Goal: Information Seeking & Learning: Learn about a topic

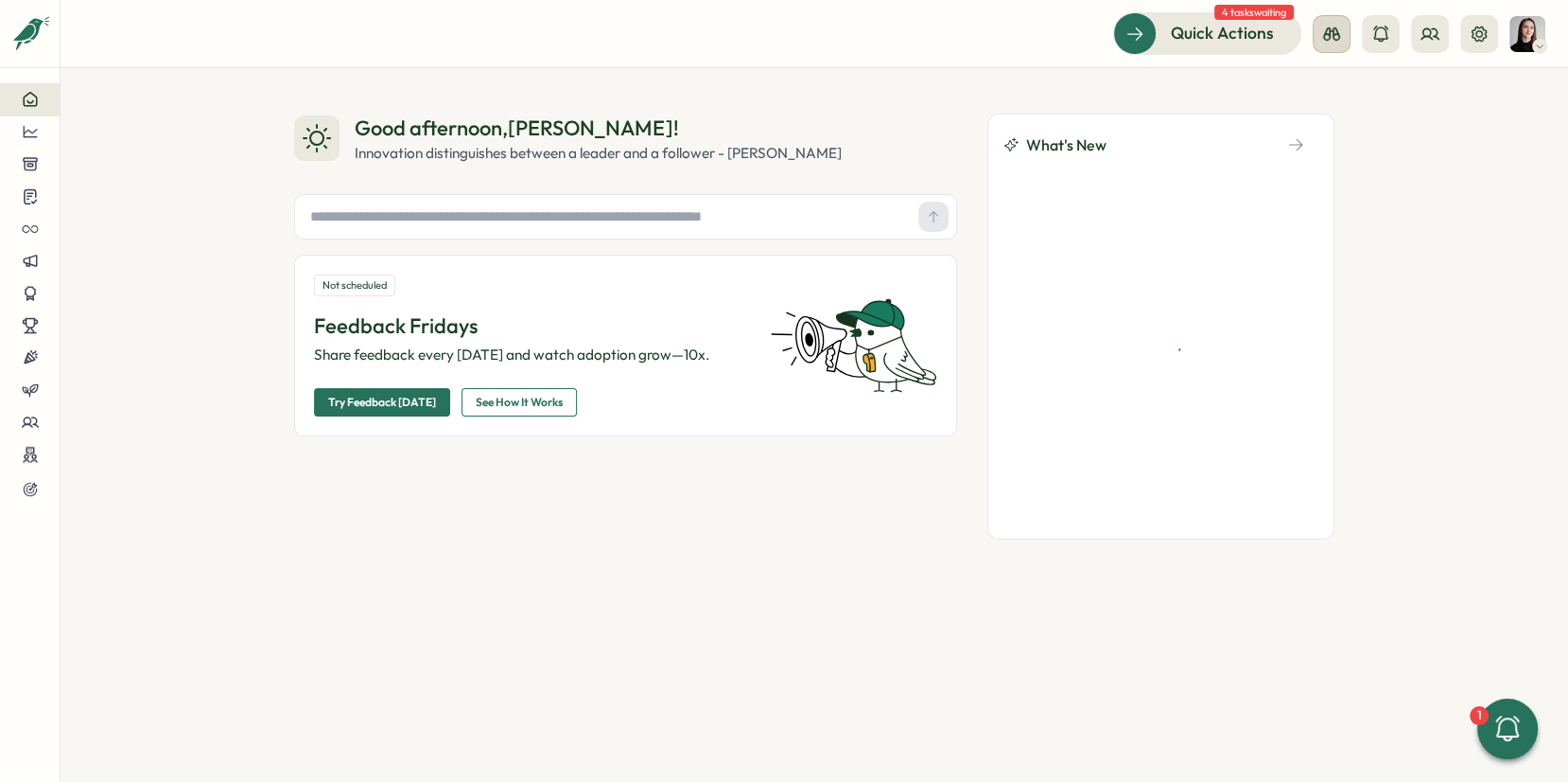
click at [1333, 36] on icon at bounding box center [1331, 33] width 19 height 19
click at [1330, 141] on div "Manager View" at bounding box center [1331, 133] width 128 height 21
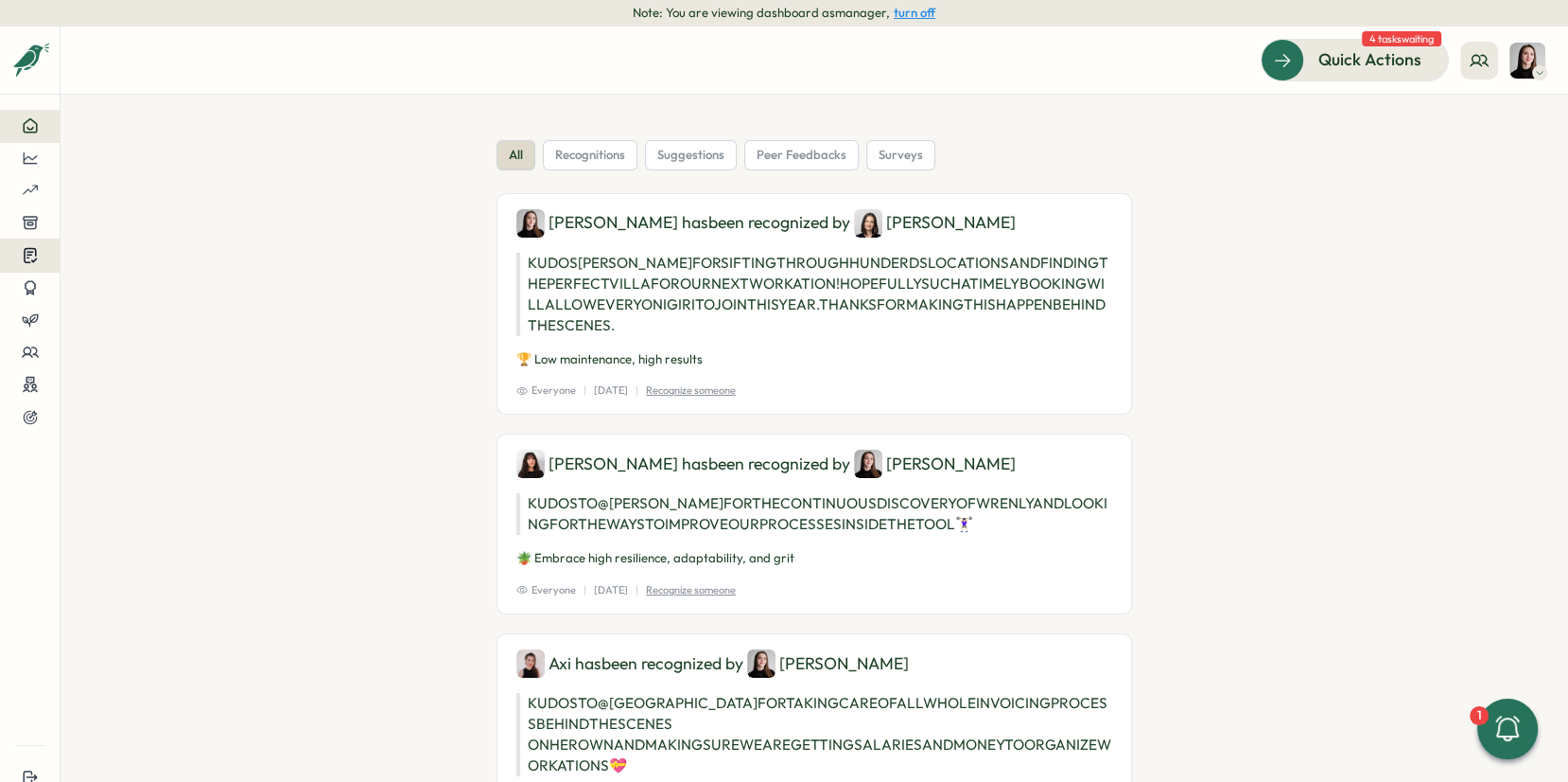
click at [32, 250] on icon at bounding box center [29, 254] width 17 height 18
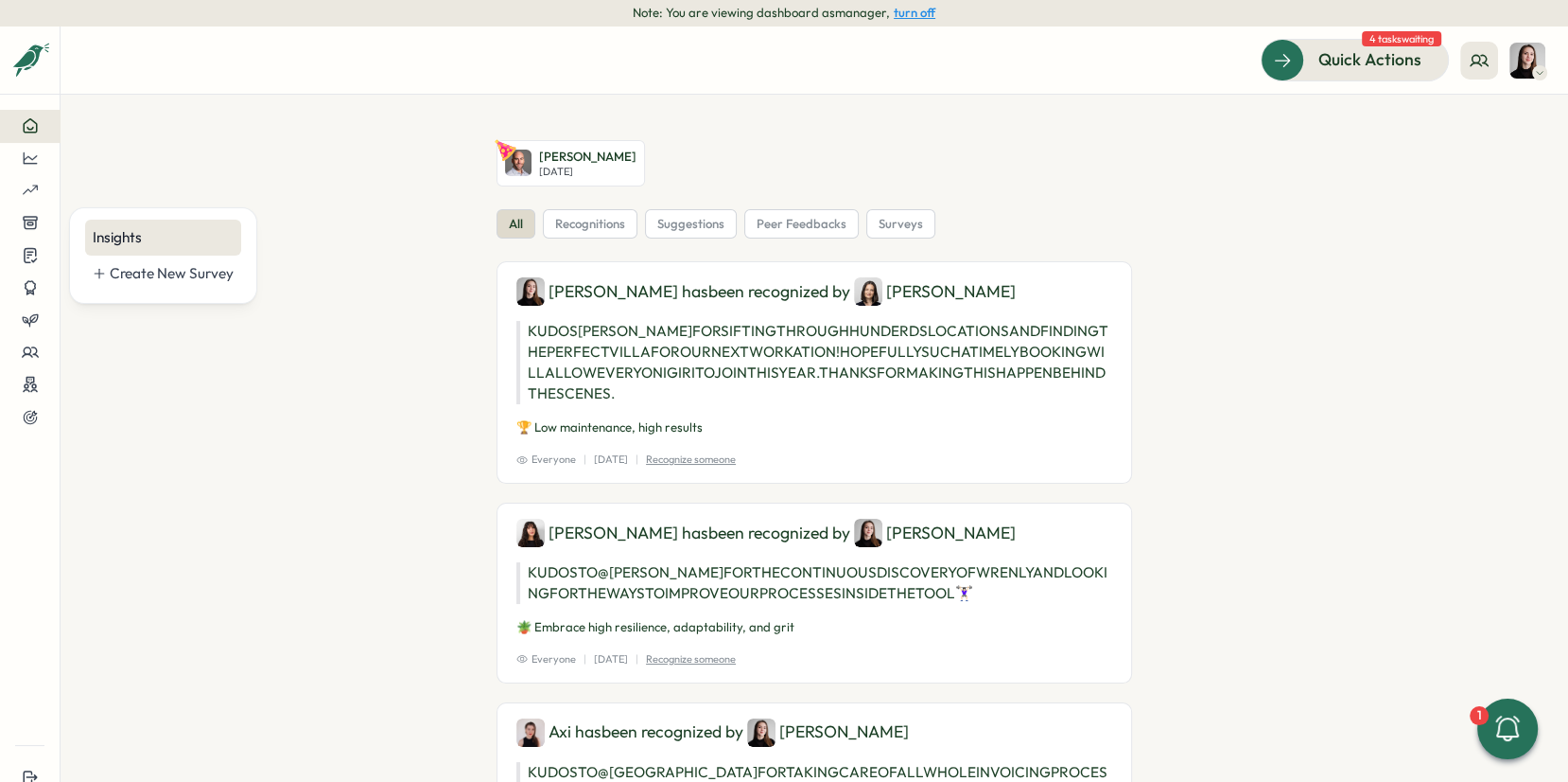
click at [163, 241] on div "Insights" at bounding box center [163, 237] width 141 height 21
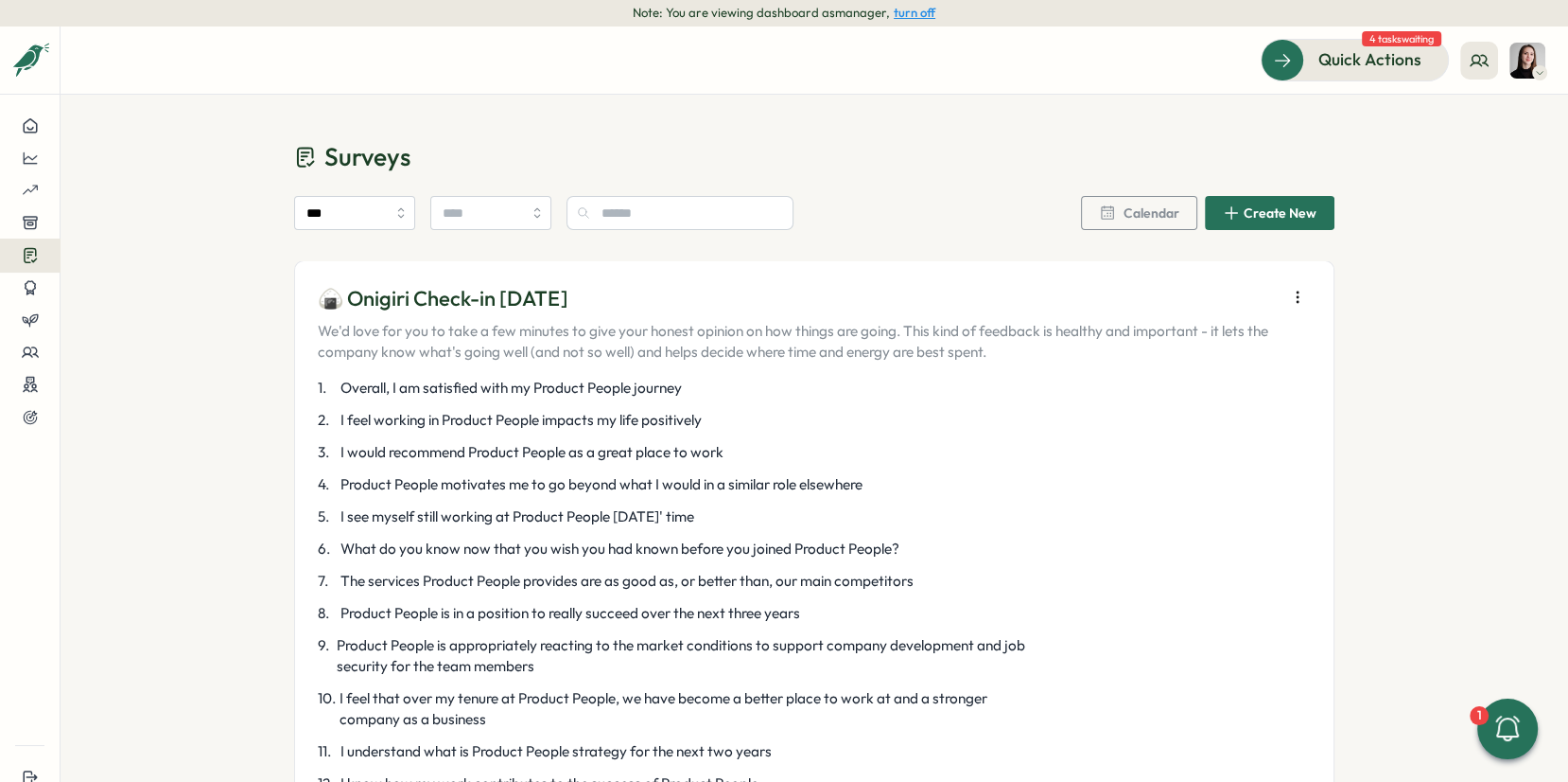
click at [1297, 287] on button "button" at bounding box center [1297, 297] width 26 height 26
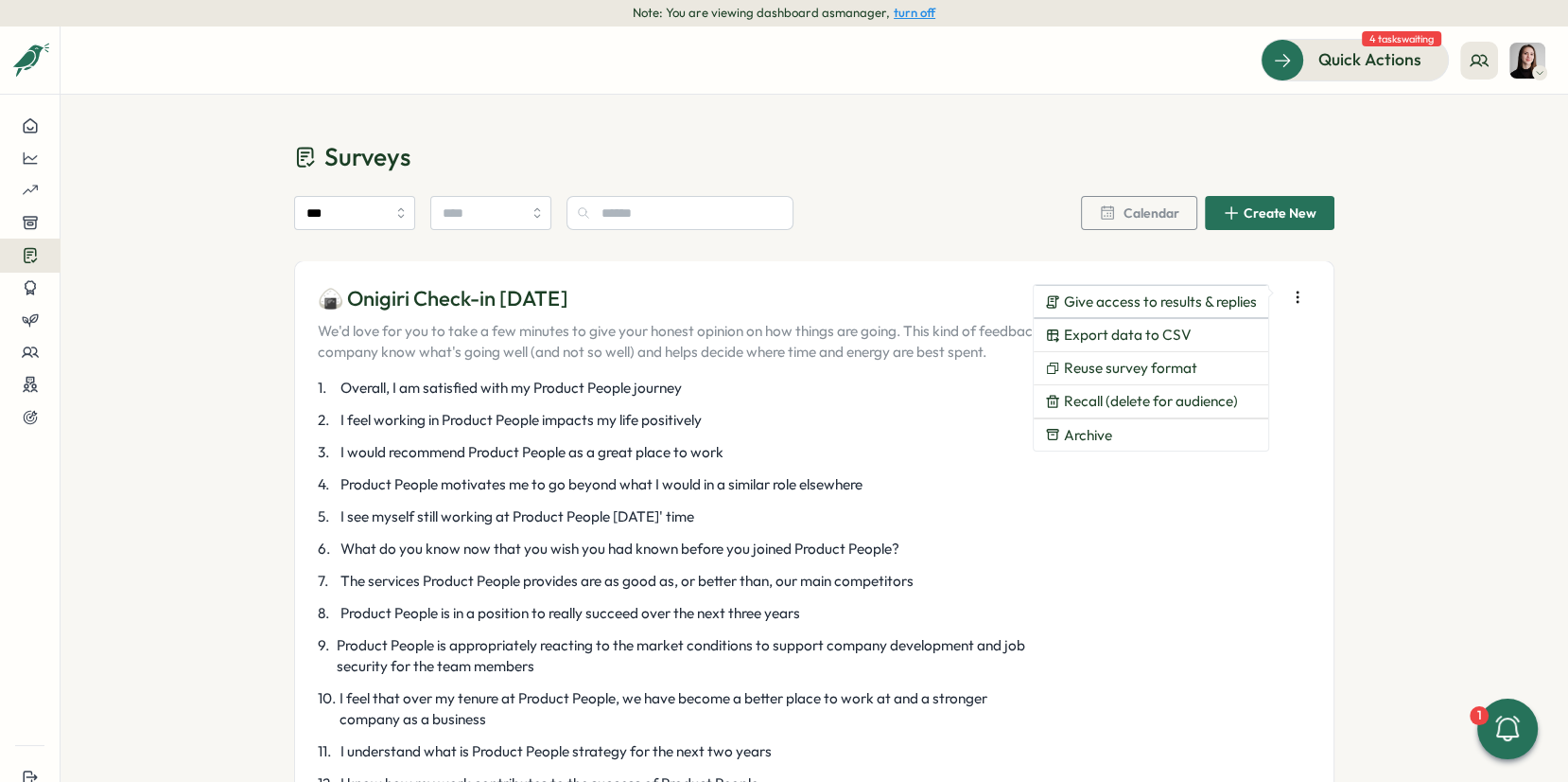
click at [819, 323] on p "We'd love for you to take a few minutes to give your honest opinion on how thin…" at bounding box center [797, 342] width 959 height 42
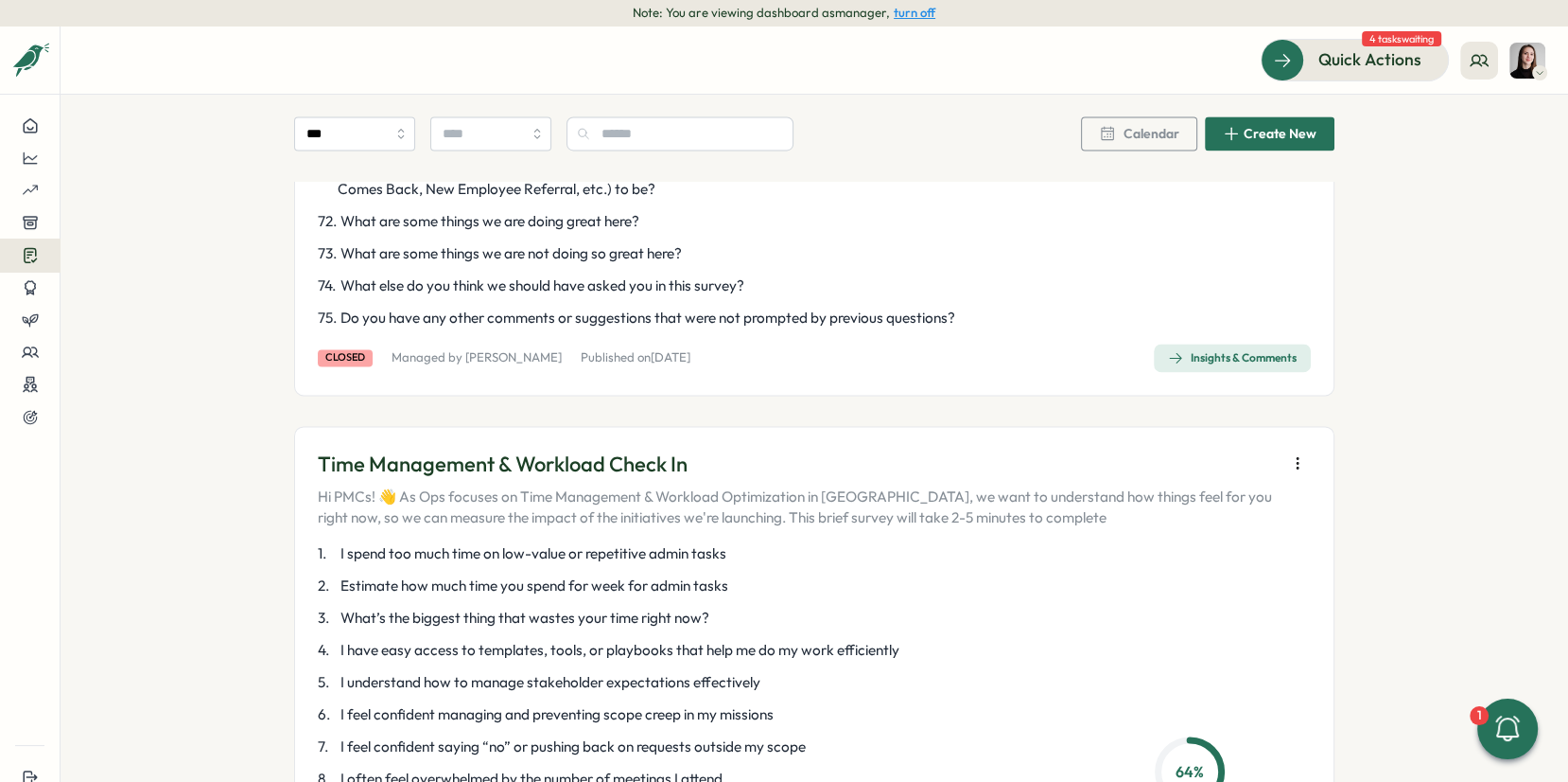
scroll to position [2668, 0]
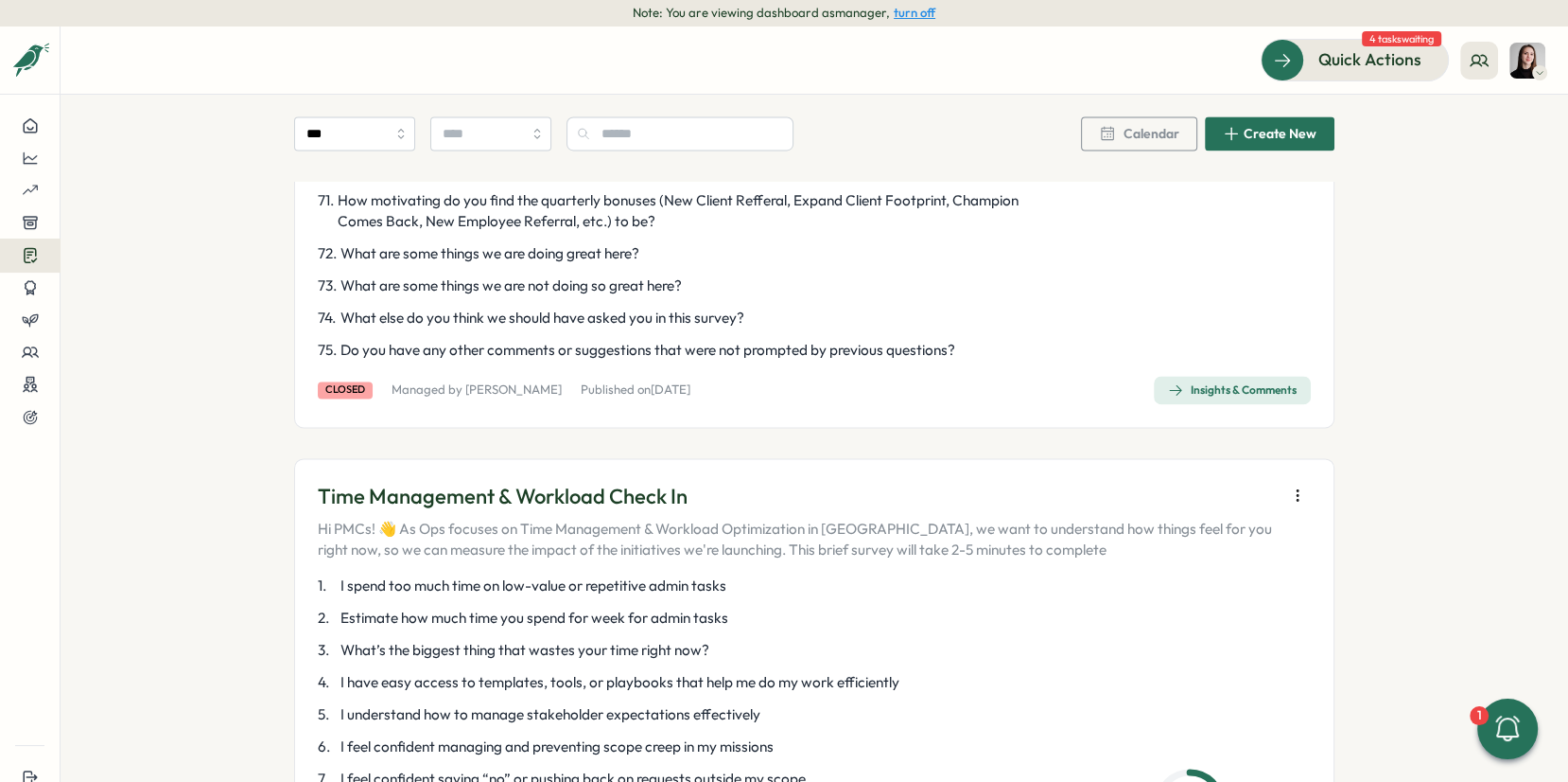
click at [1257, 397] on div "Insights & Comments" at bounding box center [1232, 390] width 128 height 15
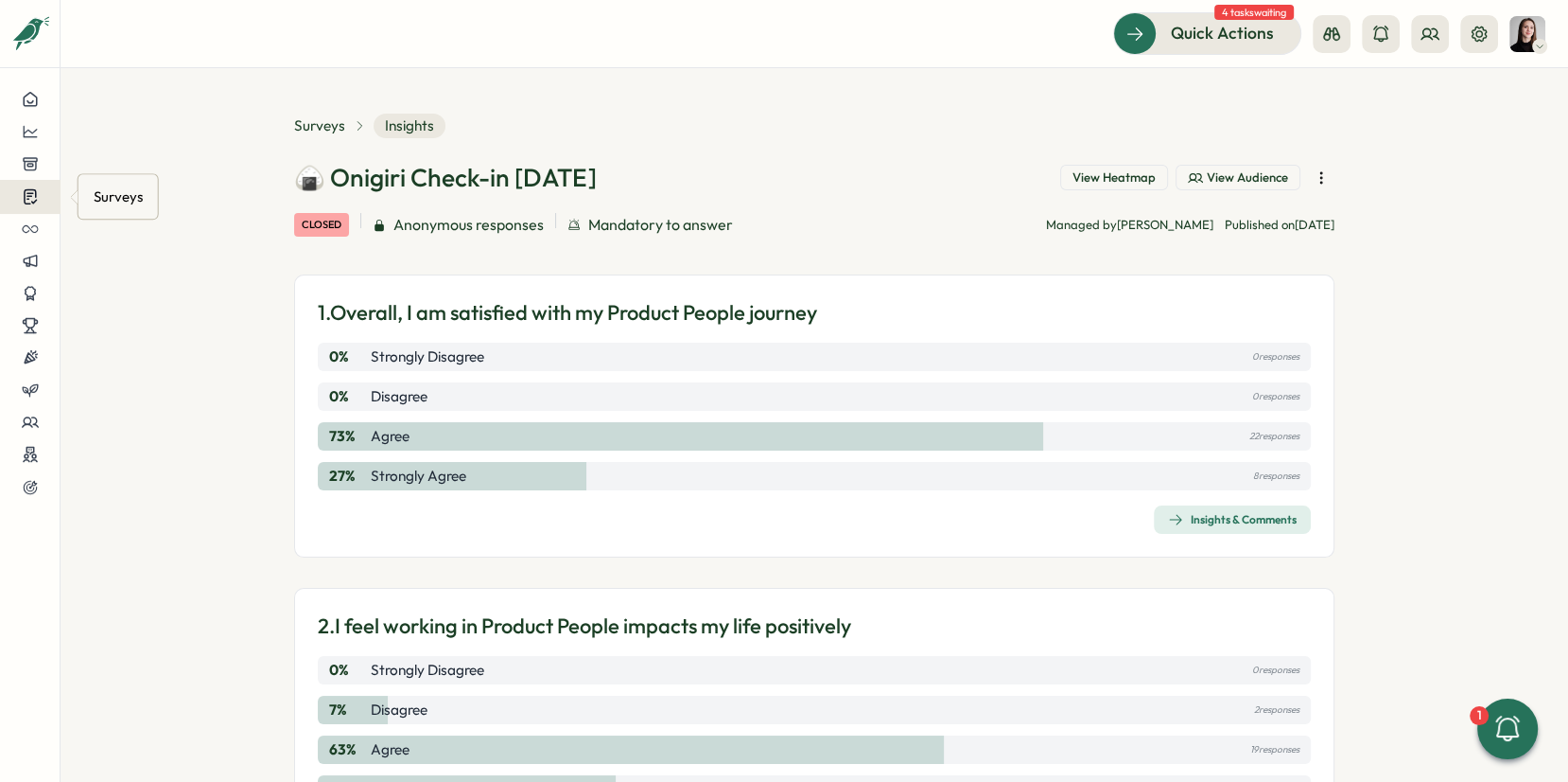
click at [12, 199] on button at bounding box center [29, 197] width 60 height 33
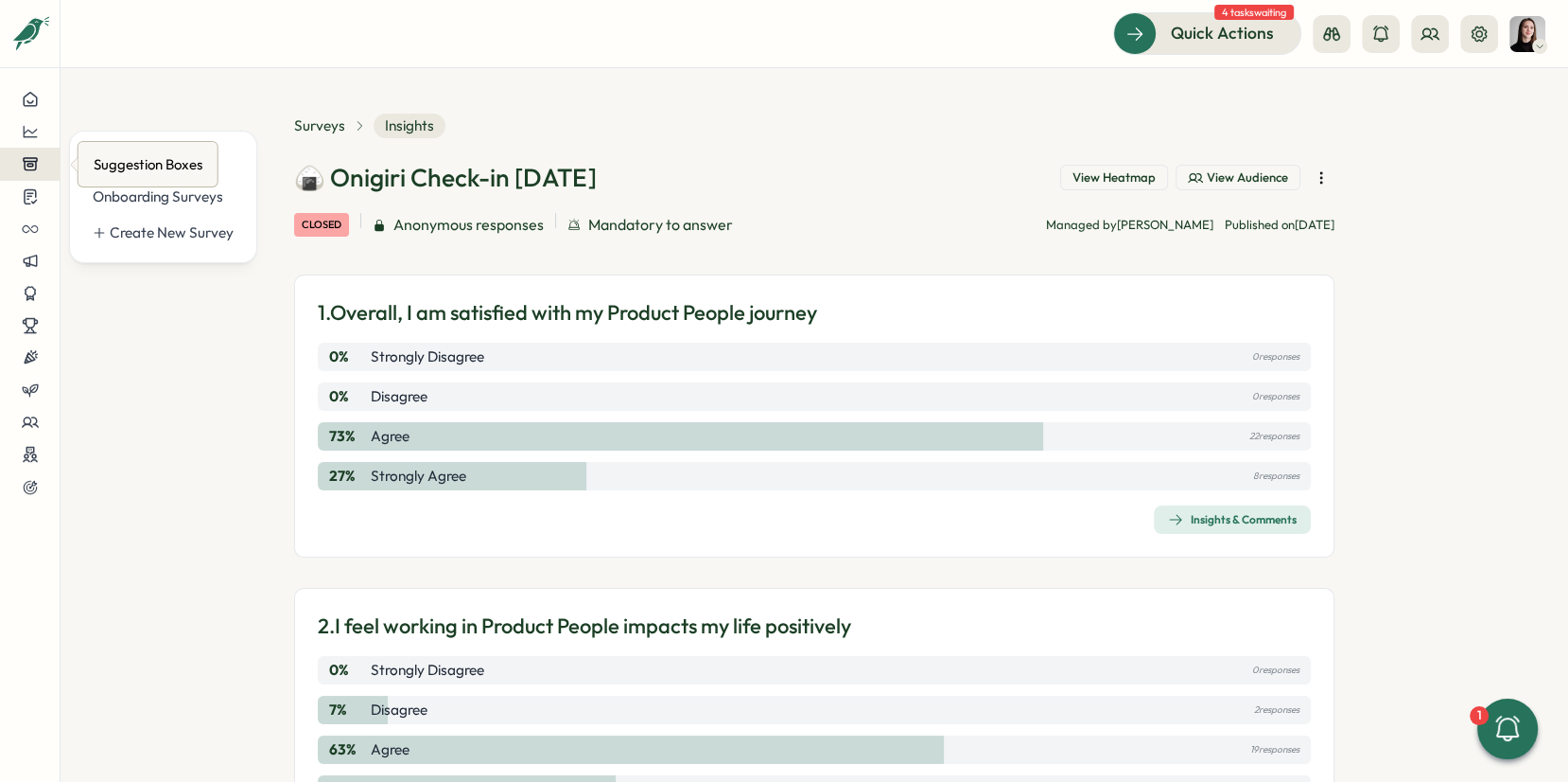
click at [23, 172] on button at bounding box center [29, 163] width 60 height 32
click at [29, 255] on icon at bounding box center [29, 260] width 17 height 17
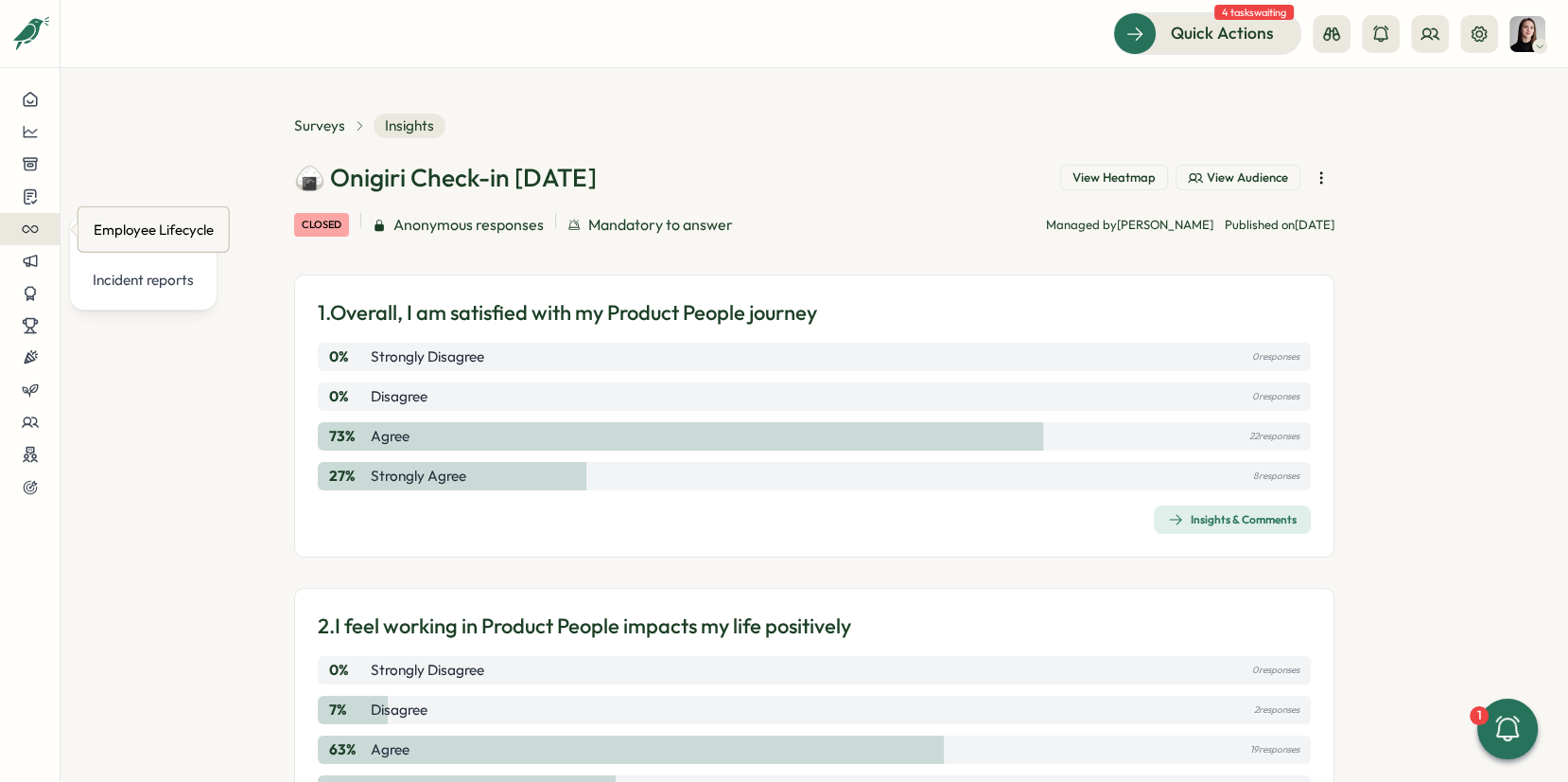
click at [16, 224] on div at bounding box center [29, 228] width 29 height 17
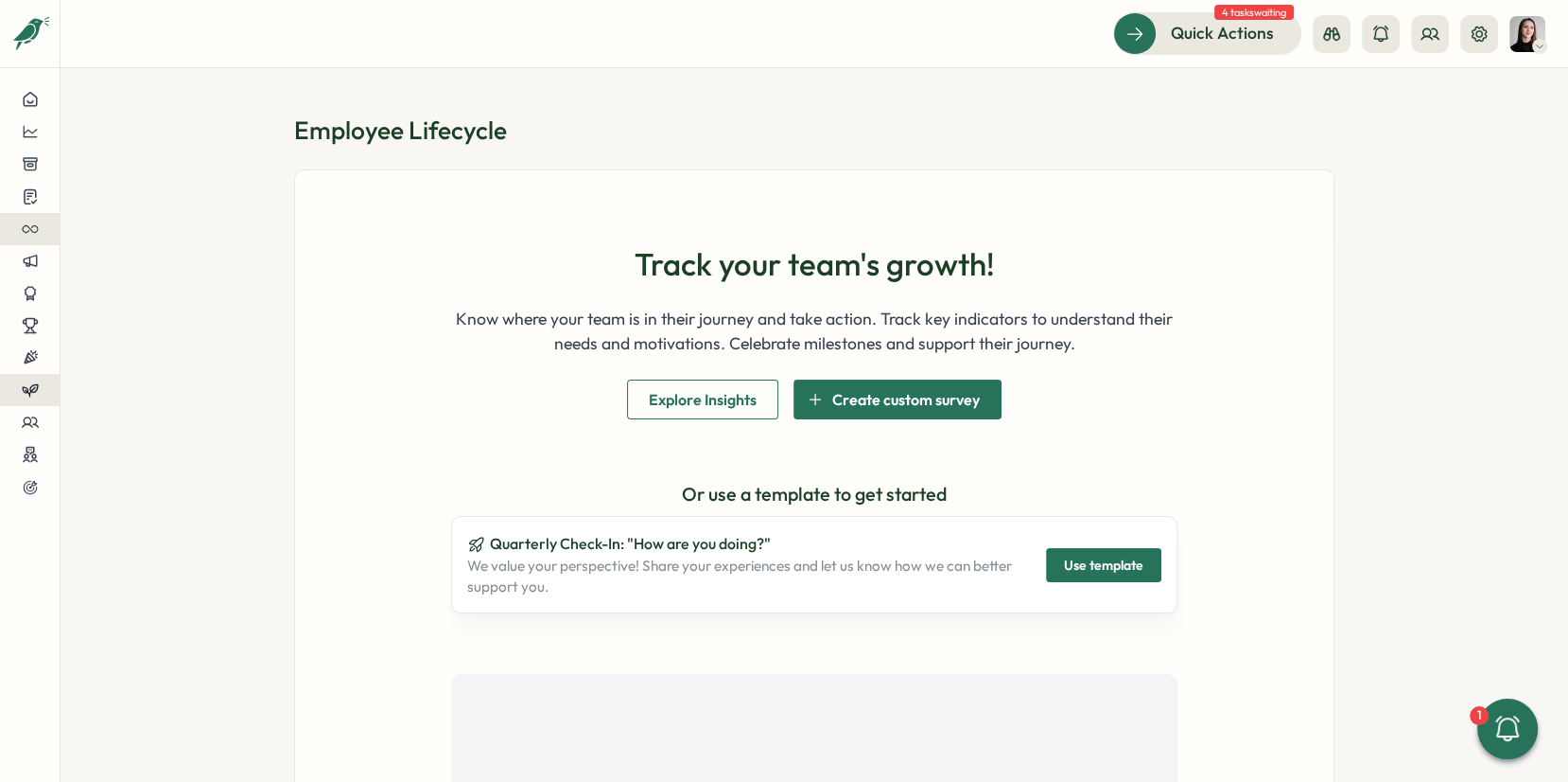
click at [15, 396] on div at bounding box center [29, 390] width 29 height 17
click at [110, 364] on div "Reviews" at bounding box center [165, 354] width 161 height 36
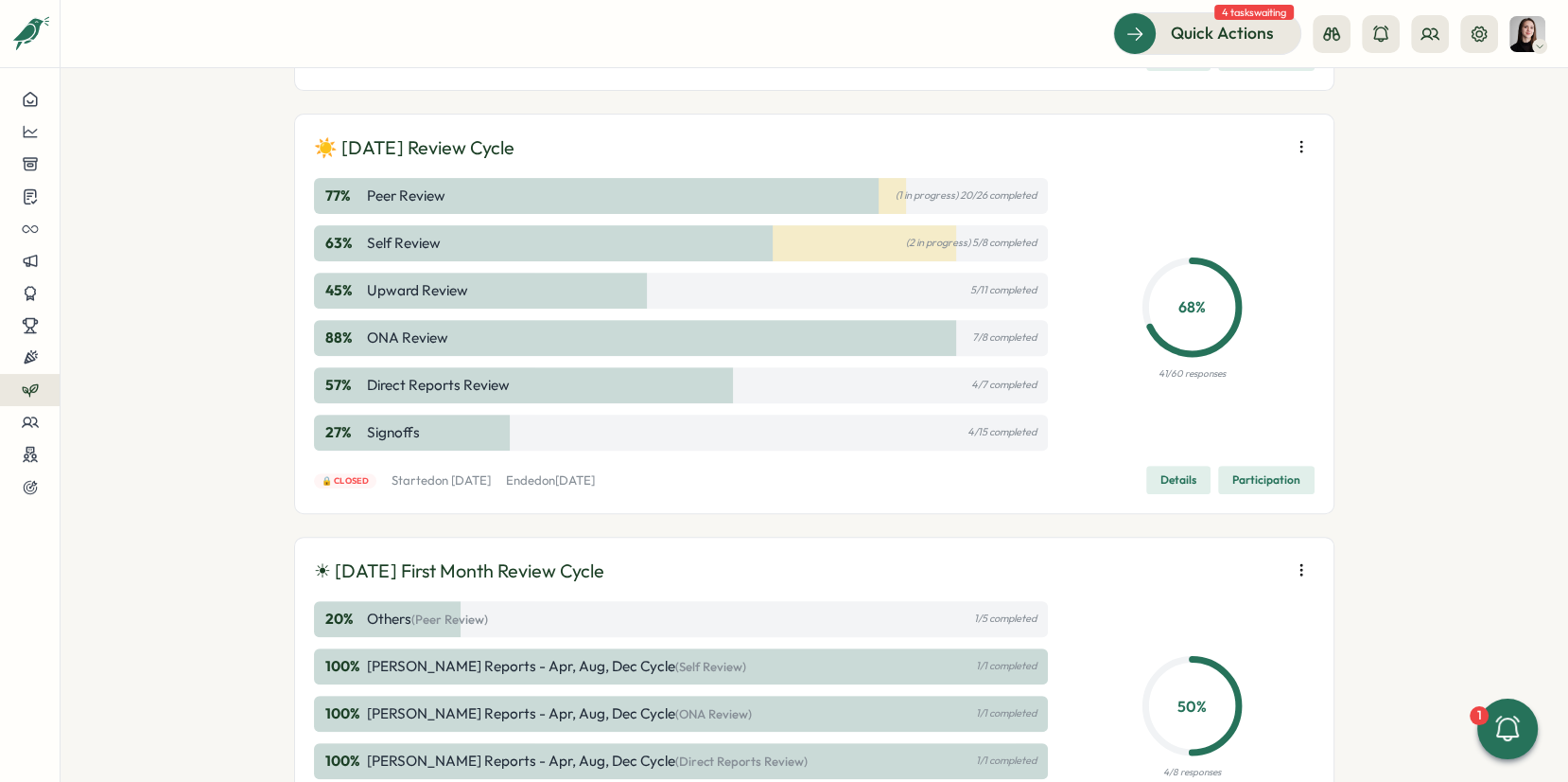
scroll to position [719, 0]
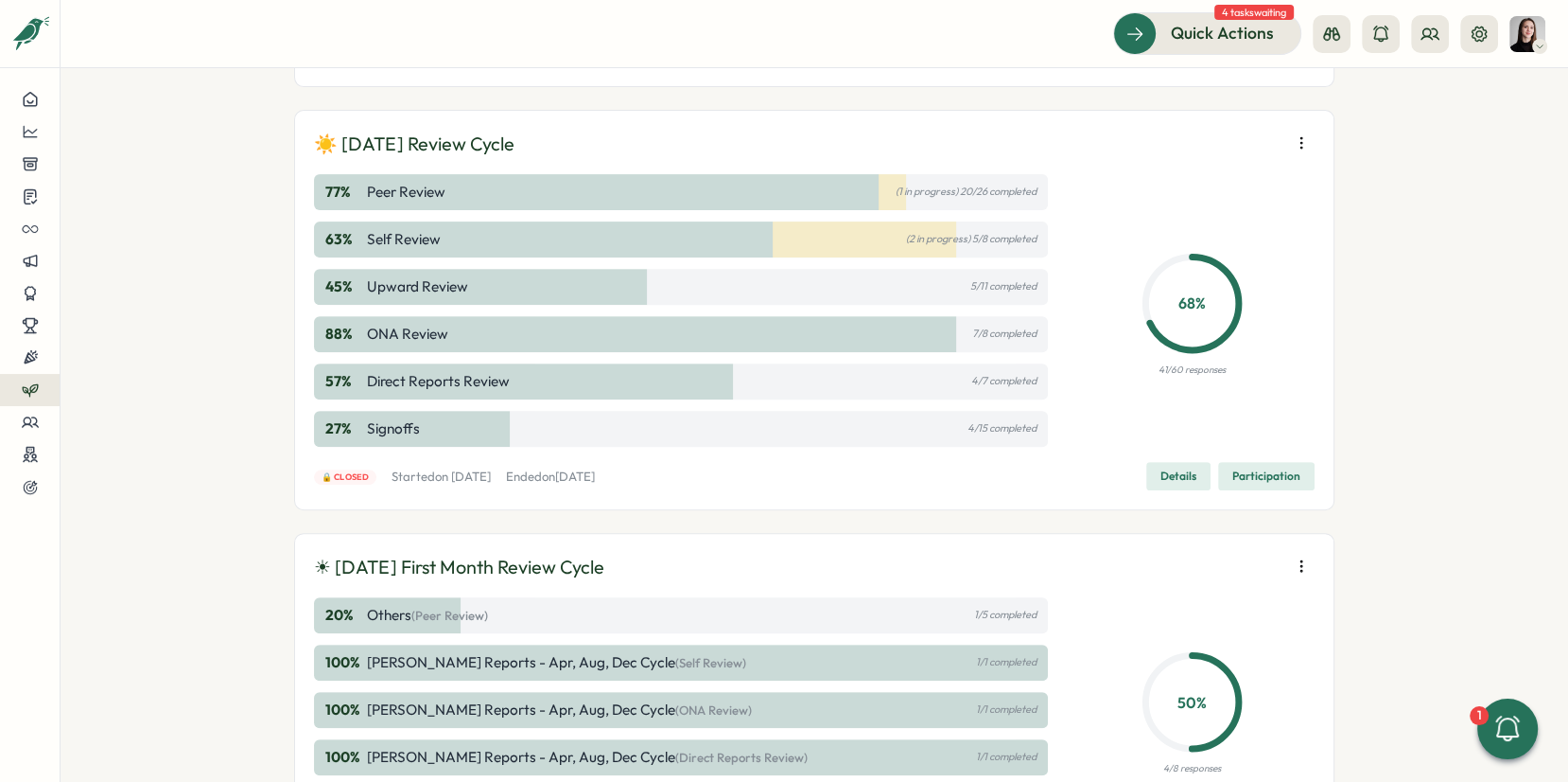
click at [1160, 471] on span "Details" at bounding box center [1178, 476] width 36 height 26
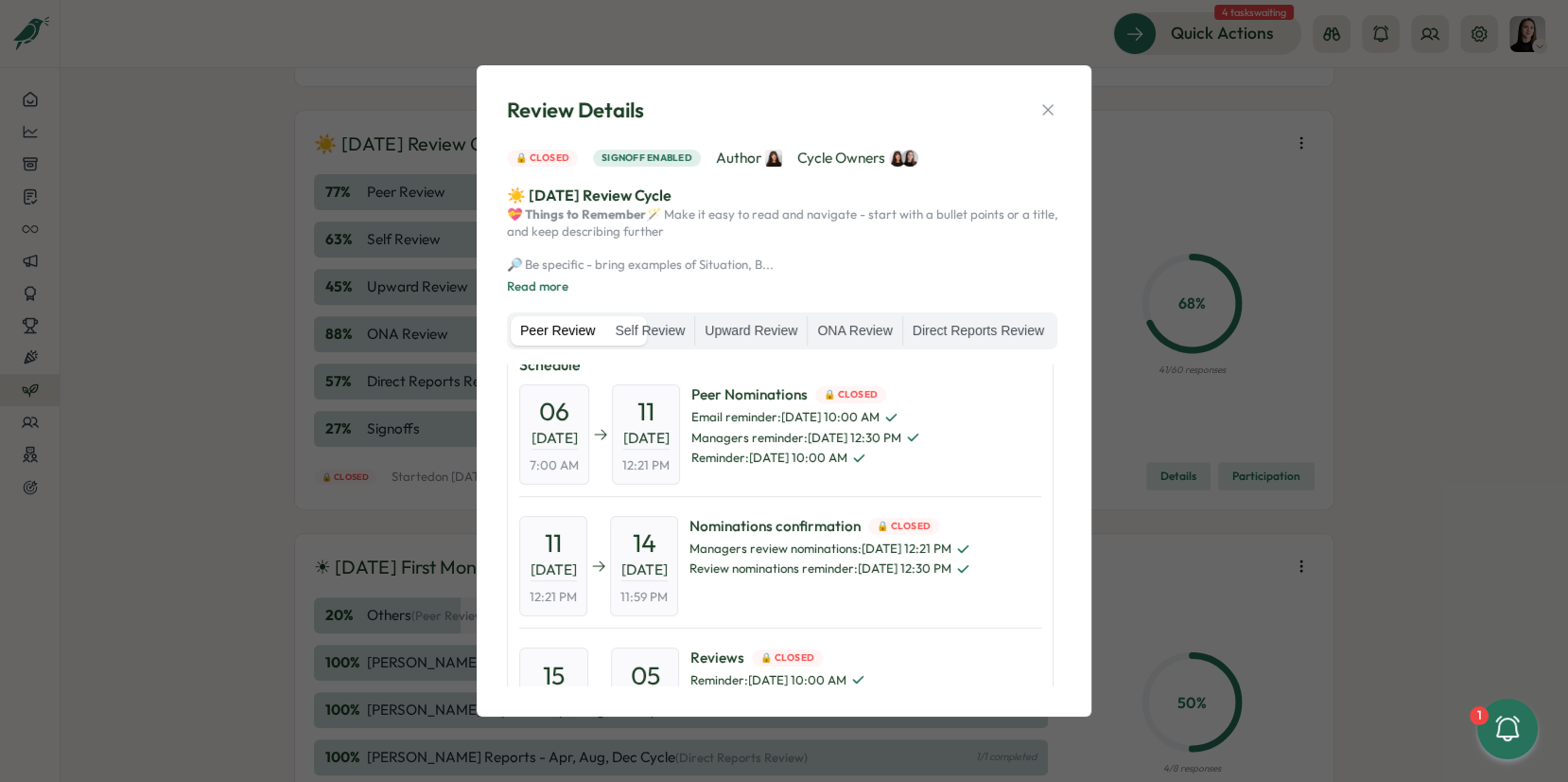
scroll to position [0, 0]
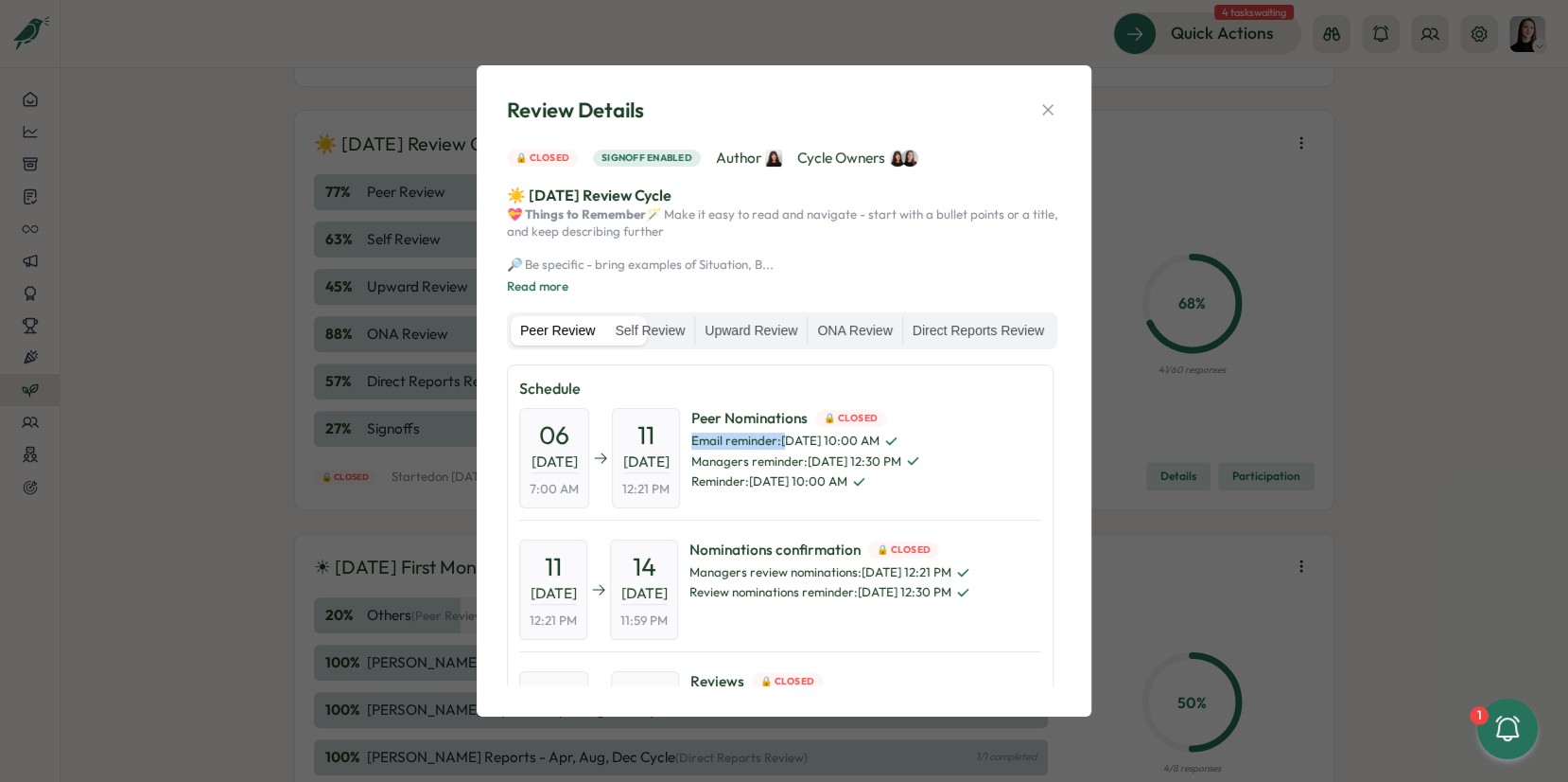
drag, startPoint x: 726, startPoint y: 464, endPoint x: 822, endPoint y: 457, distance: 96.3
click at [822, 449] on span "Email reminder : Aug 8, 10:00 AM" at bounding box center [806, 440] width 229 height 17
click at [737, 429] on span "Peer Nominations 🔒 Closed" at bounding box center [806, 418] width 229 height 21
drag, startPoint x: 816, startPoint y: 463, endPoint x: 854, endPoint y: 463, distance: 38.0
click at [854, 449] on span "Email reminder : Aug 8, 10:00 AM" at bounding box center [806, 440] width 229 height 17
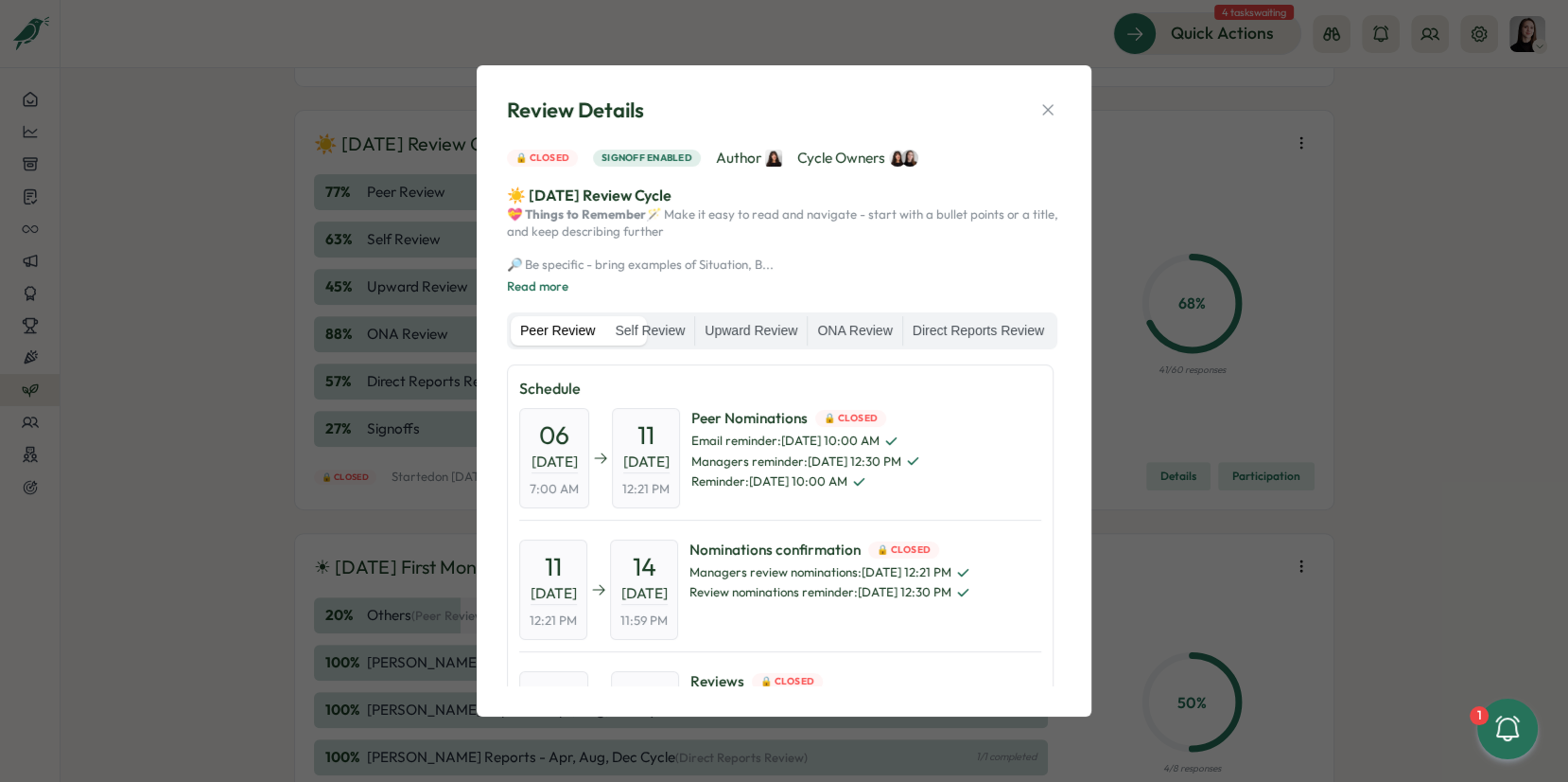
click at [837, 471] on span "Managers reminder : Aug 8, 12:30 PM" at bounding box center [806, 461] width 229 height 17
drag, startPoint x: 537, startPoint y: 453, endPoint x: 621, endPoint y: 472, distance: 86.1
click at [620, 471] on div "06 Aug, 2025 7:00 AM 11 Aug, 2025 12:21 PM" at bounding box center [600, 458] width 160 height 100
click at [578, 473] on span "[DATE]" at bounding box center [554, 462] width 46 height 22
drag, startPoint x: 549, startPoint y: 455, endPoint x: 606, endPoint y: 484, distance: 64.0
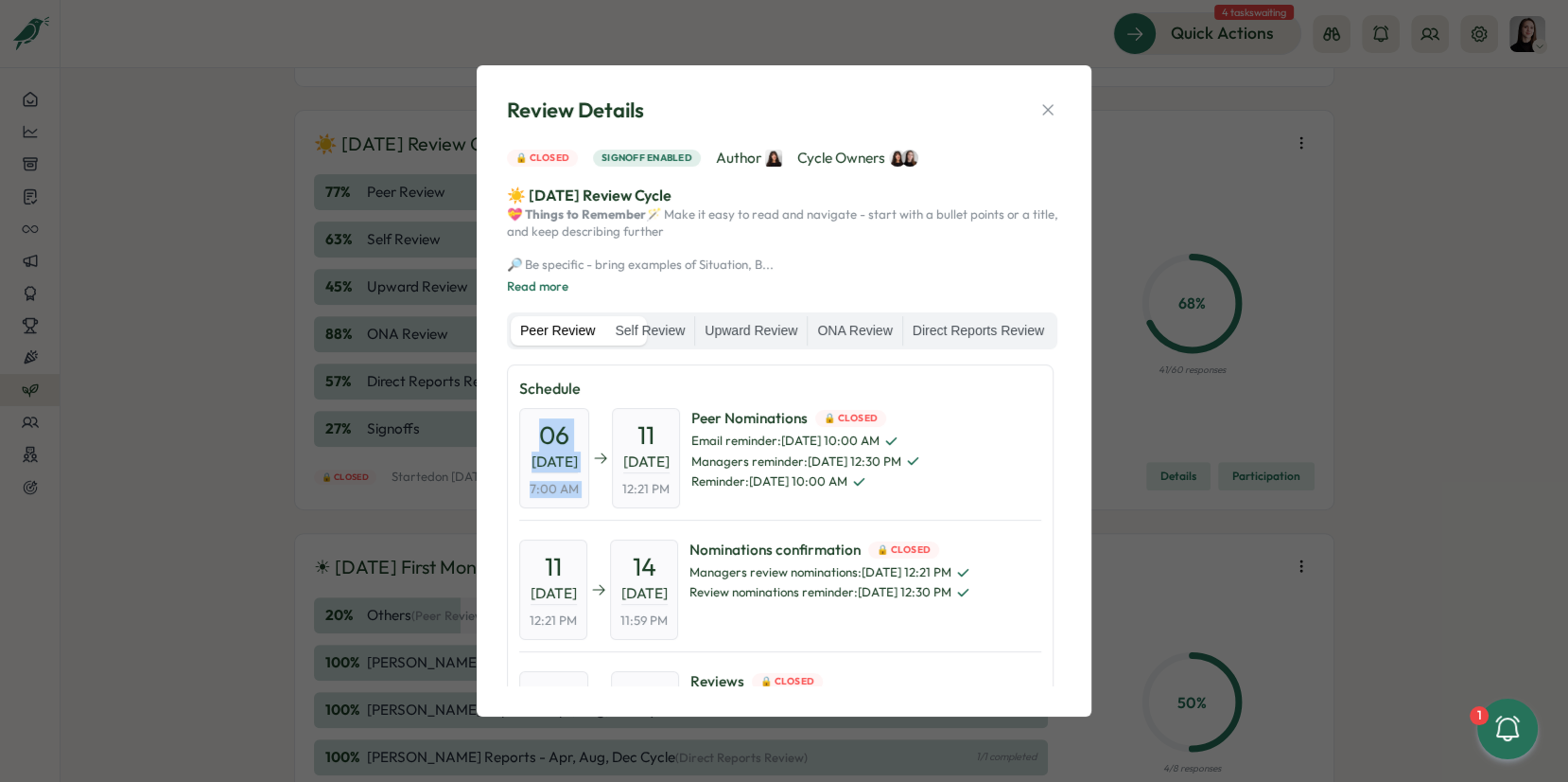
click at [606, 484] on div "06 Aug, 2025 7:00 AM 11 Aug, 2025 12:21 PM" at bounding box center [600, 458] width 160 height 100
click at [670, 500] on div "11 Aug, 2025 12:21 PM" at bounding box center [647, 458] width 68 height 100
drag, startPoint x: 679, startPoint y: 464, endPoint x: 712, endPoint y: 482, distance: 37.6
click at [680, 482] on div "11 Aug, 2025 12:21 PM" at bounding box center [647, 458] width 68 height 100
drag, startPoint x: 1062, startPoint y: 77, endPoint x: 1057, endPoint y: 87, distance: 11.2
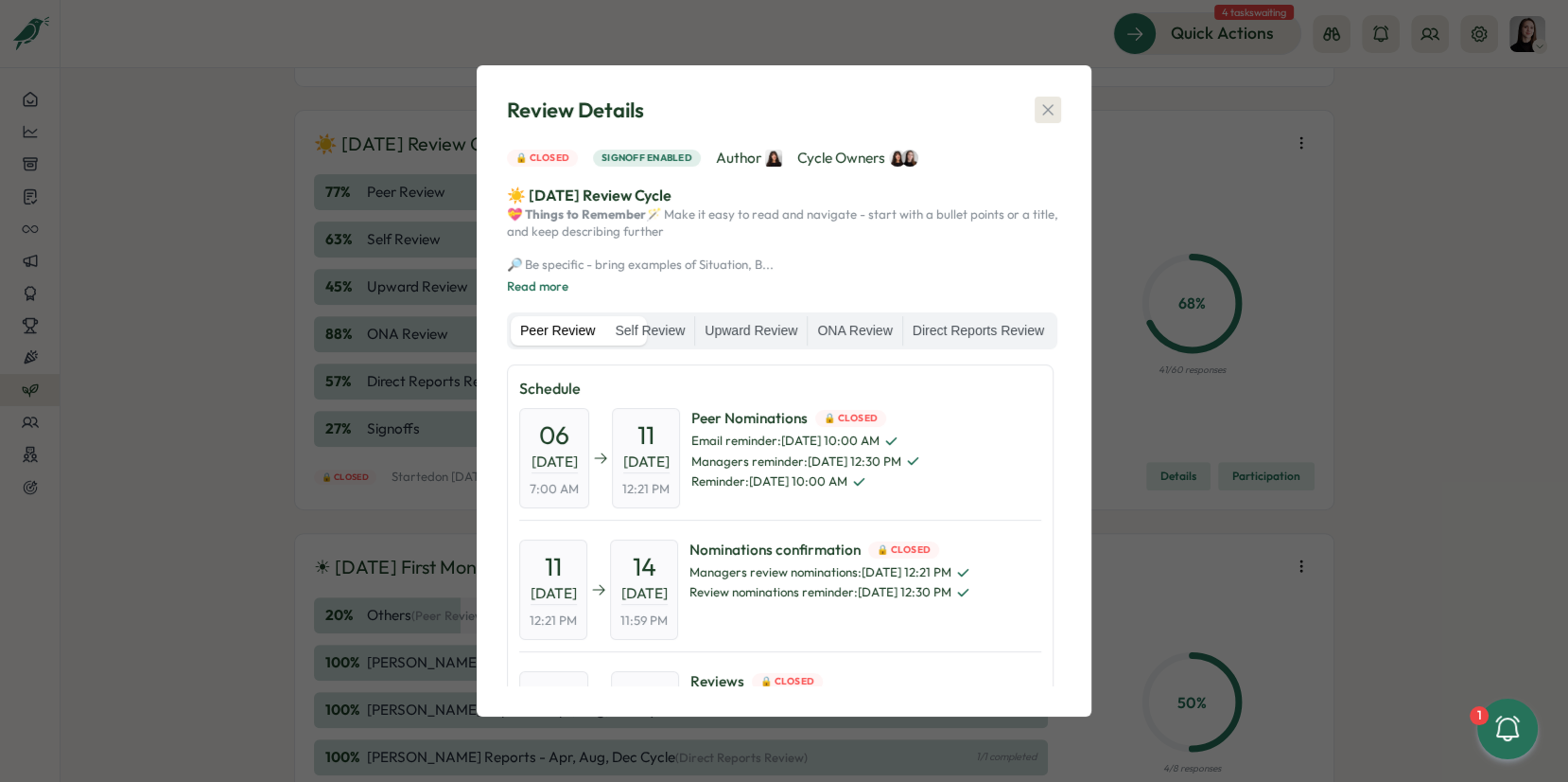
click at [1060, 88] on div "Review Details 🔒 Closed Signoff enabled Author Cycle Owners ☀️ August 2025 Revi…" at bounding box center [784, 391] width 569 height 606
click at [1049, 100] on icon "button" at bounding box center [1048, 109] width 19 height 19
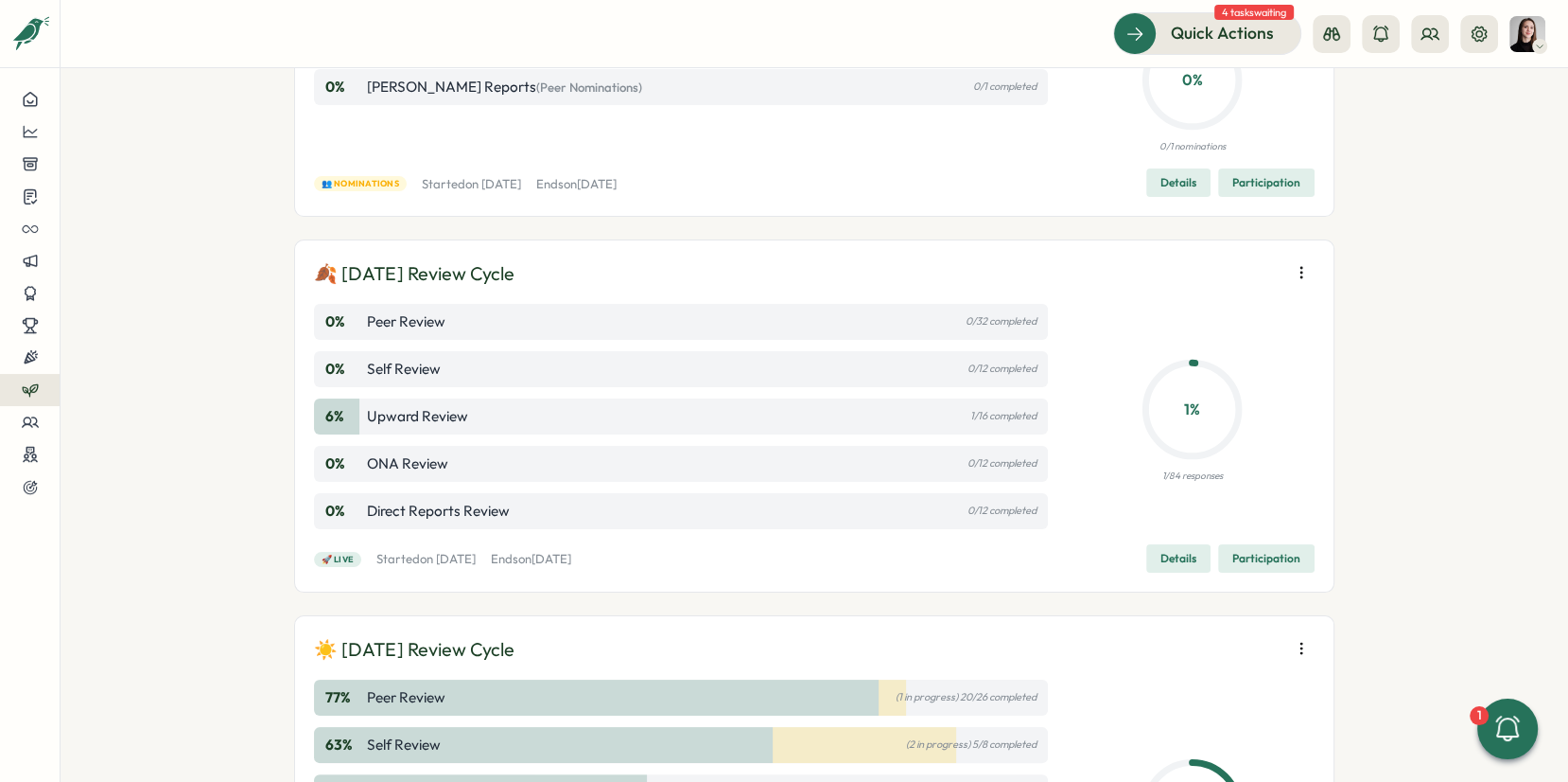
scroll to position [156, 0]
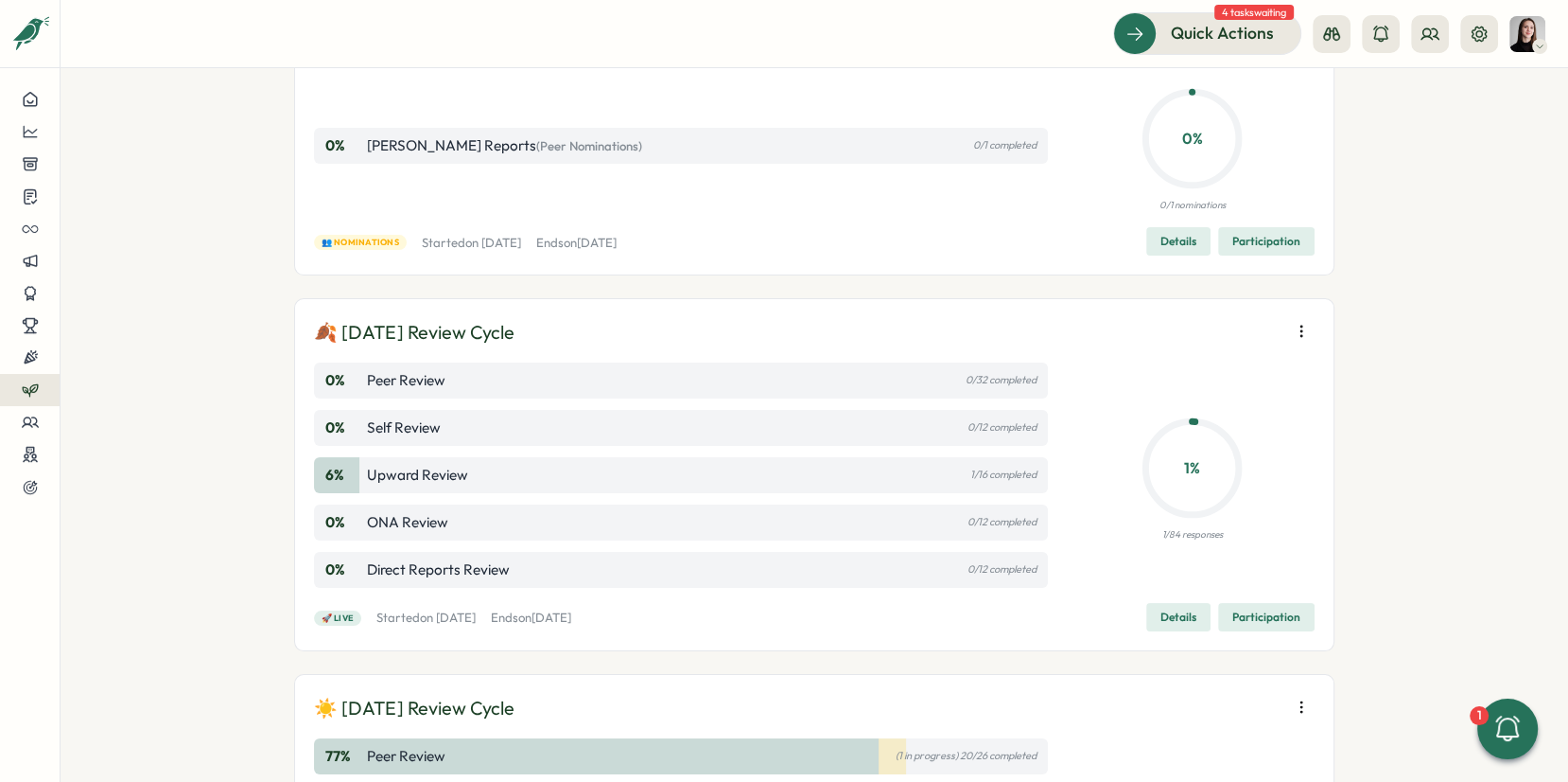
click at [1174, 614] on span "Details" at bounding box center [1178, 617] width 36 height 26
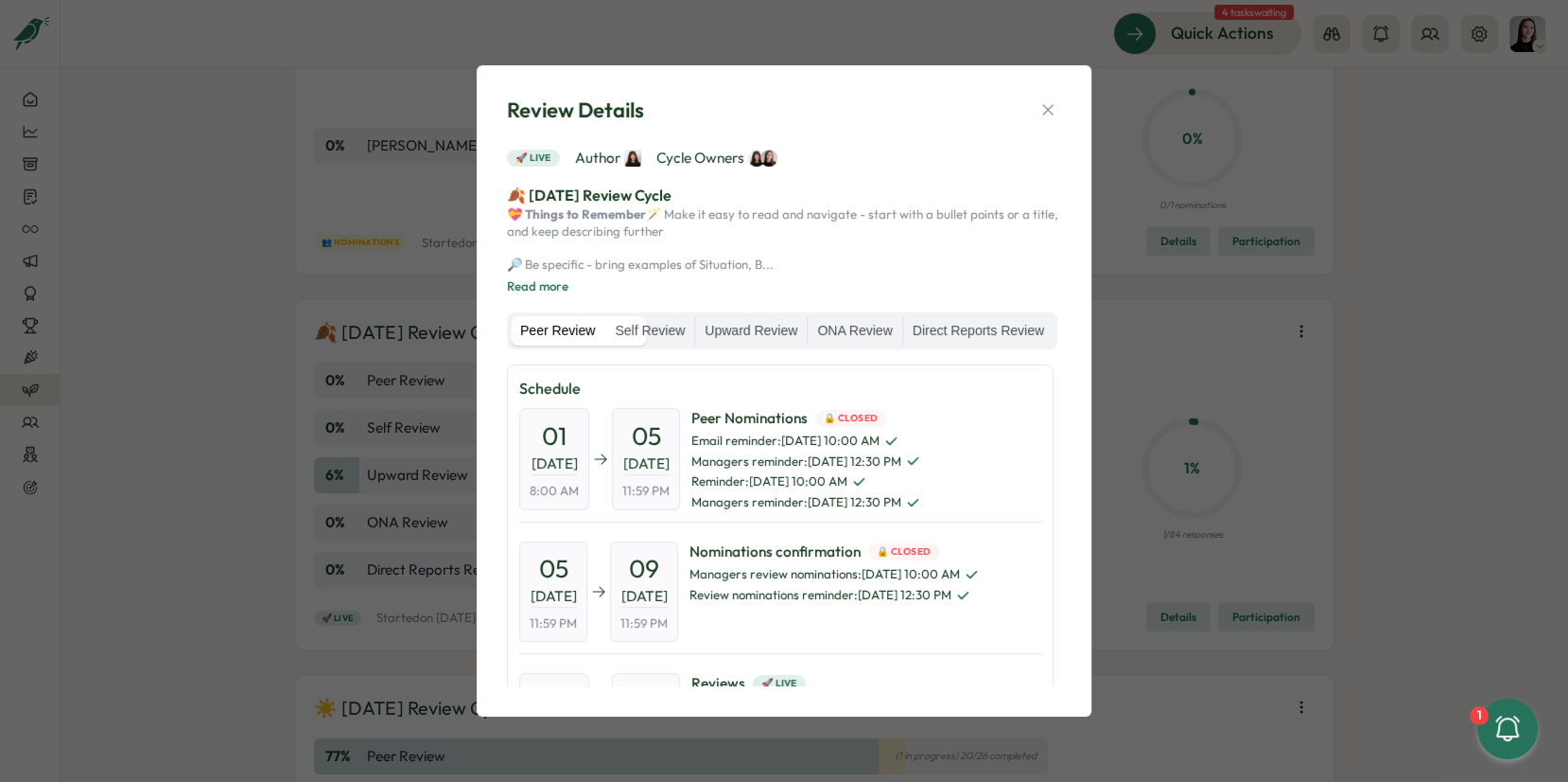
scroll to position [24, 0]
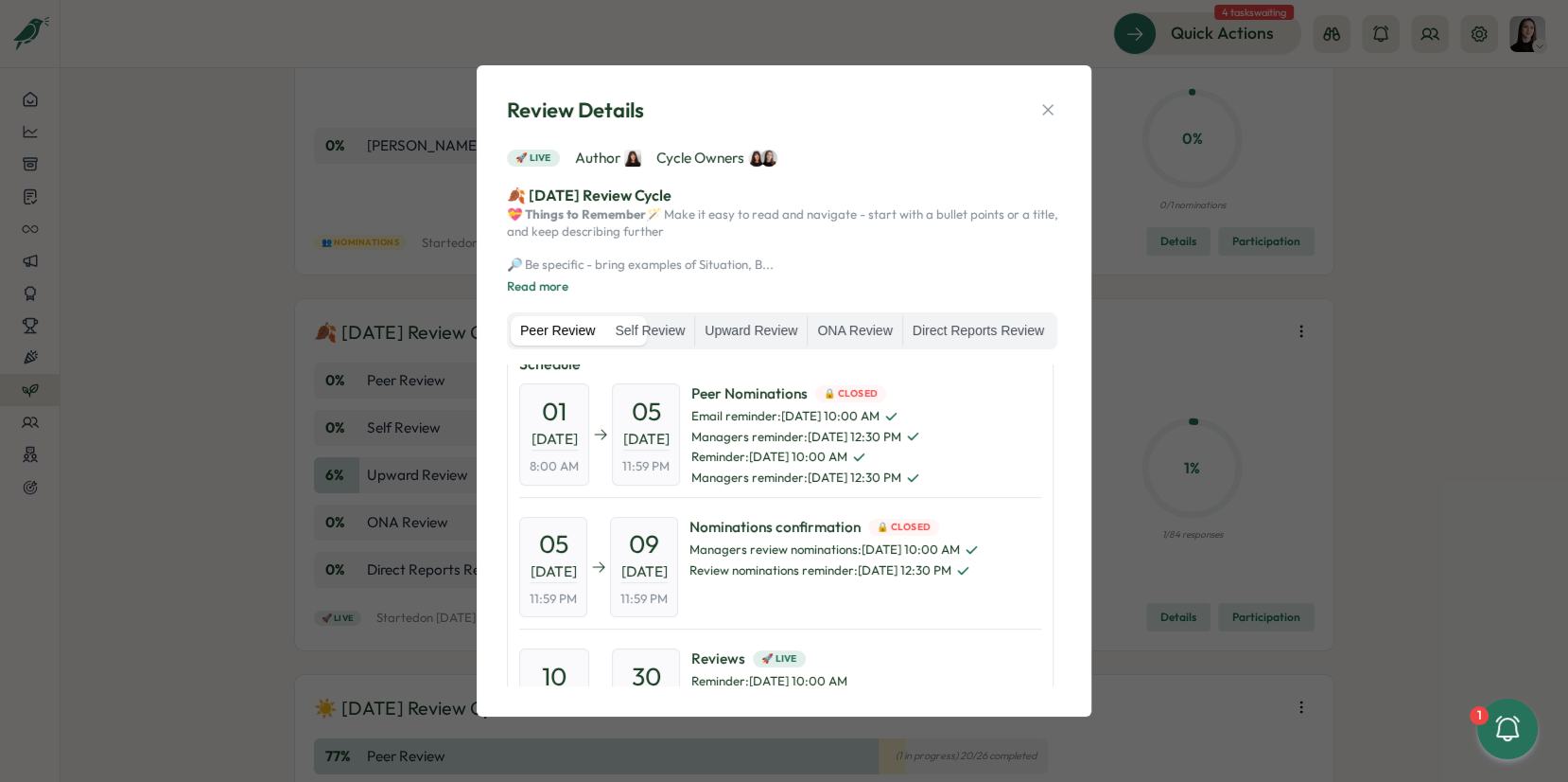
click at [872, 537] on span "Nominations confirmation 🔒 Closed" at bounding box center [834, 527] width 290 height 21
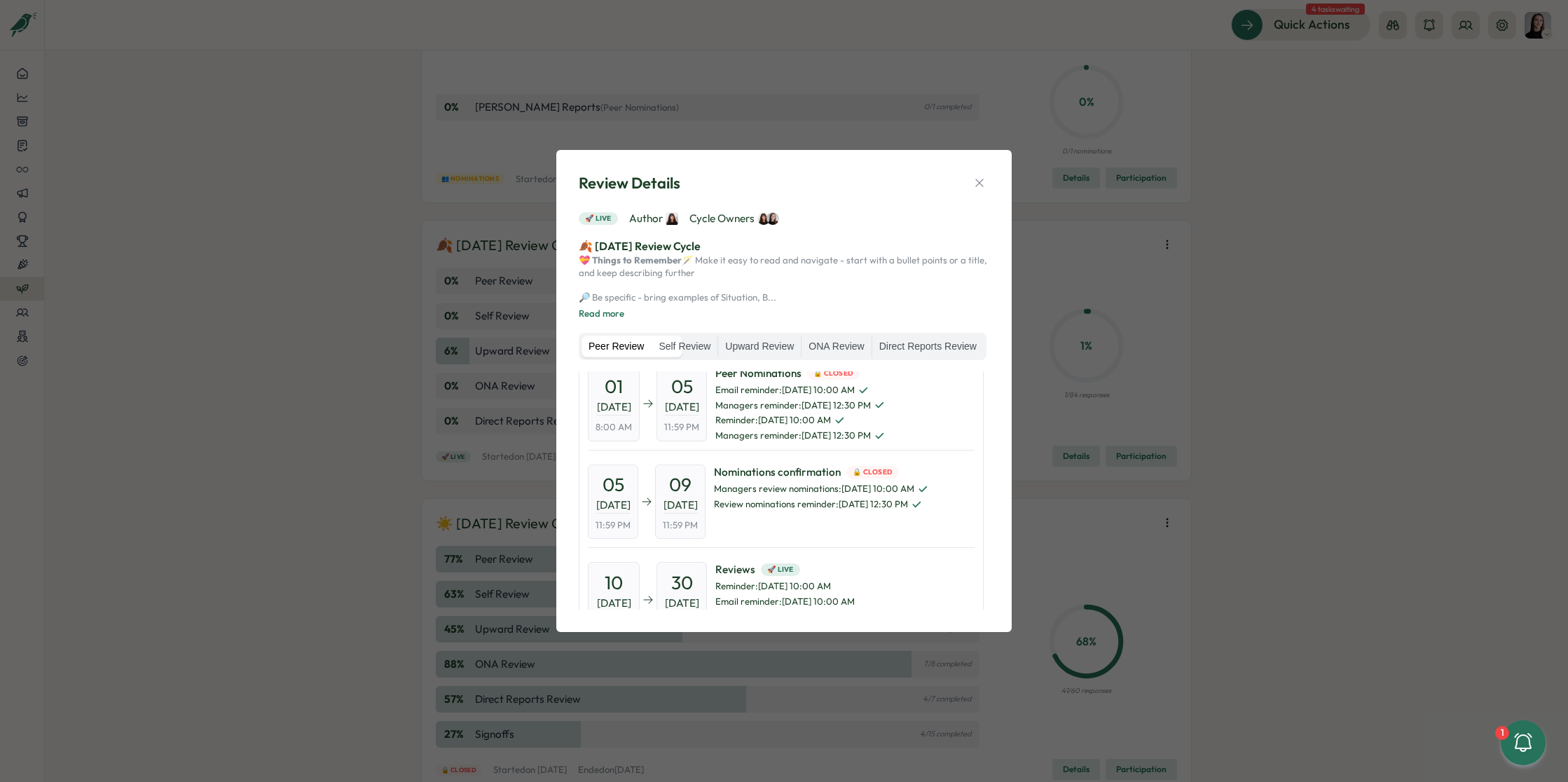
scroll to position [36, 0]
click at [872, 540] on div "Nominations confirmation 🔒 Closed Managers review nominations : Sep 6, 10:00 AM…" at bounding box center [821, 503] width 214 height 74
click at [717, 341] on label "Self Review" at bounding box center [684, 346] width 66 height 22
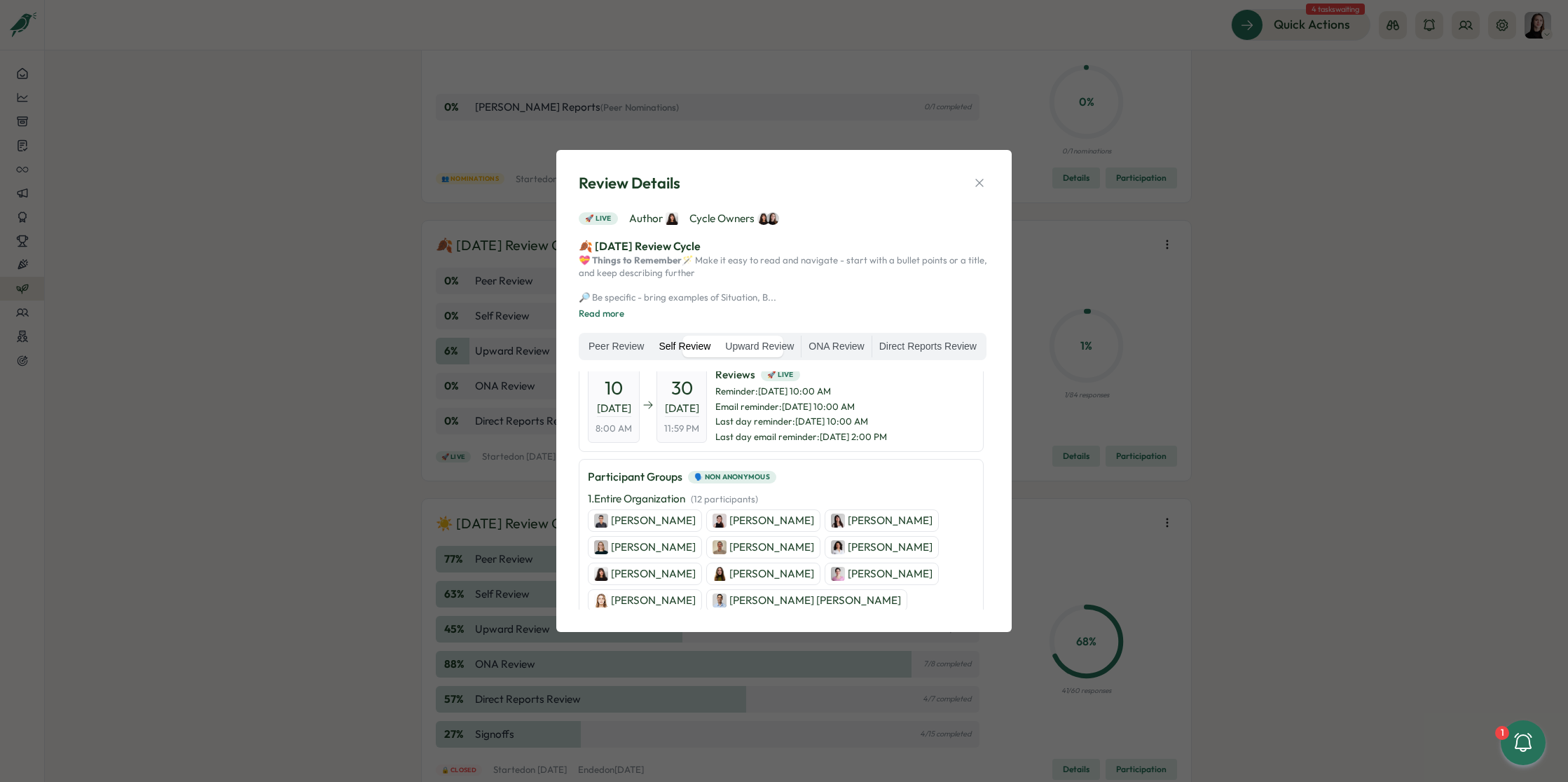
scroll to position [0, 0]
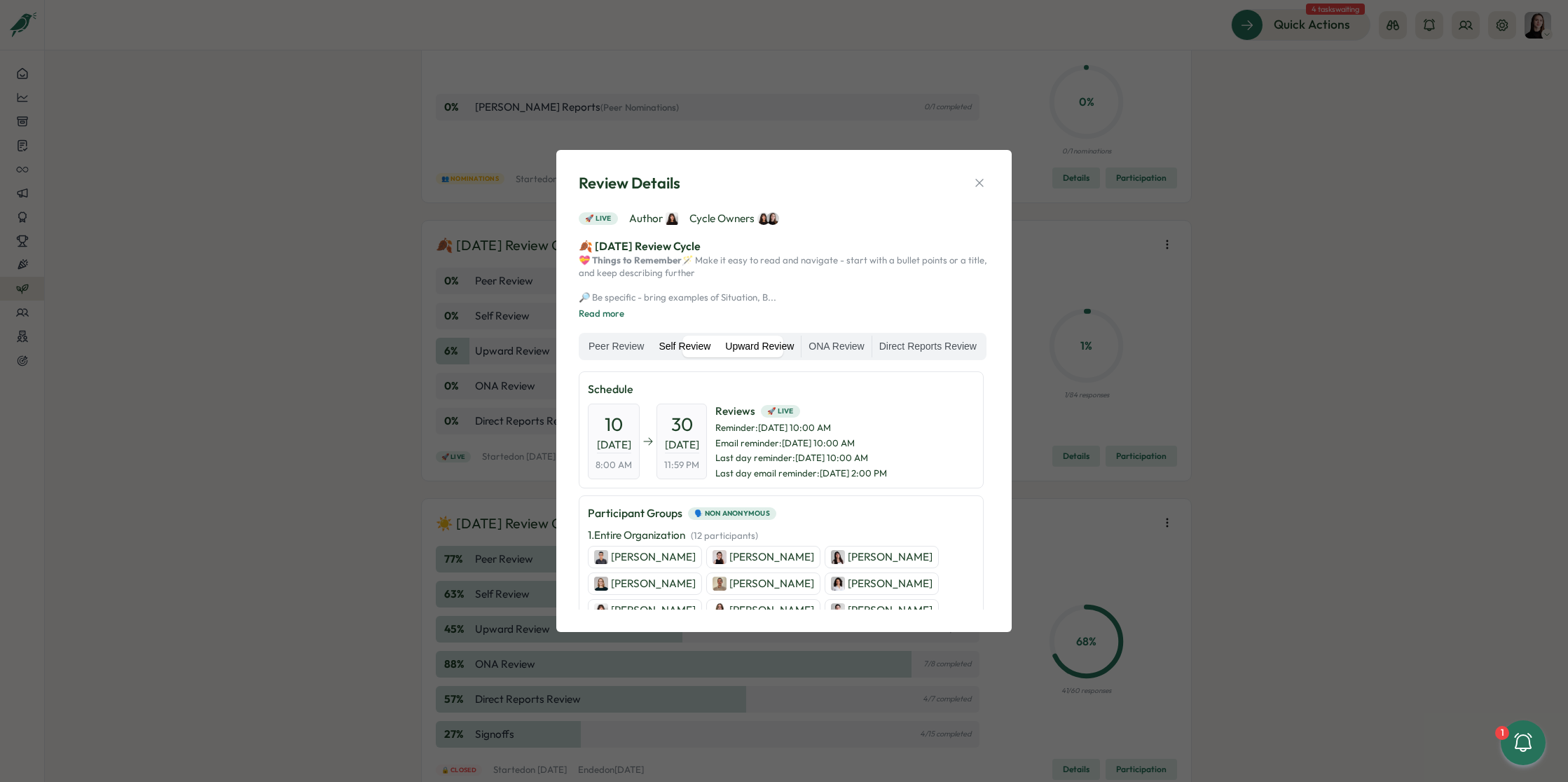
click at [801, 346] on label "Upward Review" at bounding box center [759, 346] width 83 height 22
click at [871, 344] on label "ONA Review" at bounding box center [836, 346] width 70 height 22
click at [872, 358] on label "Direct Reports Review" at bounding box center [928, 346] width 112 height 22
click at [651, 349] on label "Peer Review" at bounding box center [616, 346] width 70 height 22
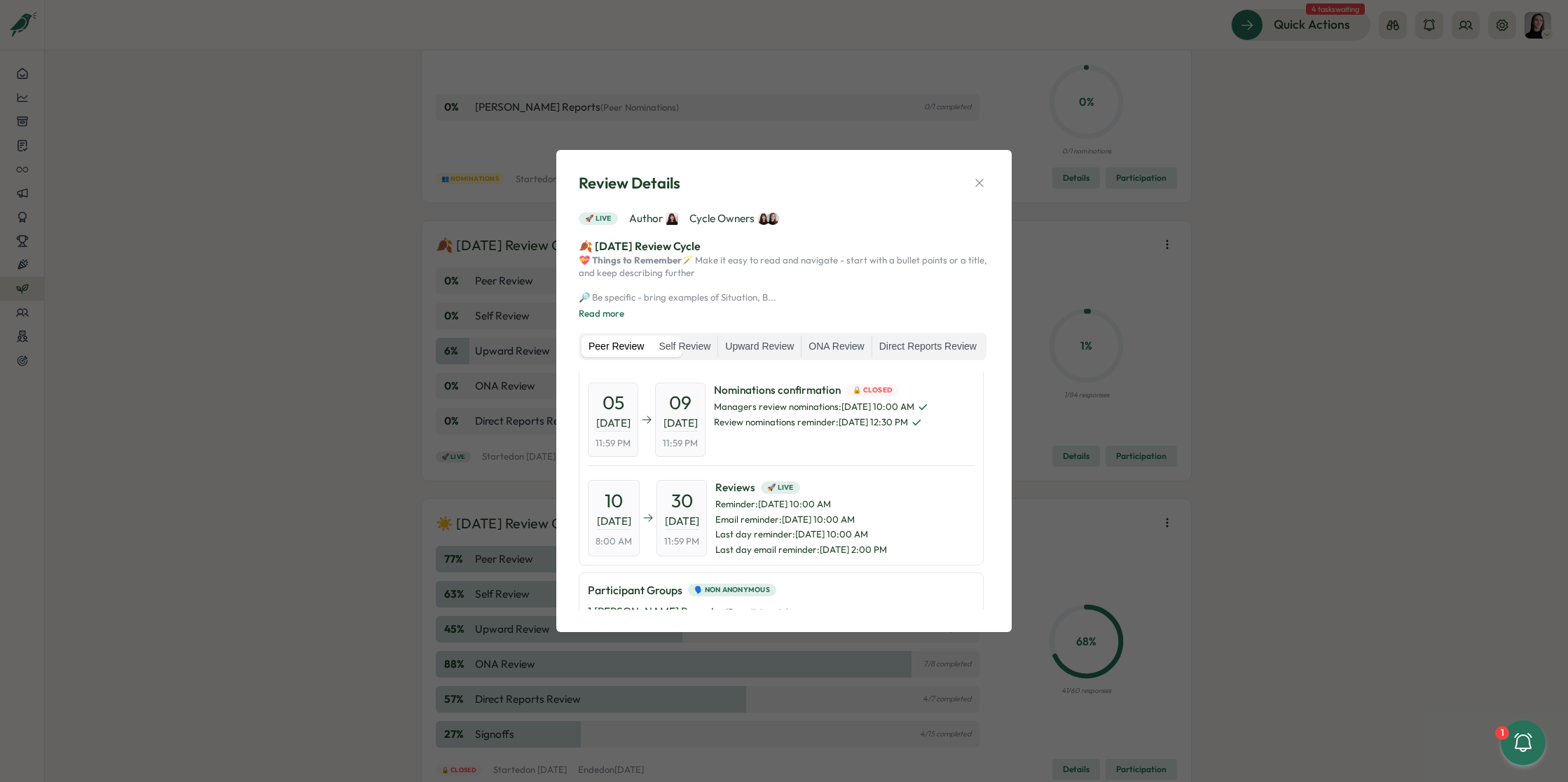
scroll to position [122, 0]
click at [717, 346] on label "Self Review" at bounding box center [684, 346] width 66 height 22
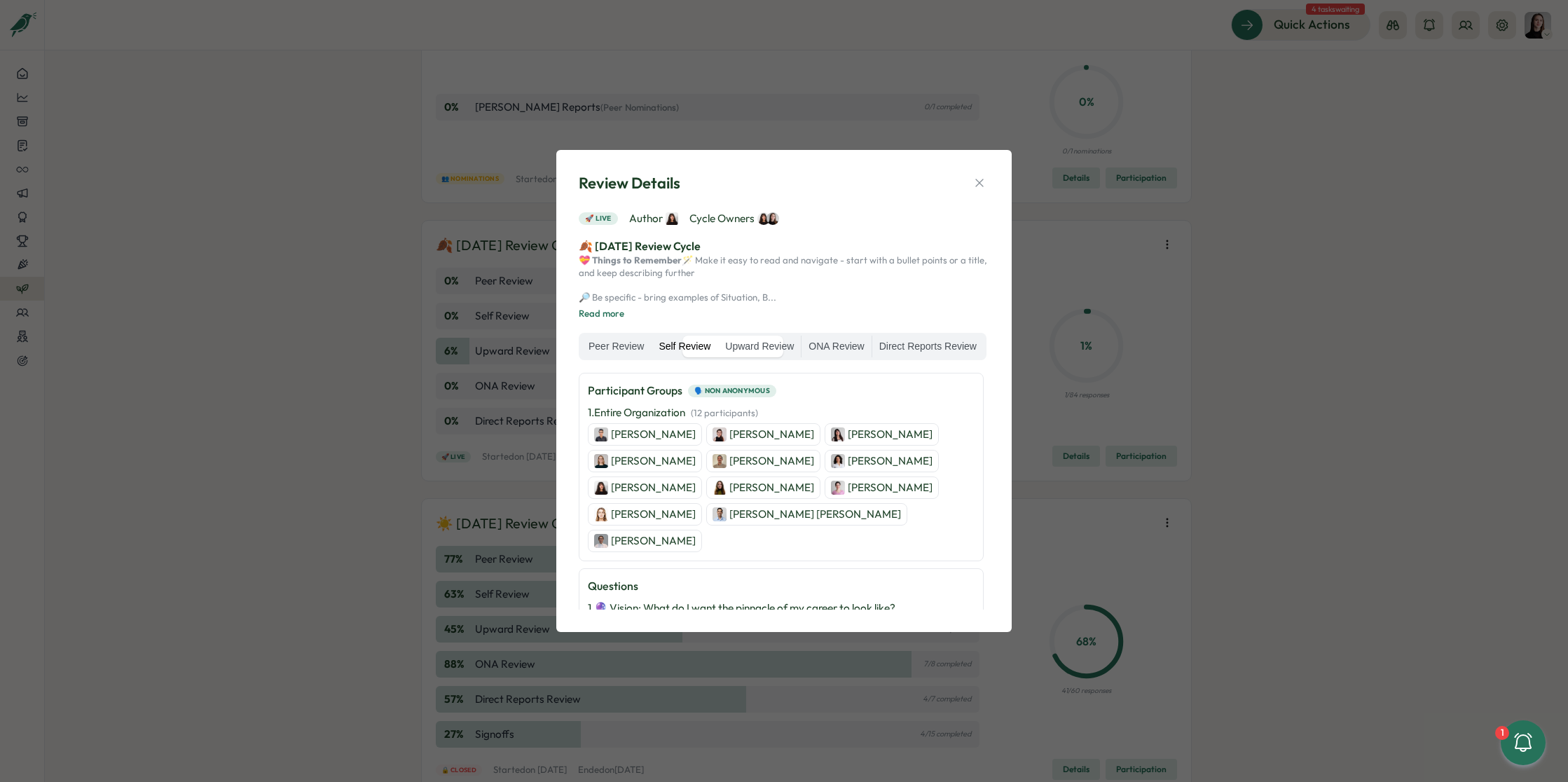
scroll to position [0, 0]
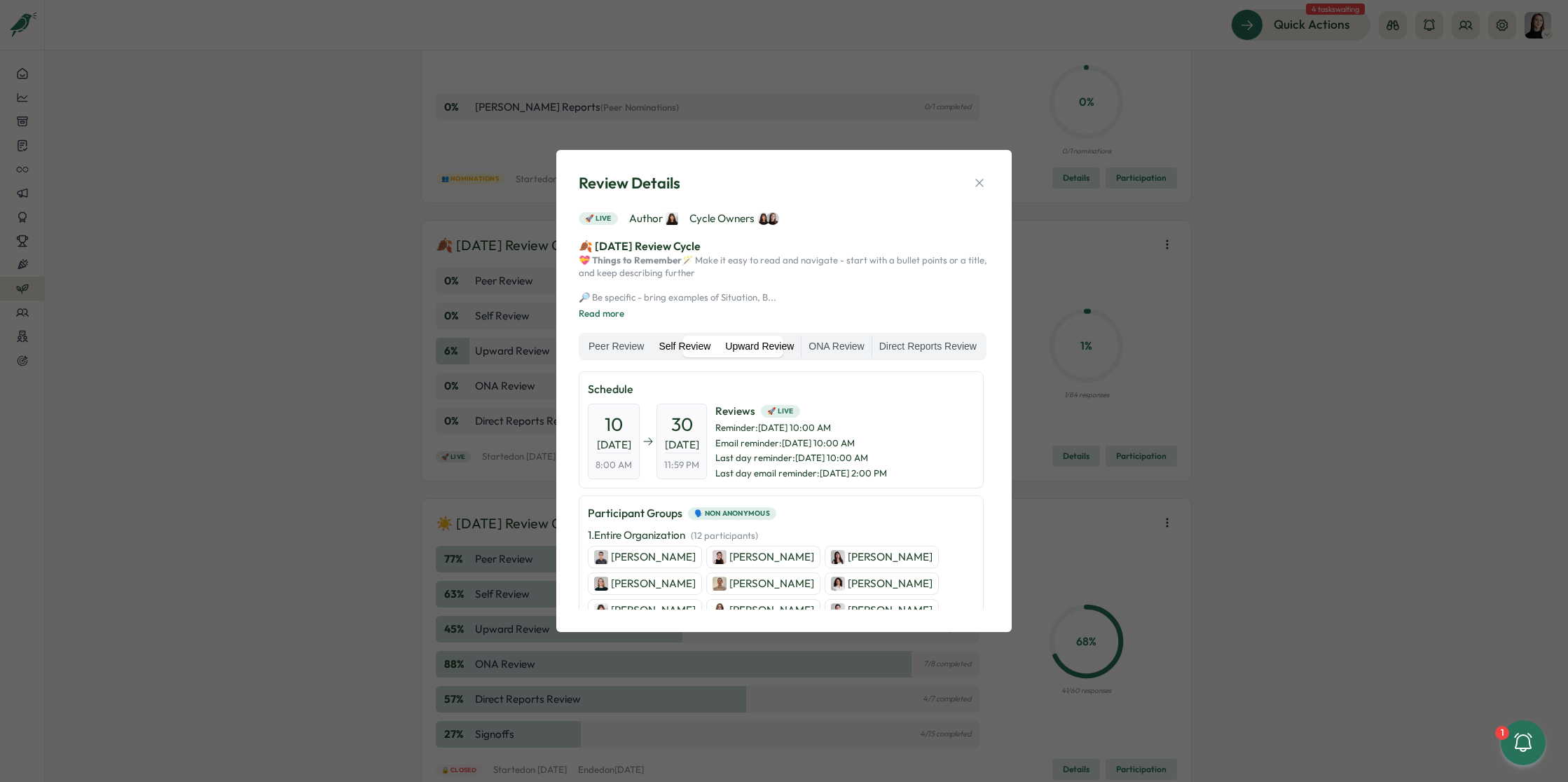
click at [801, 352] on label "Upward Review" at bounding box center [759, 346] width 83 height 22
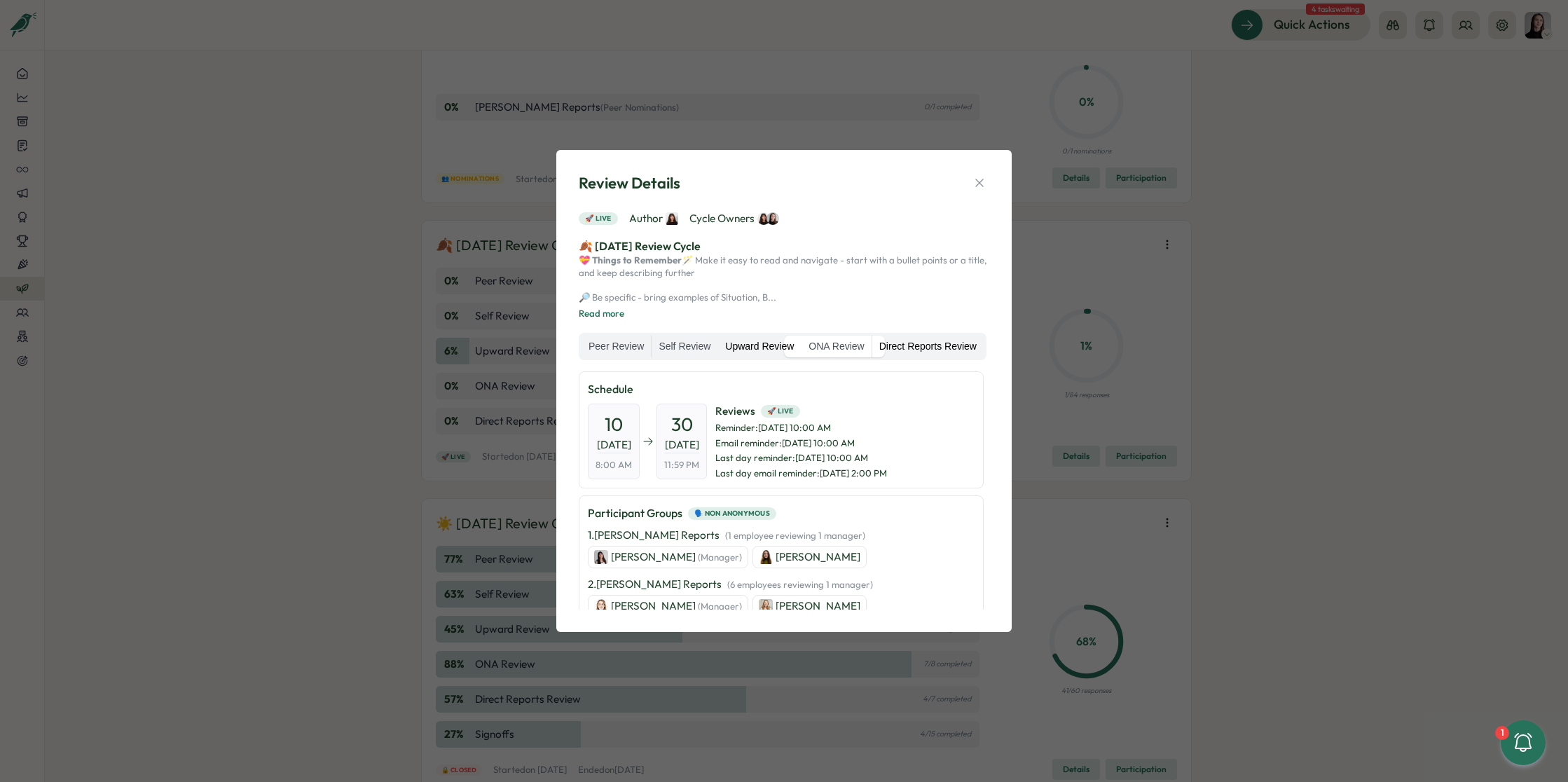
drag, startPoint x: 919, startPoint y: 352, endPoint x: 897, endPoint y: 359, distance: 23.1
click at [871, 352] on label "ONA Review" at bounding box center [836, 346] width 70 height 22
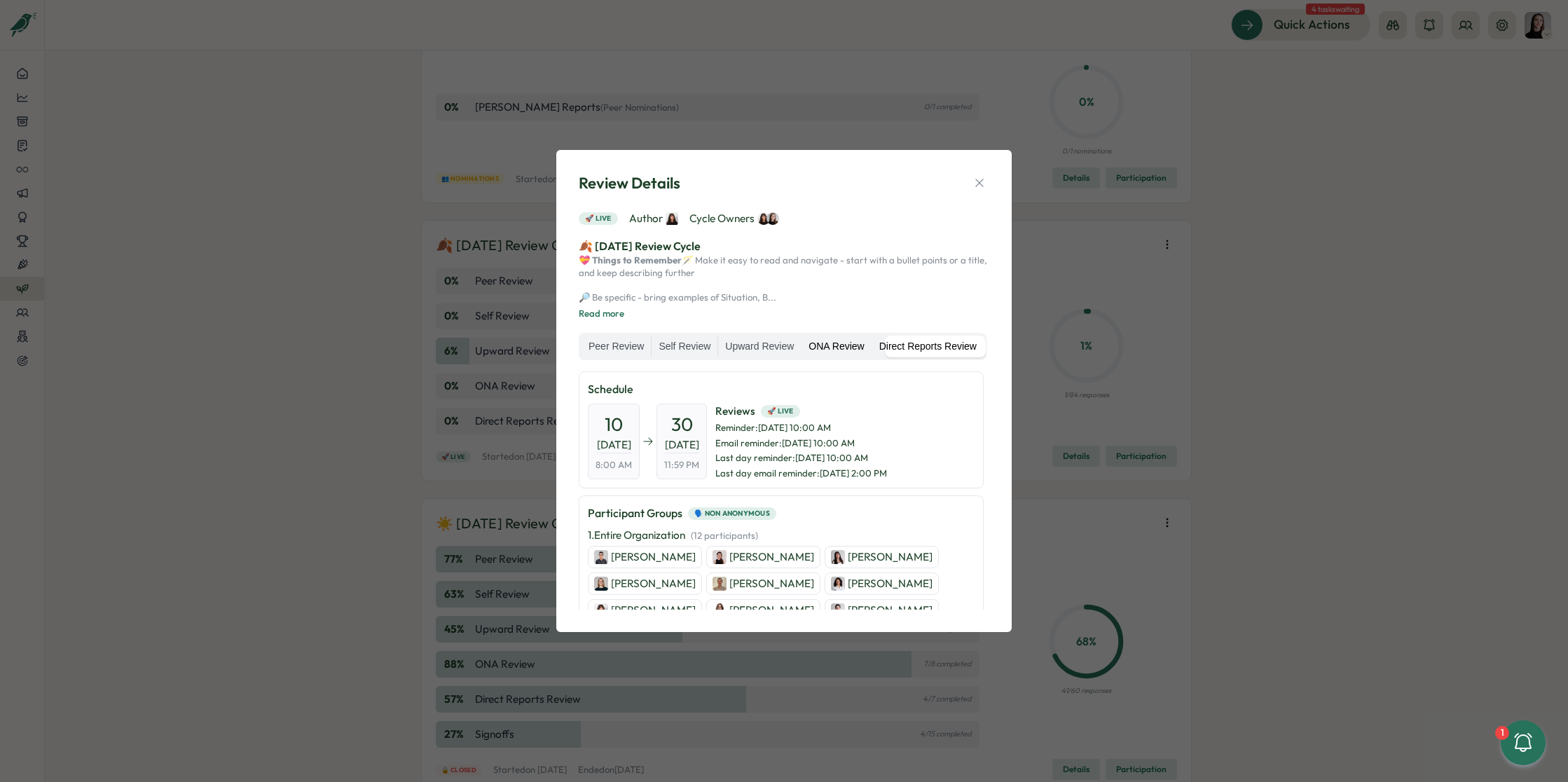
click at [872, 358] on label "Direct Reports Review" at bounding box center [928, 346] width 112 height 22
click at [706, 343] on label "Self Review" at bounding box center [684, 346] width 66 height 22
click at [872, 358] on label "Direct Reports Review" at bounding box center [928, 346] width 112 height 22
click at [983, 176] on icon "button" at bounding box center [979, 183] width 14 height 14
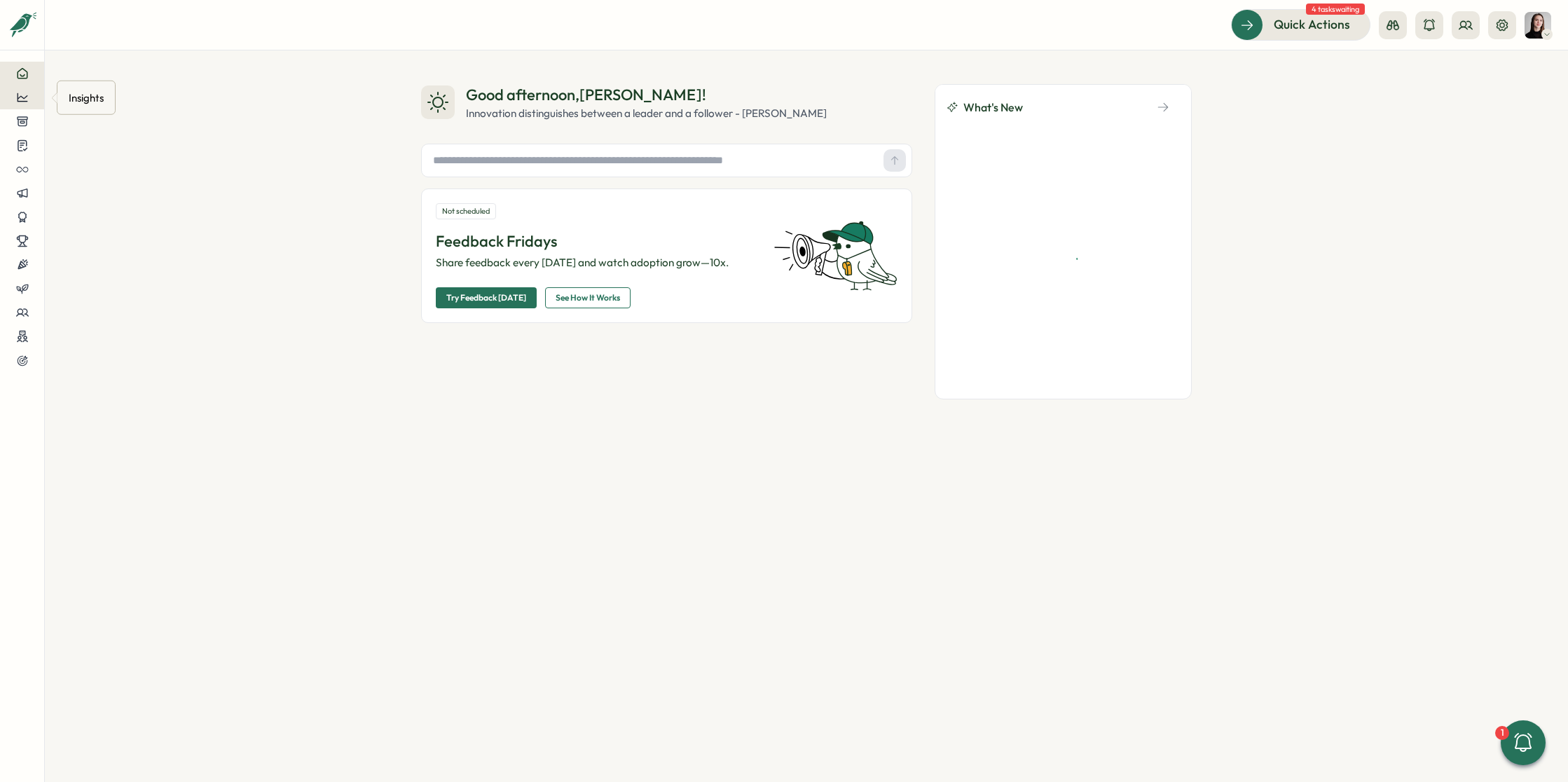
click at [23, 95] on icon at bounding box center [22, 97] width 12 height 12
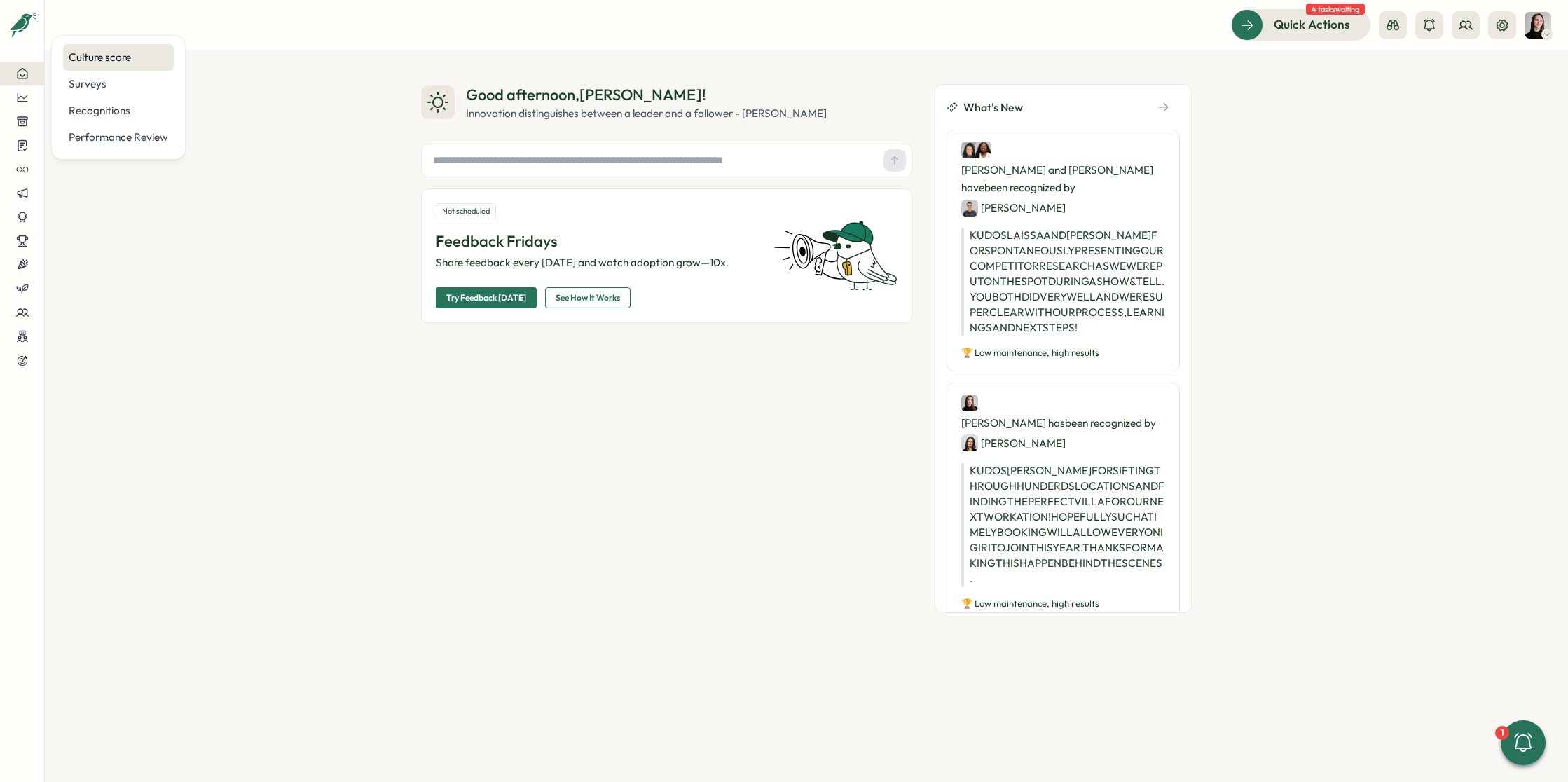
click at [88, 63] on div "Culture score" at bounding box center [118, 57] width 99 height 15
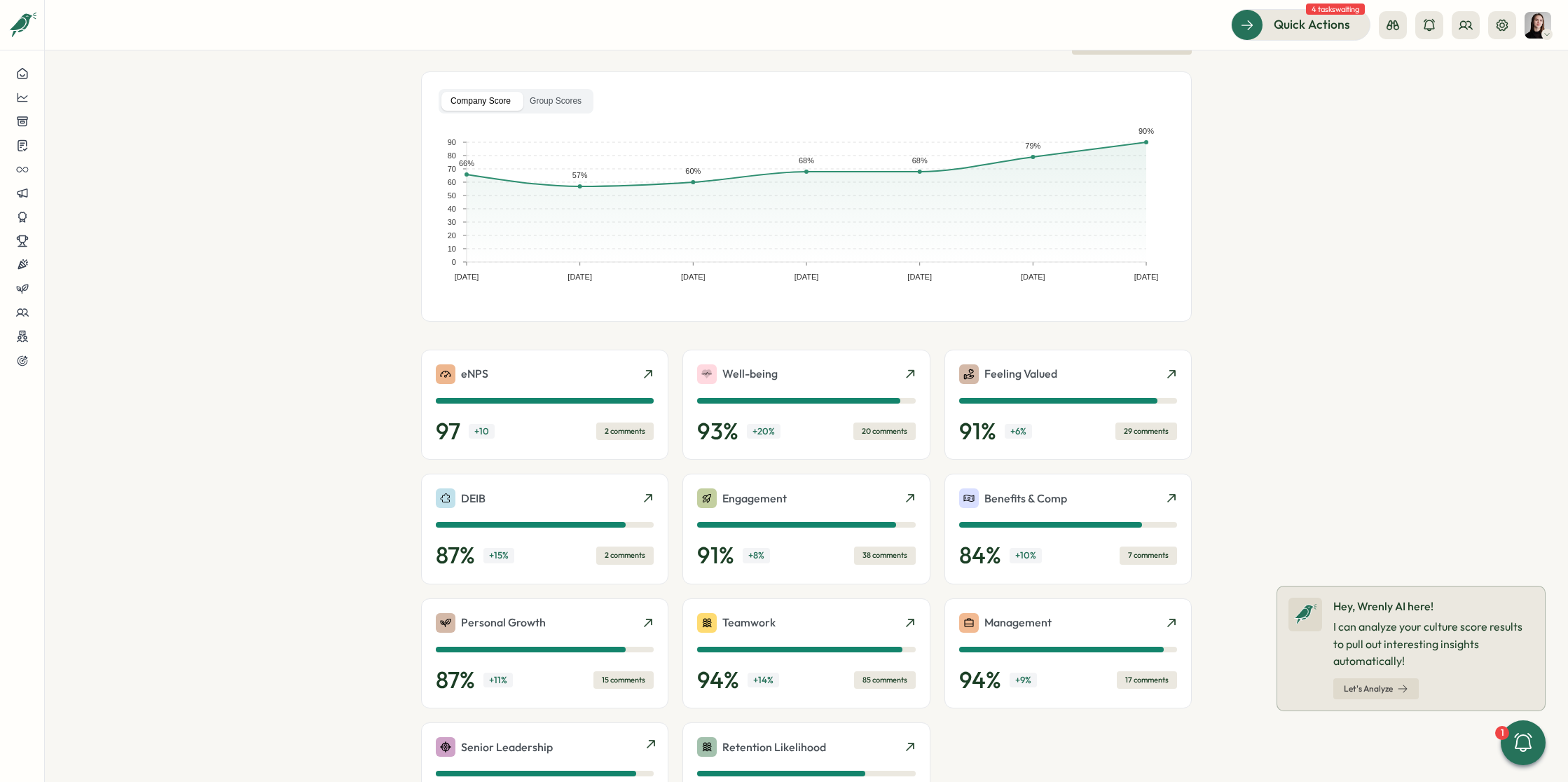
scroll to position [191, 0]
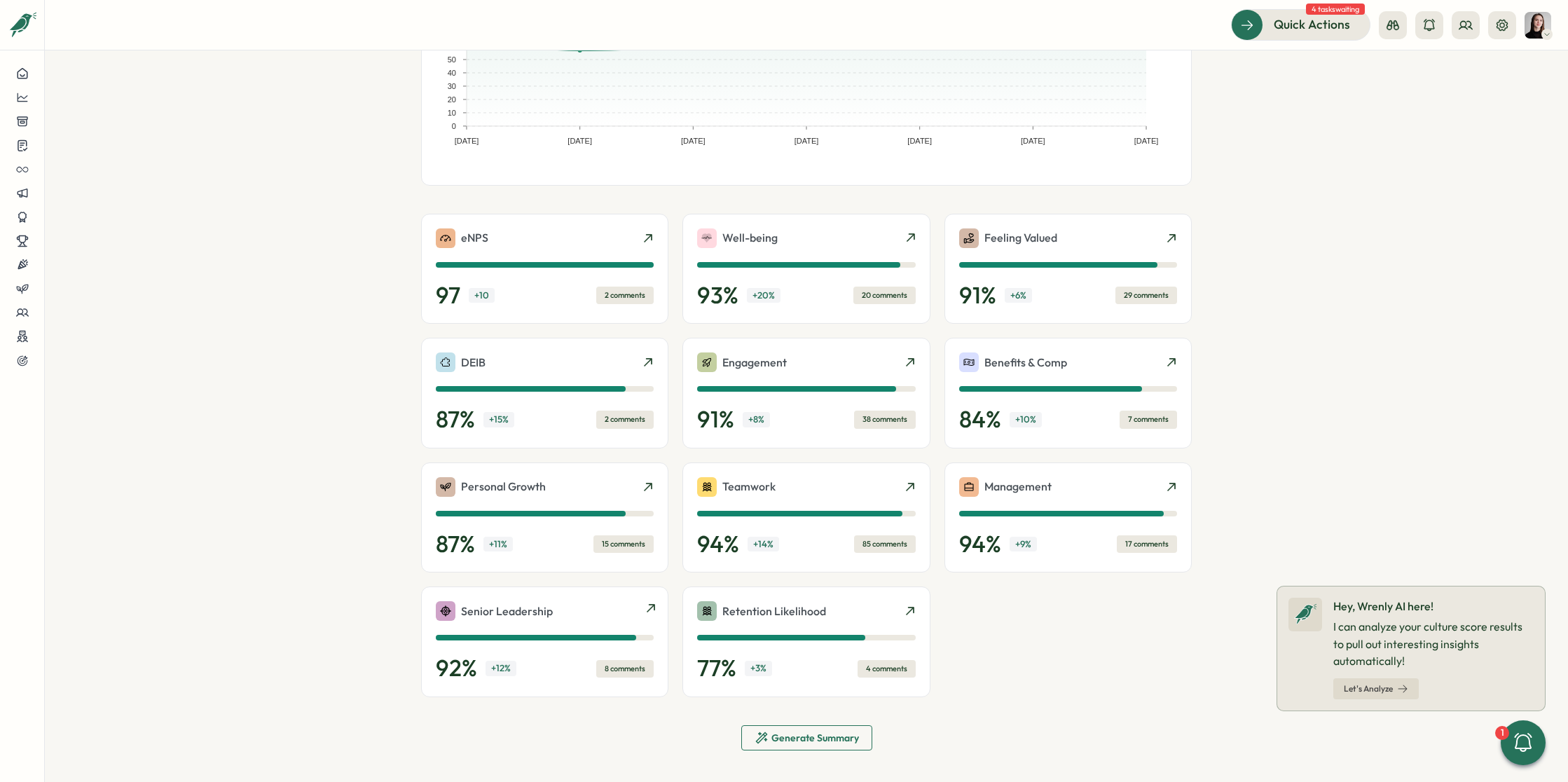
click at [570, 606] on div "Senior Leadership" at bounding box center [544, 611] width 218 height 20
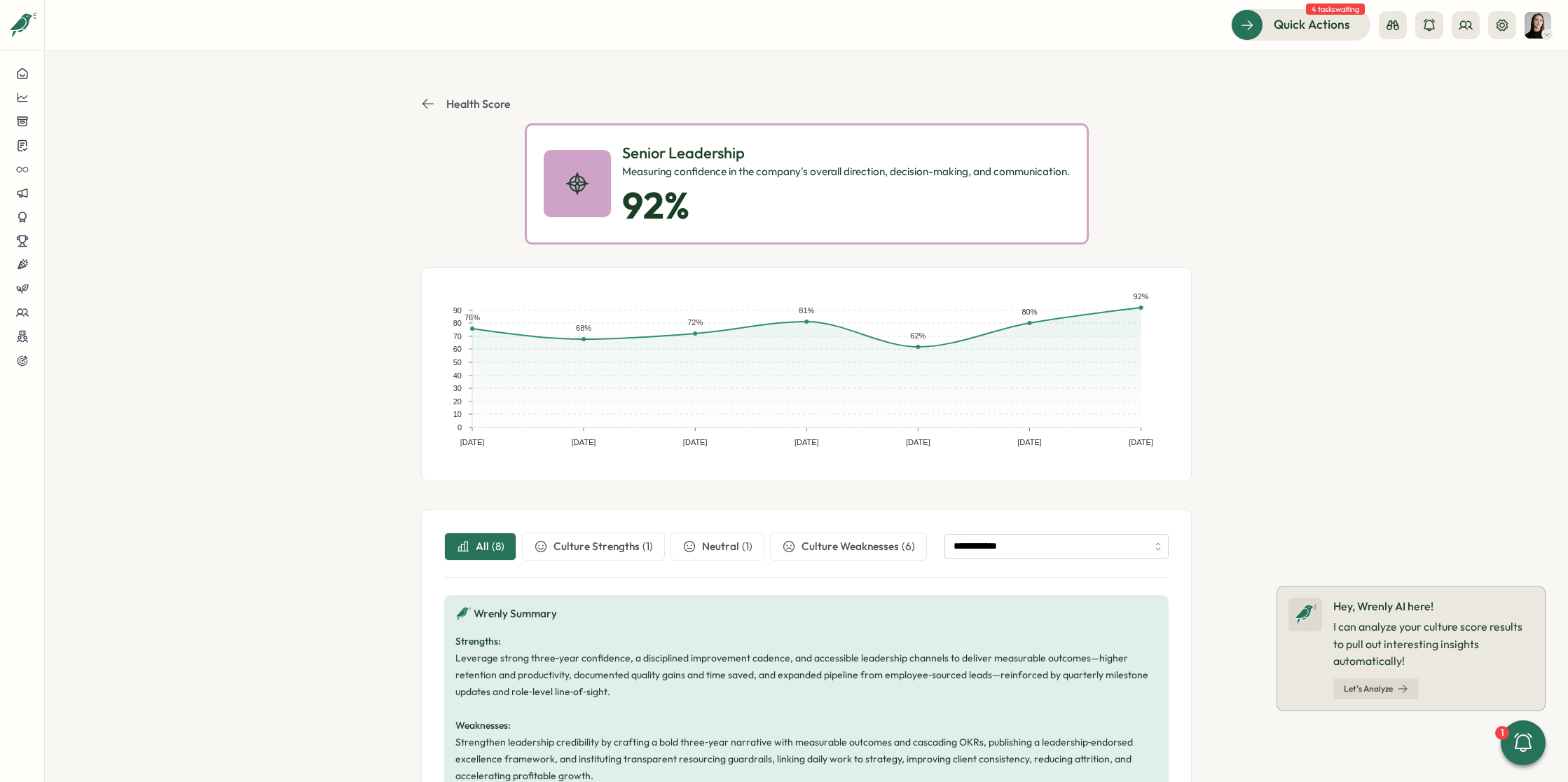
click at [1309, 264] on section "**********" at bounding box center [806, 416] width 1523 height 731
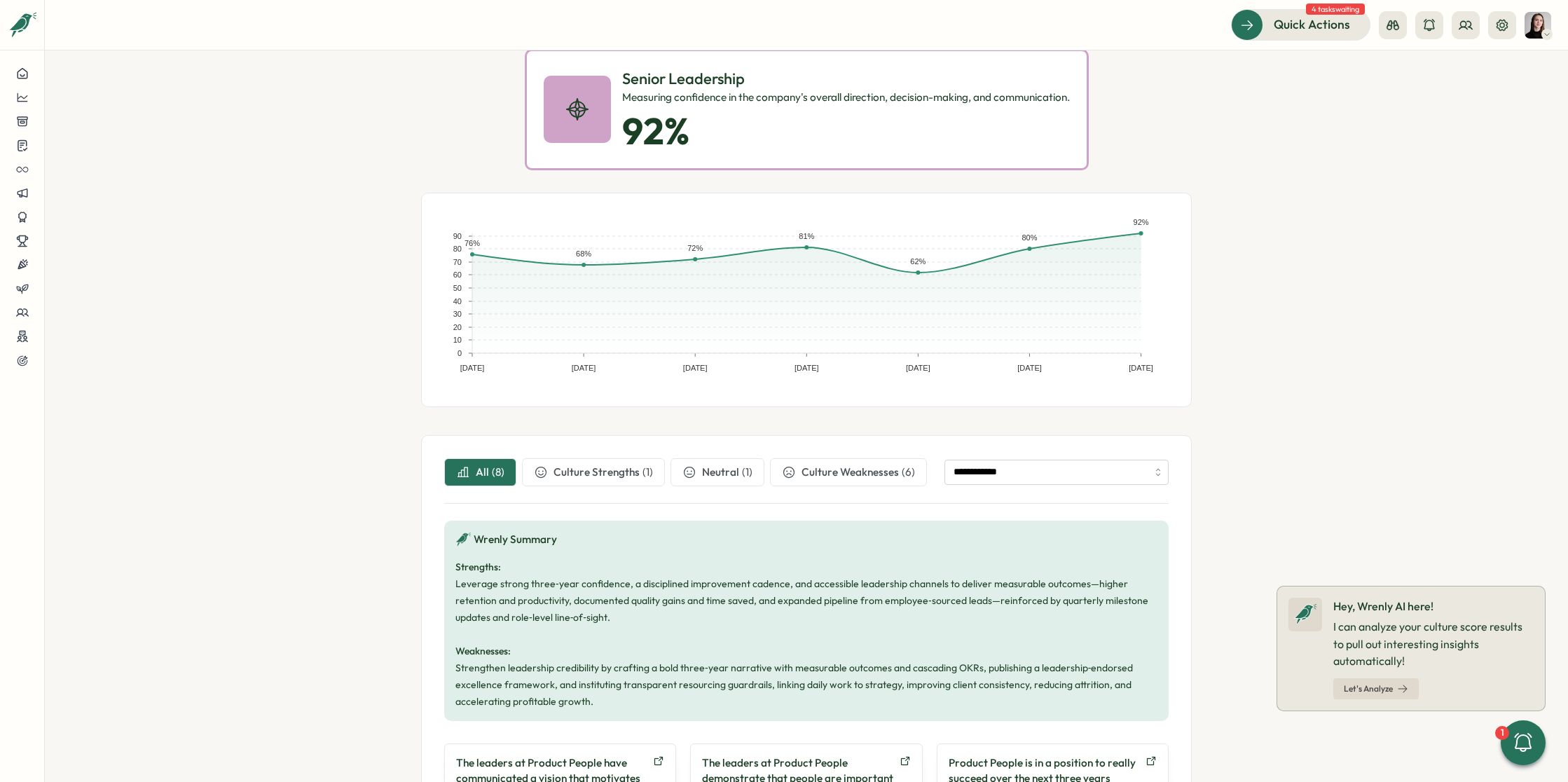
scroll to position [120, 0]
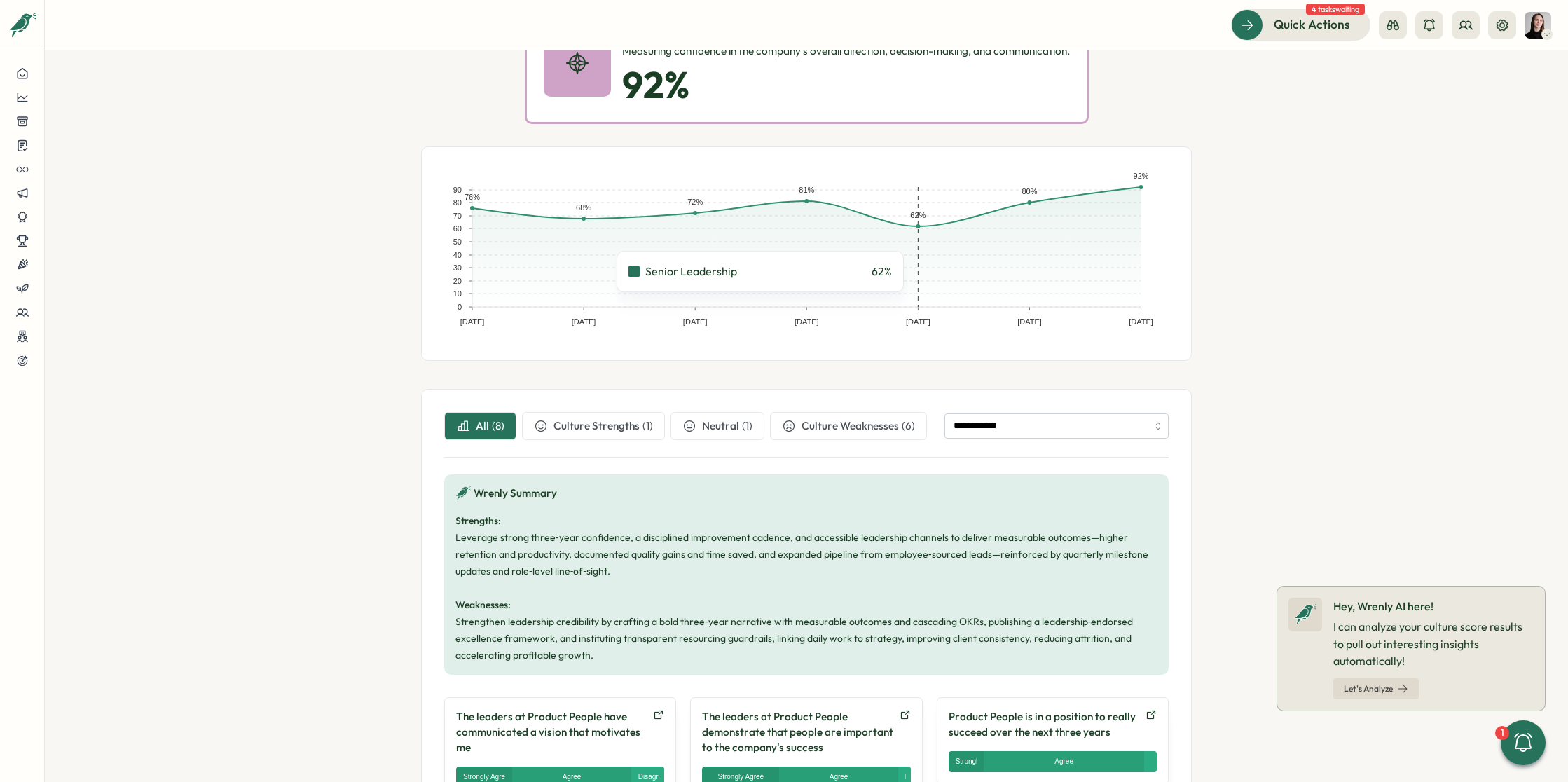
click at [912, 270] on rect at bounding box center [918, 246] width 112 height 120
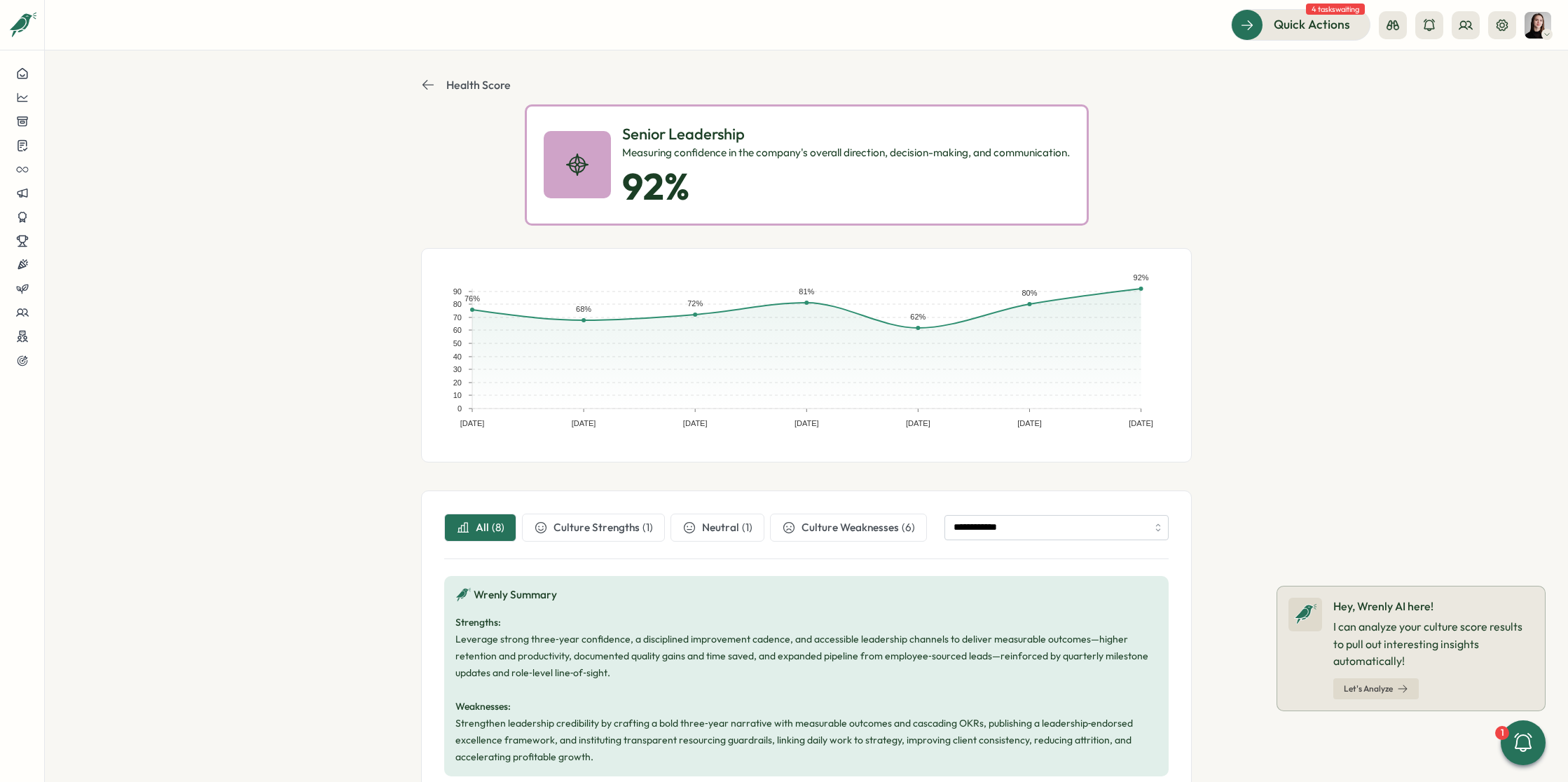
scroll to position [0, 0]
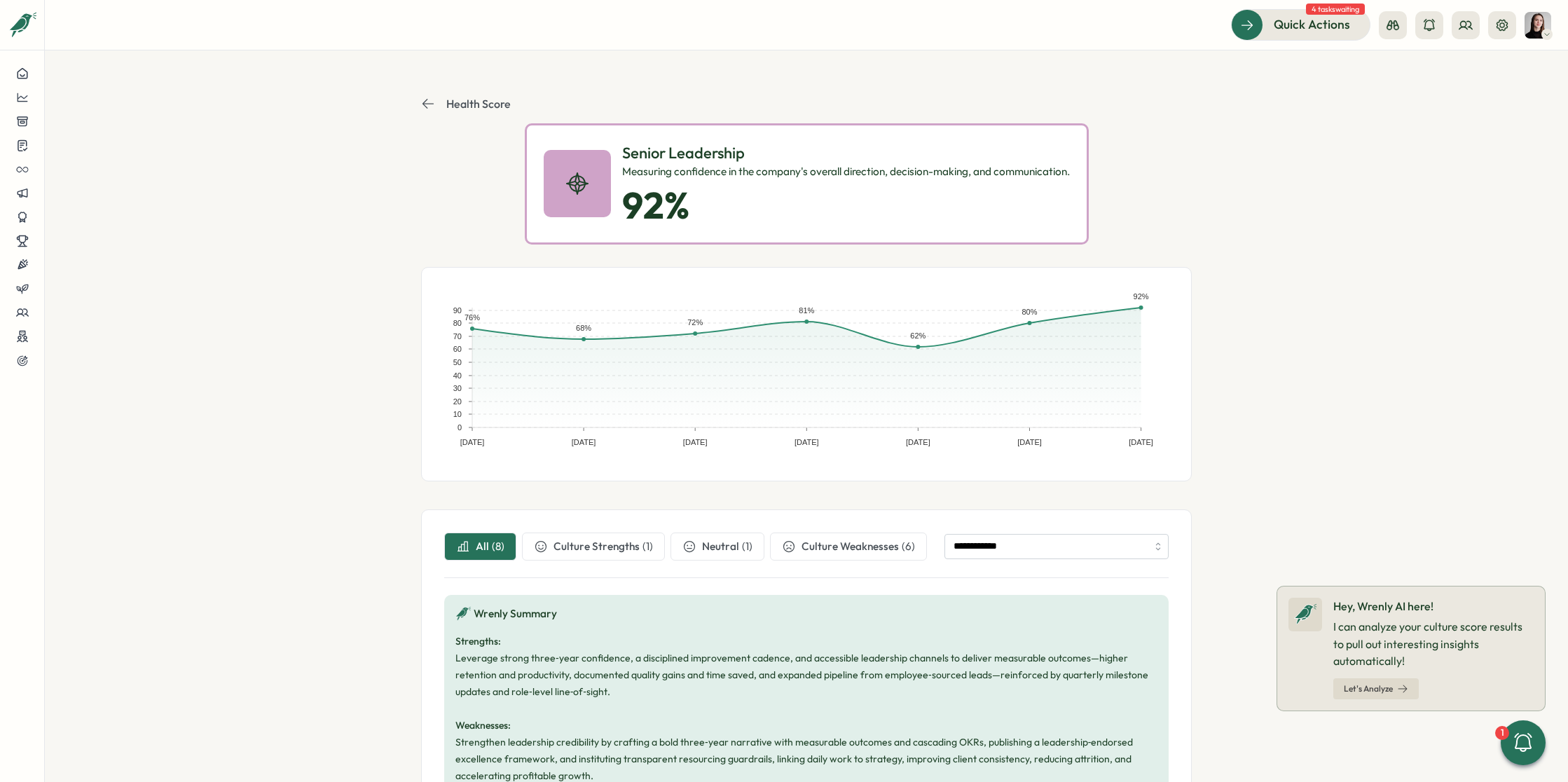
click at [243, 413] on section "**********" at bounding box center [806, 416] width 1523 height 731
click at [302, 224] on section "**********" at bounding box center [806, 416] width 1523 height 731
click at [1383, 171] on section "**********" at bounding box center [806, 416] width 1523 height 731
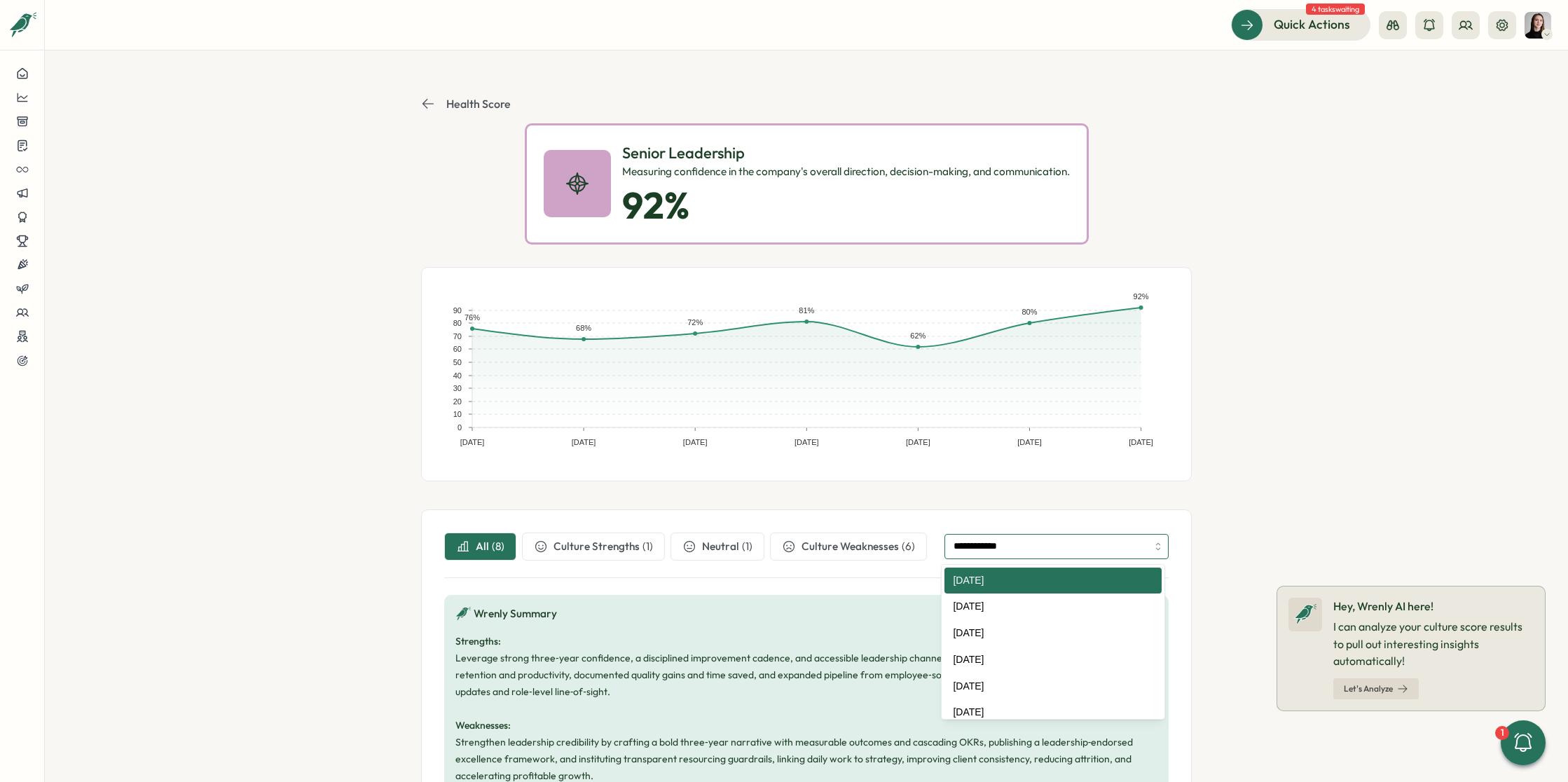
click at [997, 551] on input "**********" at bounding box center [1056, 546] width 224 height 25
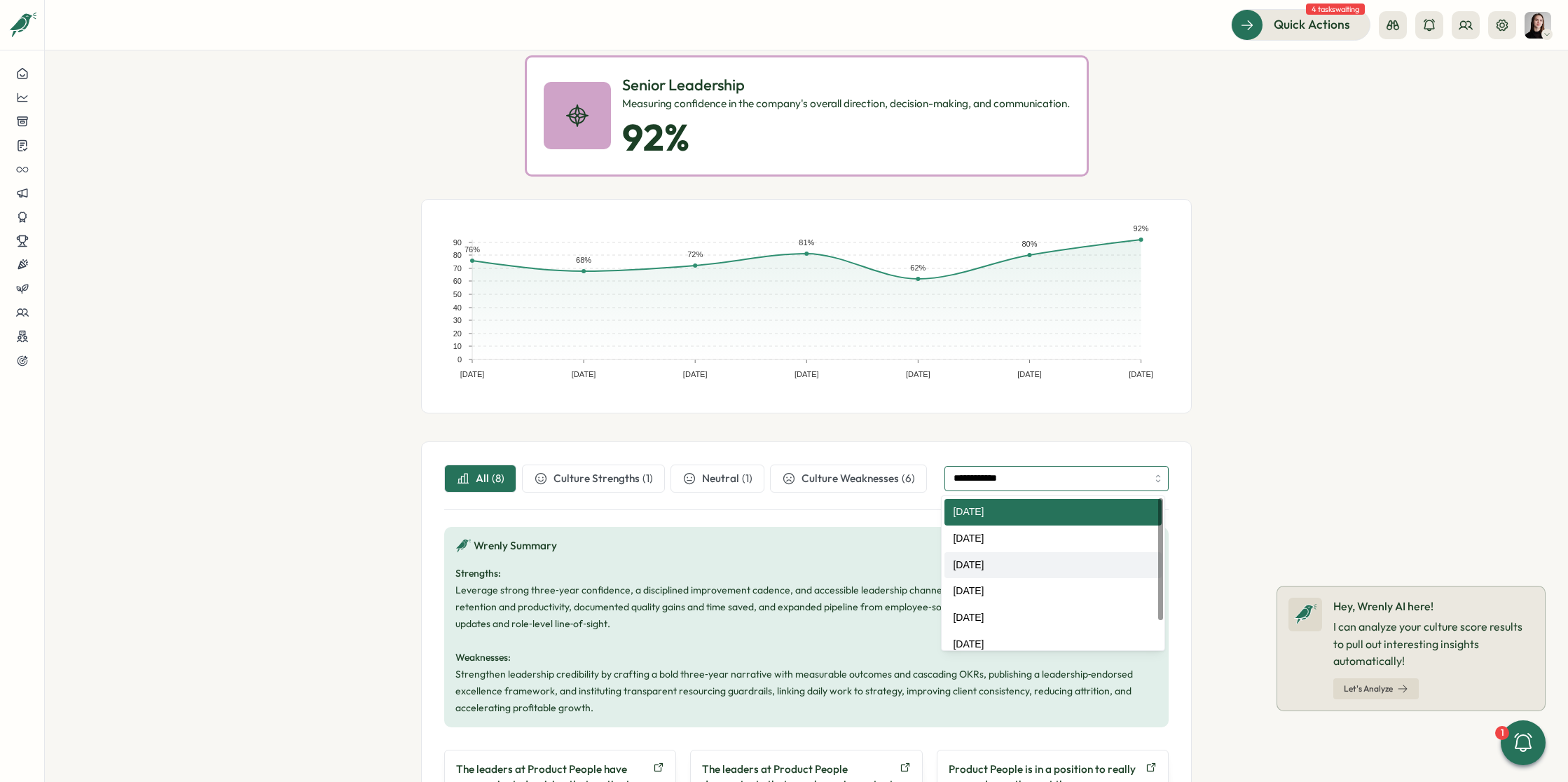
scroll to position [36, 0]
click at [1283, 563] on section "**********" at bounding box center [806, 416] width 1523 height 731
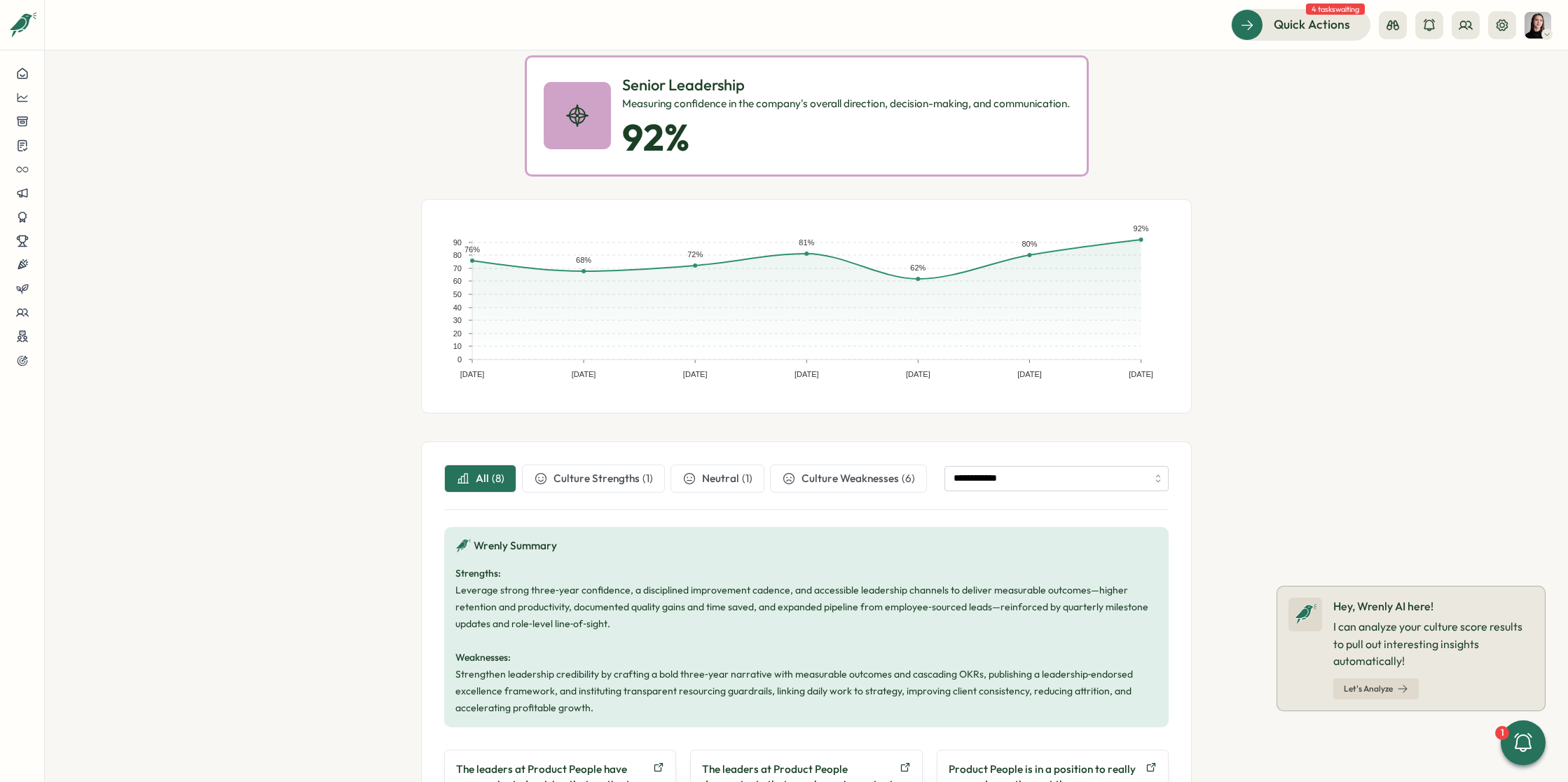
click at [1072, 491] on div "**********" at bounding box center [806, 478] width 725 height 28
click at [1055, 482] on input "**********" at bounding box center [1056, 478] width 224 height 25
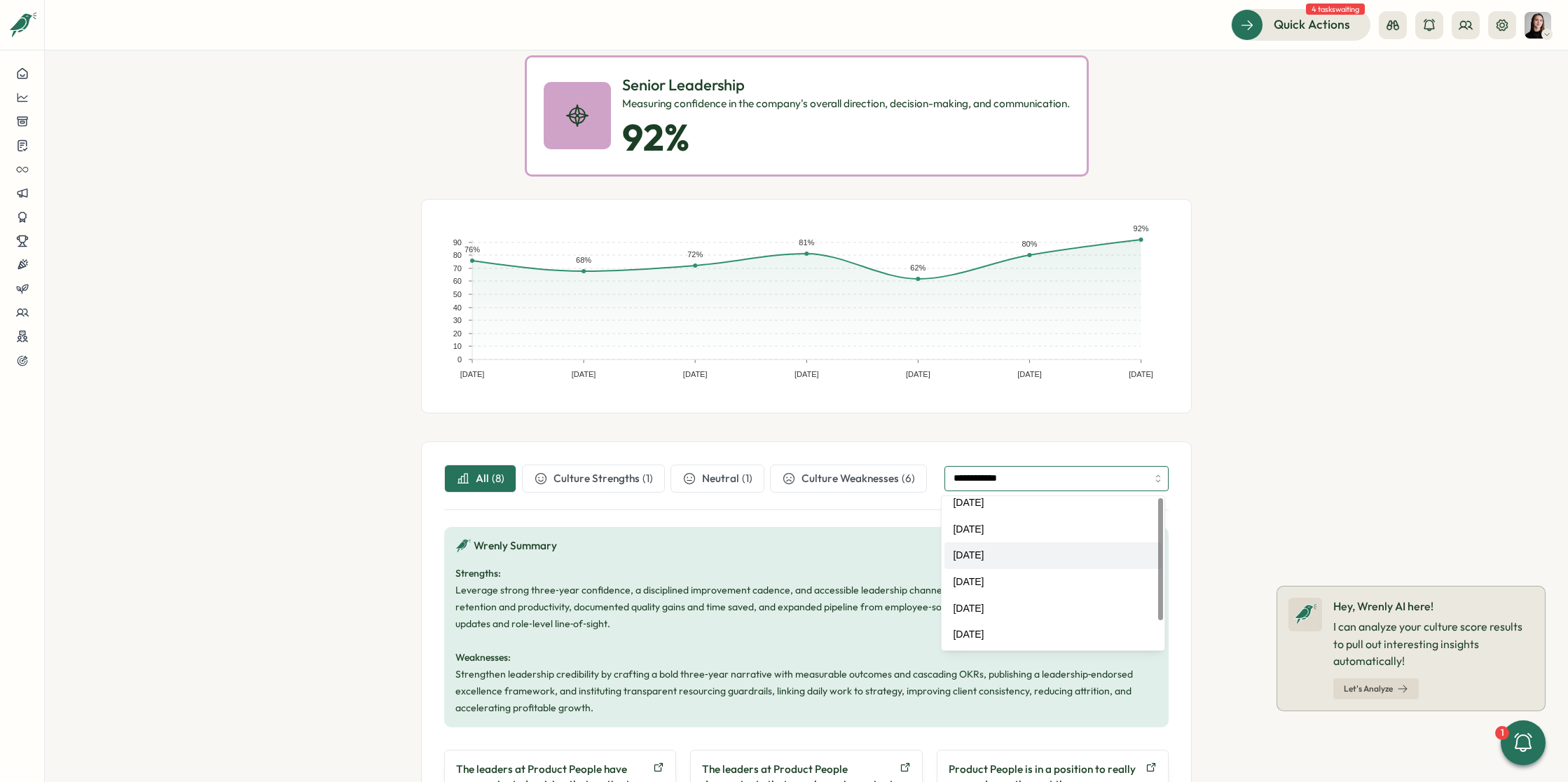
scroll to position [0, 0]
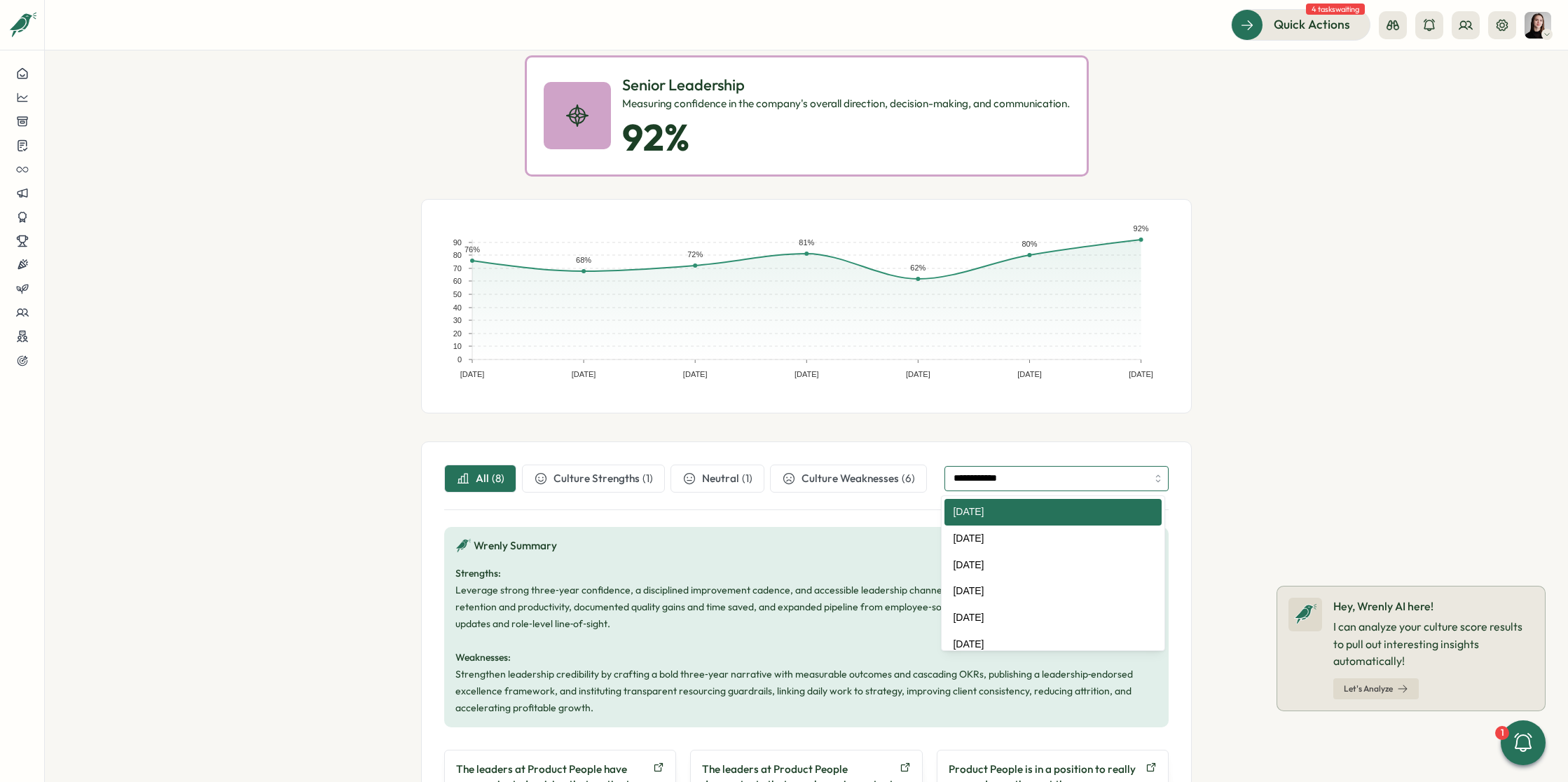
click at [1009, 480] on input "**********" at bounding box center [1056, 478] width 224 height 25
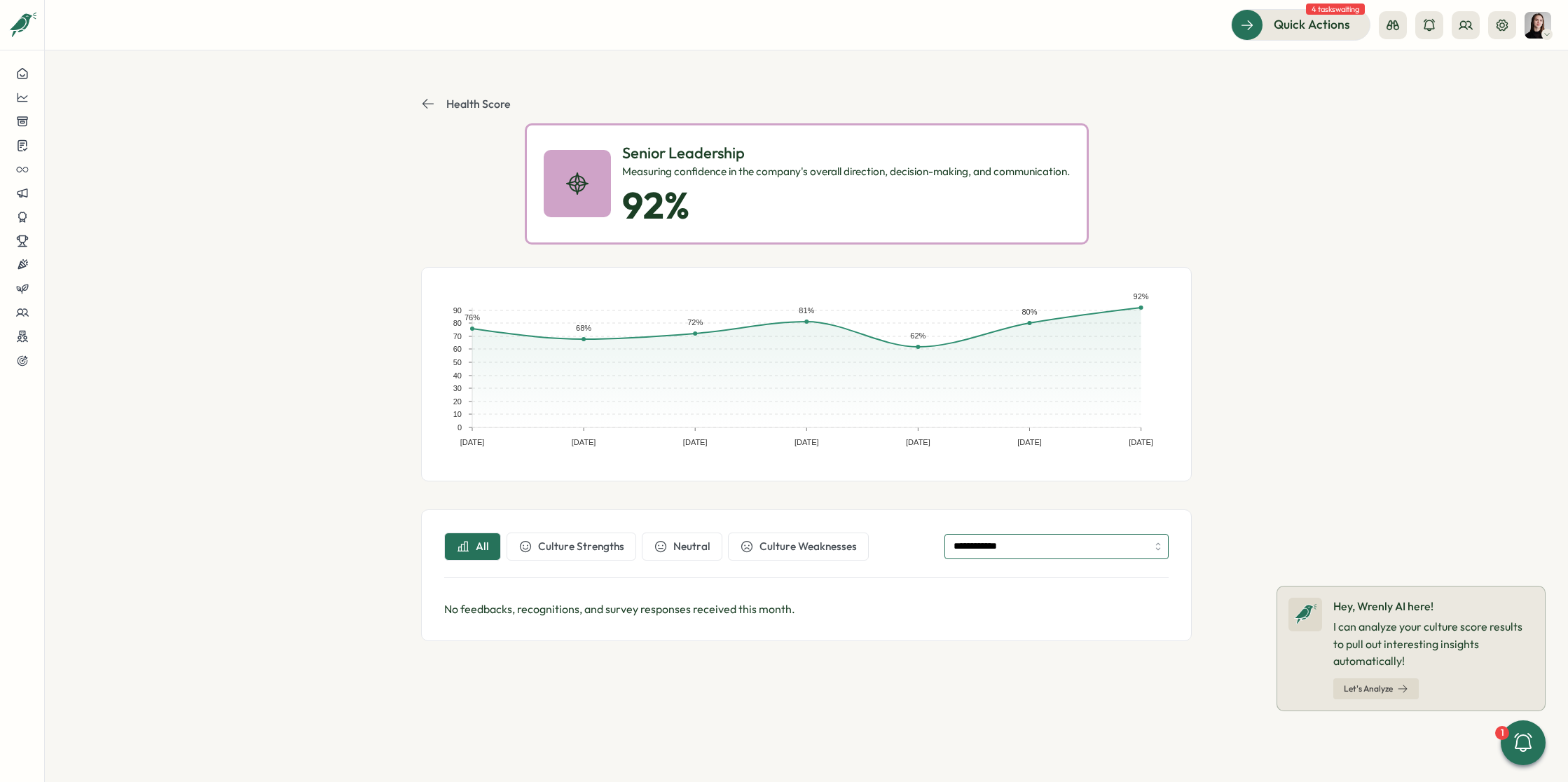
click at [1029, 546] on input "**********" at bounding box center [1056, 546] width 224 height 25
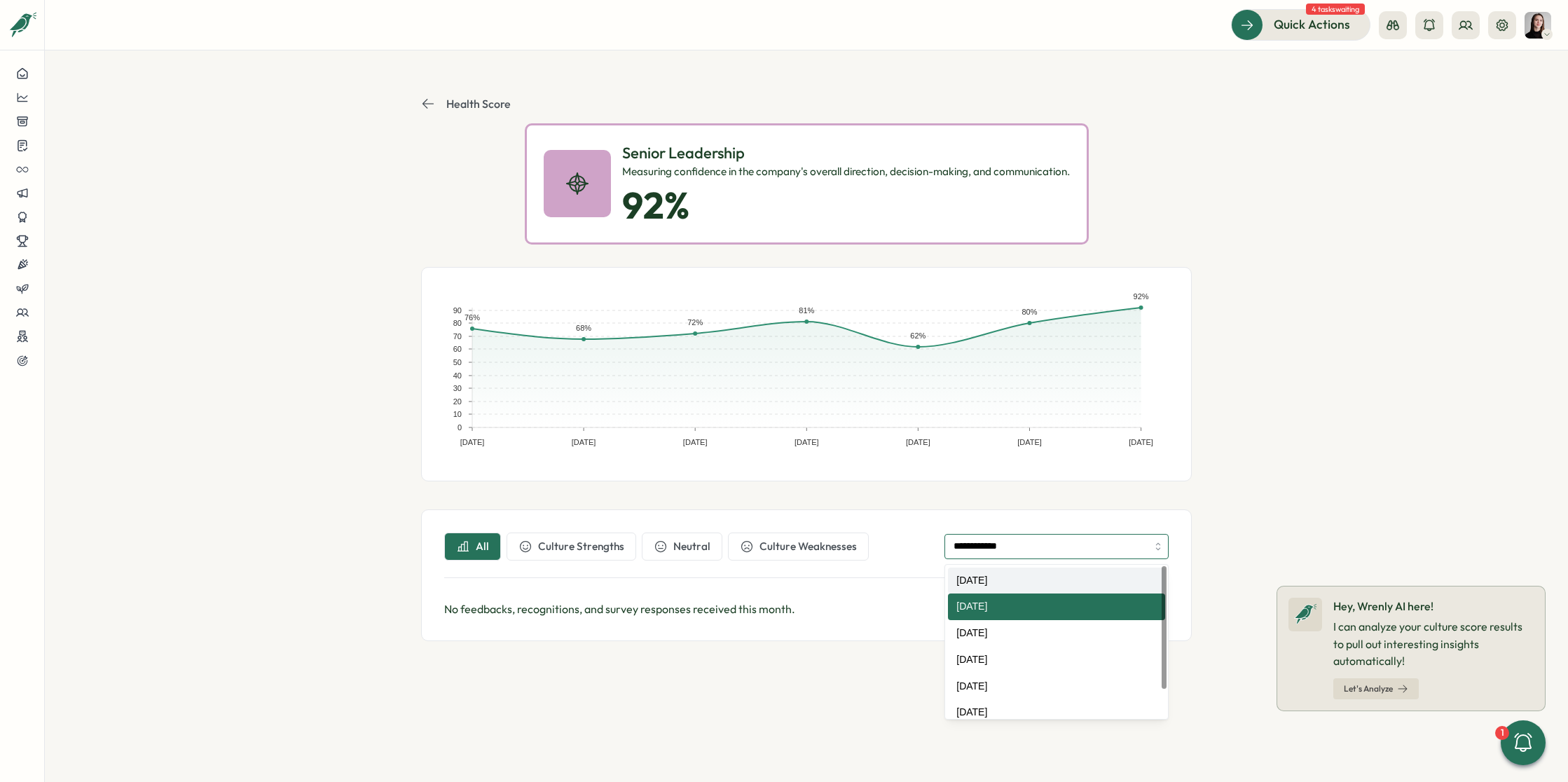
type input "**********"
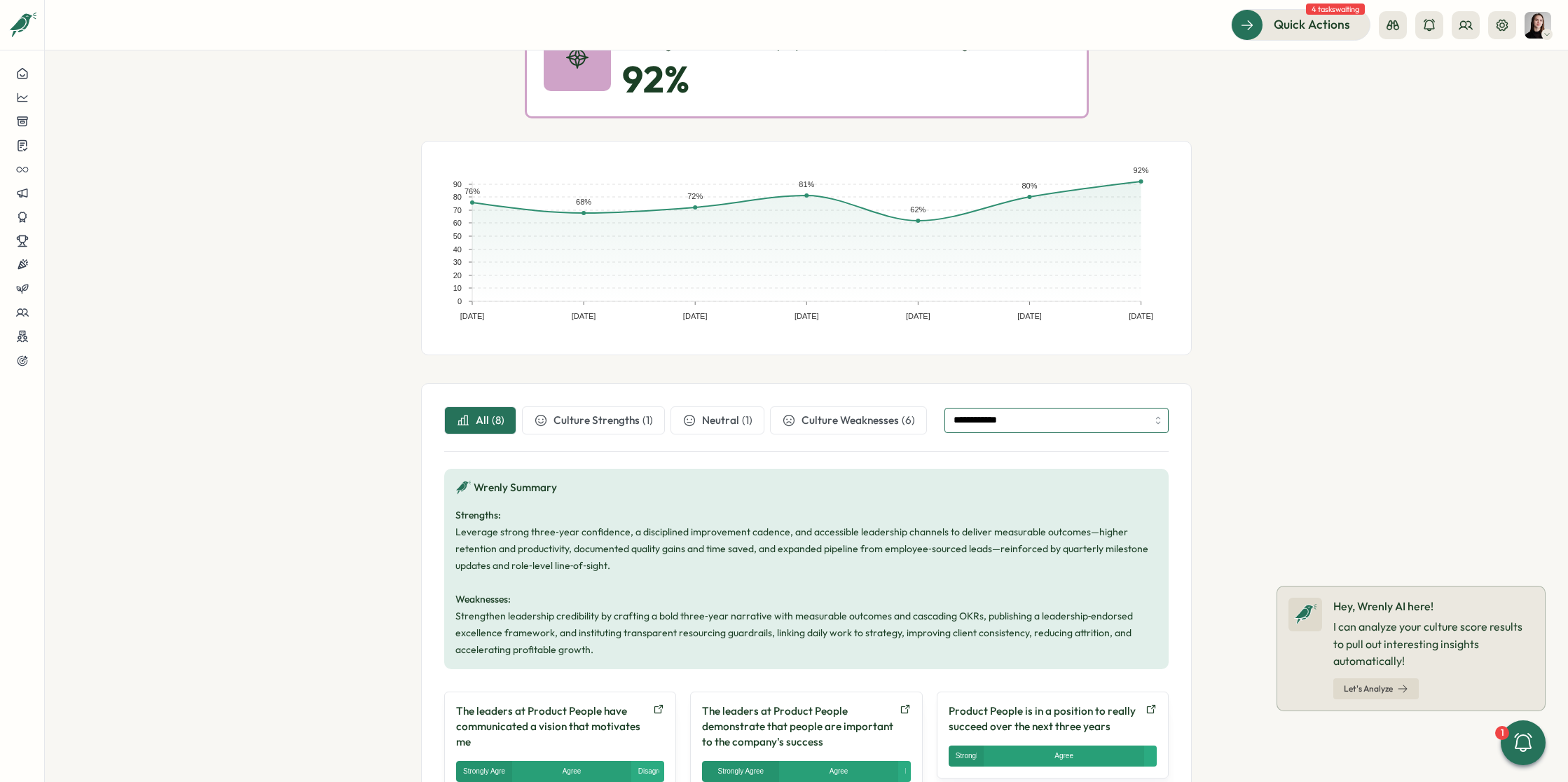
scroll to position [157, 0]
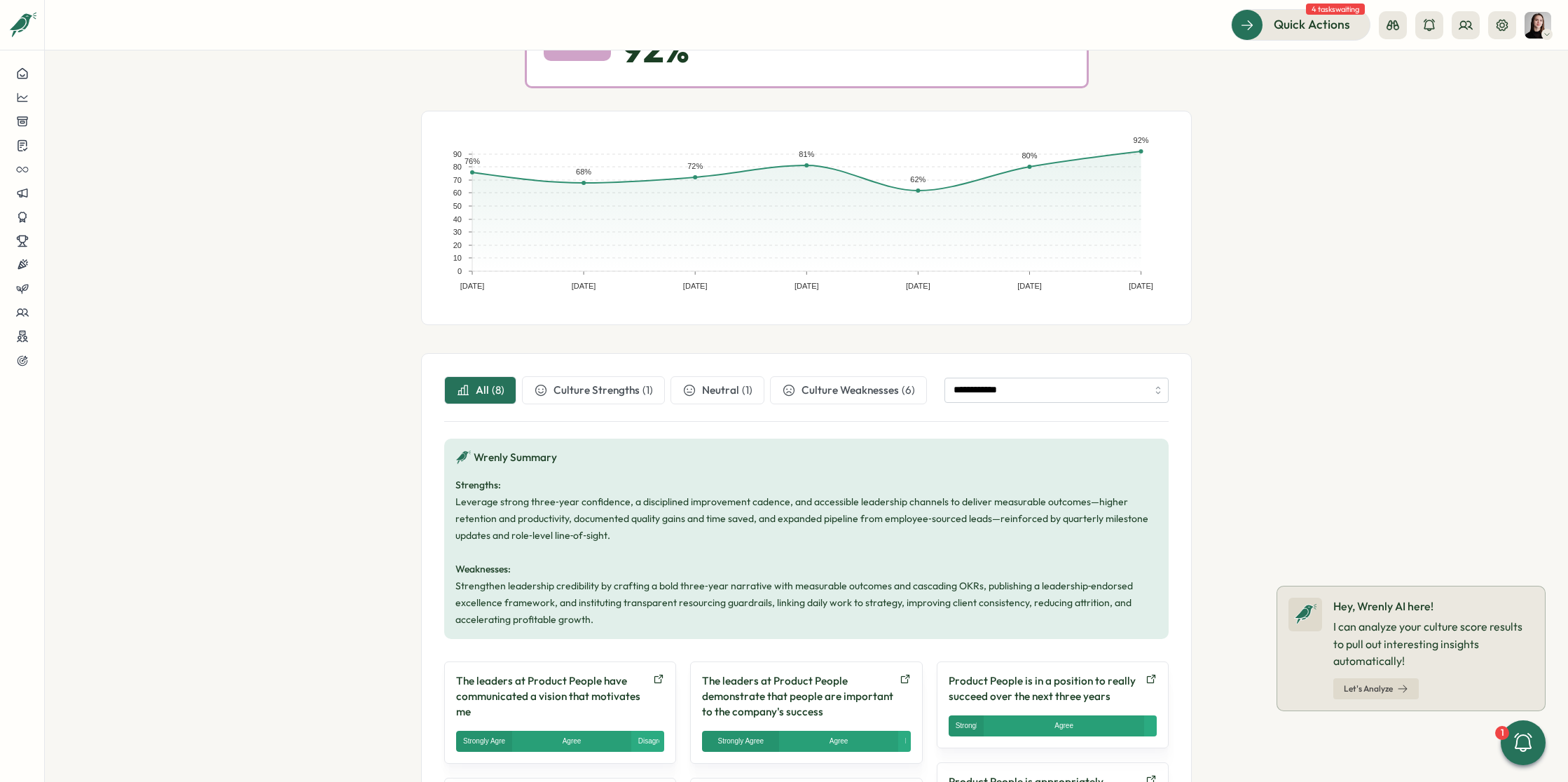
drag, startPoint x: 391, startPoint y: 291, endPoint x: 454, endPoint y: 298, distance: 63.4
click at [391, 292] on section "**********" at bounding box center [806, 416] width 1523 height 731
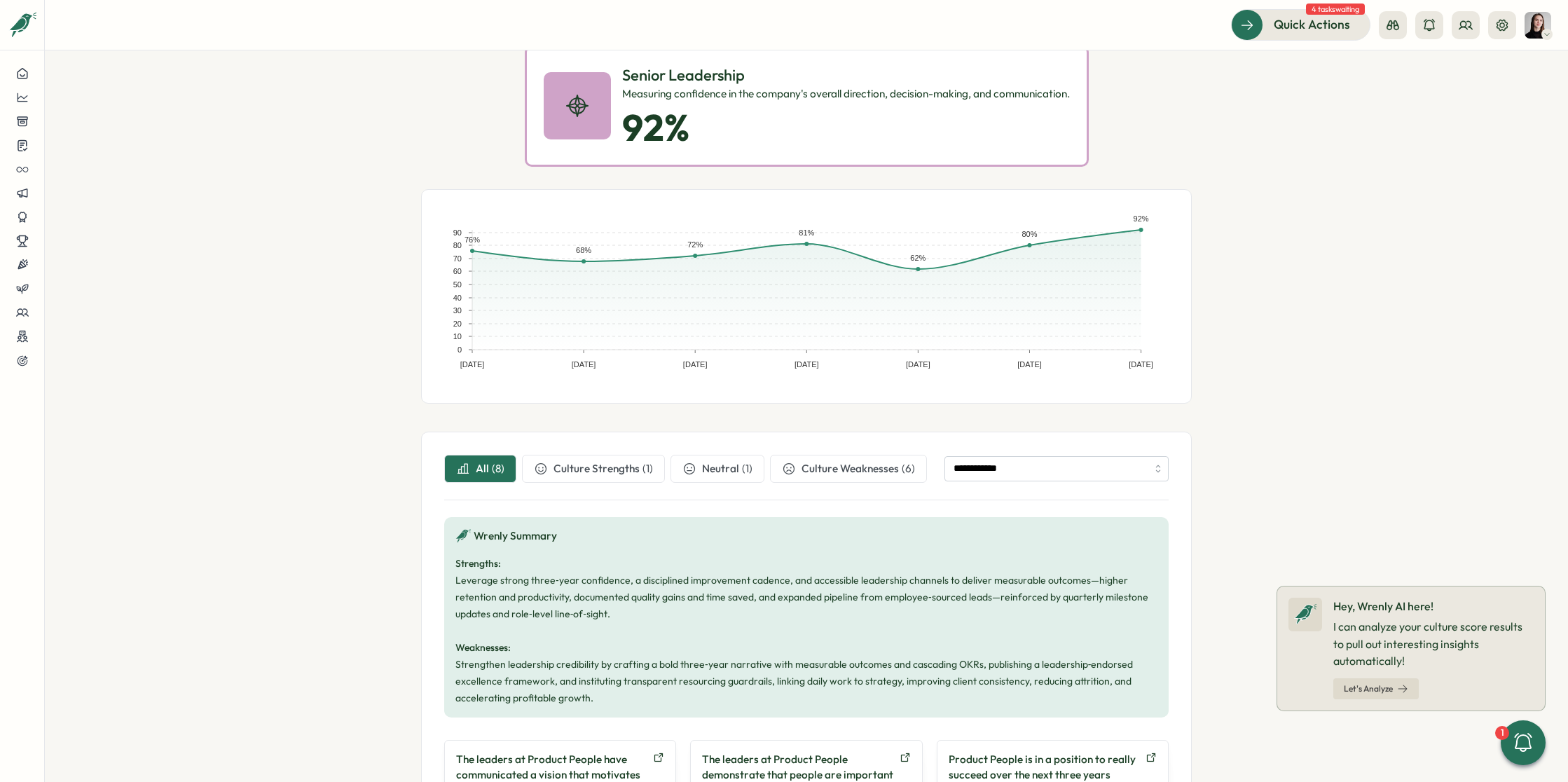
scroll to position [0, 0]
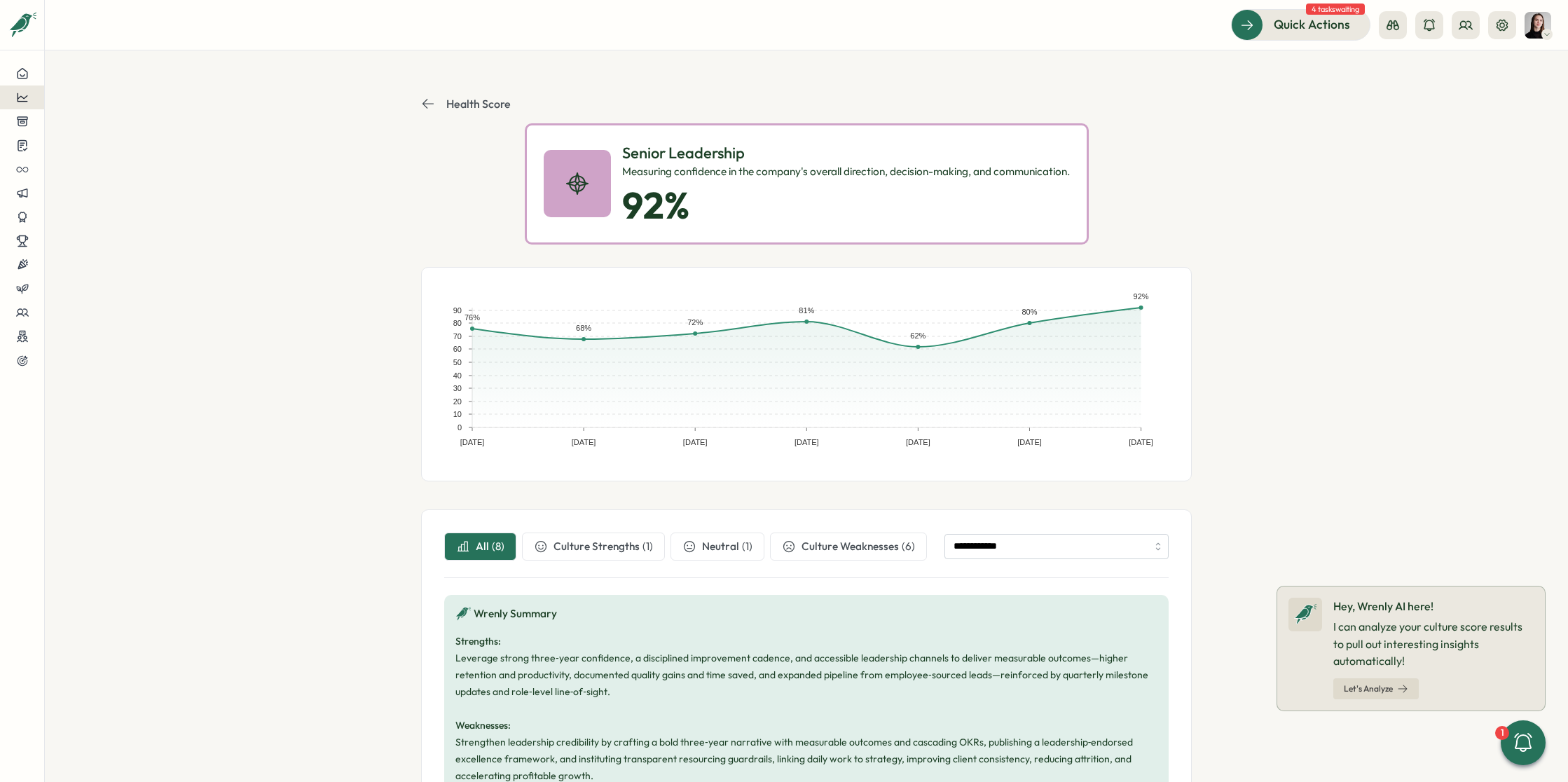
click at [16, 91] on icon at bounding box center [22, 97] width 12 height 12
click at [107, 53] on div "Culture score" at bounding box center [118, 57] width 99 height 15
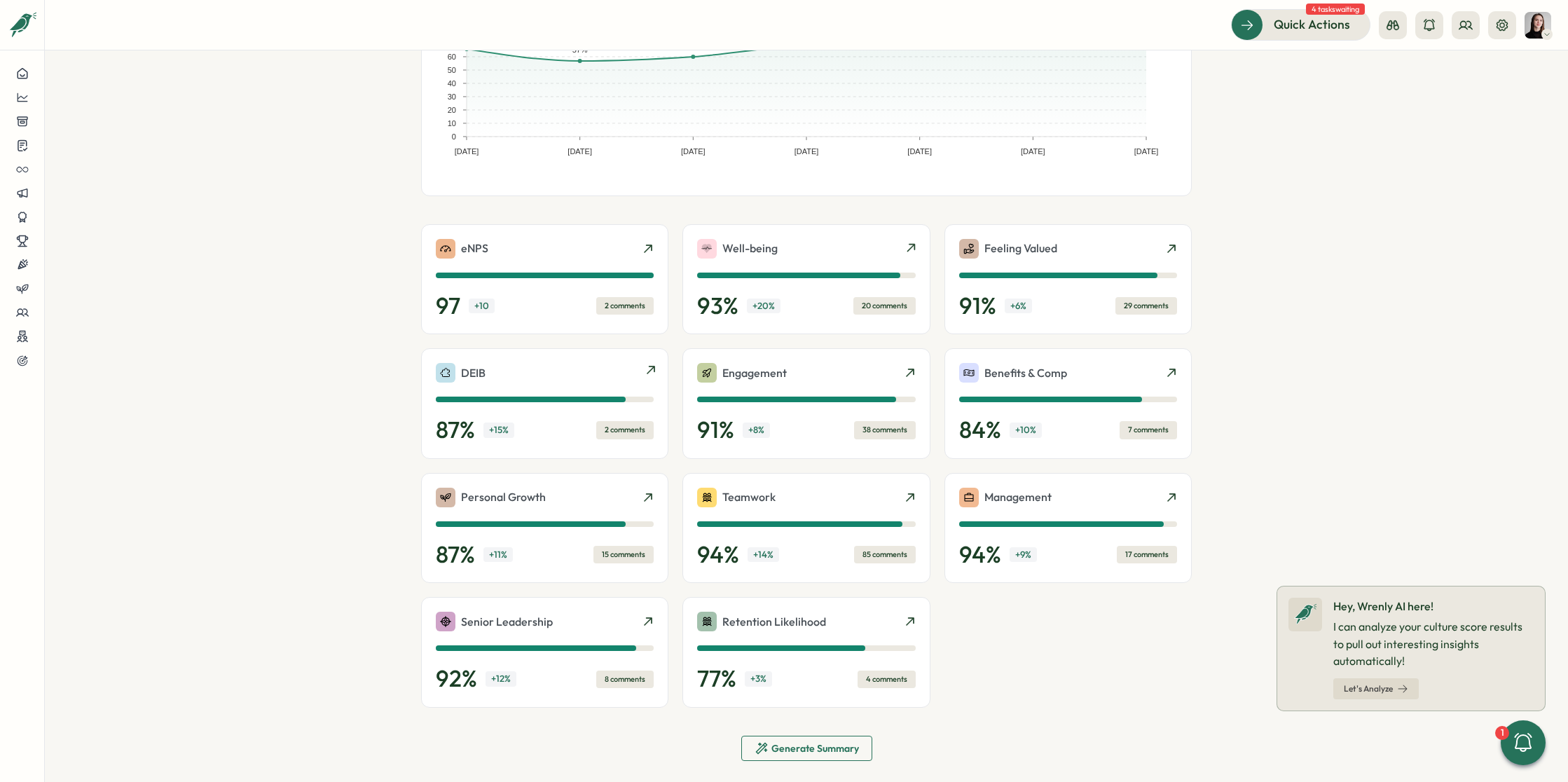
scroll to position [177, 0]
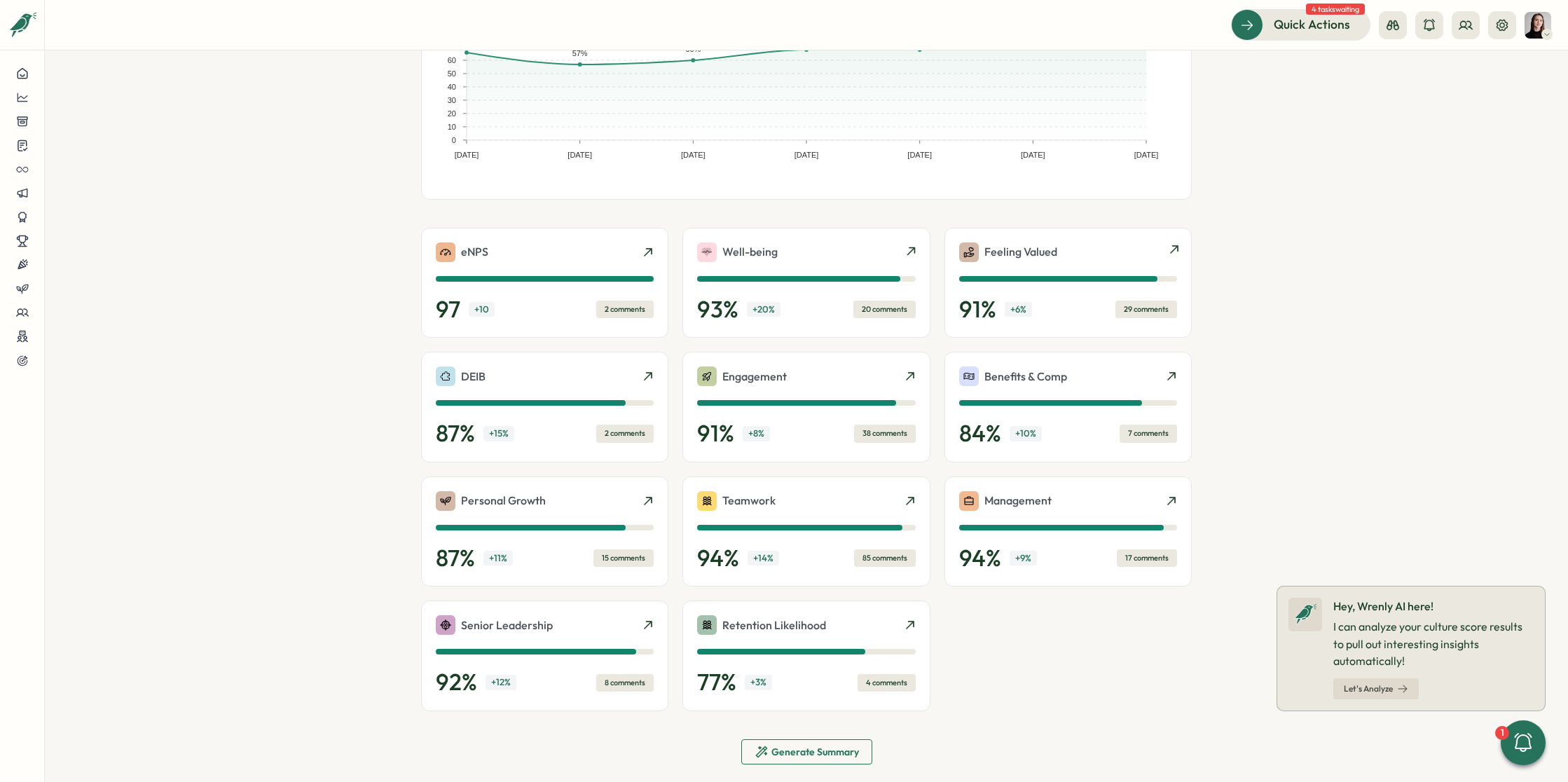
click at [1064, 236] on div "Feeling Valued 91 % + 6 % 29 comments" at bounding box center [1067, 283] width 247 height 111
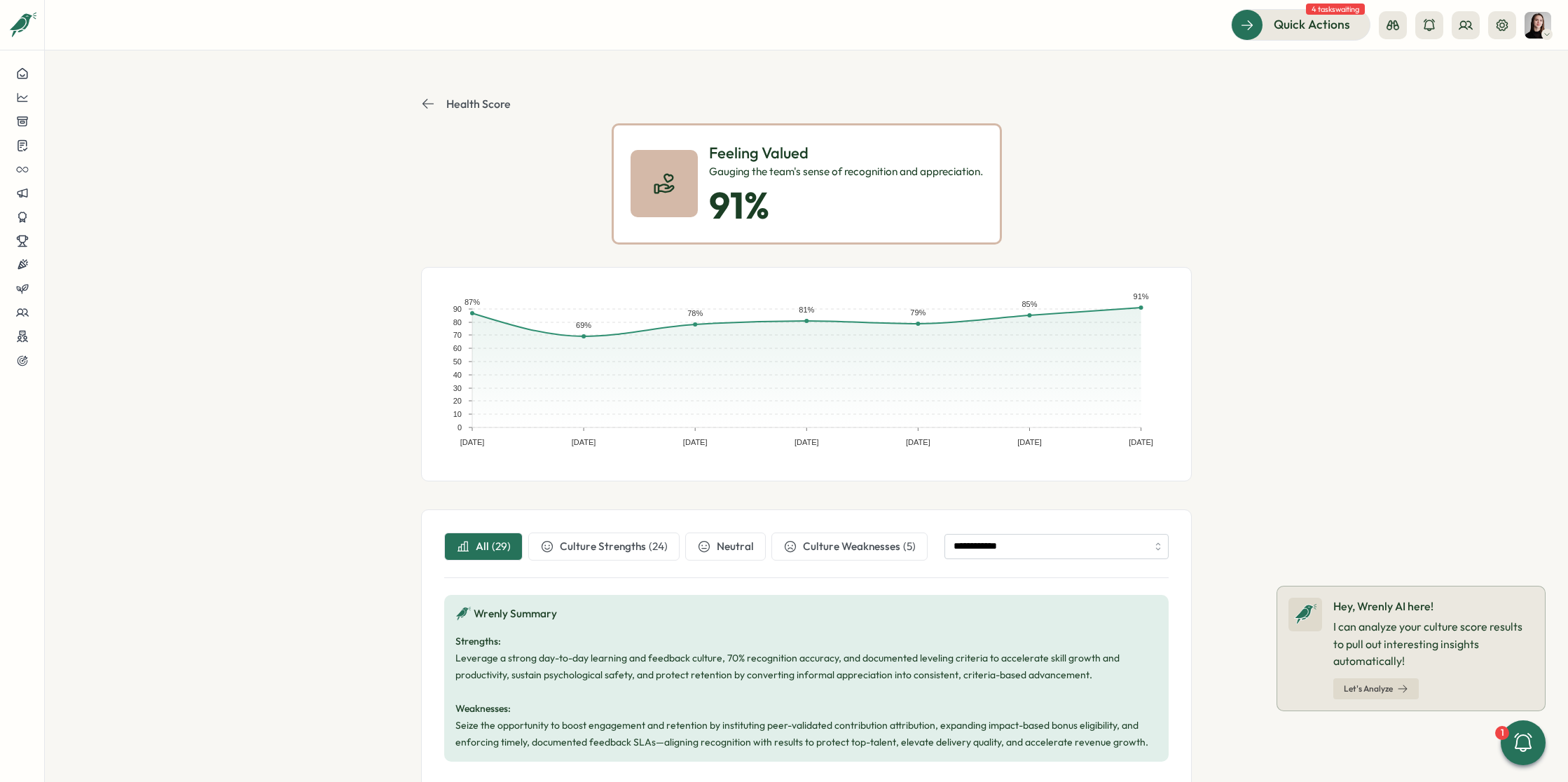
click at [1246, 333] on section "**********" at bounding box center [806, 416] width 1523 height 731
click at [421, 100] on icon at bounding box center [428, 103] width 14 height 14
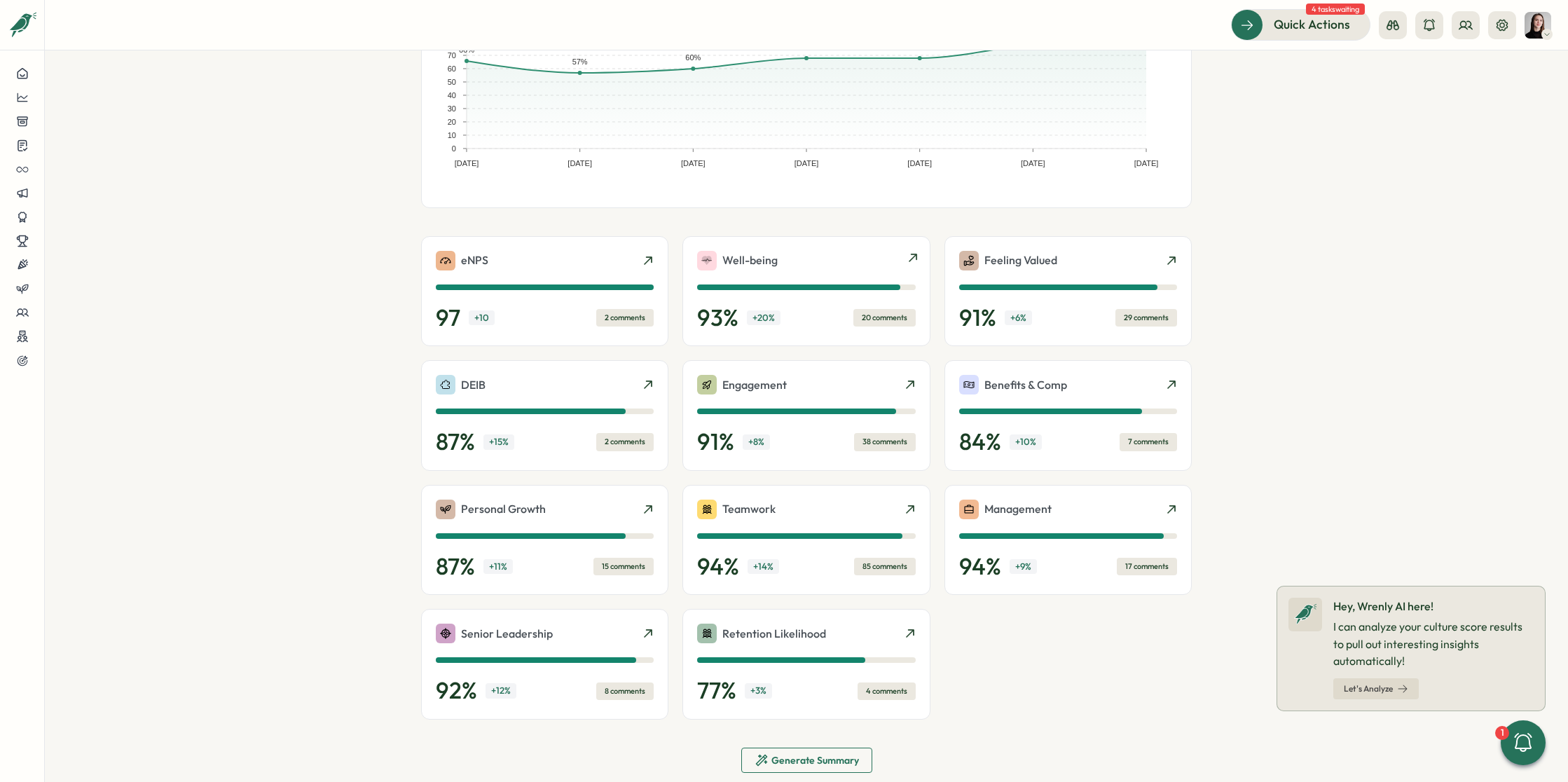
scroll to position [170, 0]
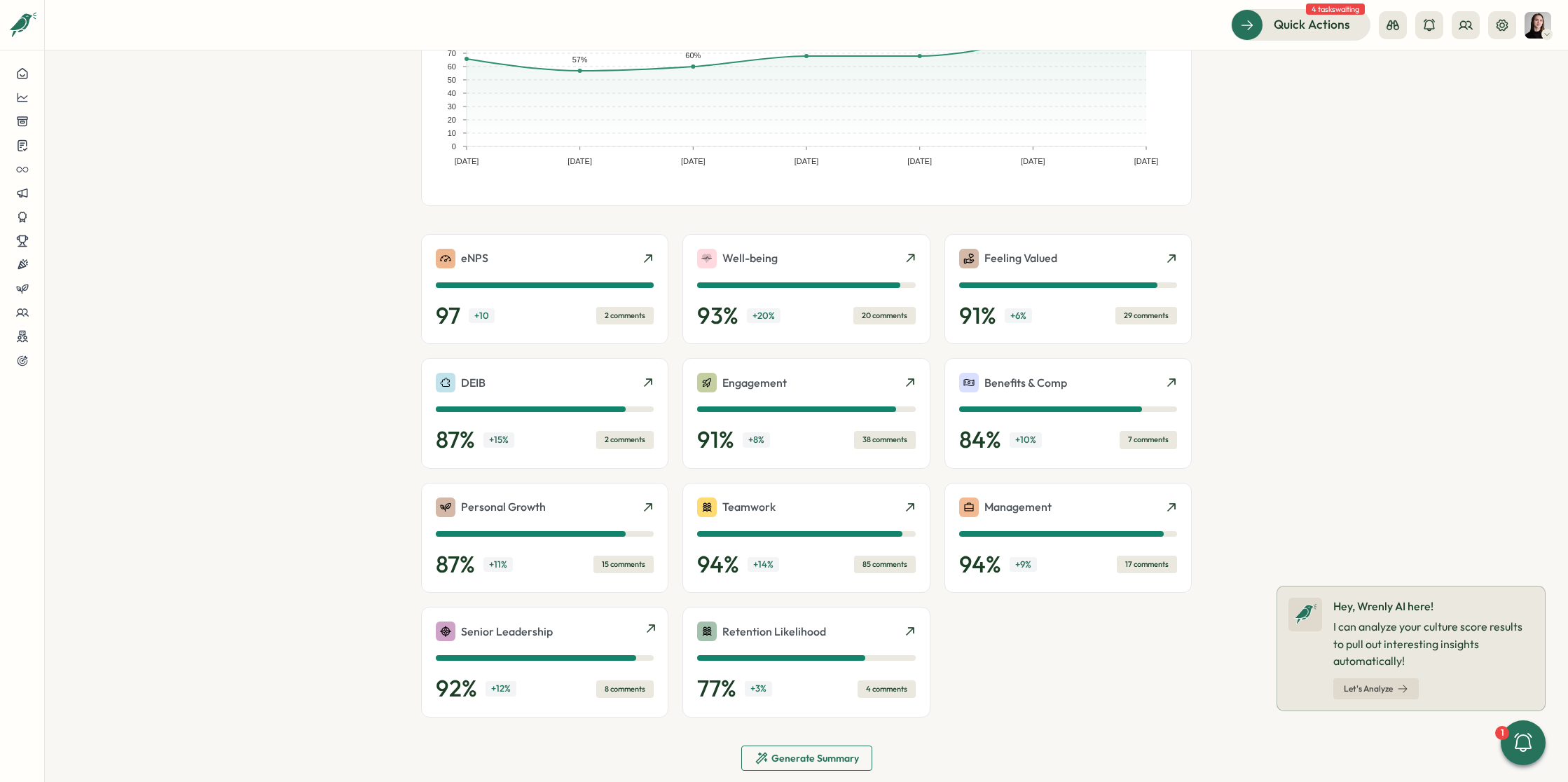
click at [557, 622] on div "Senior Leadership" at bounding box center [544, 631] width 218 height 20
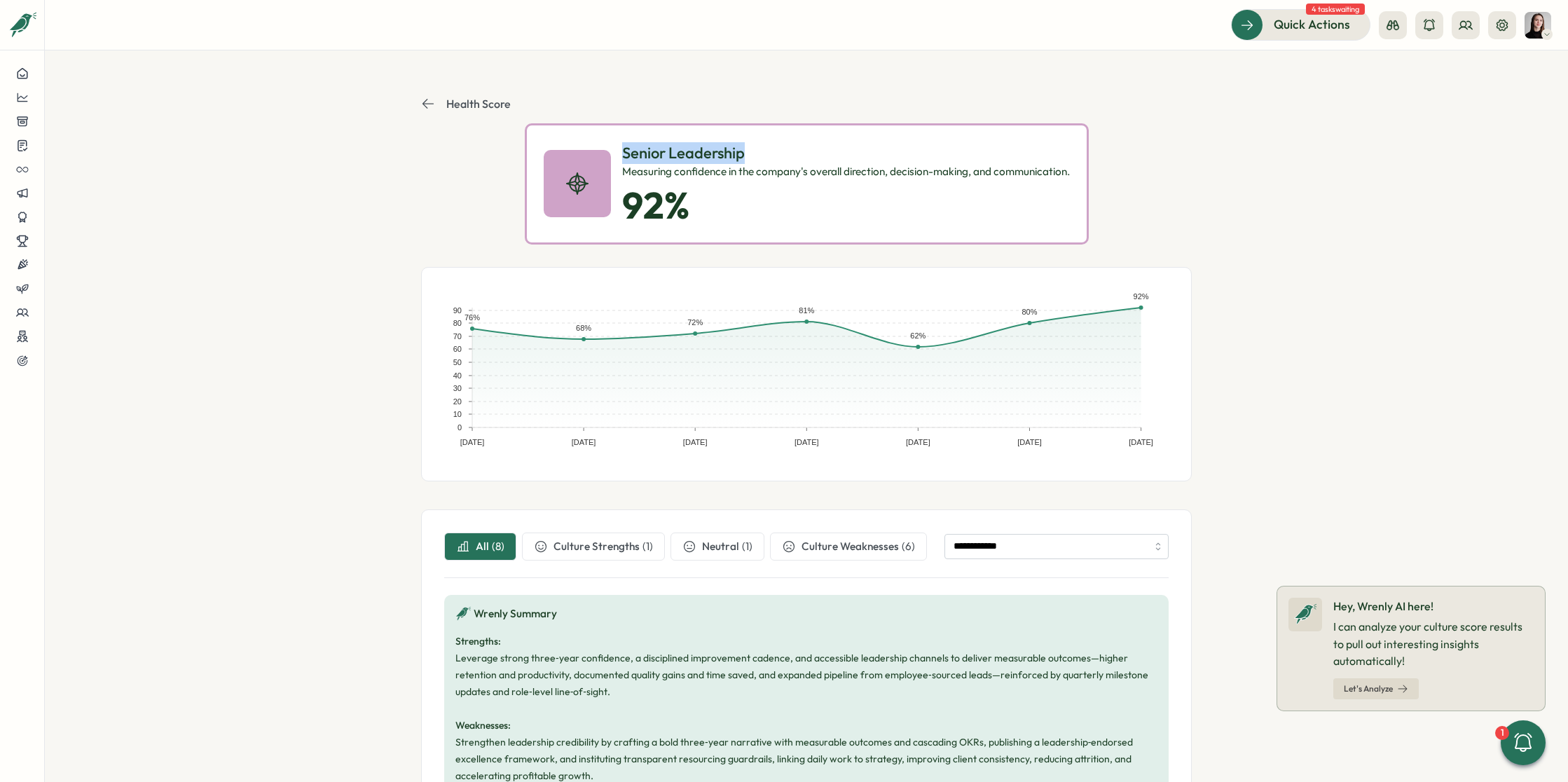
drag, startPoint x: 745, startPoint y: 150, endPoint x: 722, endPoint y: 96, distance: 58.7
click at [622, 151] on p "Senior Leadership" at bounding box center [846, 153] width 448 height 22
copy p "Senior Leadership"
click at [422, 93] on header "Health Score" at bounding box center [806, 104] width 771 height 39
click at [436, 107] on button "Health Score" at bounding box center [466, 103] width 90 height 14
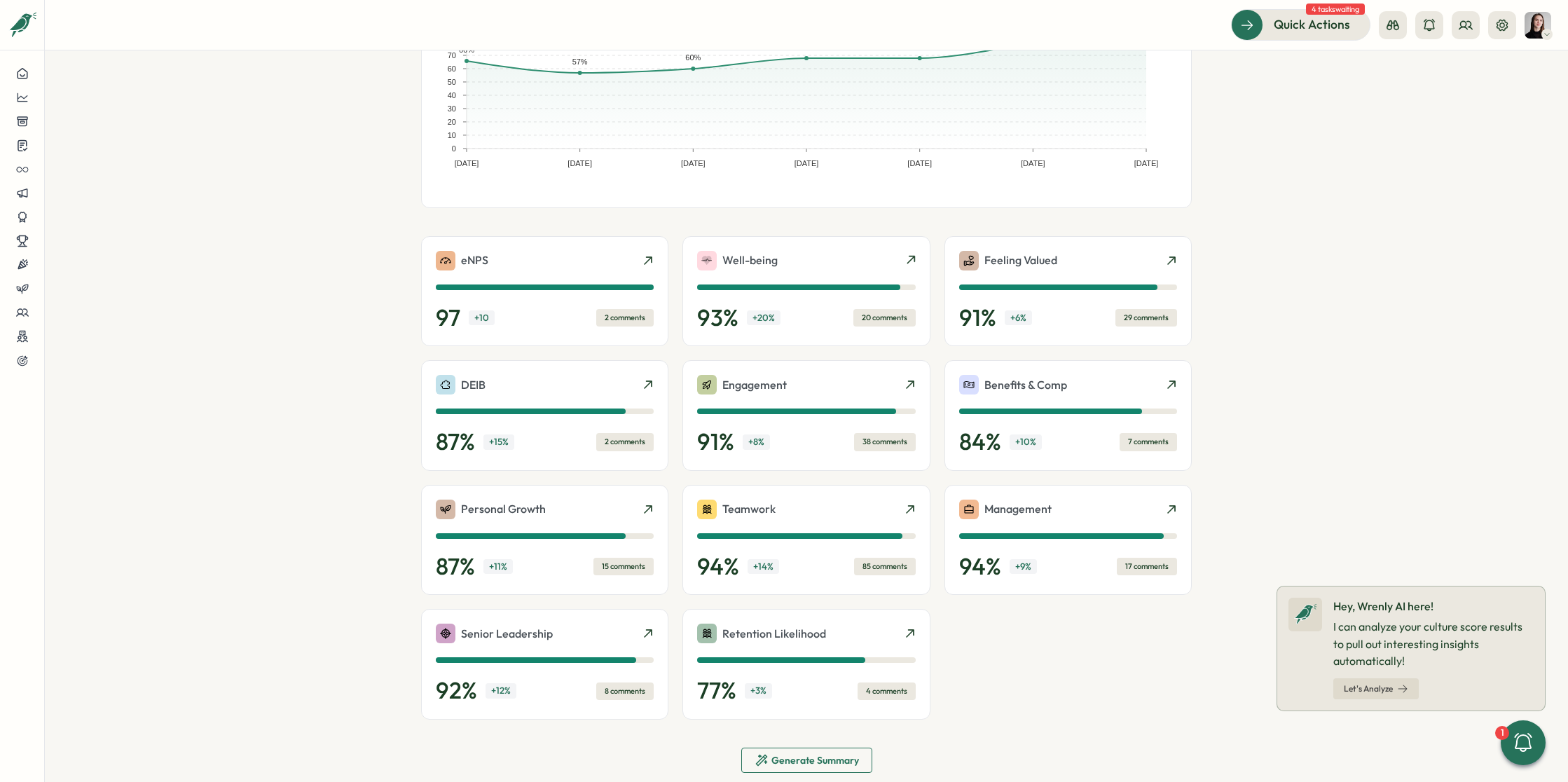
scroll to position [172, 0]
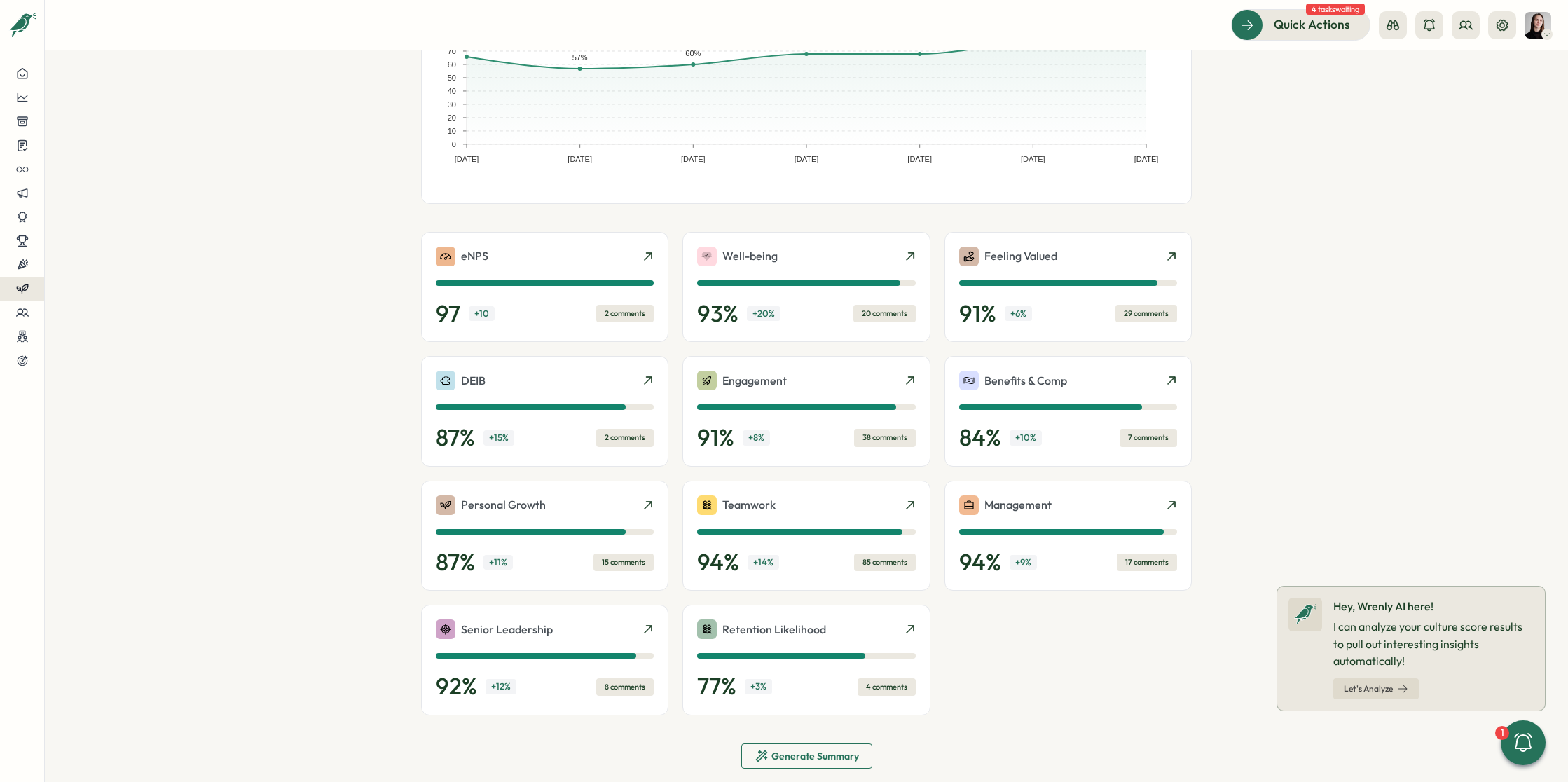
click at [20, 294] on icon at bounding box center [22, 288] width 12 height 12
click at [118, 266] on div "Reviews" at bounding box center [123, 262] width 109 height 15
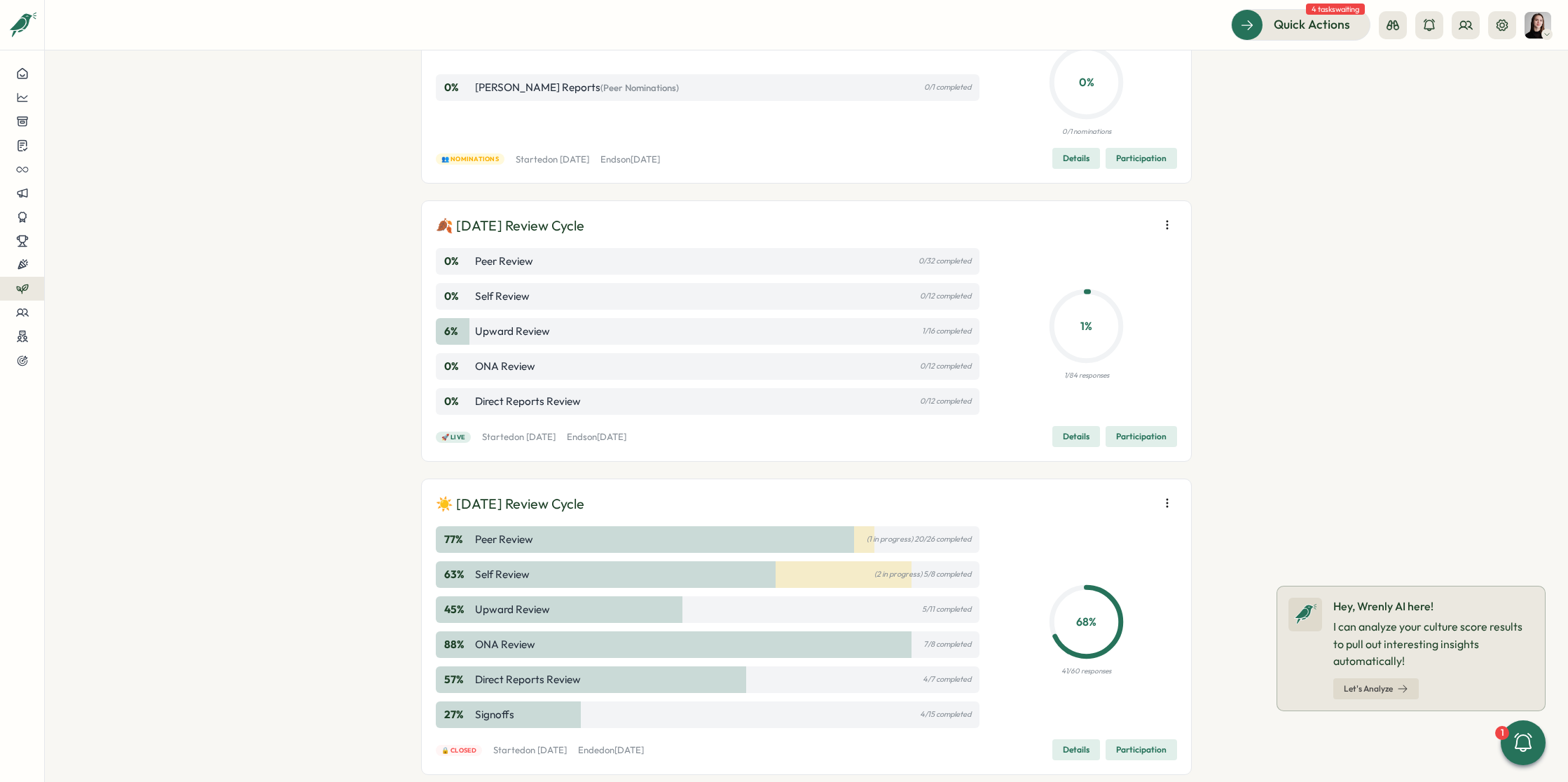
scroll to position [229, 0]
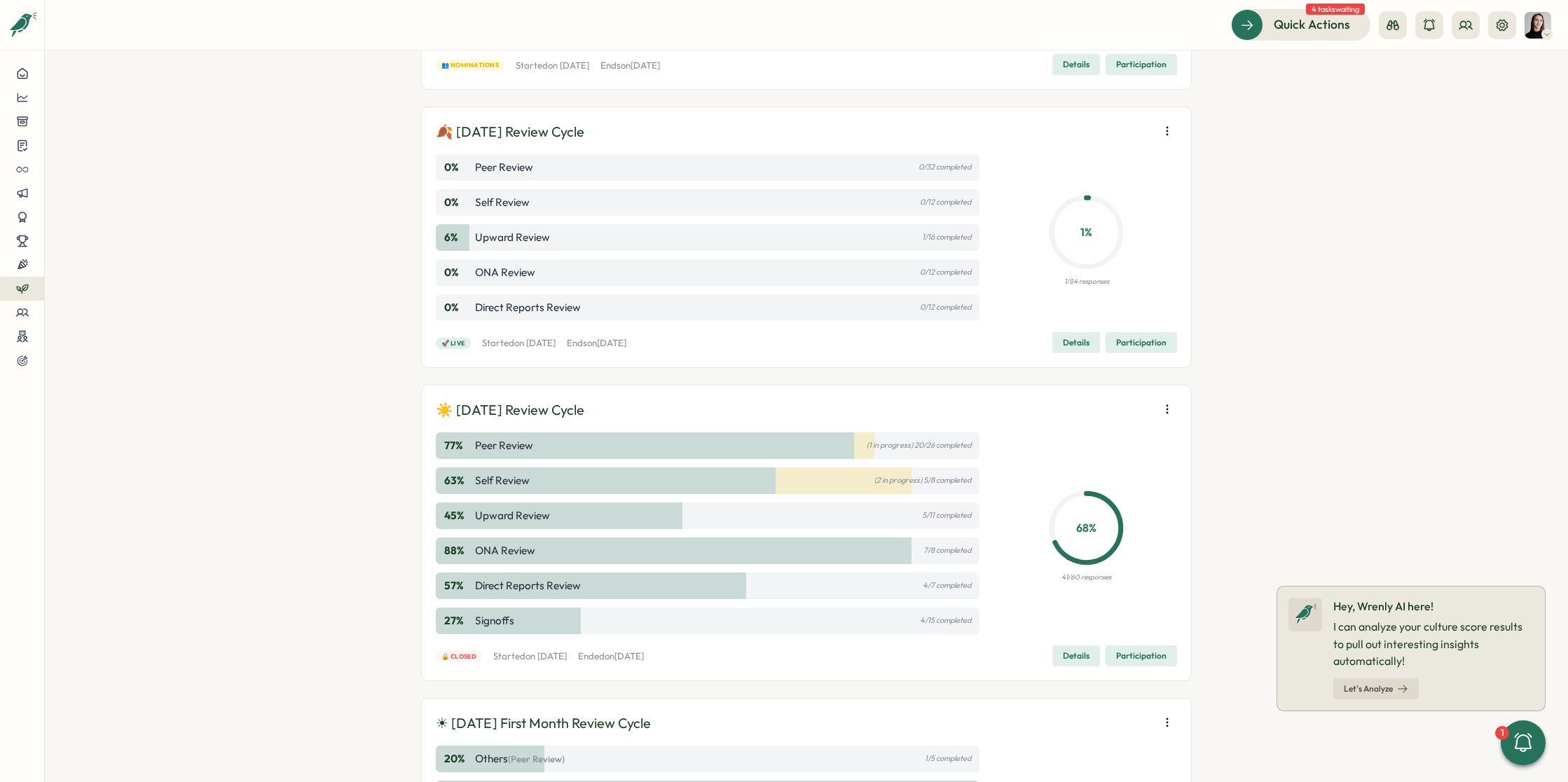
click at [991, 651] on div "🔒 Closed Started [DATE][DATE] Ended [DATE][DATE] Details Participation" at bounding box center [806, 655] width 741 height 21
click at [1060, 654] on button "Details" at bounding box center [1076, 655] width 48 height 21
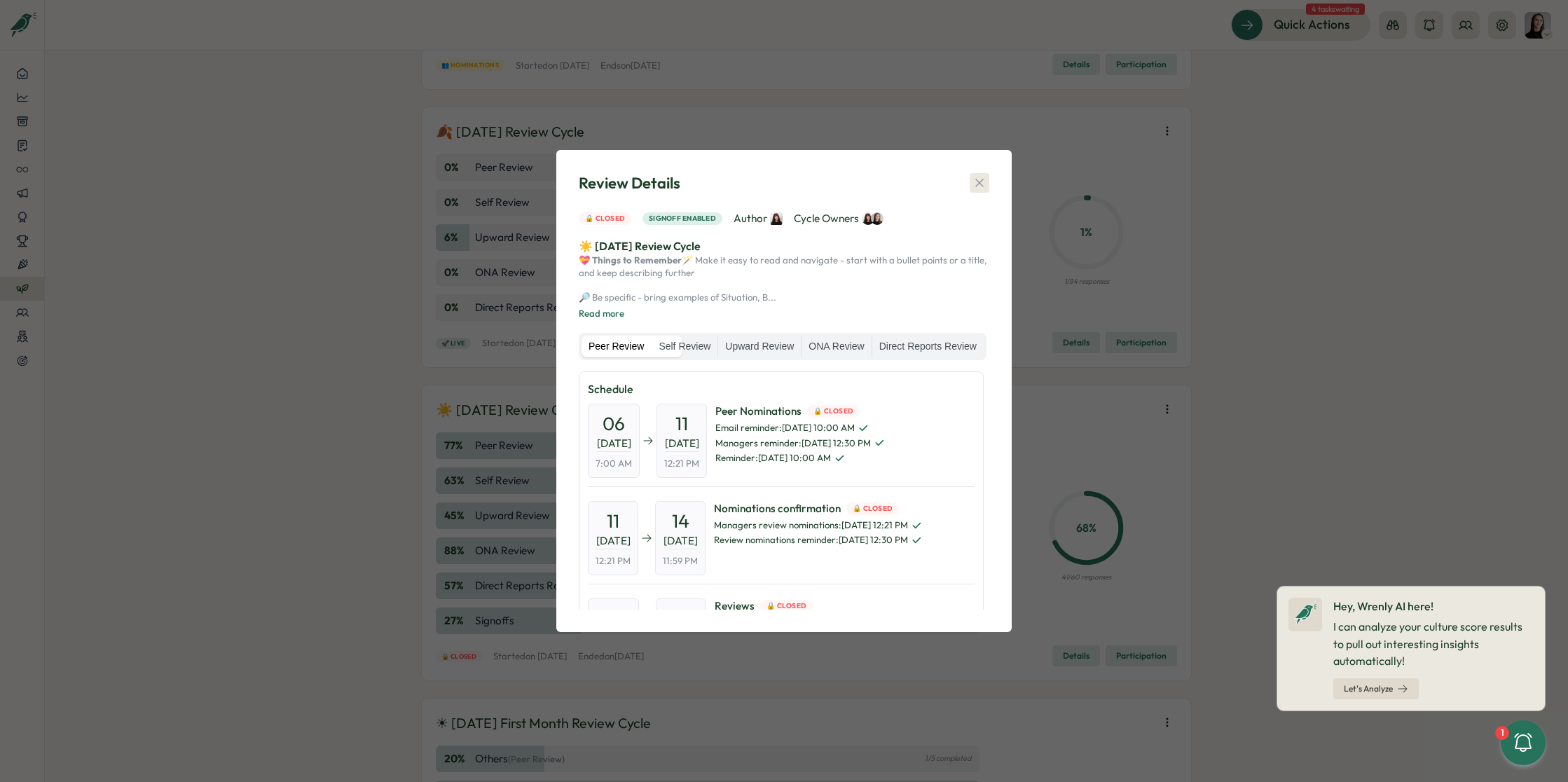
click at [977, 172] on div "Review Details" at bounding box center [784, 183] width 411 height 22
click at [983, 173] on button "button" at bounding box center [979, 183] width 20 height 20
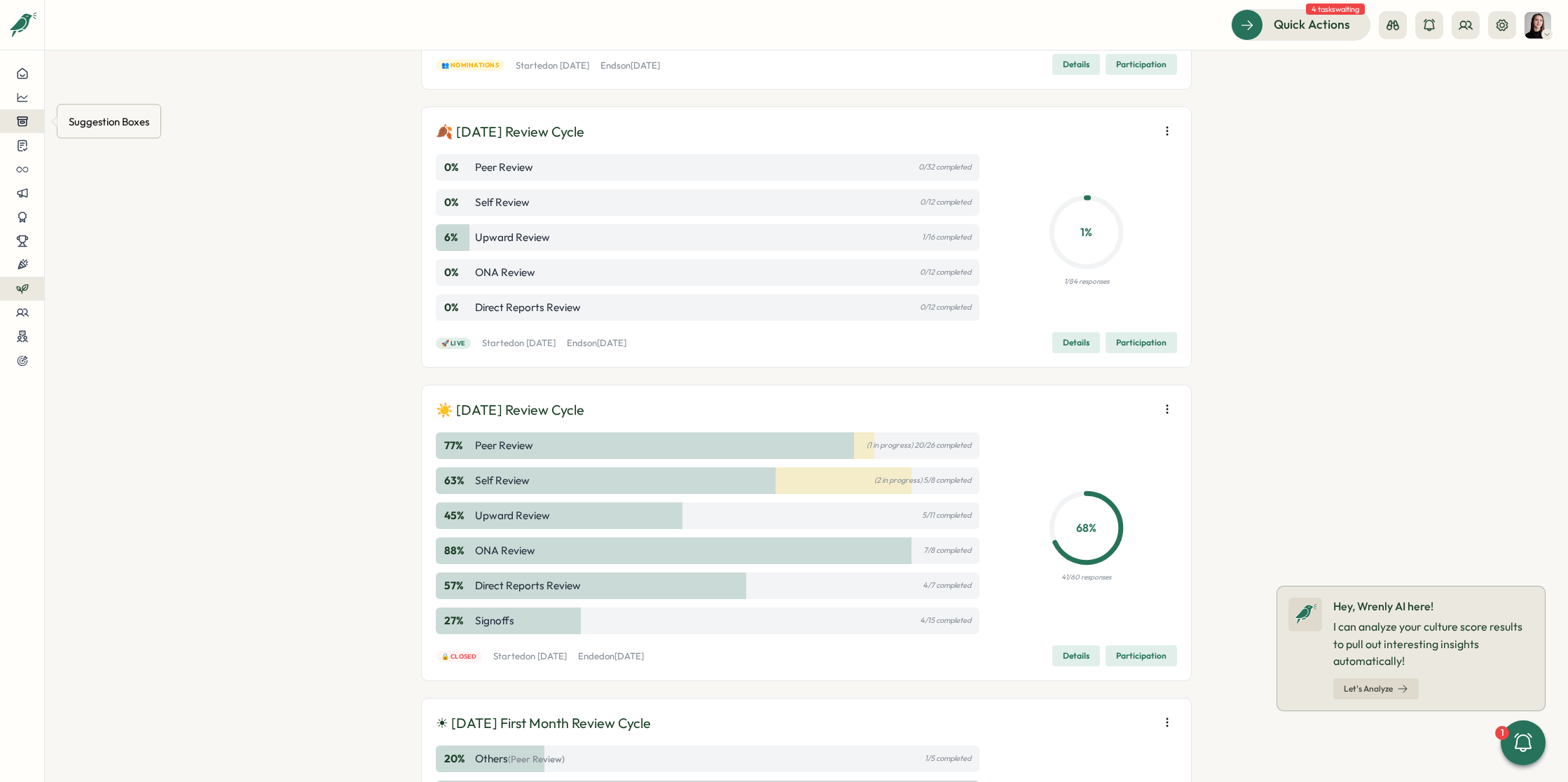
click at [20, 129] on button at bounding box center [22, 121] width 44 height 24
click at [16, 91] on icon at bounding box center [22, 97] width 12 height 12
click at [80, 84] on div "Surveys" at bounding box center [118, 83] width 99 height 15
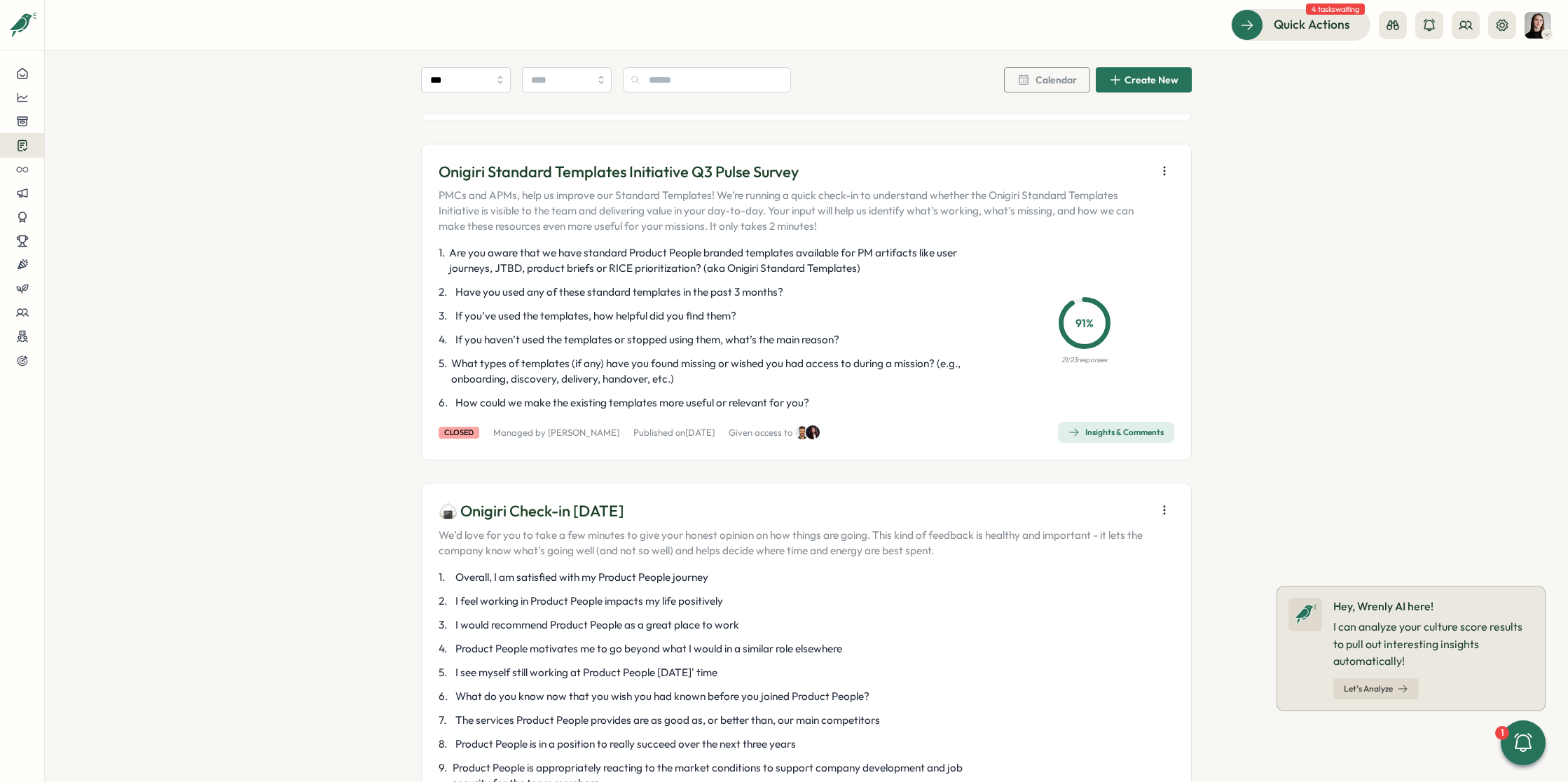
scroll to position [250, 0]
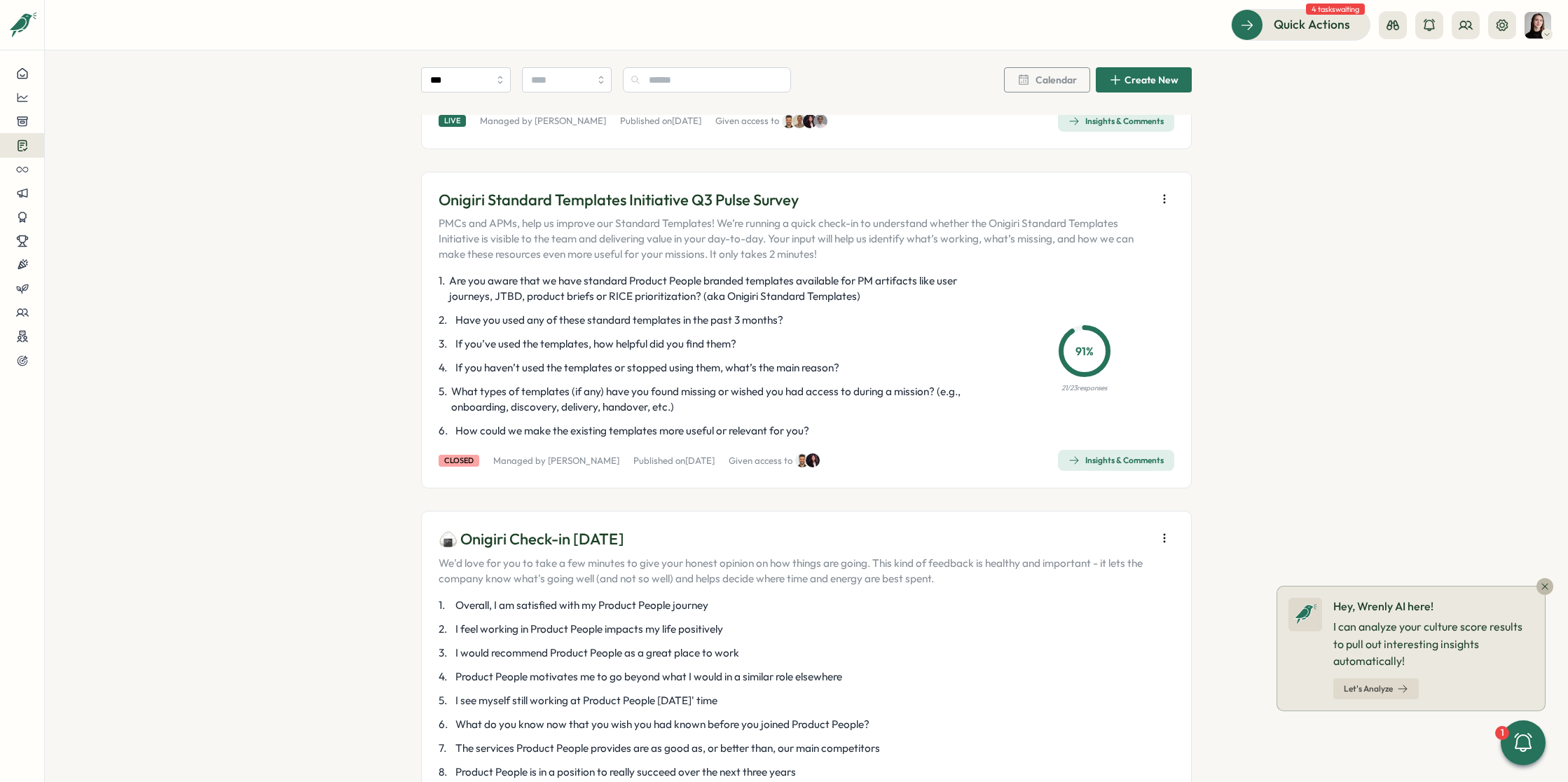
click at [1397, 694] on icon "button" at bounding box center [1402, 689] width 11 height 11
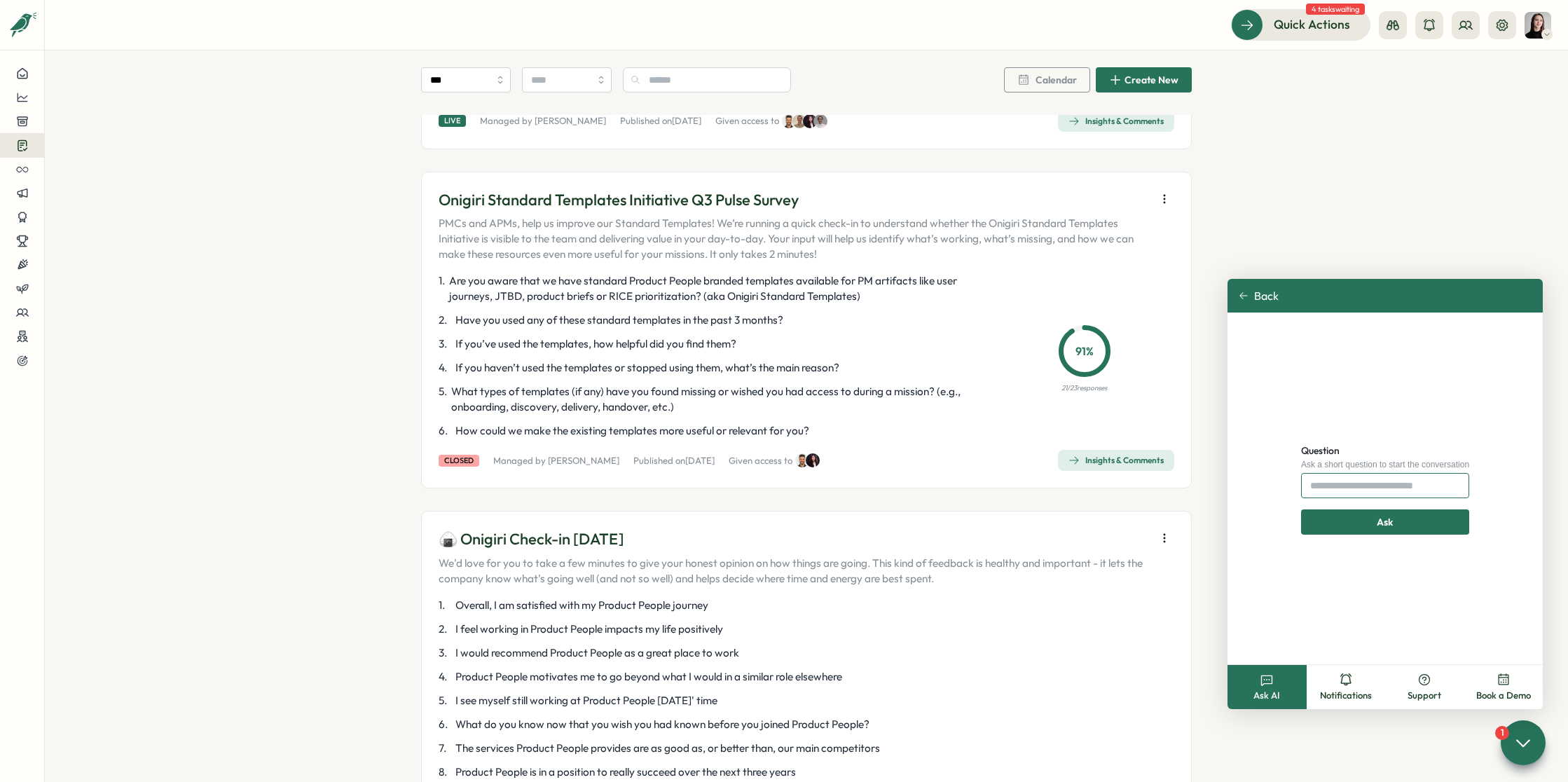
click at [1347, 492] on input "Question" at bounding box center [1385, 486] width 168 height 25
type input "**********"
click button "Ask" at bounding box center [1385, 522] width 168 height 25
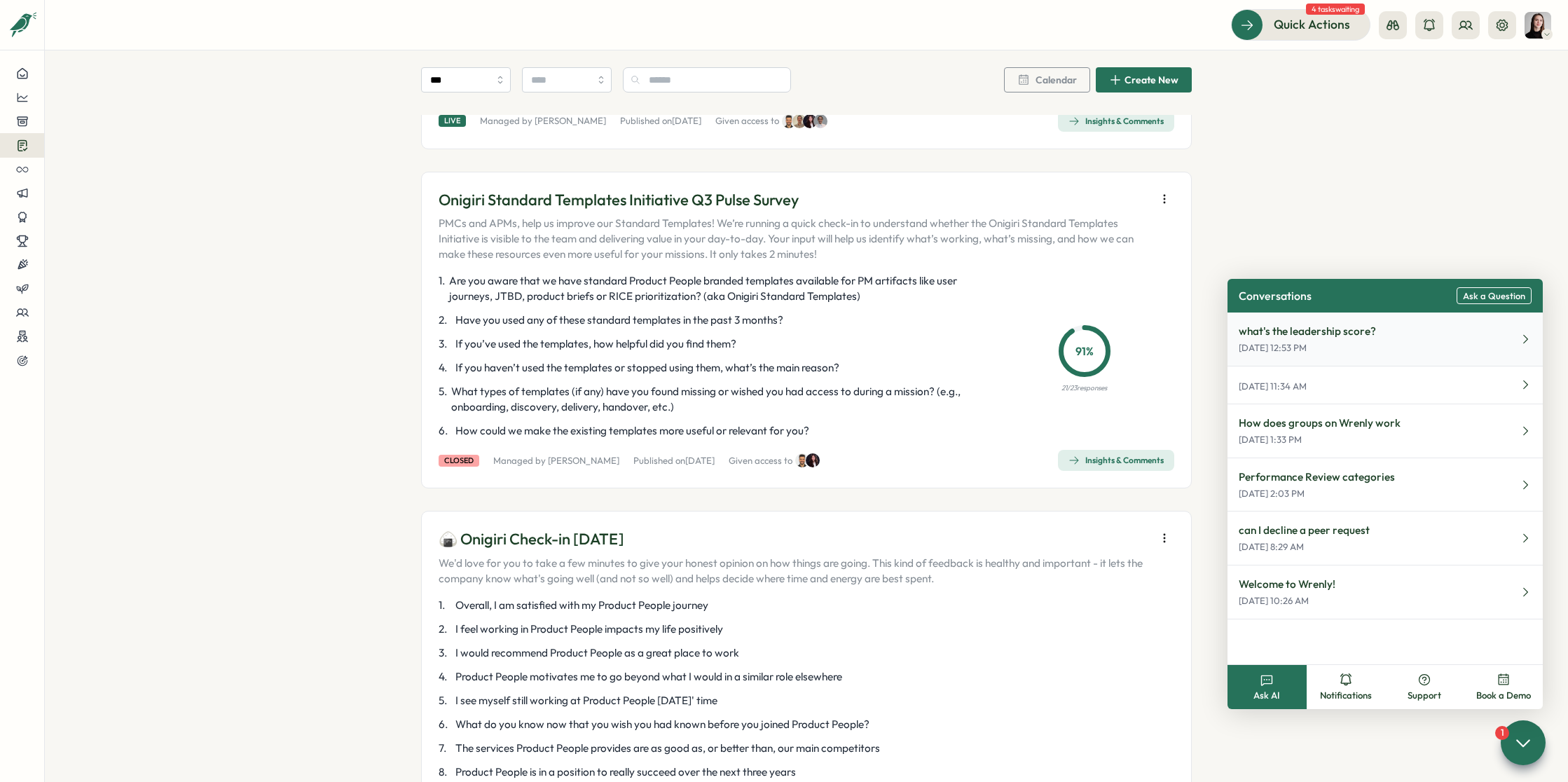
click at [1371, 354] on p "[DATE] 12:53 PM" at bounding box center [1306, 348] width 137 height 12
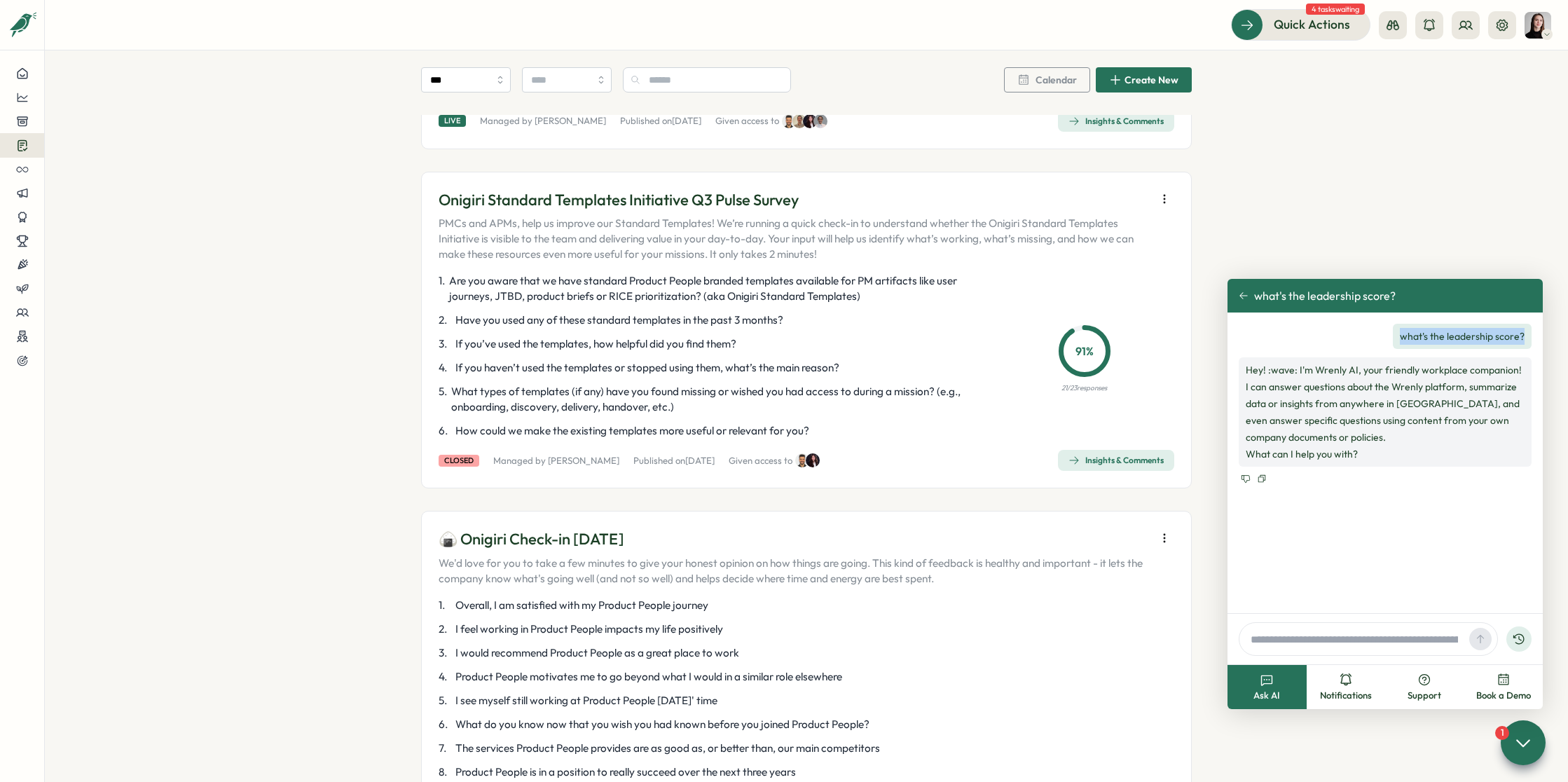
drag, startPoint x: 1402, startPoint y: 337, endPoint x: 1530, endPoint y: 341, distance: 128.1
click at [1530, 341] on div "what's the leadership score?" at bounding box center [1461, 336] width 138 height 25
copy p "what's the leadership score?"
click at [1294, 641] on input "text" at bounding box center [1354, 639] width 219 height 21
paste input "**********"
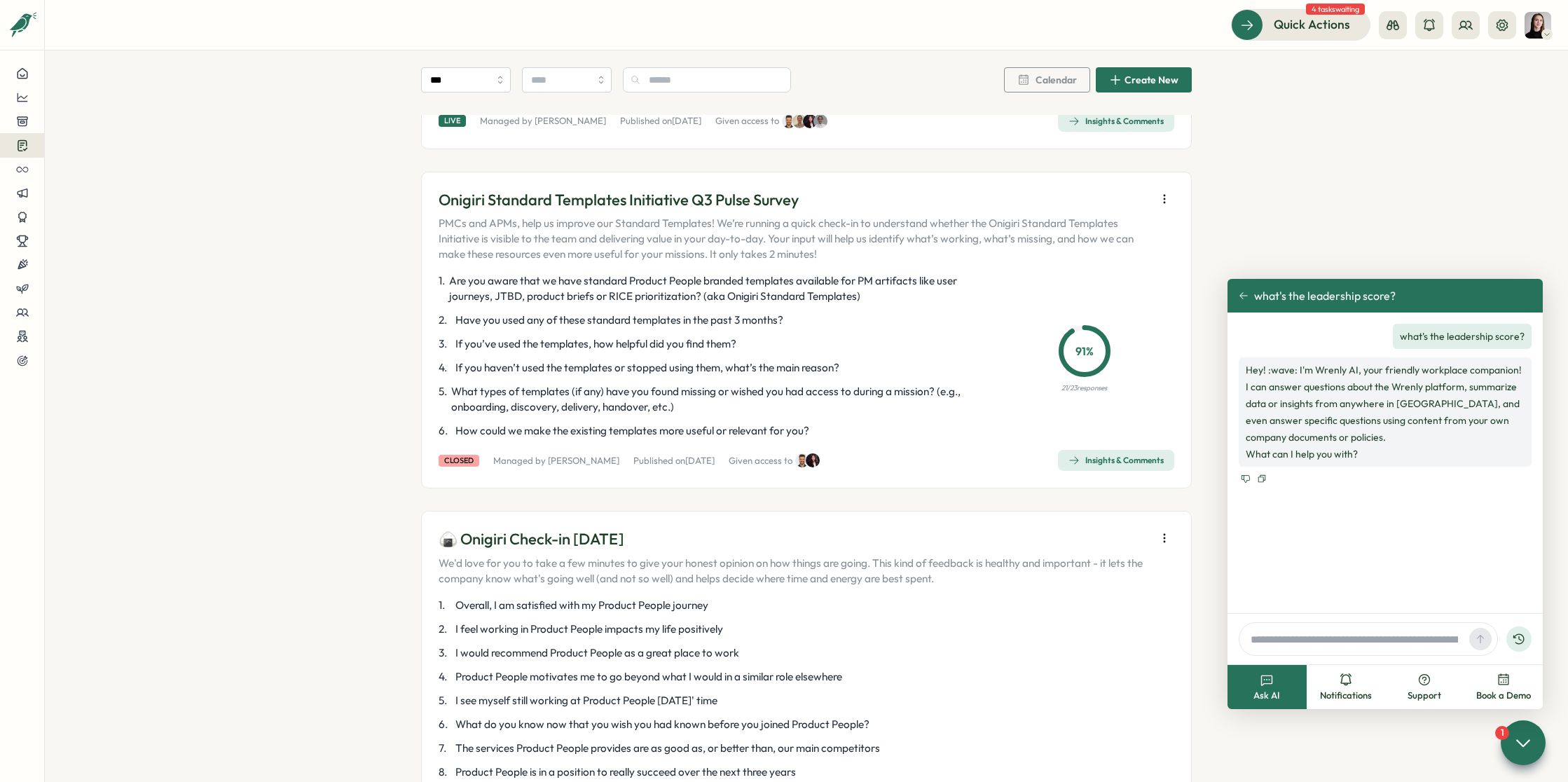
type input "**********"
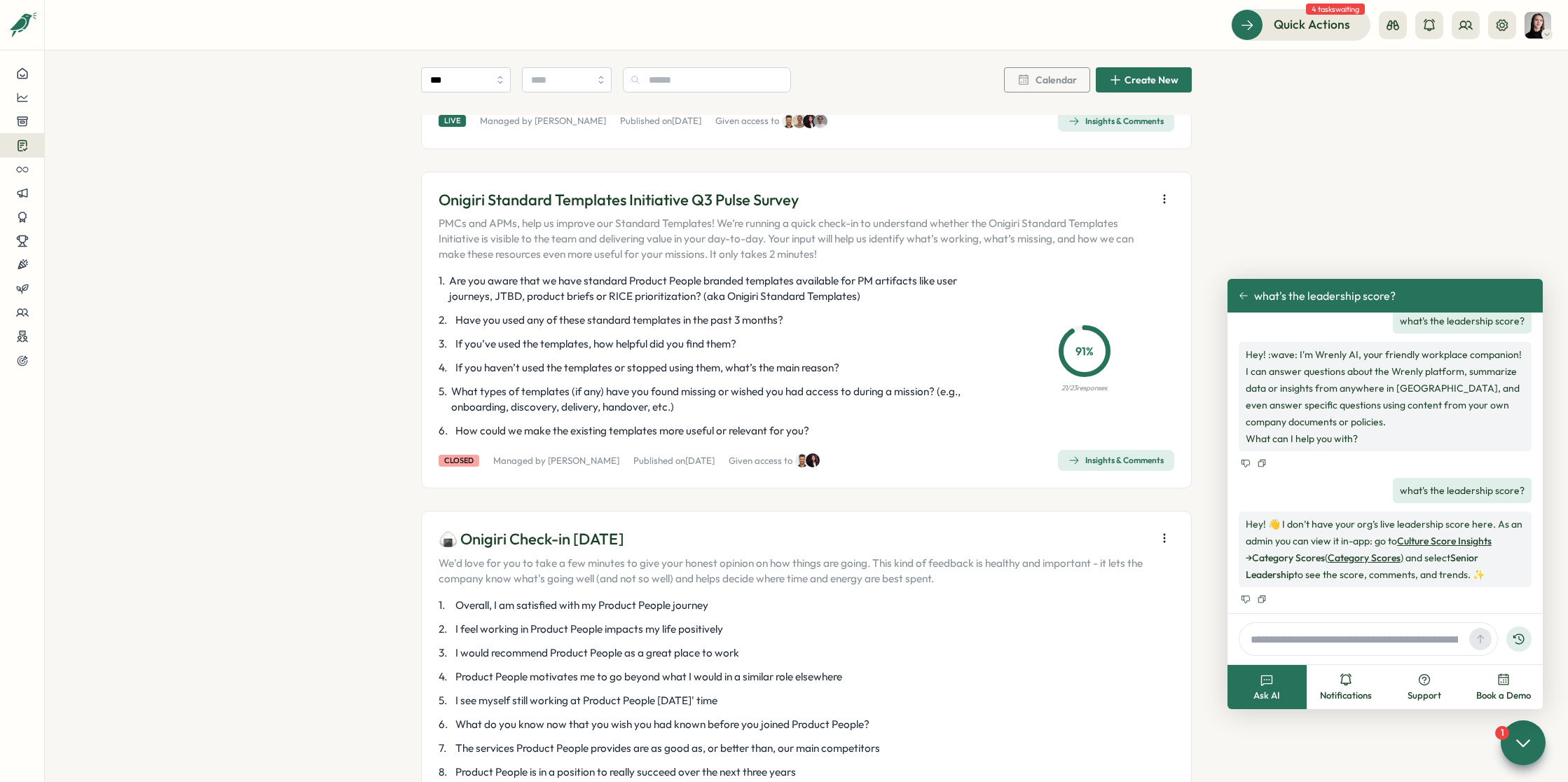
click at [1238, 301] on button "what's the leadership score?" at bounding box center [1317, 295] width 157 height 12
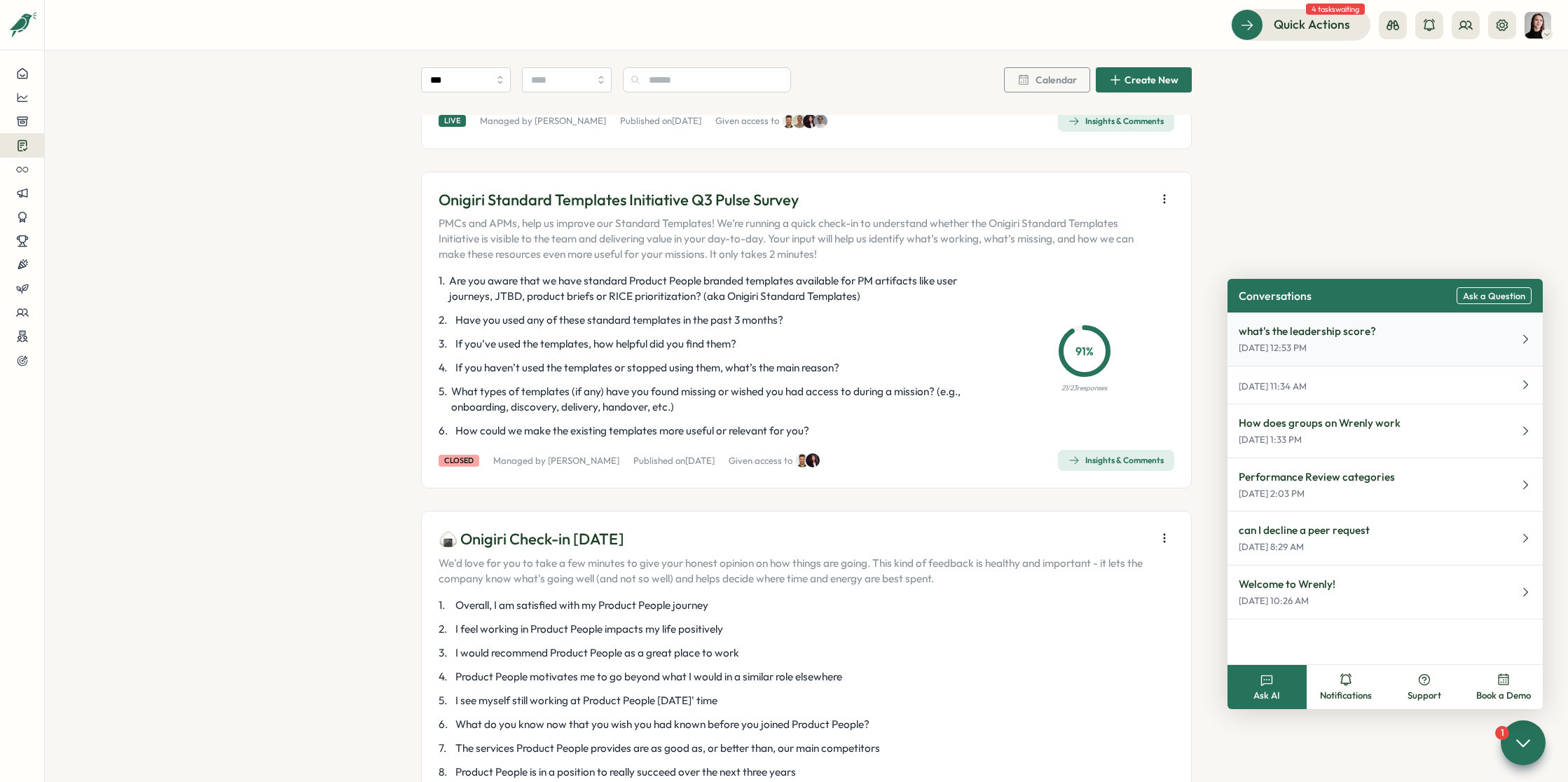
drag, startPoint x: 1351, startPoint y: 236, endPoint x: 1425, endPoint y: 338, distance: 126.0
click at [1514, 747] on icon at bounding box center [1522, 742] width 20 height 20
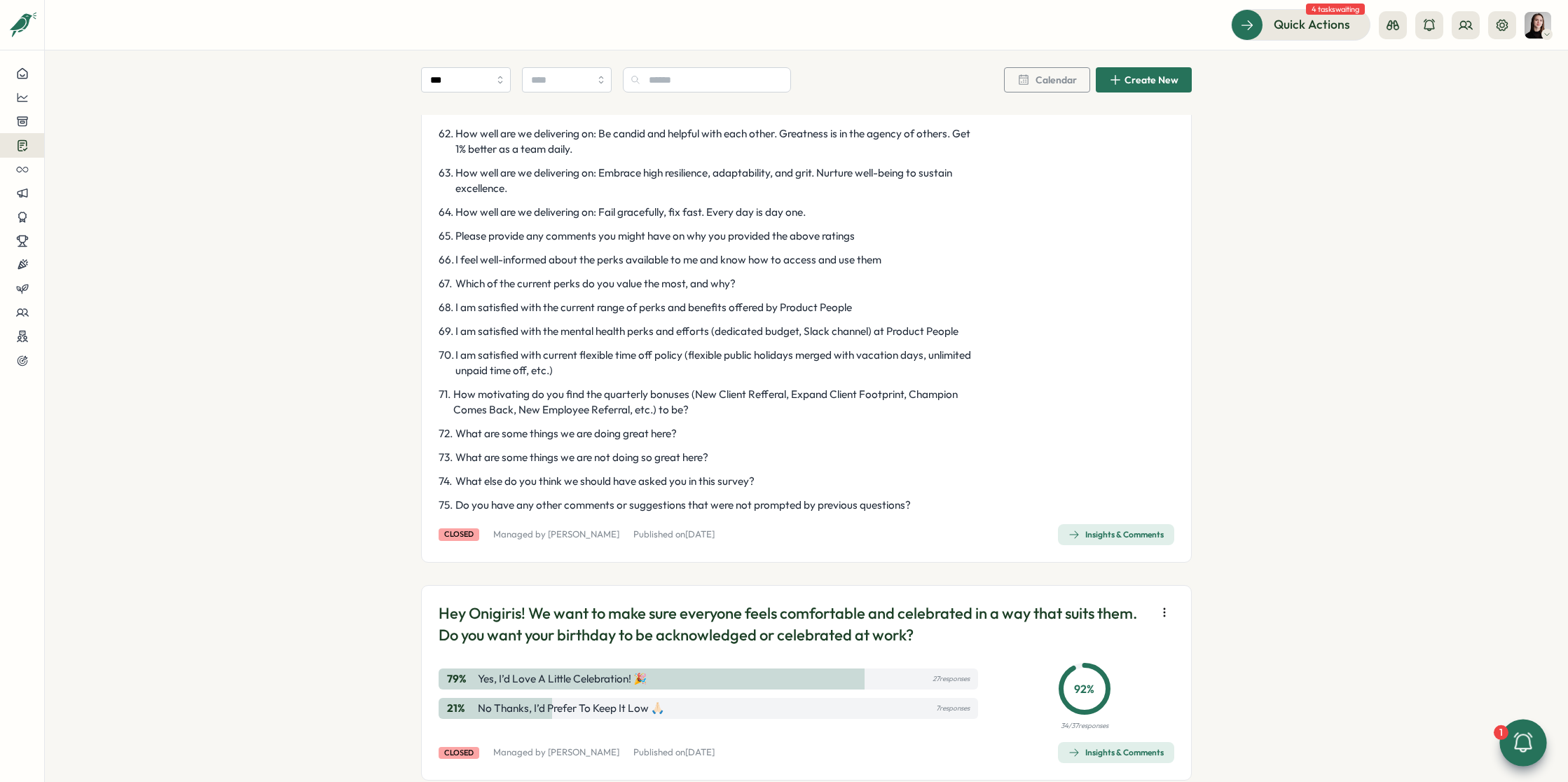
scroll to position [2332, 0]
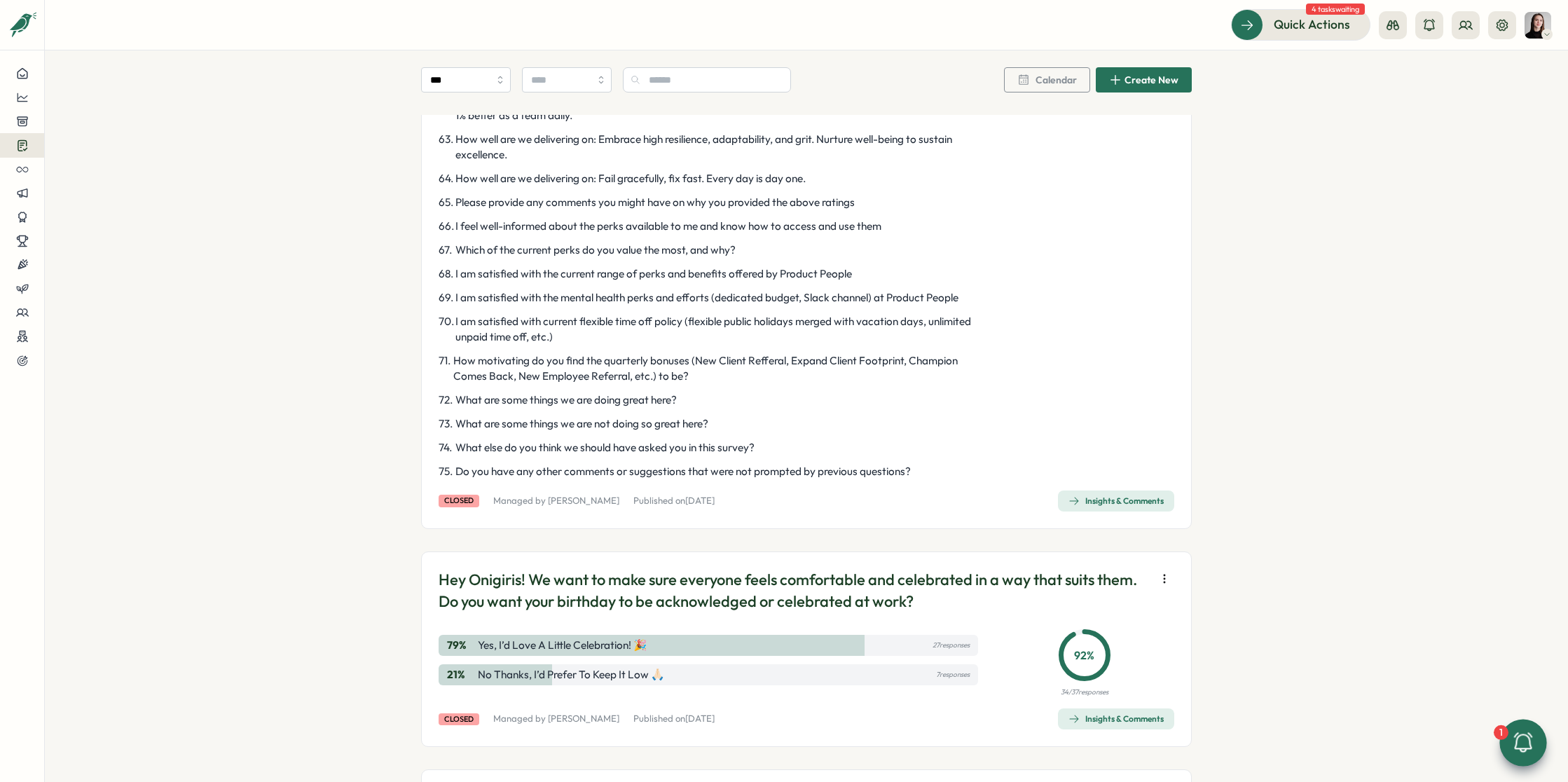
click at [1094, 507] on div "Insights & Comments" at bounding box center [1115, 501] width 95 height 11
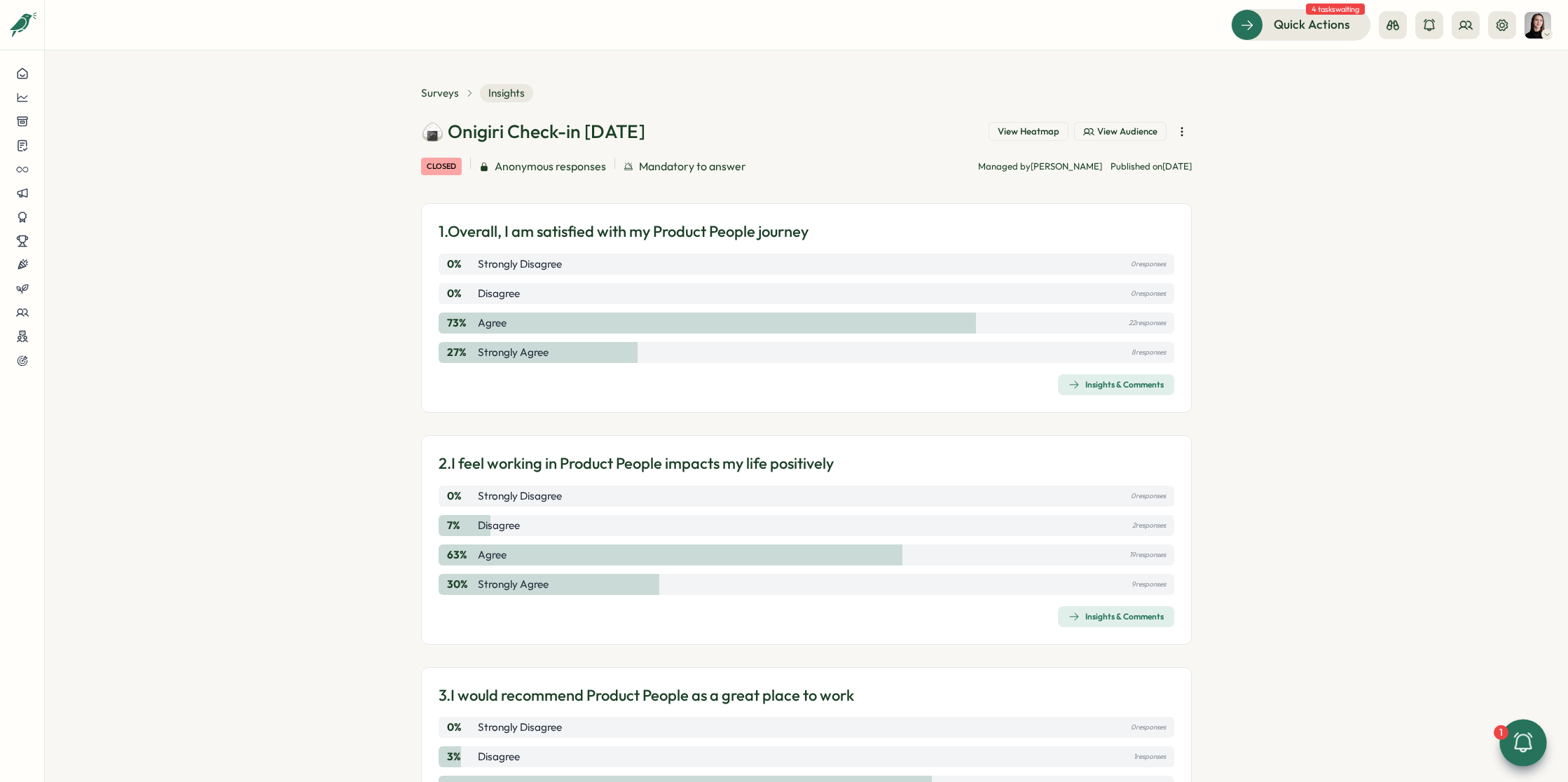
click at [1017, 129] on span "View Heatmap" at bounding box center [1028, 131] width 62 height 12
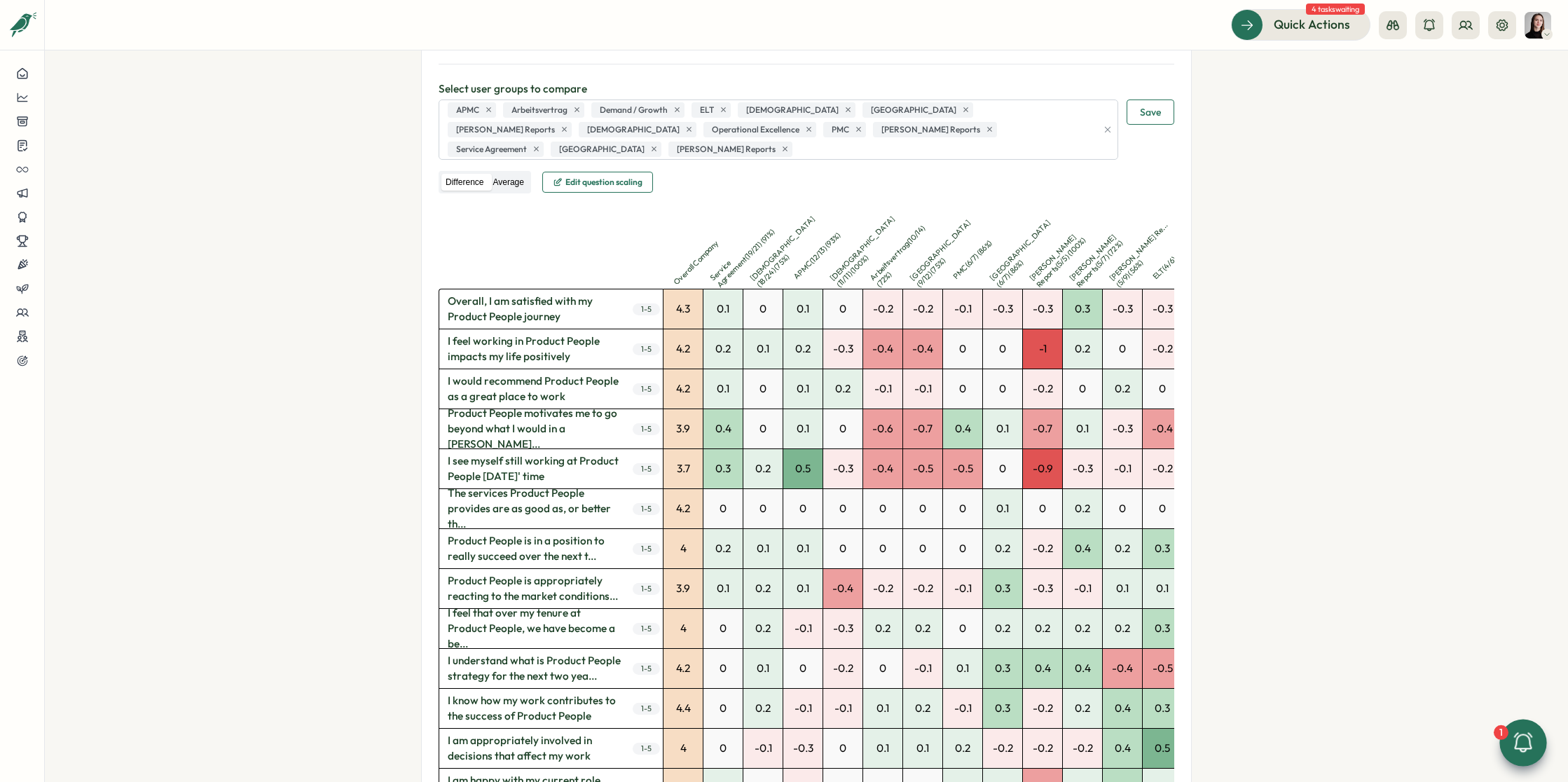
click at [506, 174] on label "Average" at bounding box center [508, 183] width 39 height 17
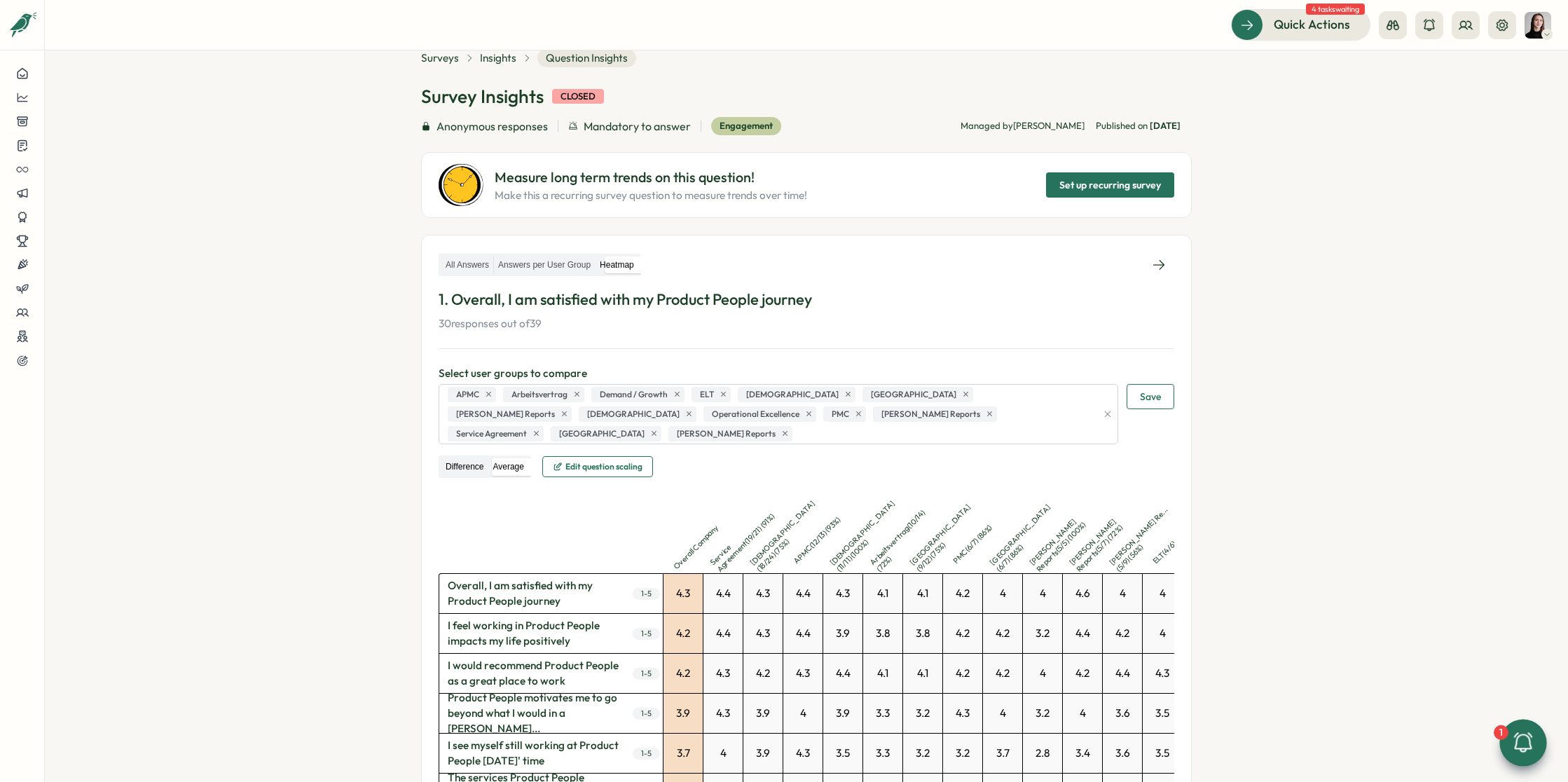
click at [448, 458] on label "Difference" at bounding box center [464, 467] width 46 height 17
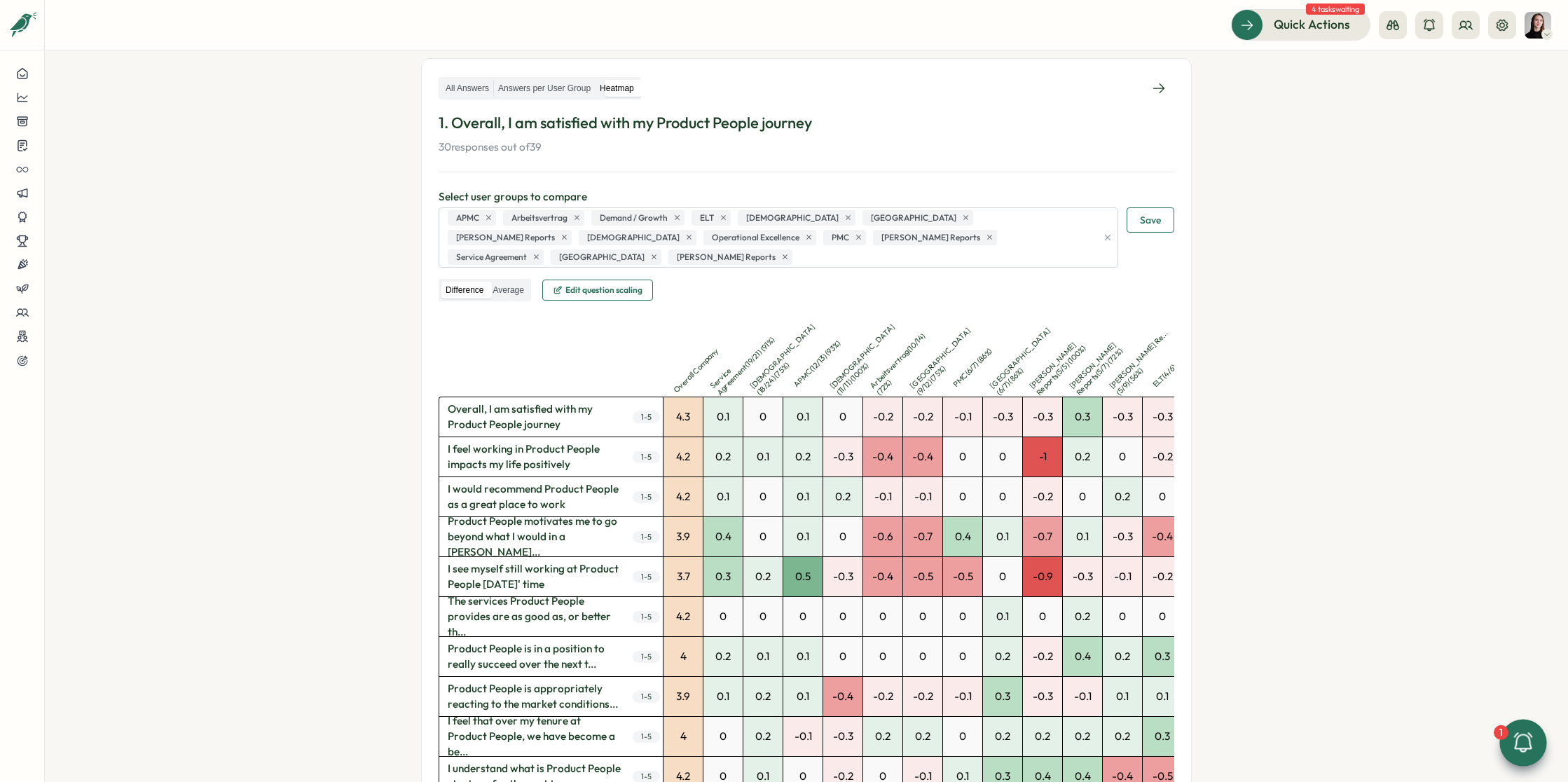
scroll to position [0, 0]
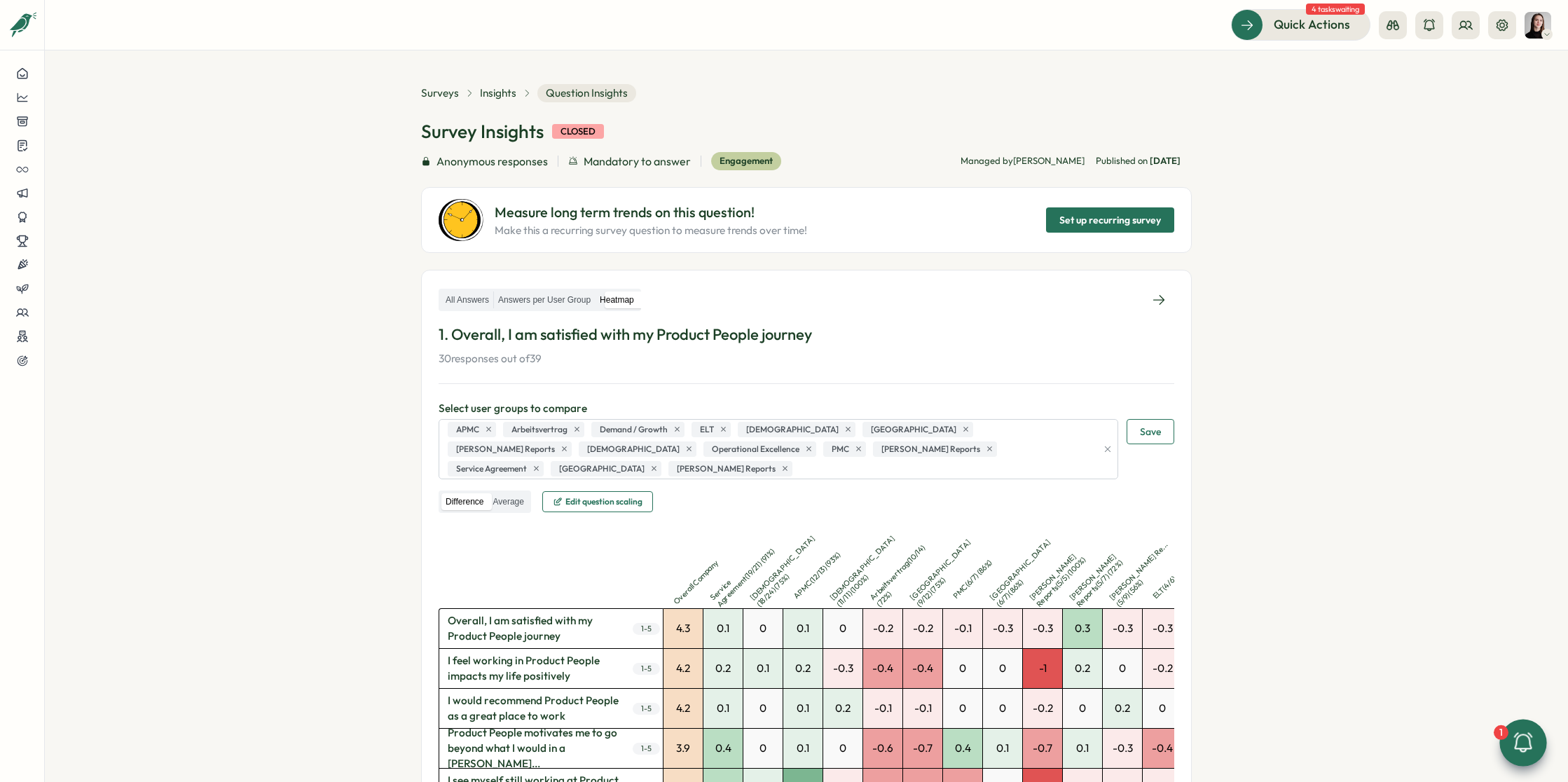
click at [616, 497] on span "Edit question scaling" at bounding box center [604, 502] width 77 height 9
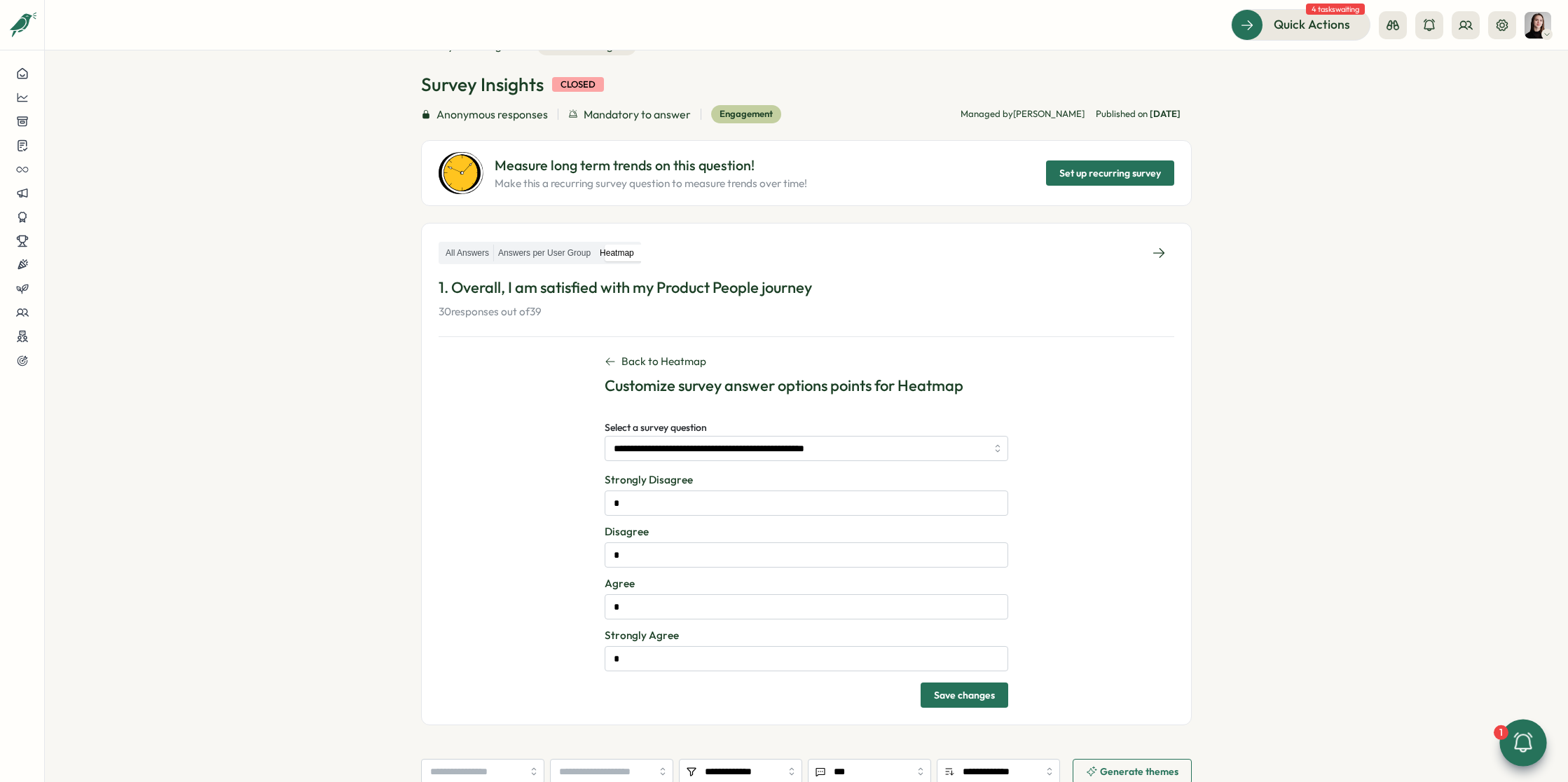
scroll to position [23, 0]
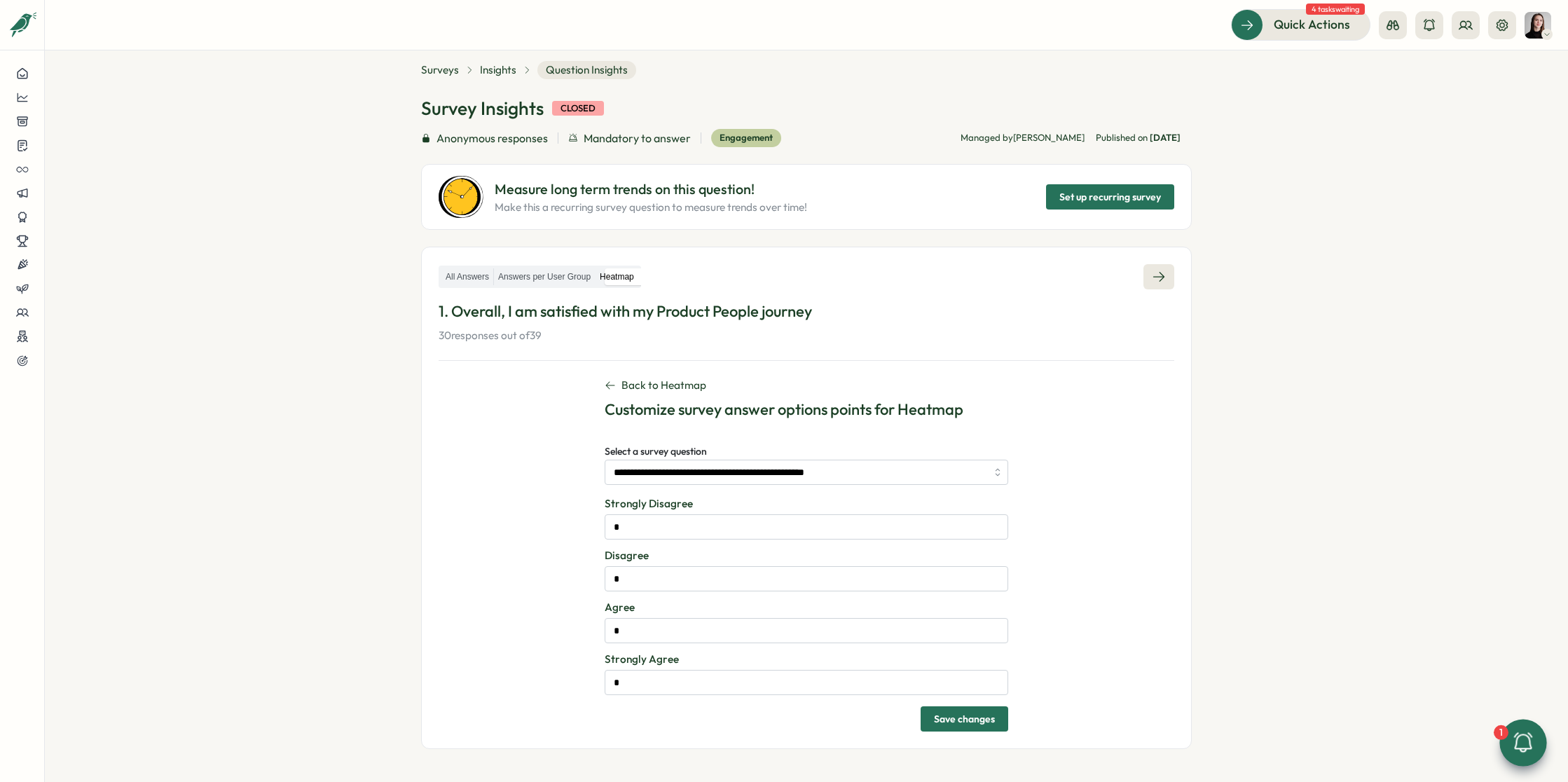
click at [1156, 272] on icon at bounding box center [1158, 277] width 11 height 10
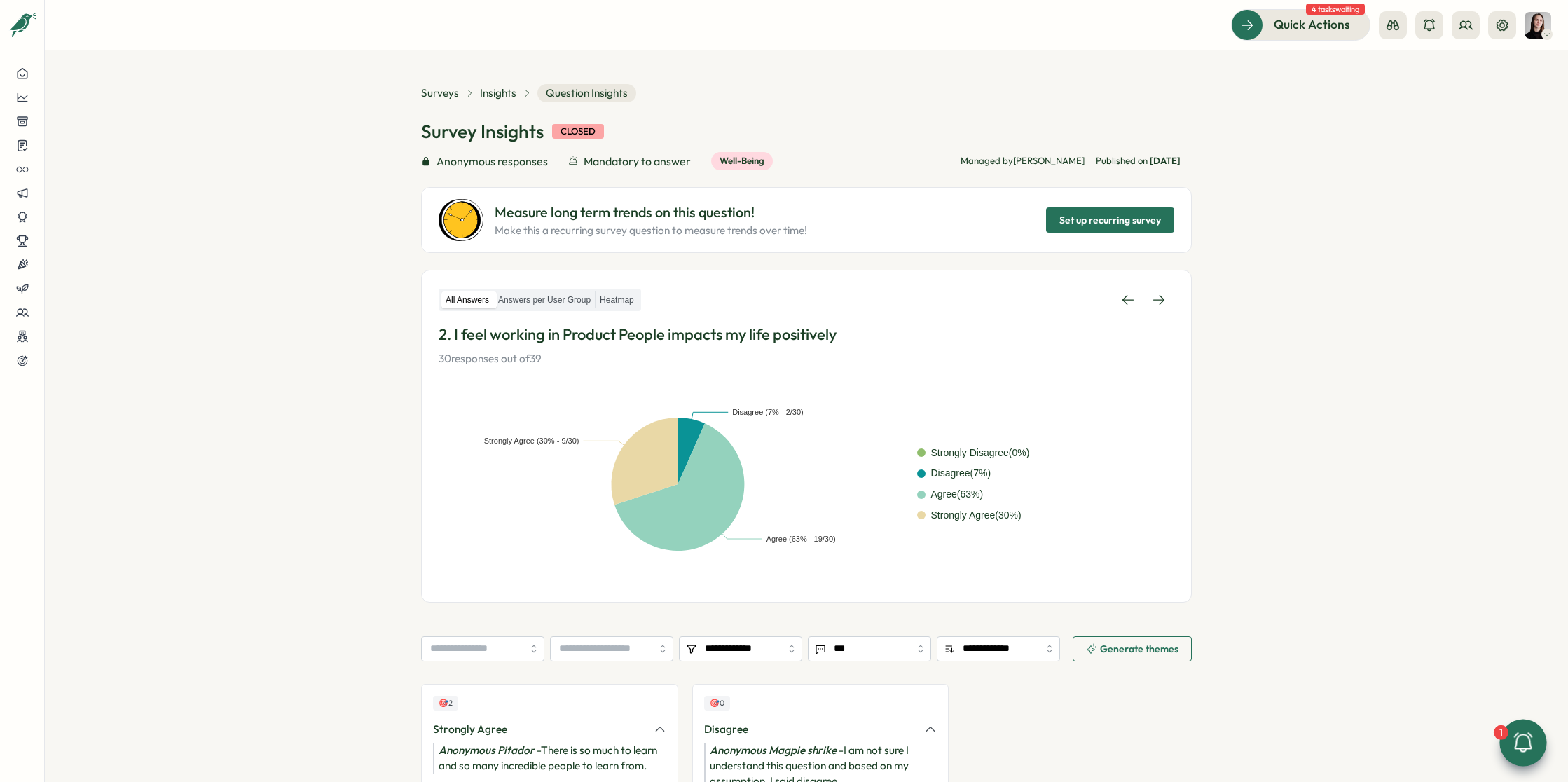
scroll to position [116, 0]
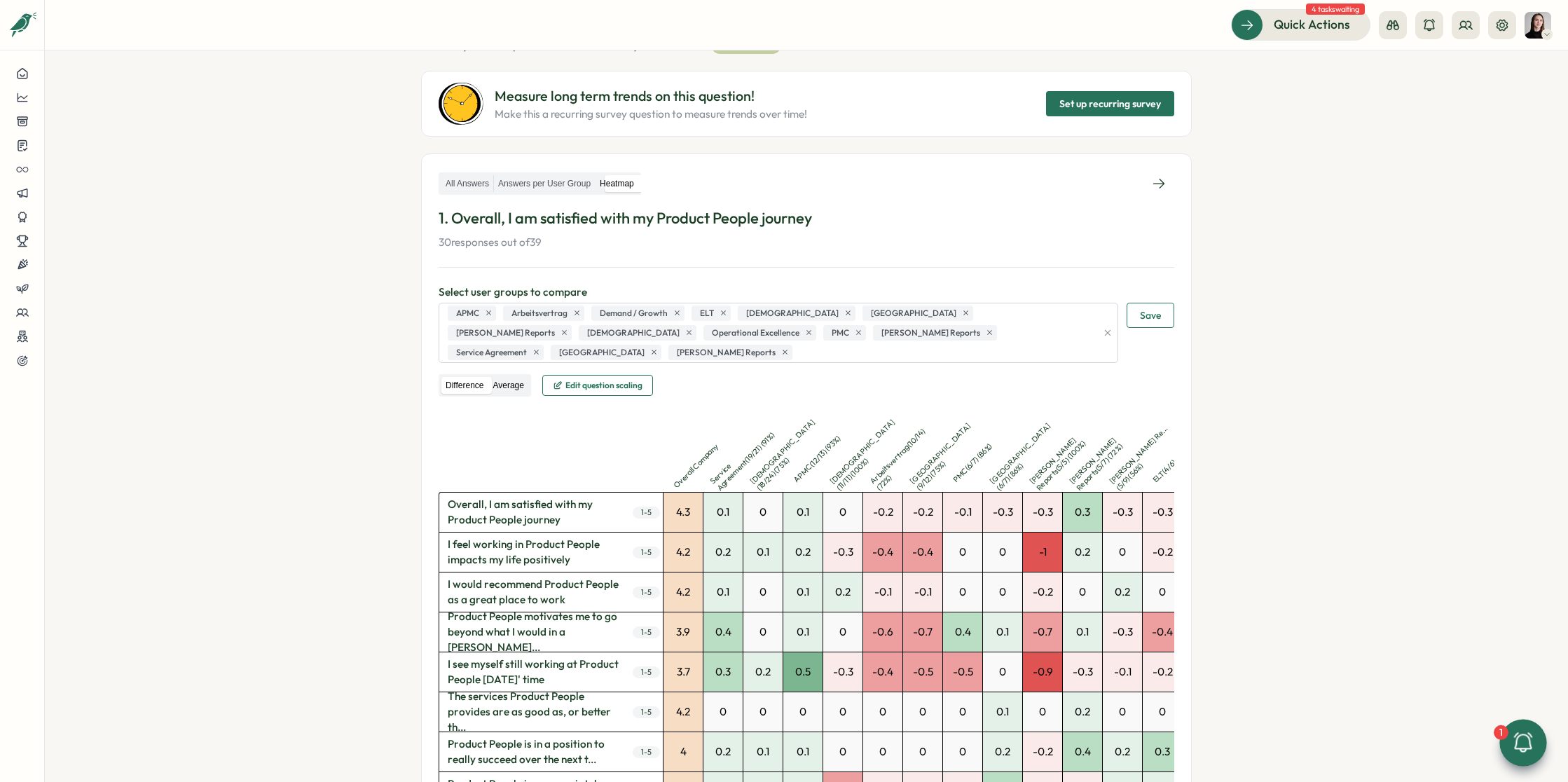
click at [514, 377] on label "Average" at bounding box center [508, 386] width 39 height 17
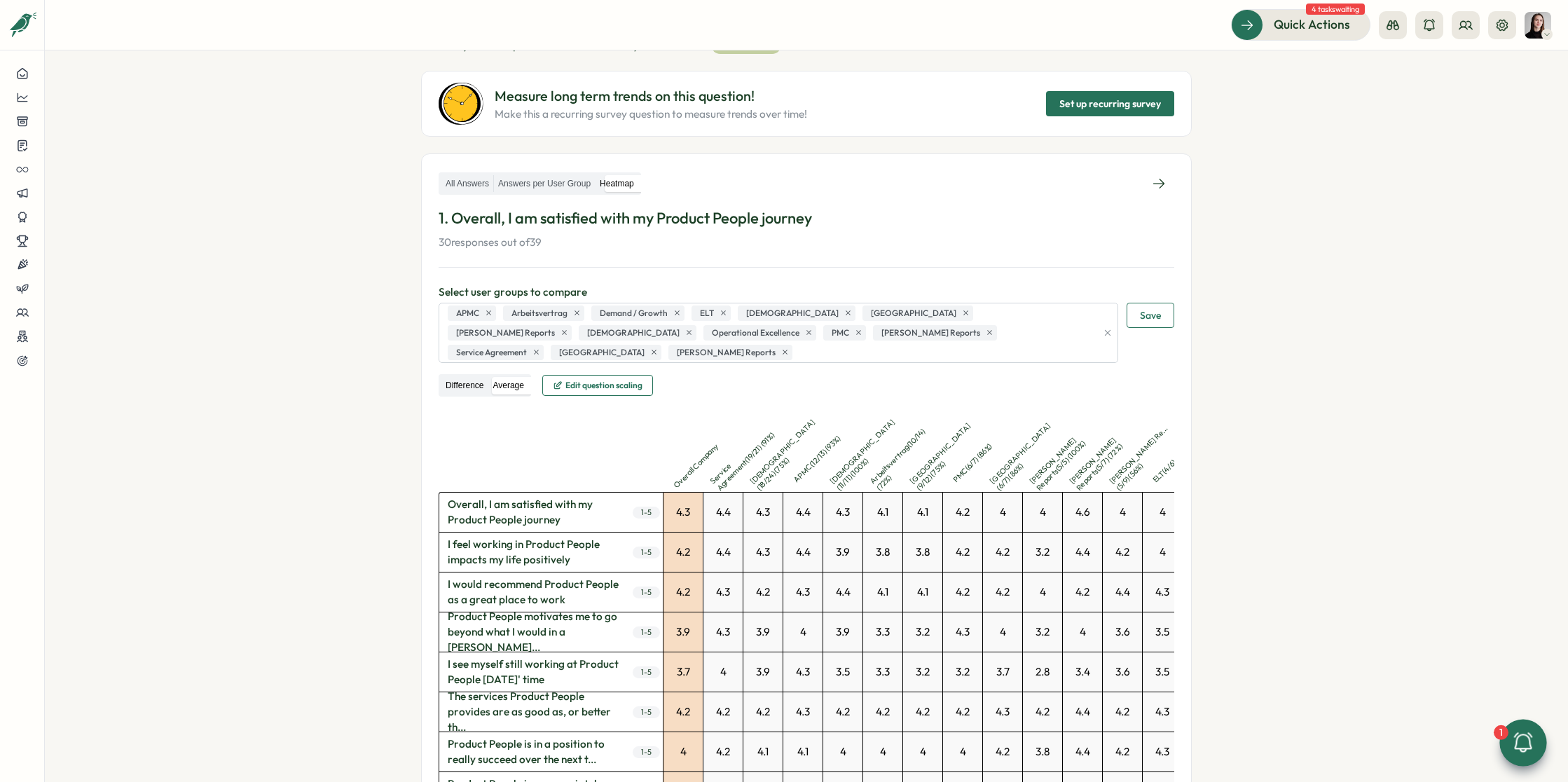
click at [451, 377] on label "Difference" at bounding box center [464, 386] width 46 height 17
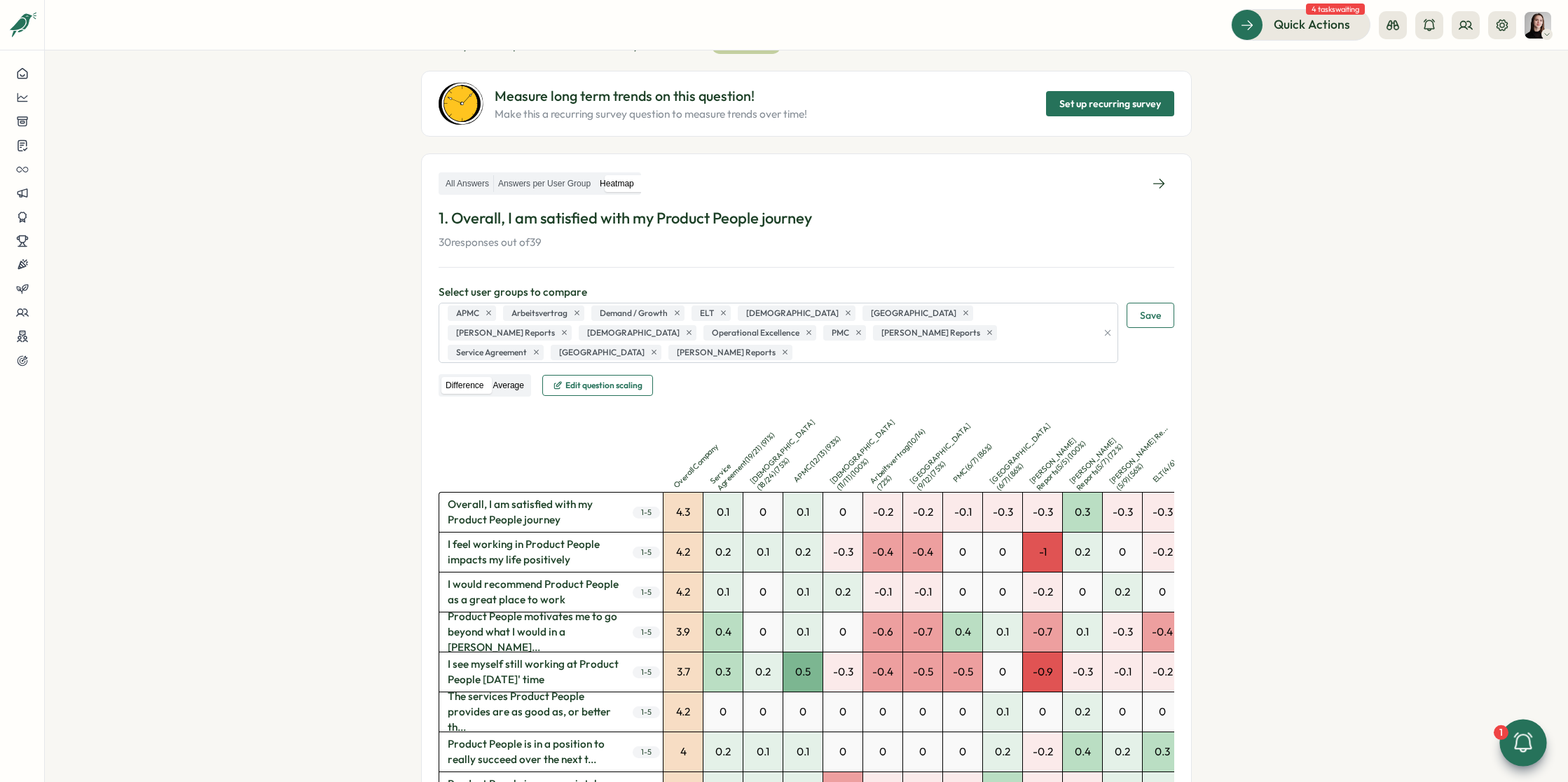
click at [490, 377] on label "Average" at bounding box center [508, 386] width 39 height 17
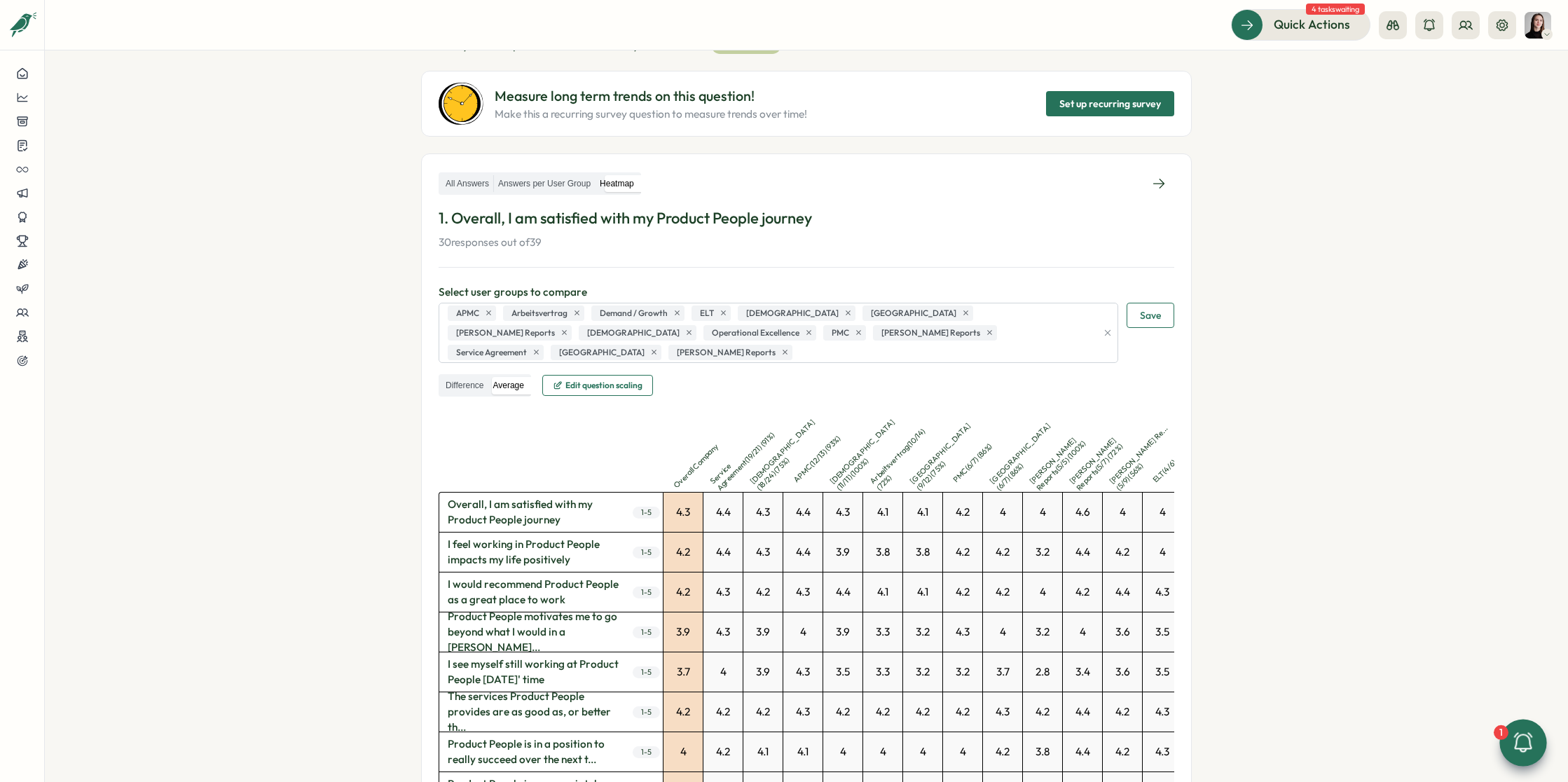
click at [452, 377] on label "Difference" at bounding box center [464, 386] width 46 height 17
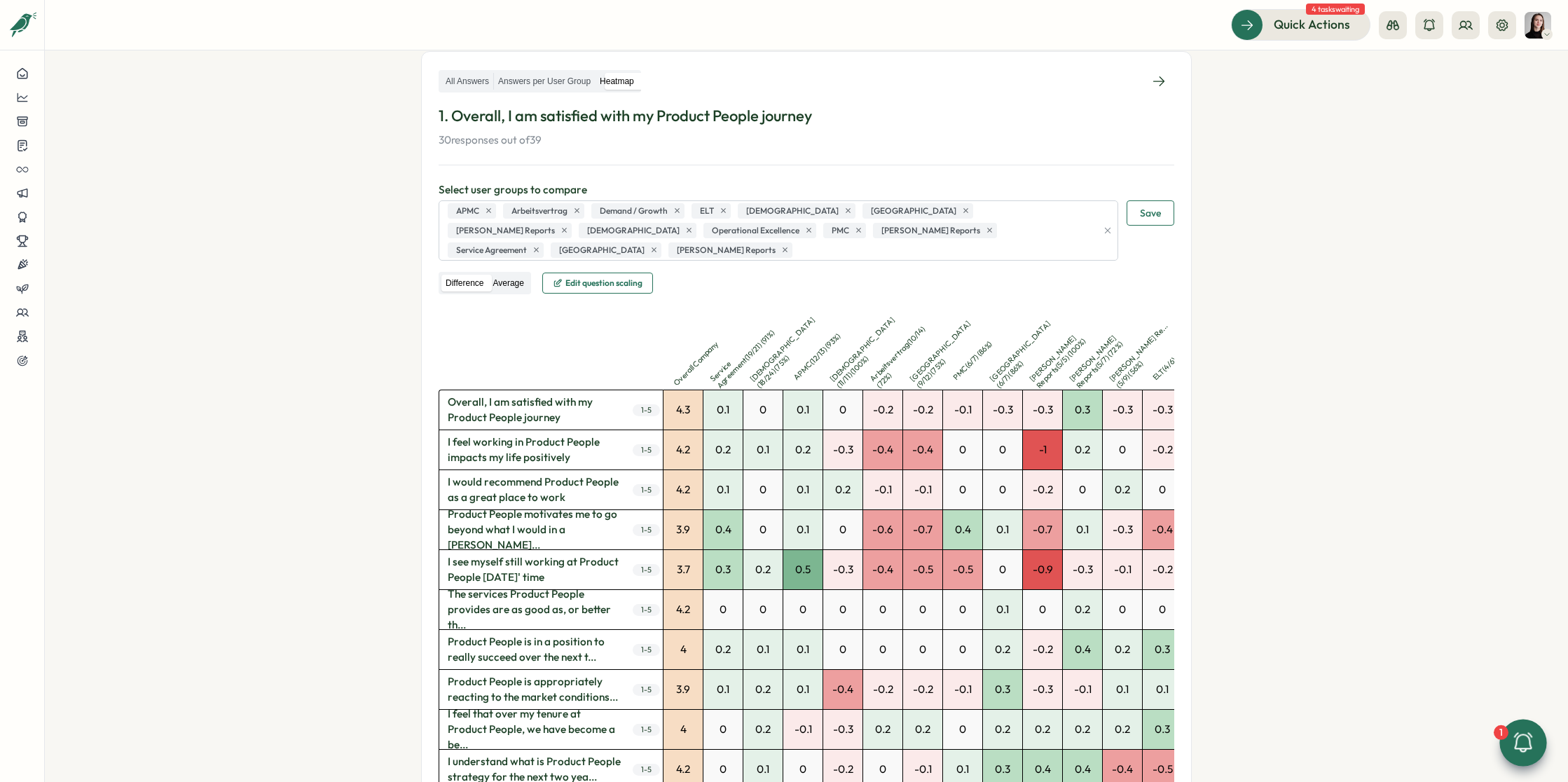
click at [507, 275] on label "Average" at bounding box center [508, 283] width 39 height 17
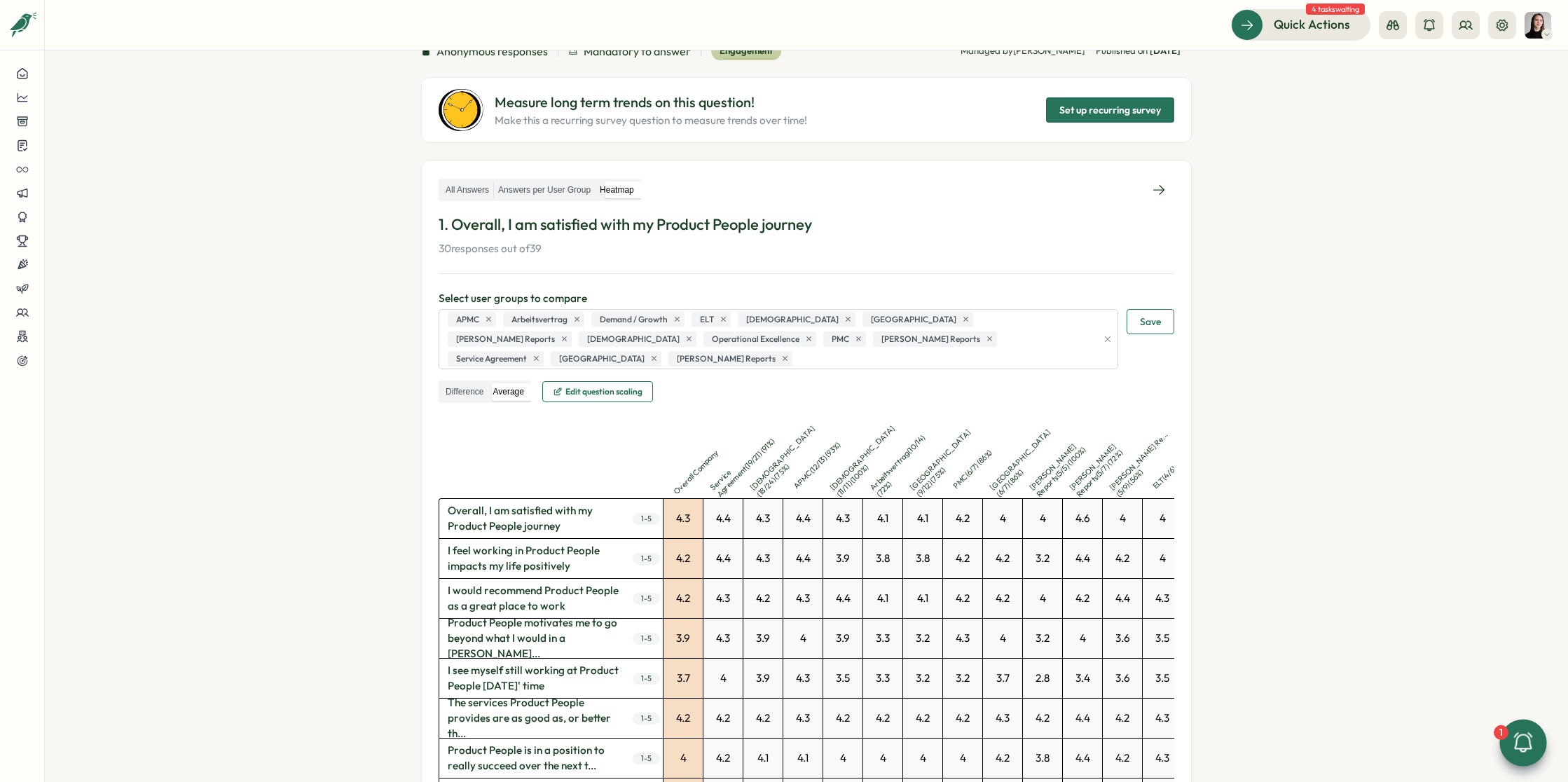
scroll to position [80, 0]
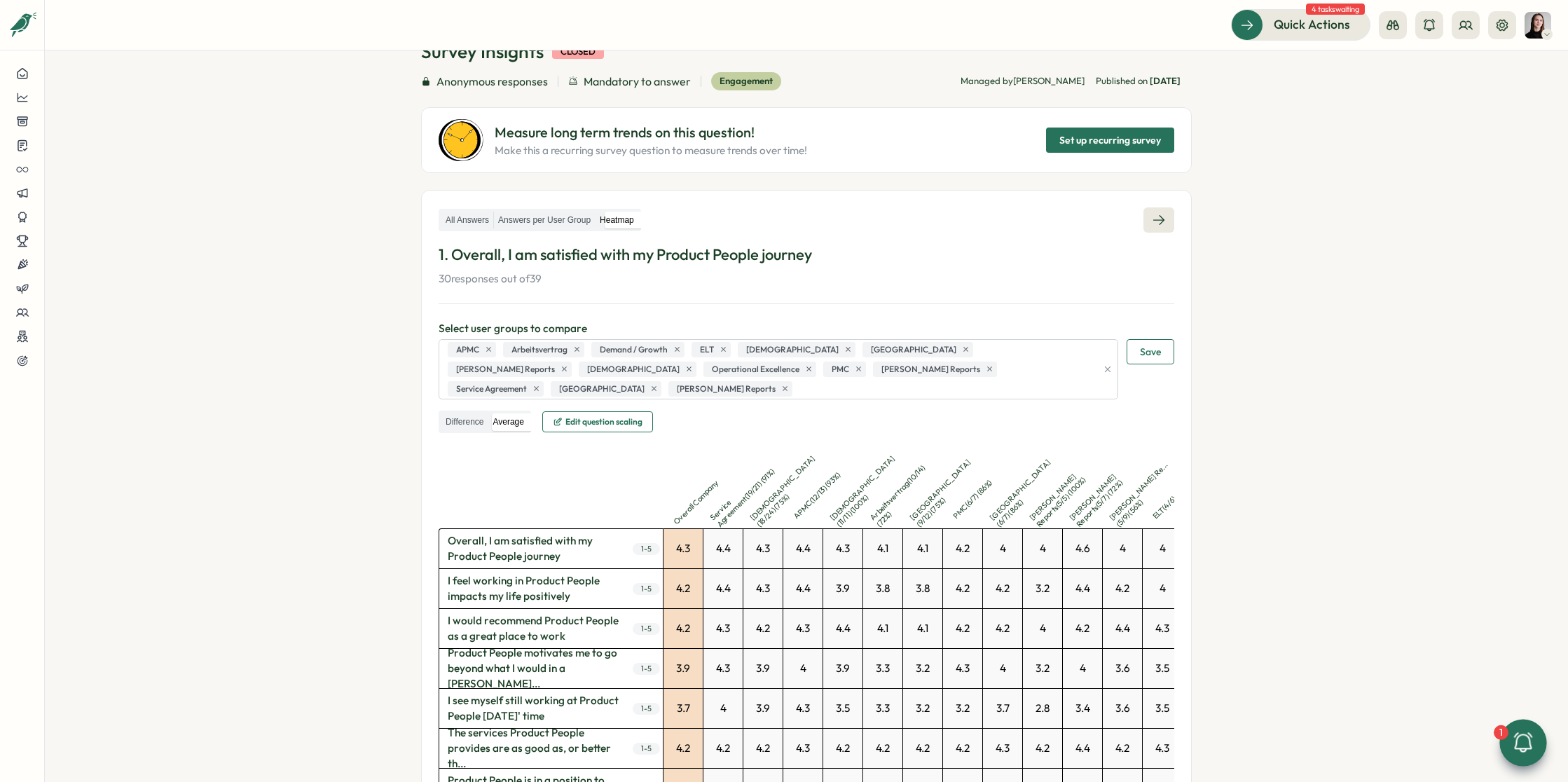
click at [1155, 218] on icon at bounding box center [1158, 220] width 14 height 14
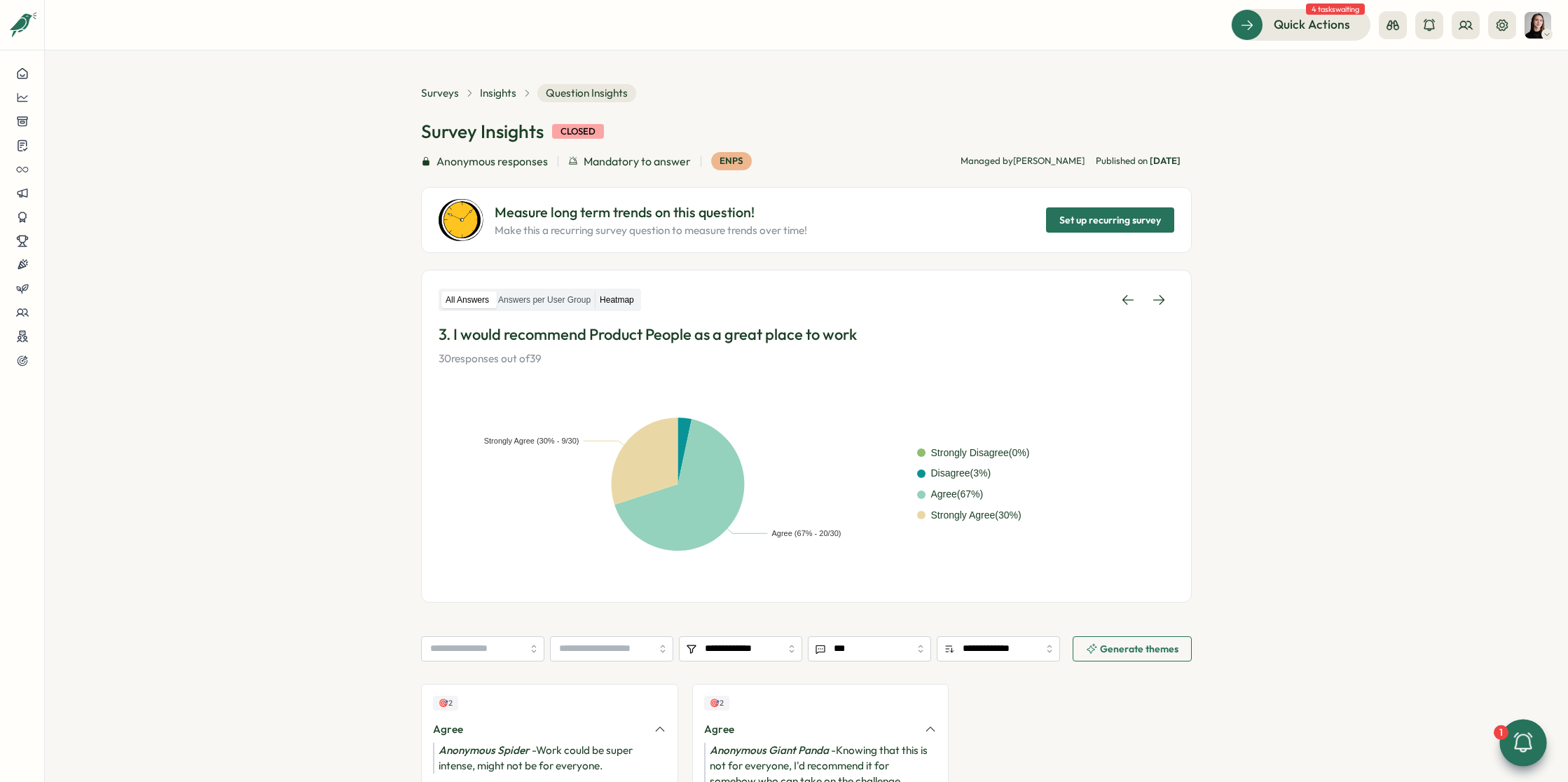
click at [633, 294] on label "Heatmap" at bounding box center [617, 300] width 43 height 17
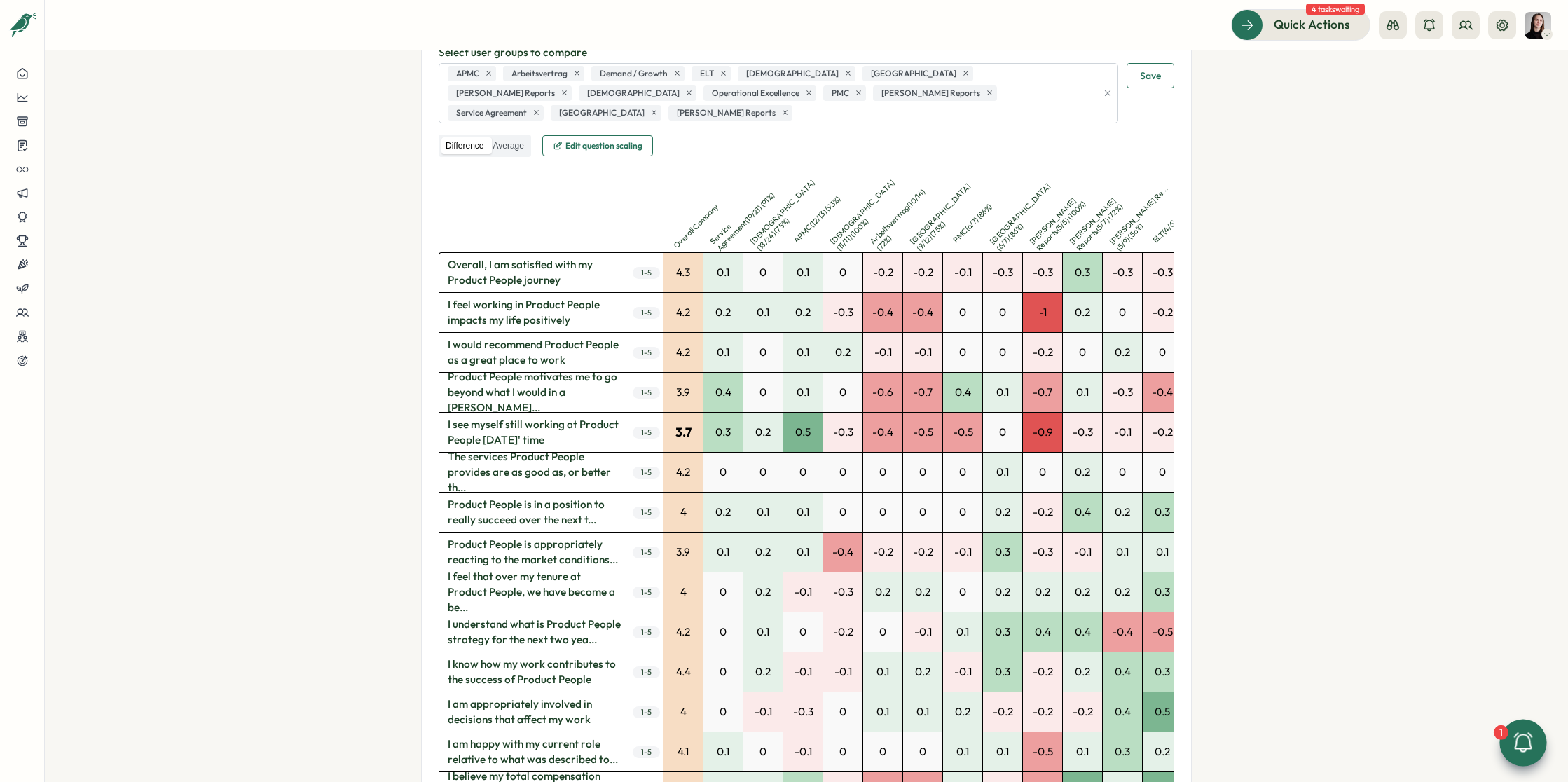
scroll to position [229, 0]
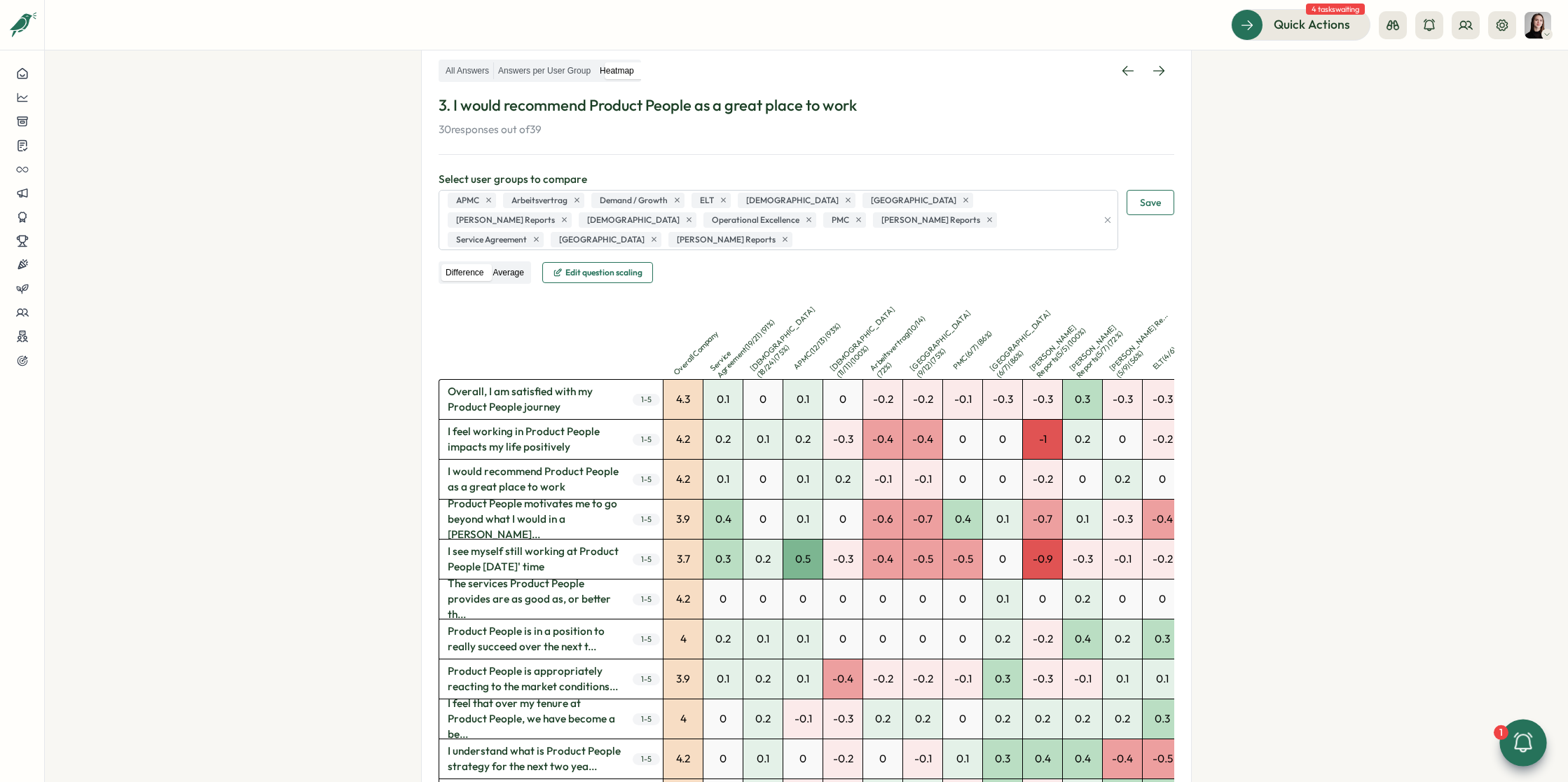
click at [498, 264] on label "Average" at bounding box center [508, 273] width 39 height 17
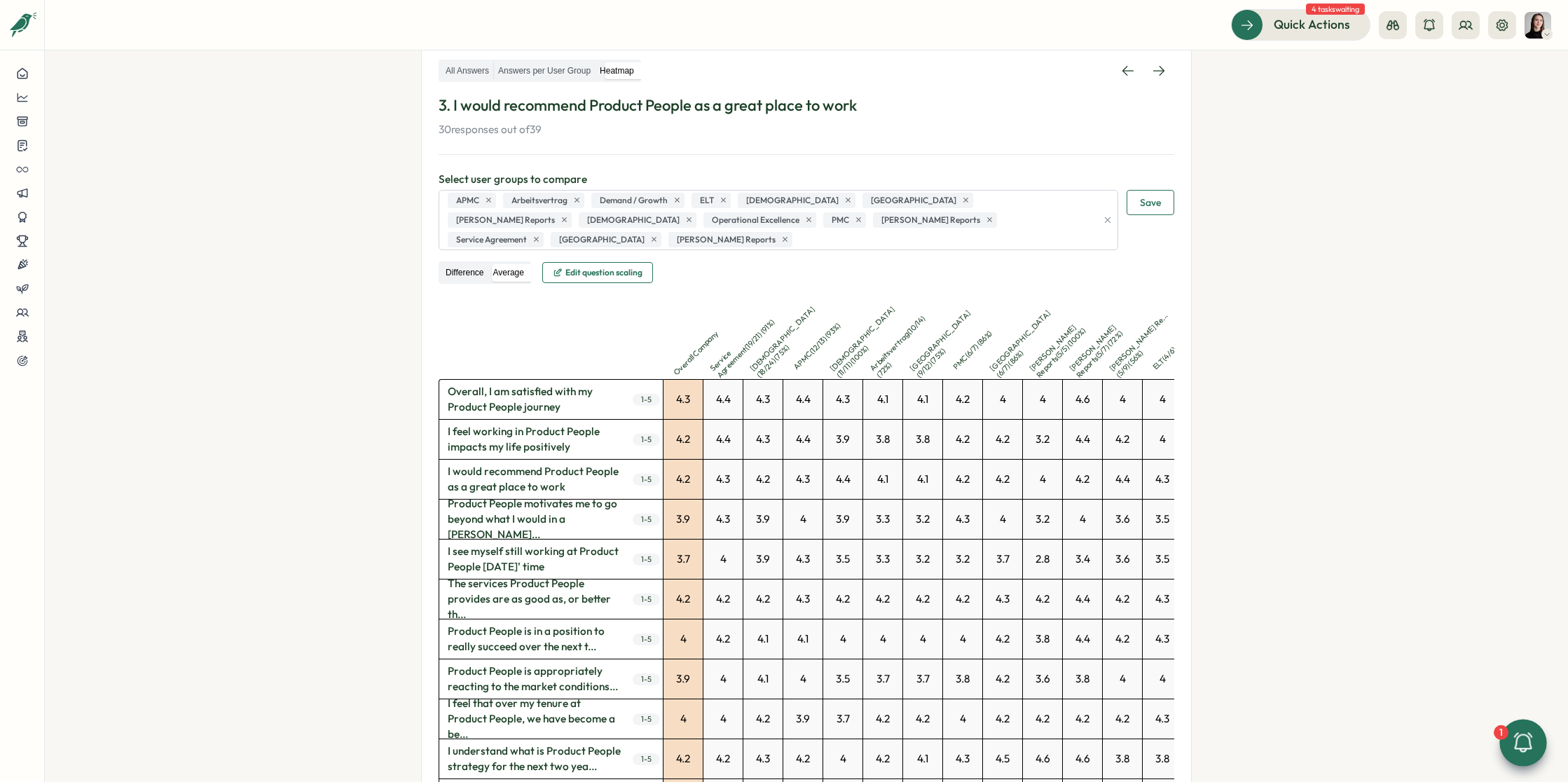
click at [464, 264] on label "Difference" at bounding box center [464, 273] width 46 height 17
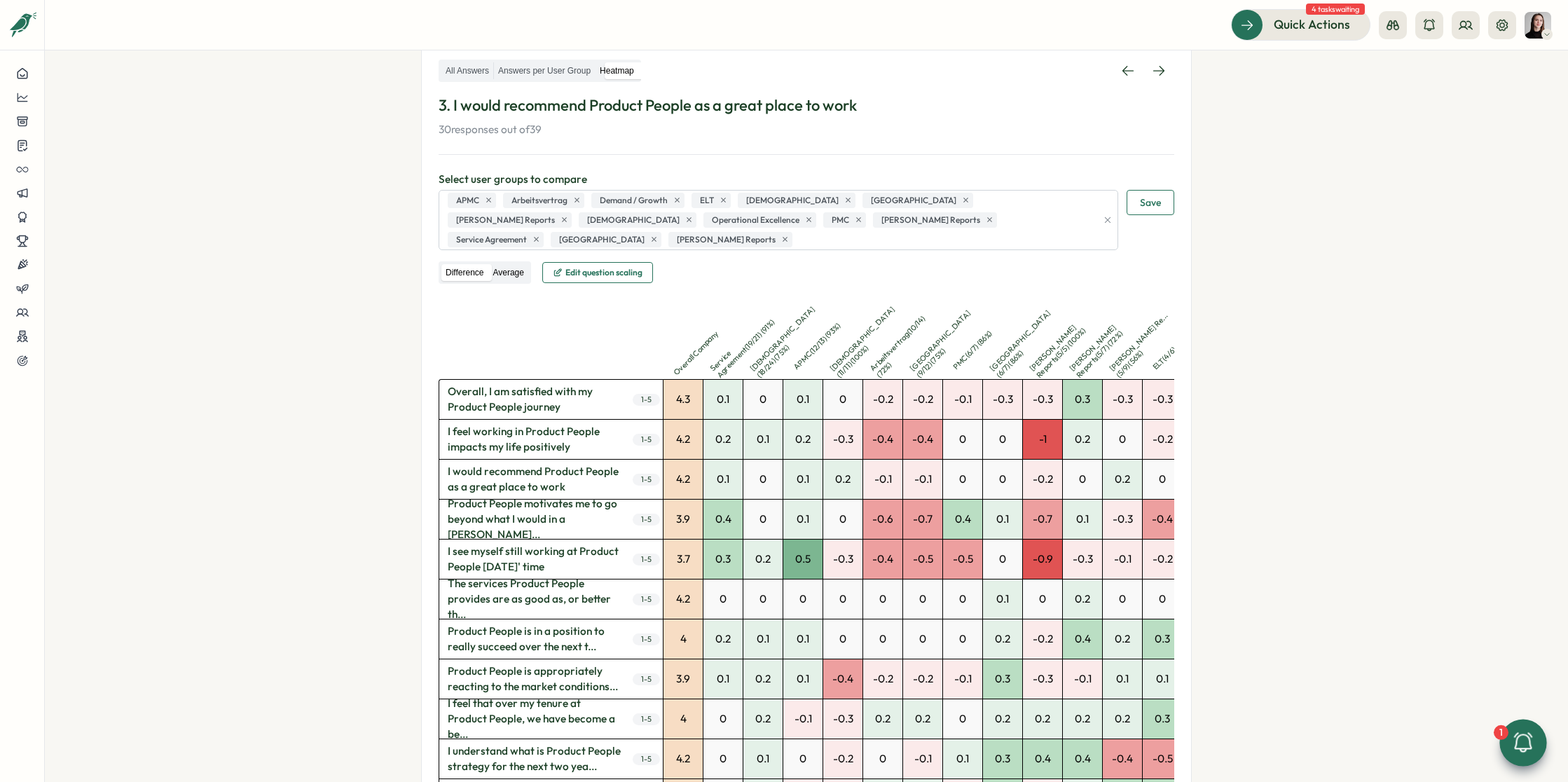
click at [504, 264] on label "Average" at bounding box center [508, 273] width 39 height 17
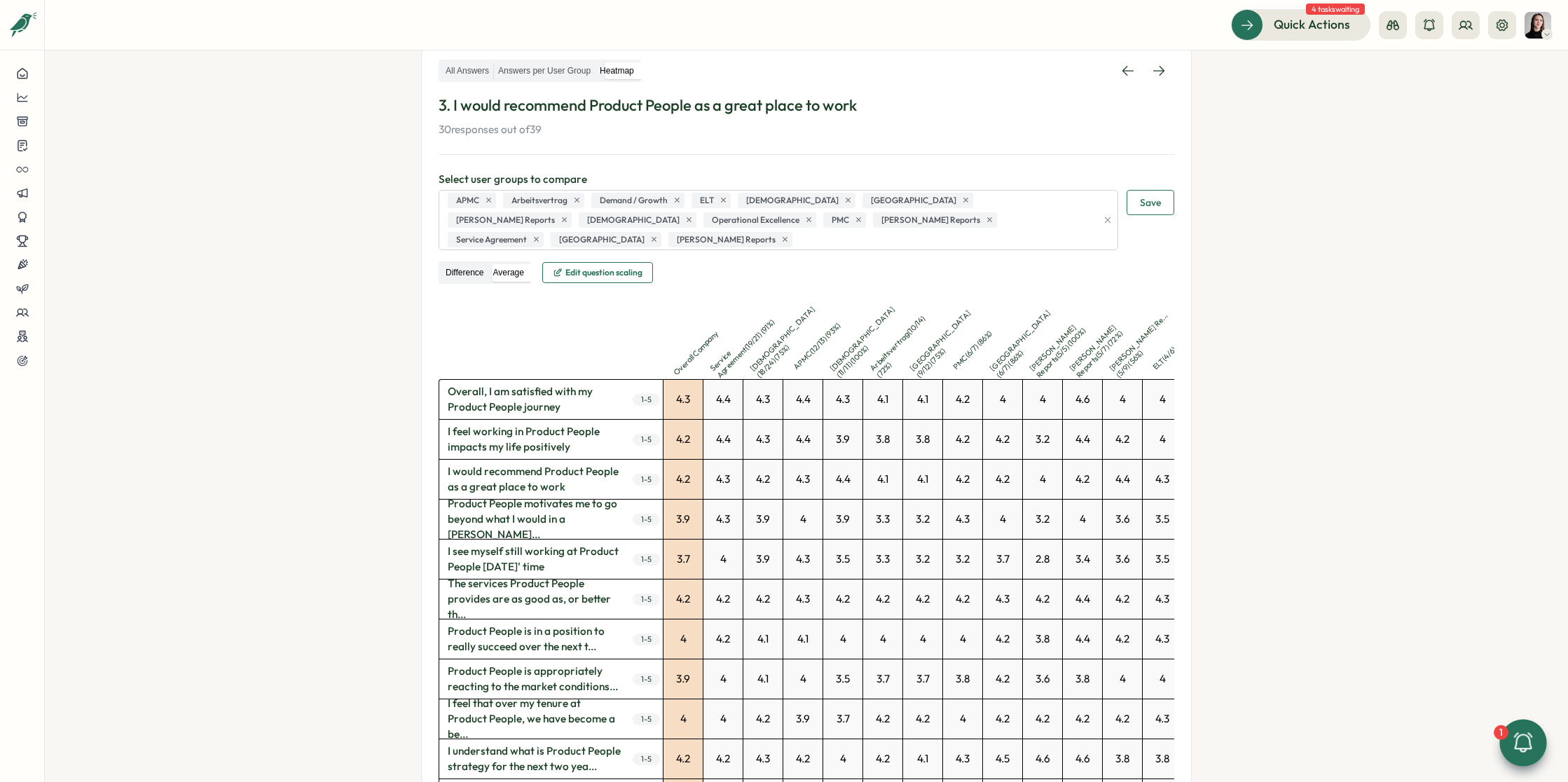
click at [452, 264] on label "Difference" at bounding box center [464, 273] width 46 height 17
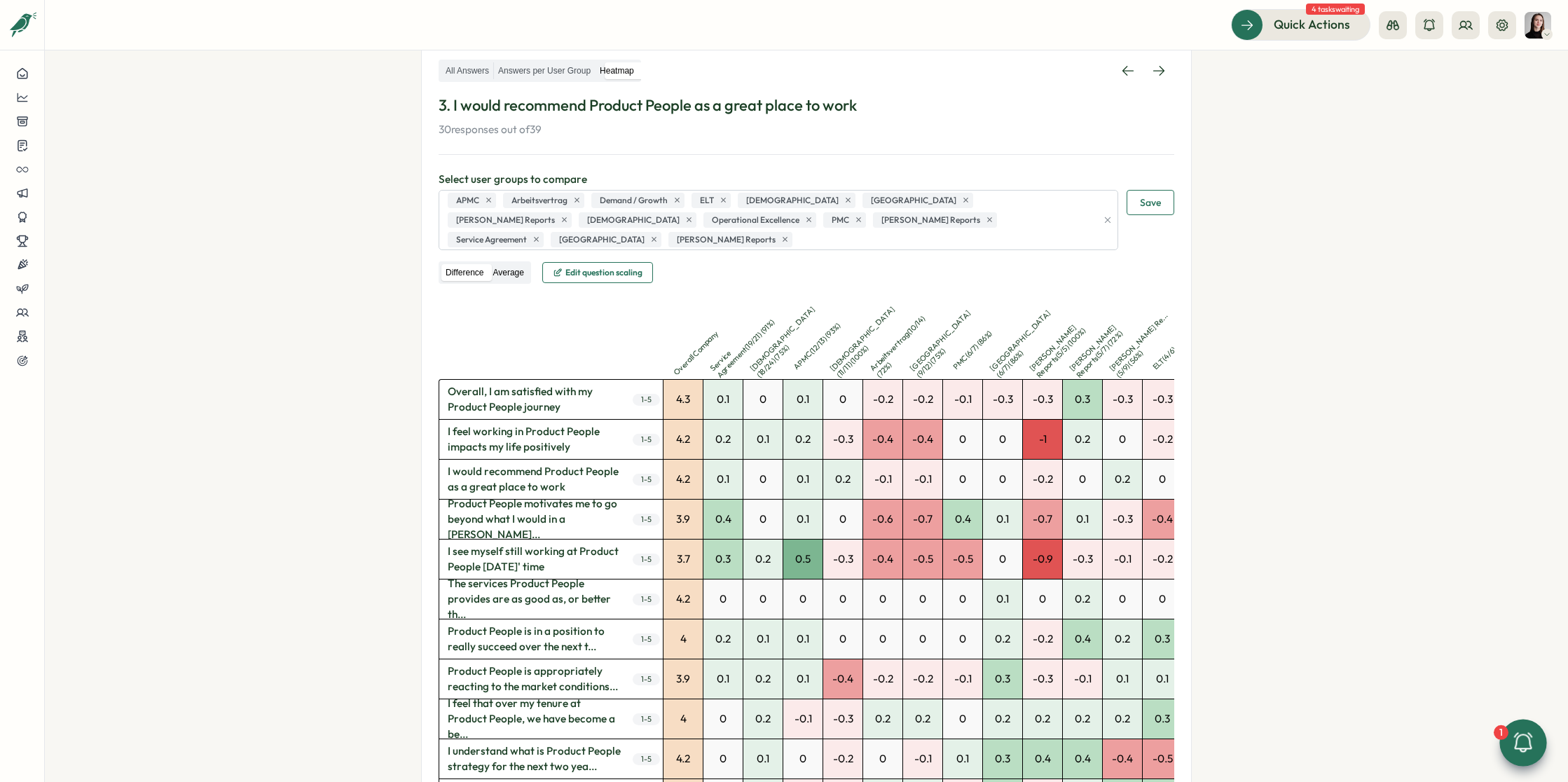
click at [493, 264] on label "Average" at bounding box center [508, 273] width 39 height 17
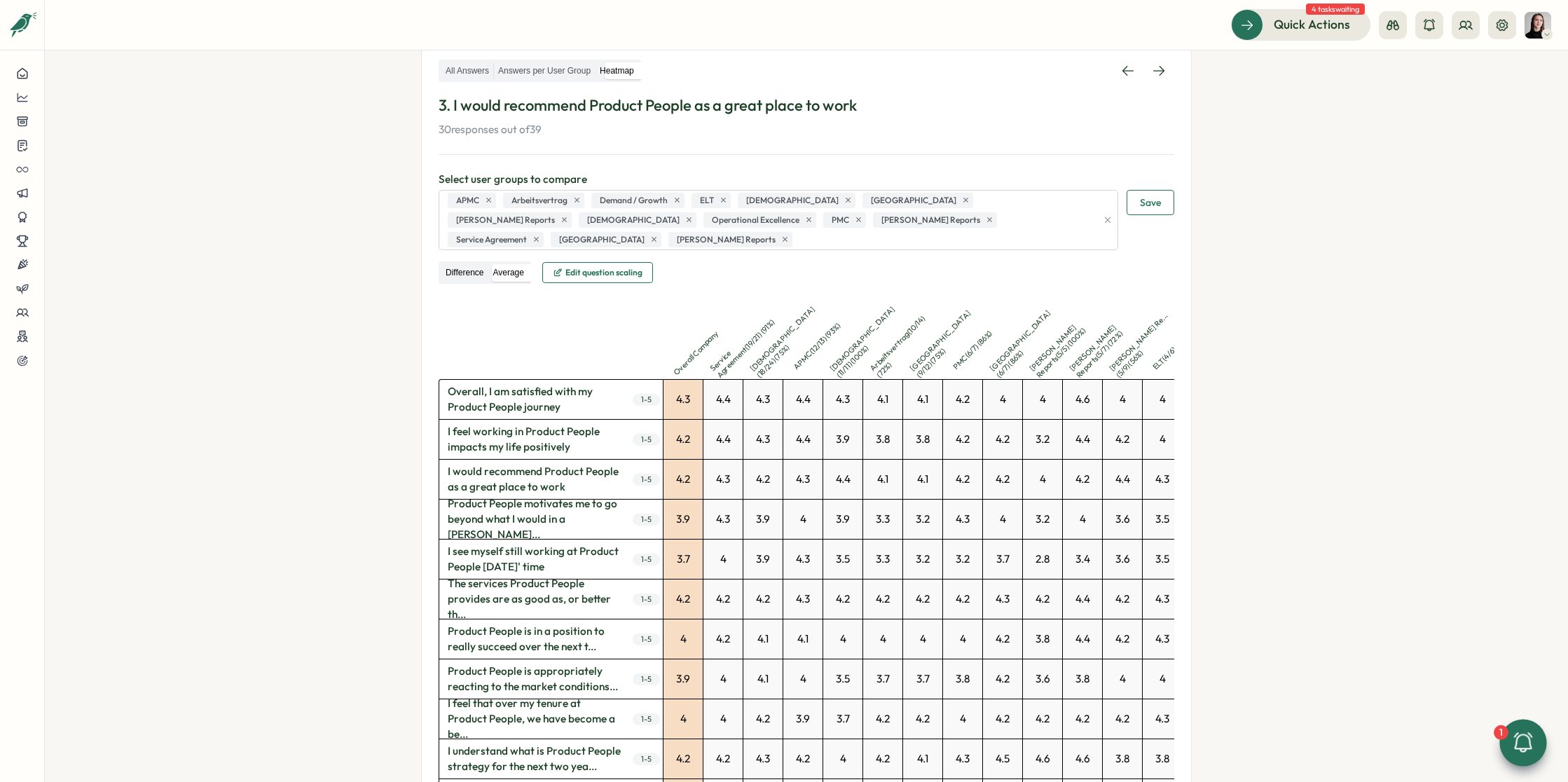
click at [464, 264] on label "Difference" at bounding box center [464, 273] width 46 height 17
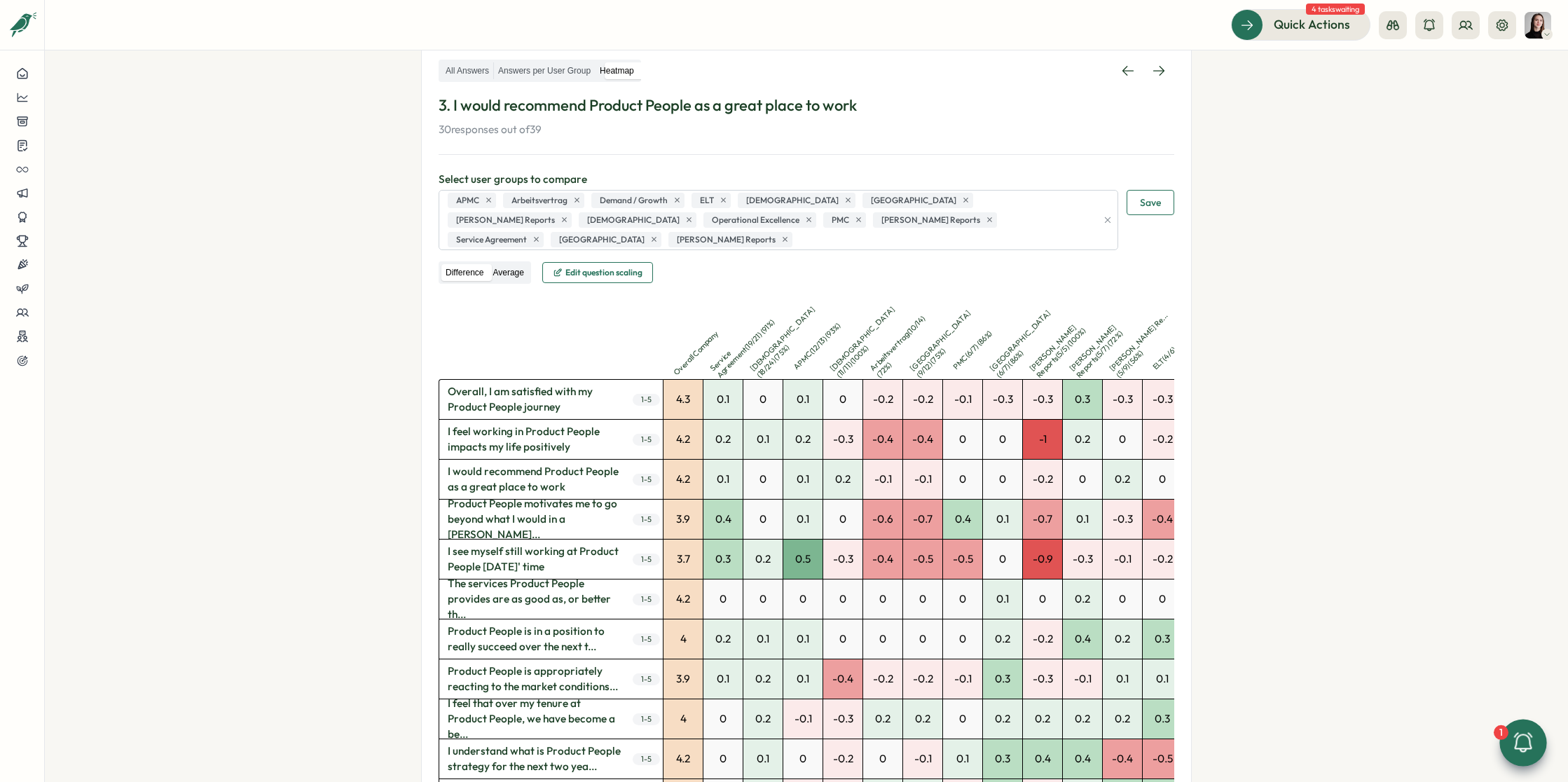
click at [525, 264] on label "Average" at bounding box center [508, 273] width 39 height 17
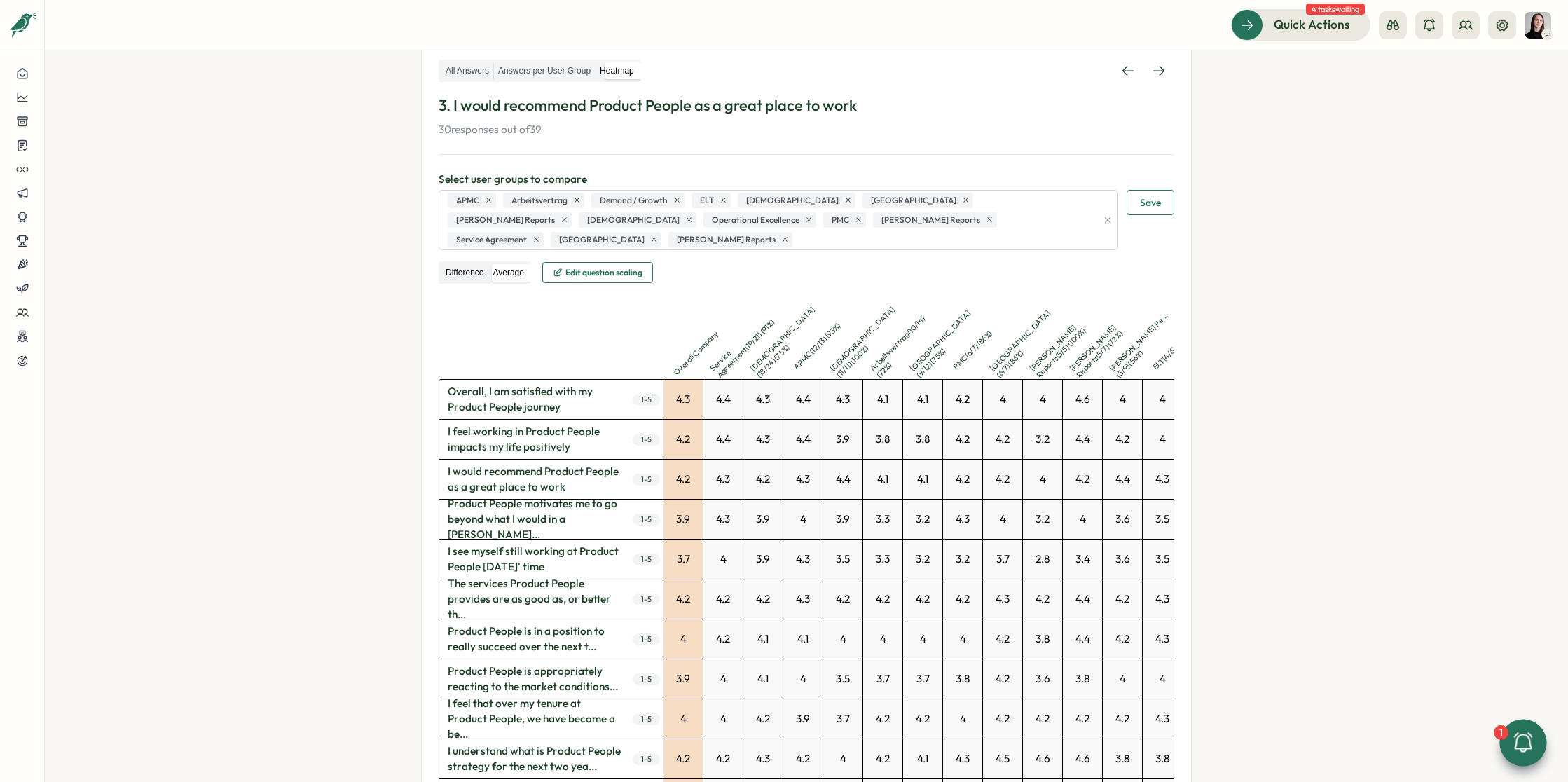
click at [472, 264] on label "Difference" at bounding box center [464, 273] width 46 height 17
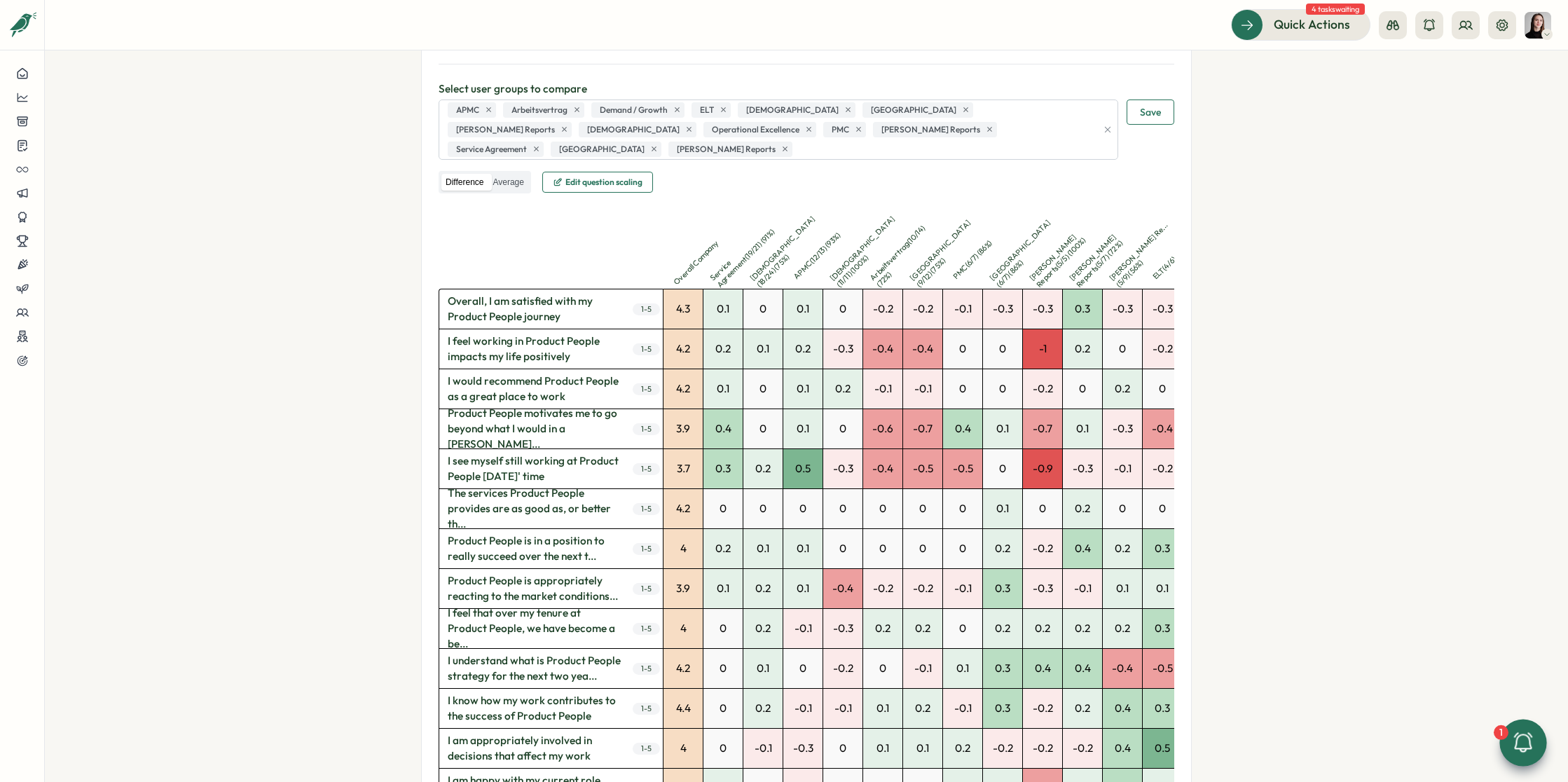
scroll to position [215, 0]
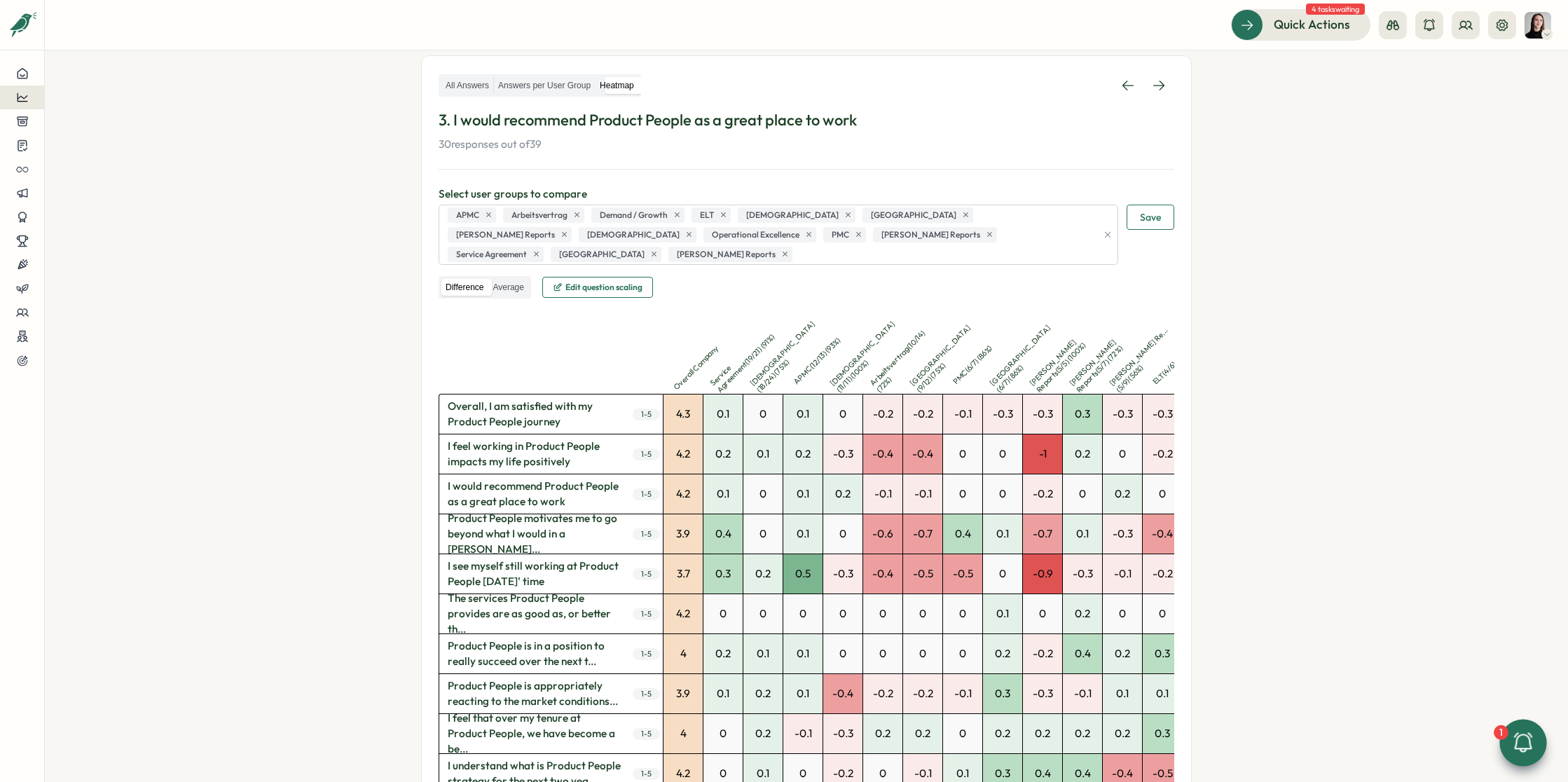
click at [33, 103] on button at bounding box center [22, 97] width 44 height 24
click at [123, 60] on div "Culture score" at bounding box center [118, 57] width 99 height 15
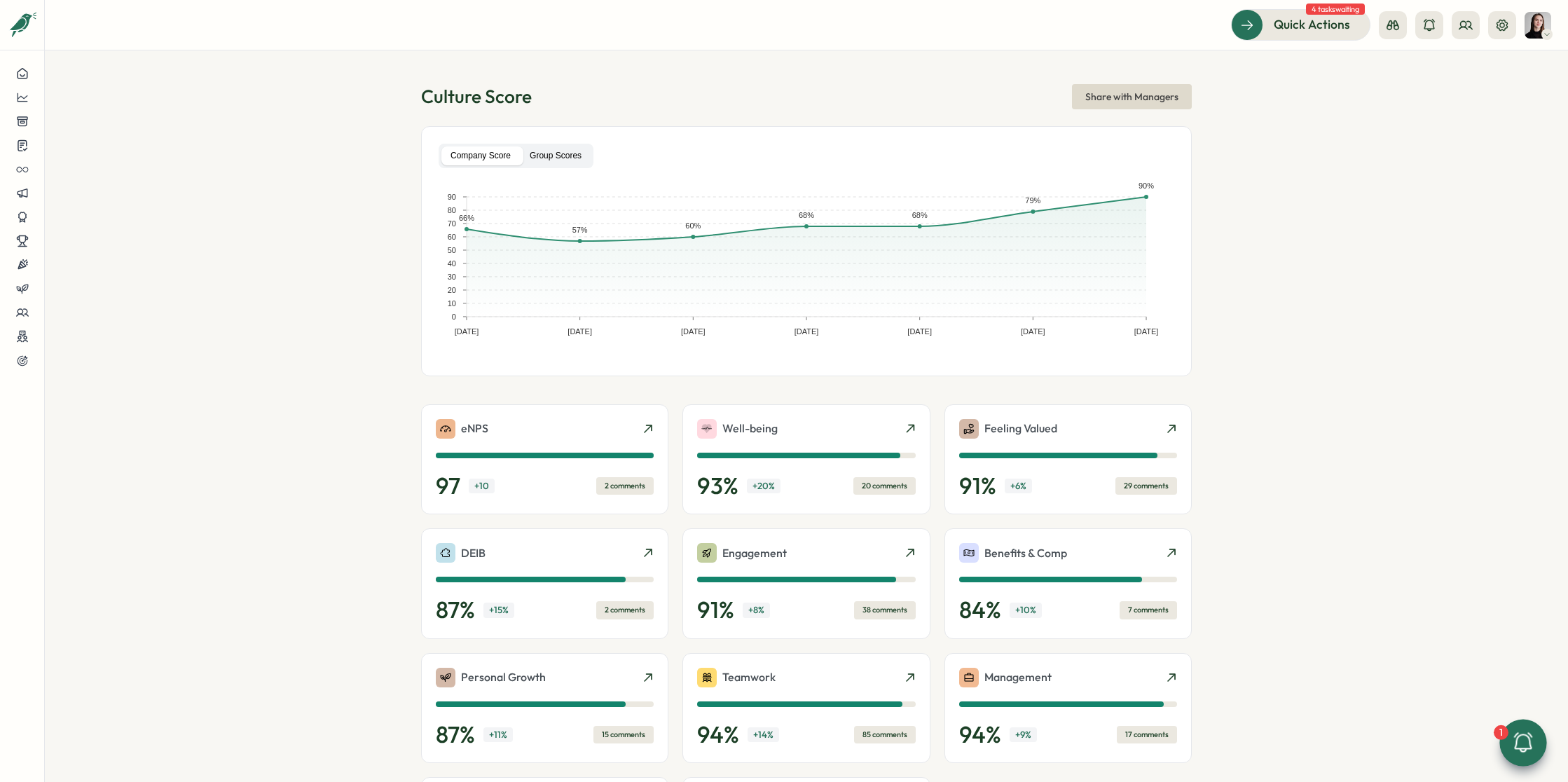
click at [541, 157] on label "Group Scores" at bounding box center [555, 156] width 70 height 19
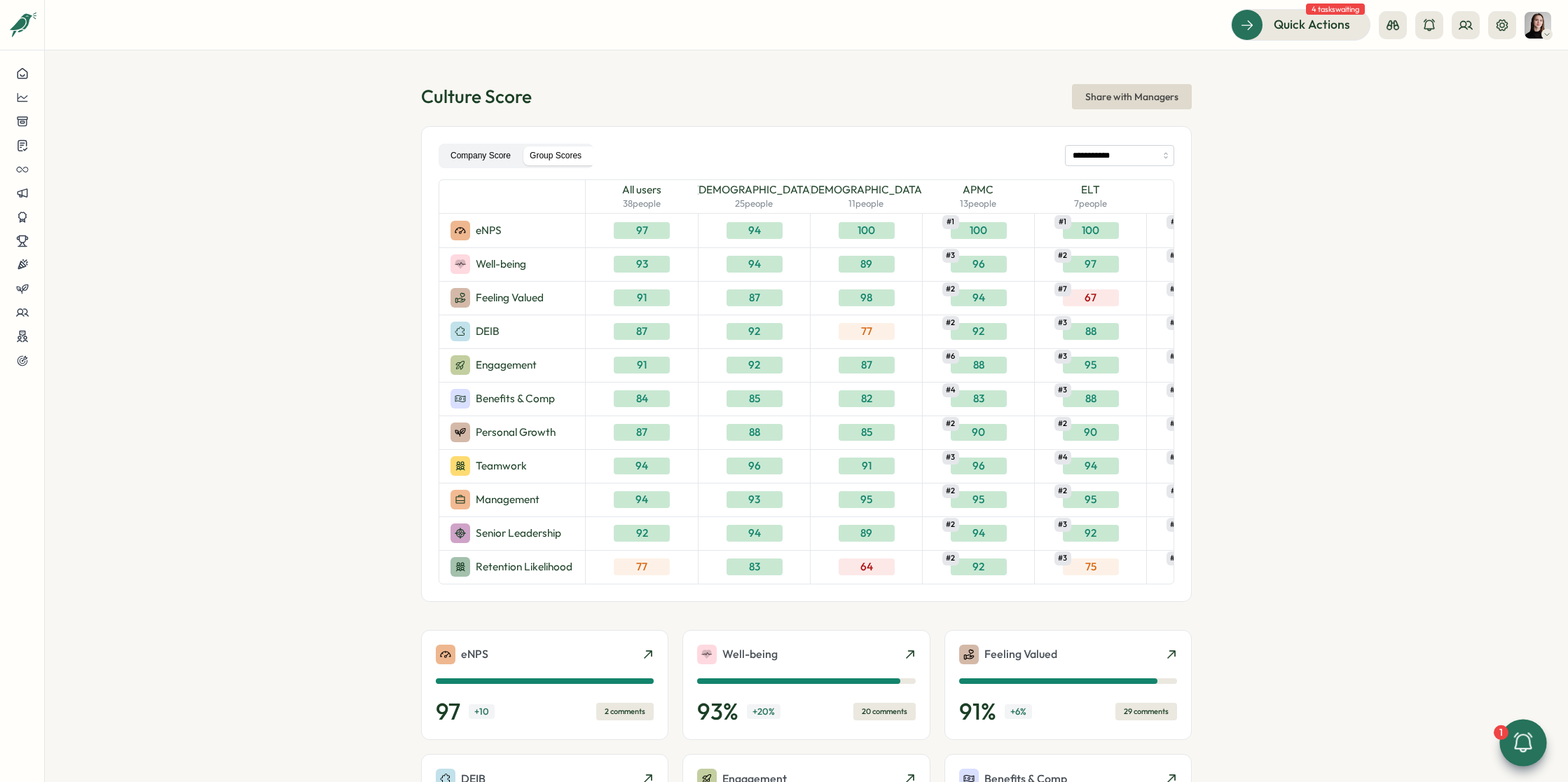
click at [480, 159] on label "Company Score" at bounding box center [480, 156] width 78 height 19
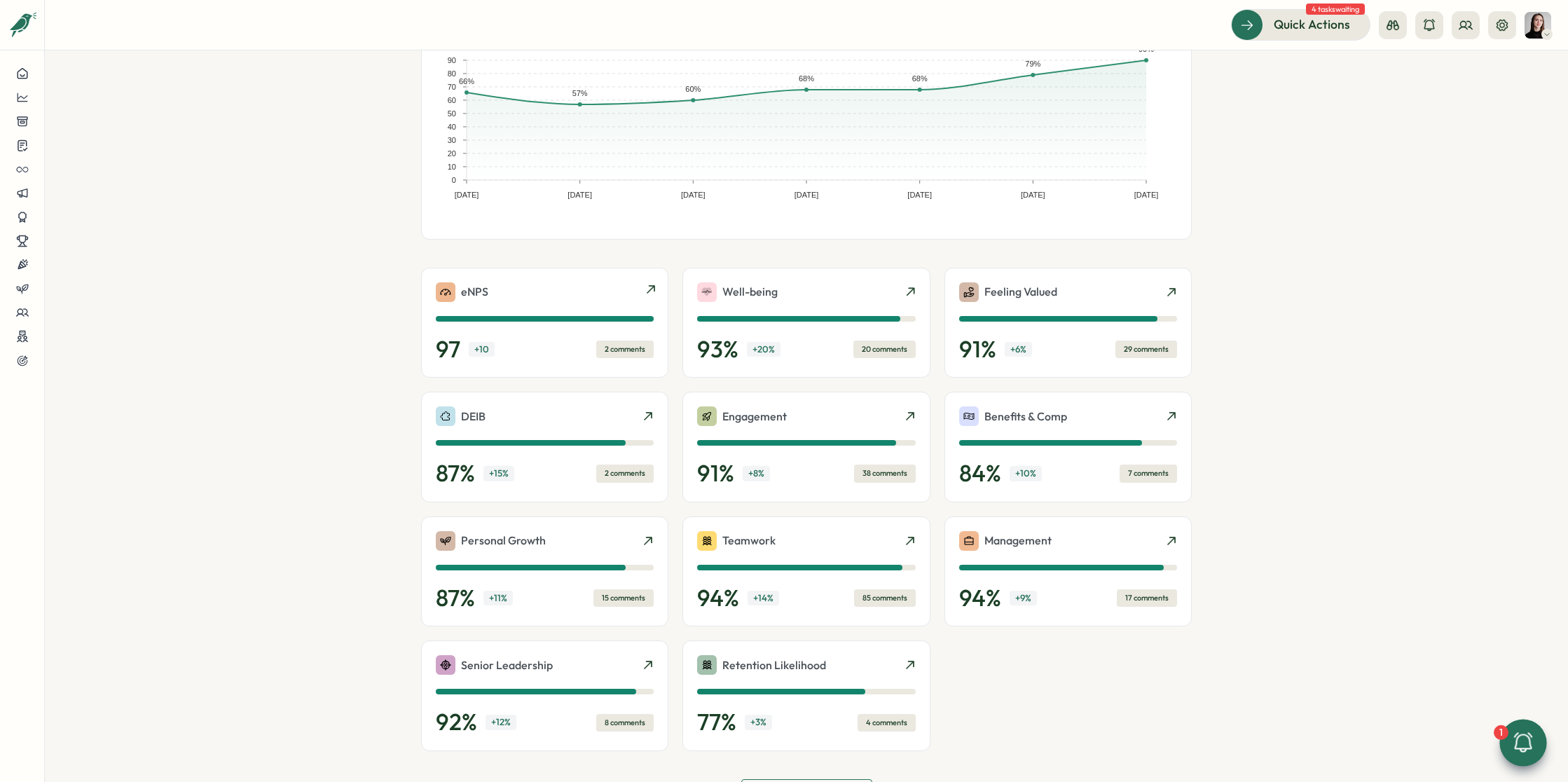
scroll to position [191, 0]
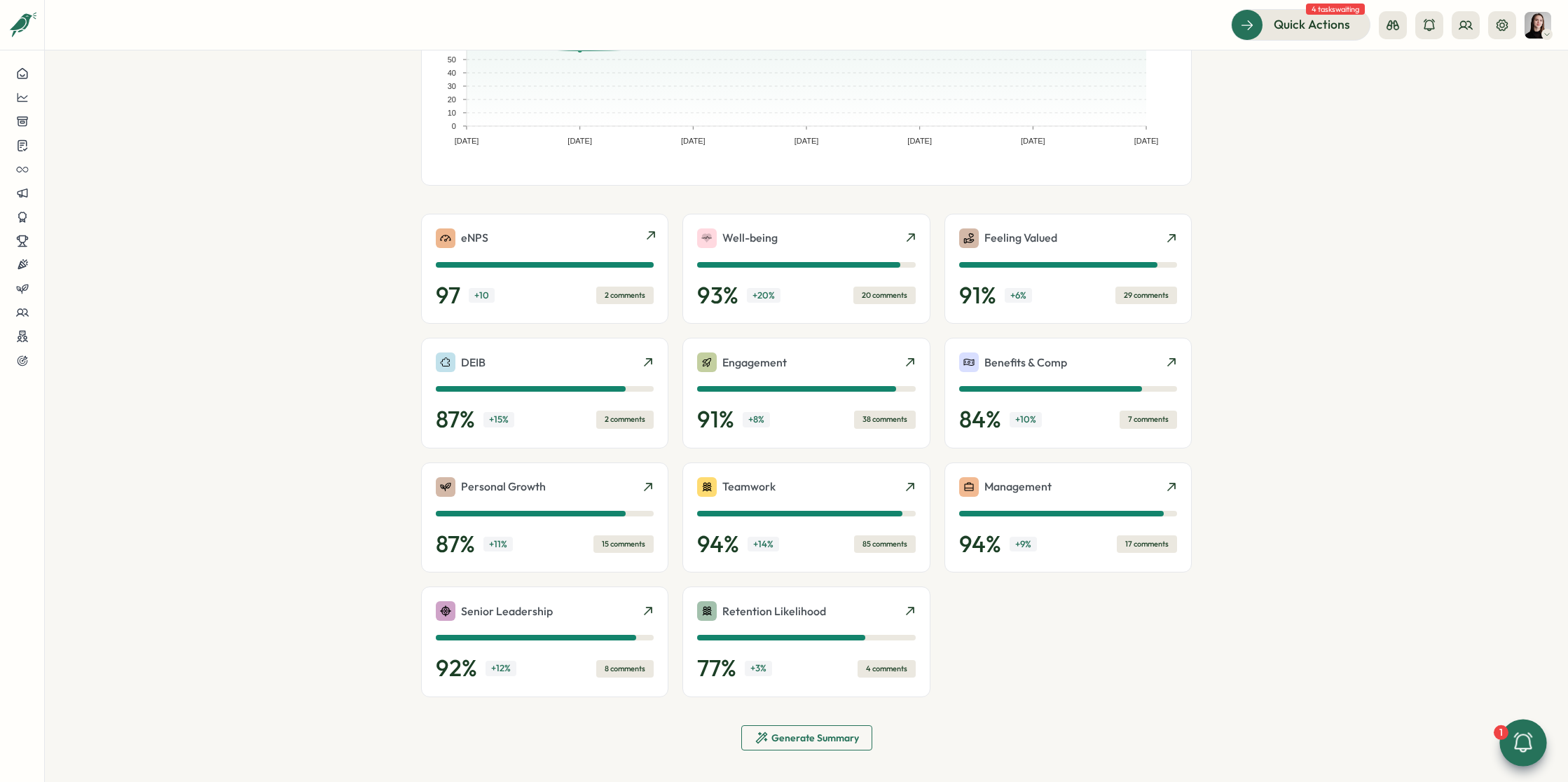
click at [570, 225] on div "eNPS 97 + 10 2 comments" at bounding box center [544, 269] width 247 height 111
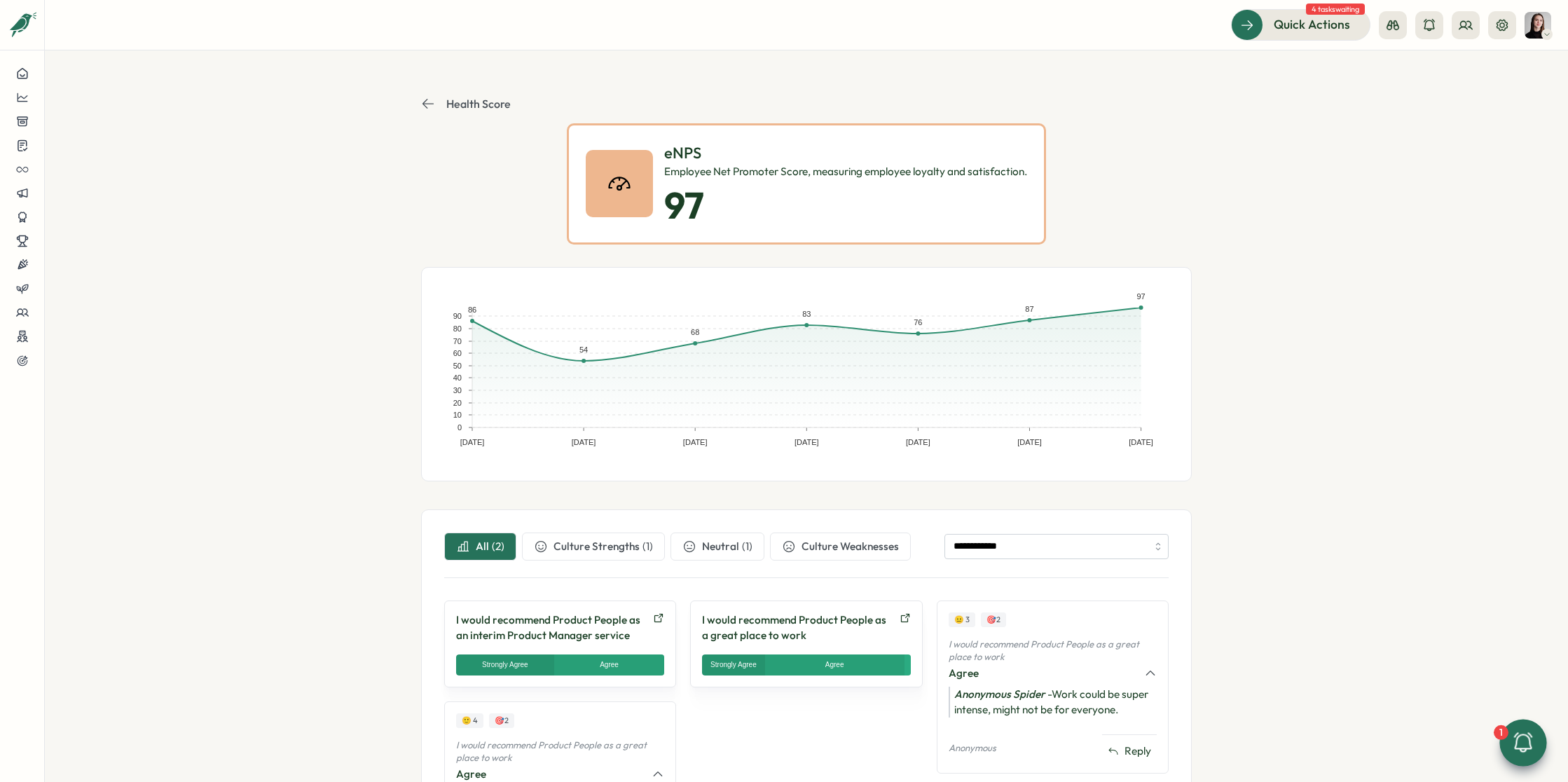
click at [422, 101] on icon at bounding box center [428, 104] width 11 height 10
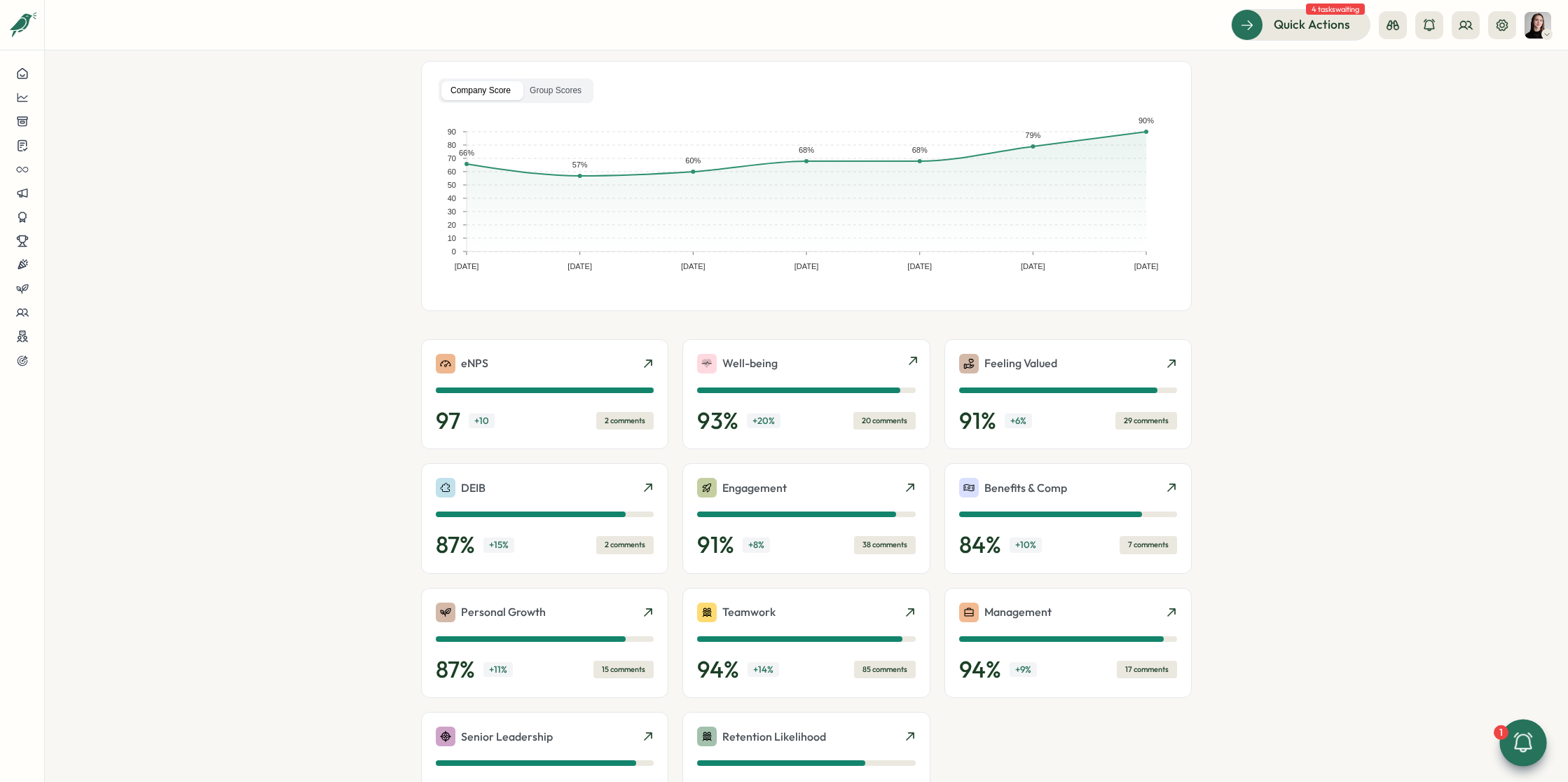
scroll to position [112, 0]
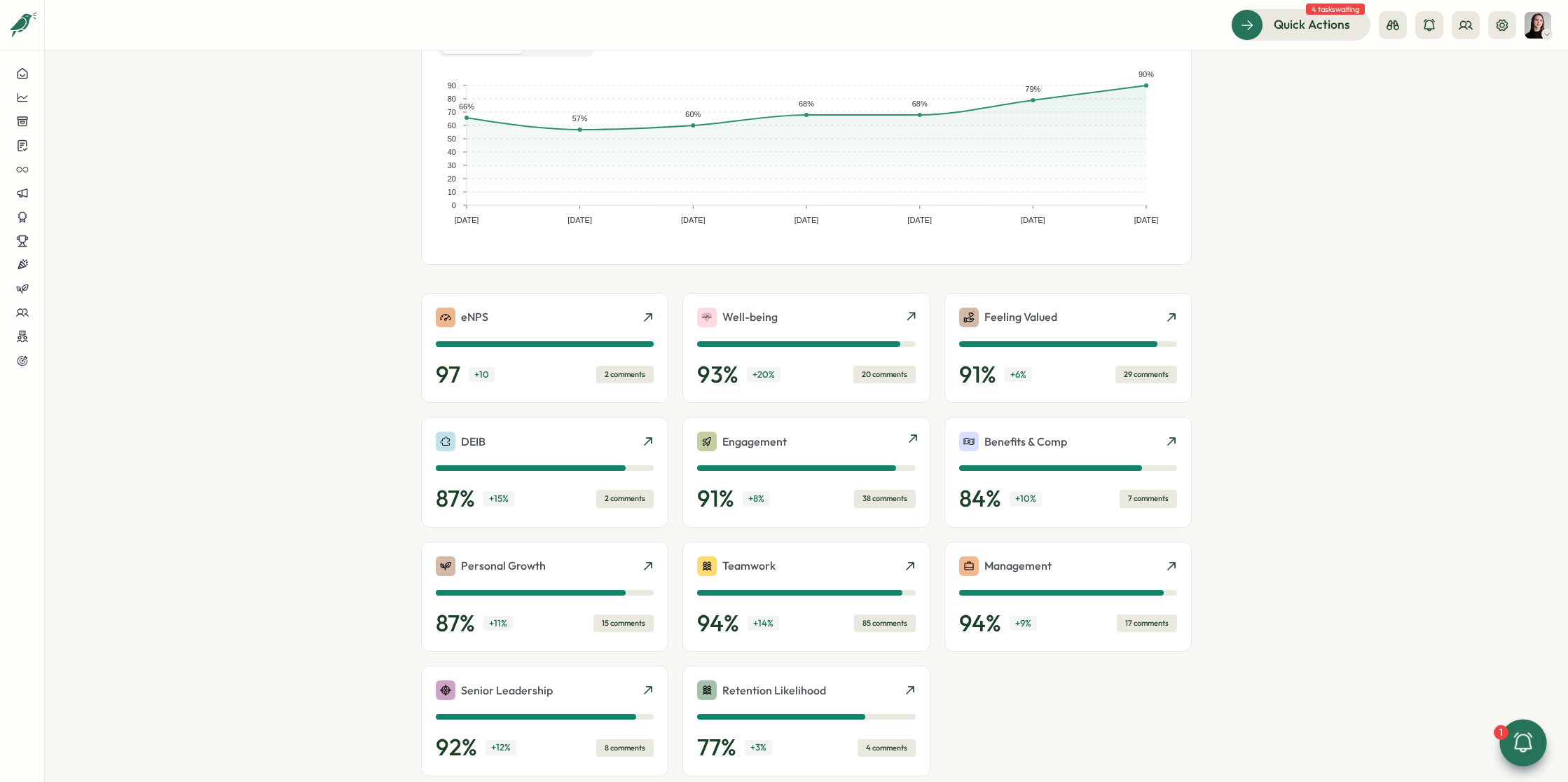
click at [814, 441] on div "Engagement" at bounding box center [806, 441] width 218 height 20
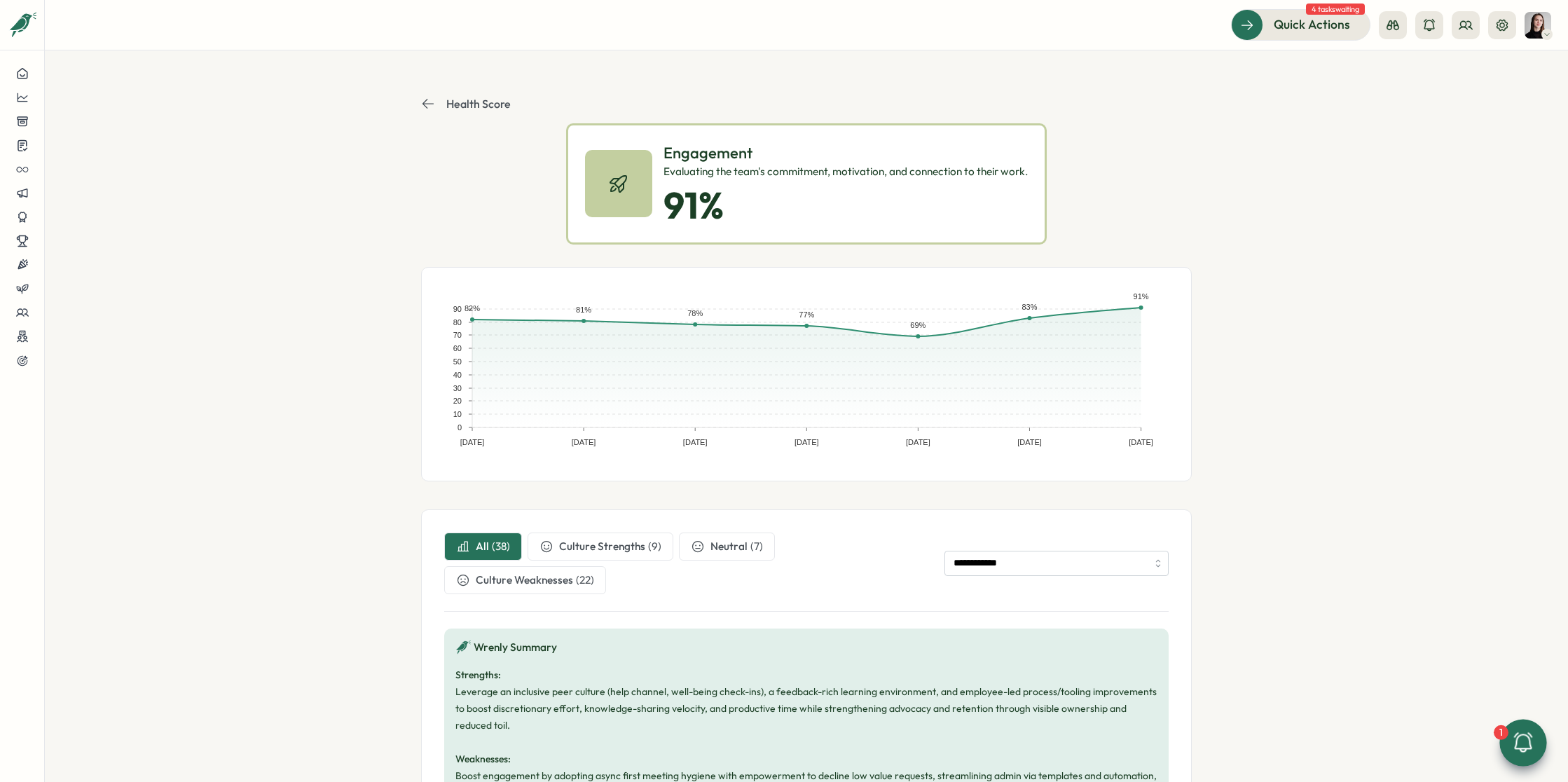
click at [753, 611] on div "**********" at bounding box center [806, 673] width 725 height 280
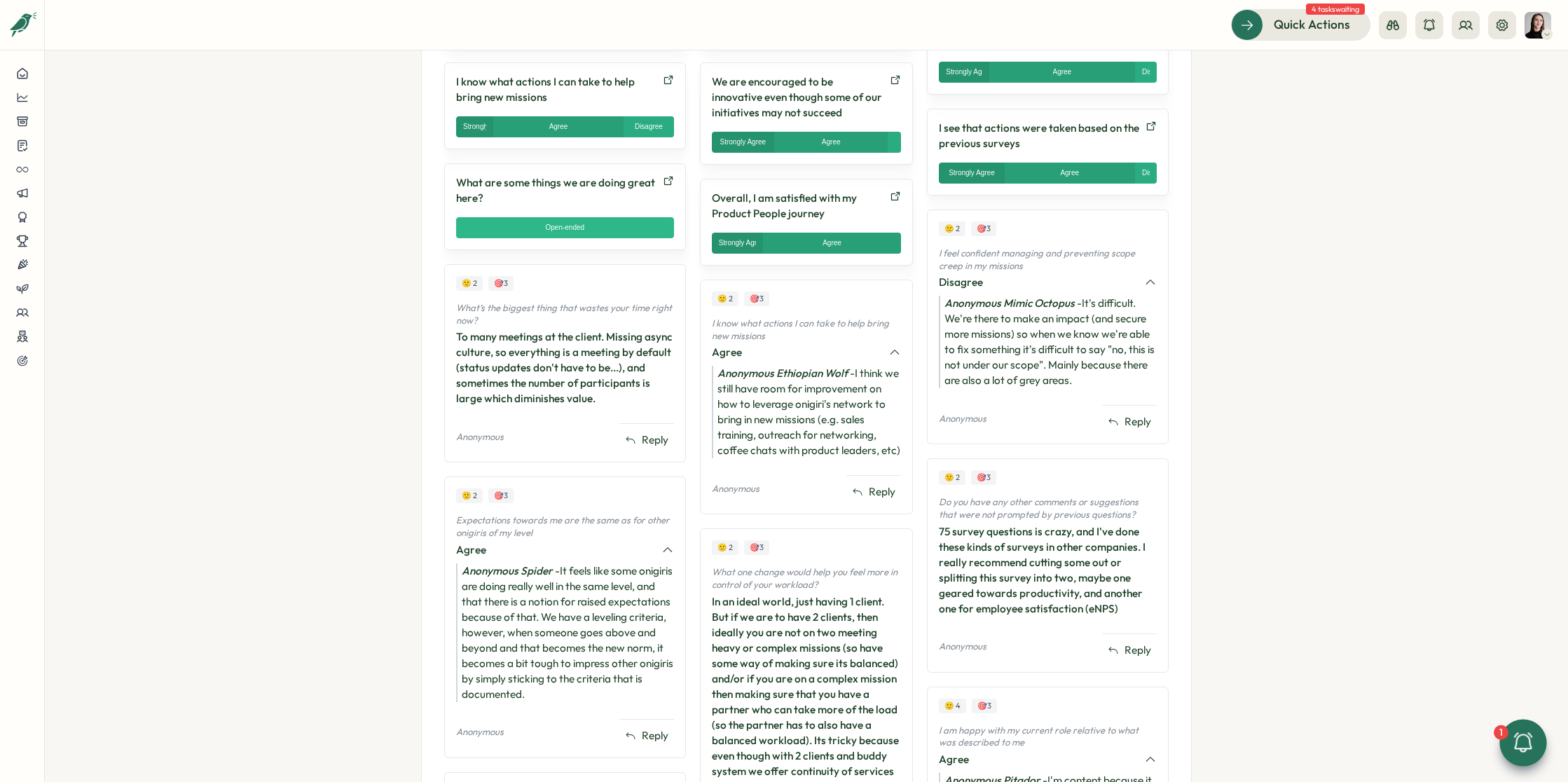
scroll to position [971, 0]
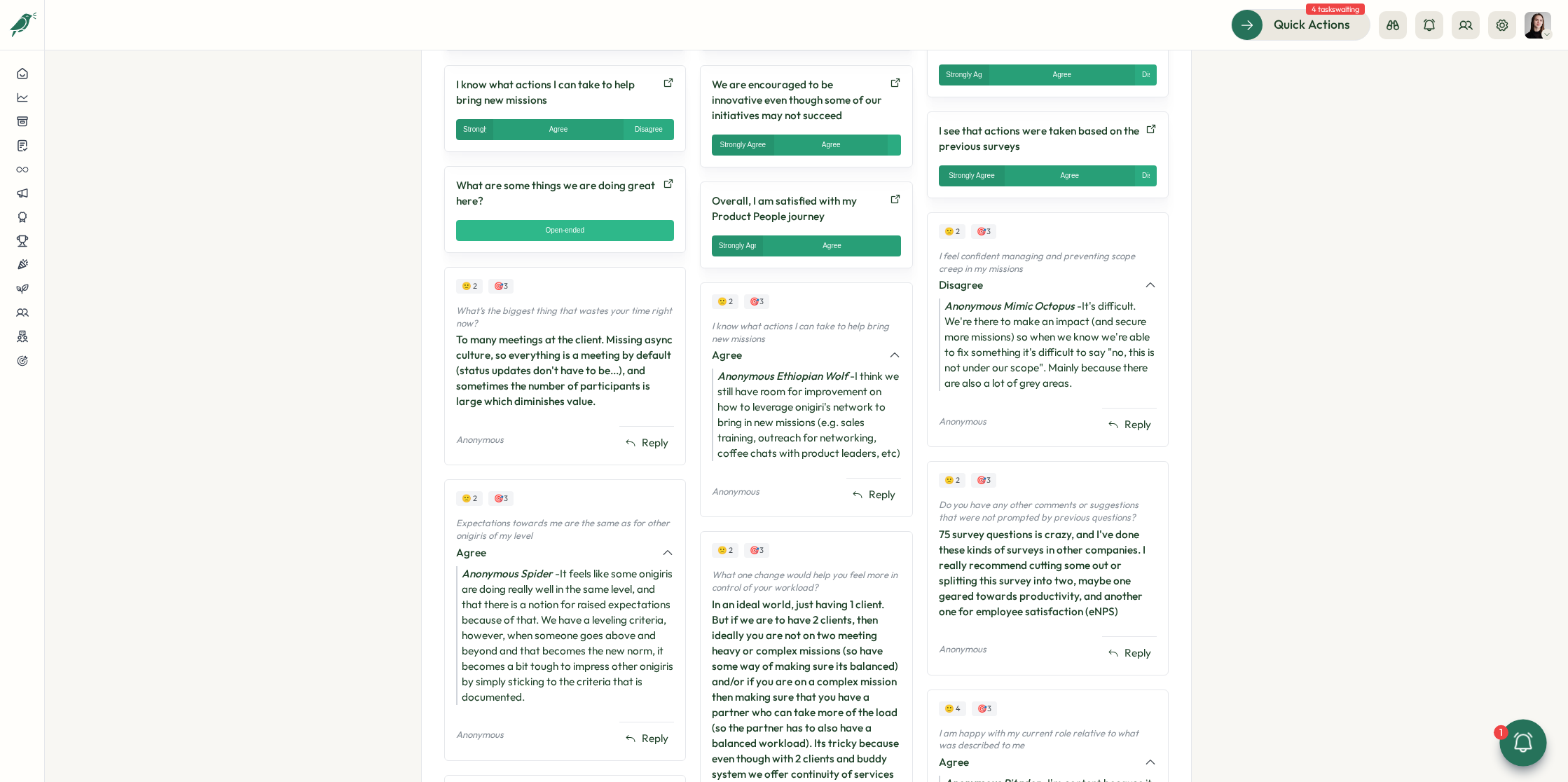
click at [636, 323] on p "What’s the biggest thing that wastes your time right now?" at bounding box center [564, 317] width 218 height 25
click at [577, 391] on div "To many meetings at the client. Missing async culture, so everything is a meeti…" at bounding box center [564, 370] width 218 height 77
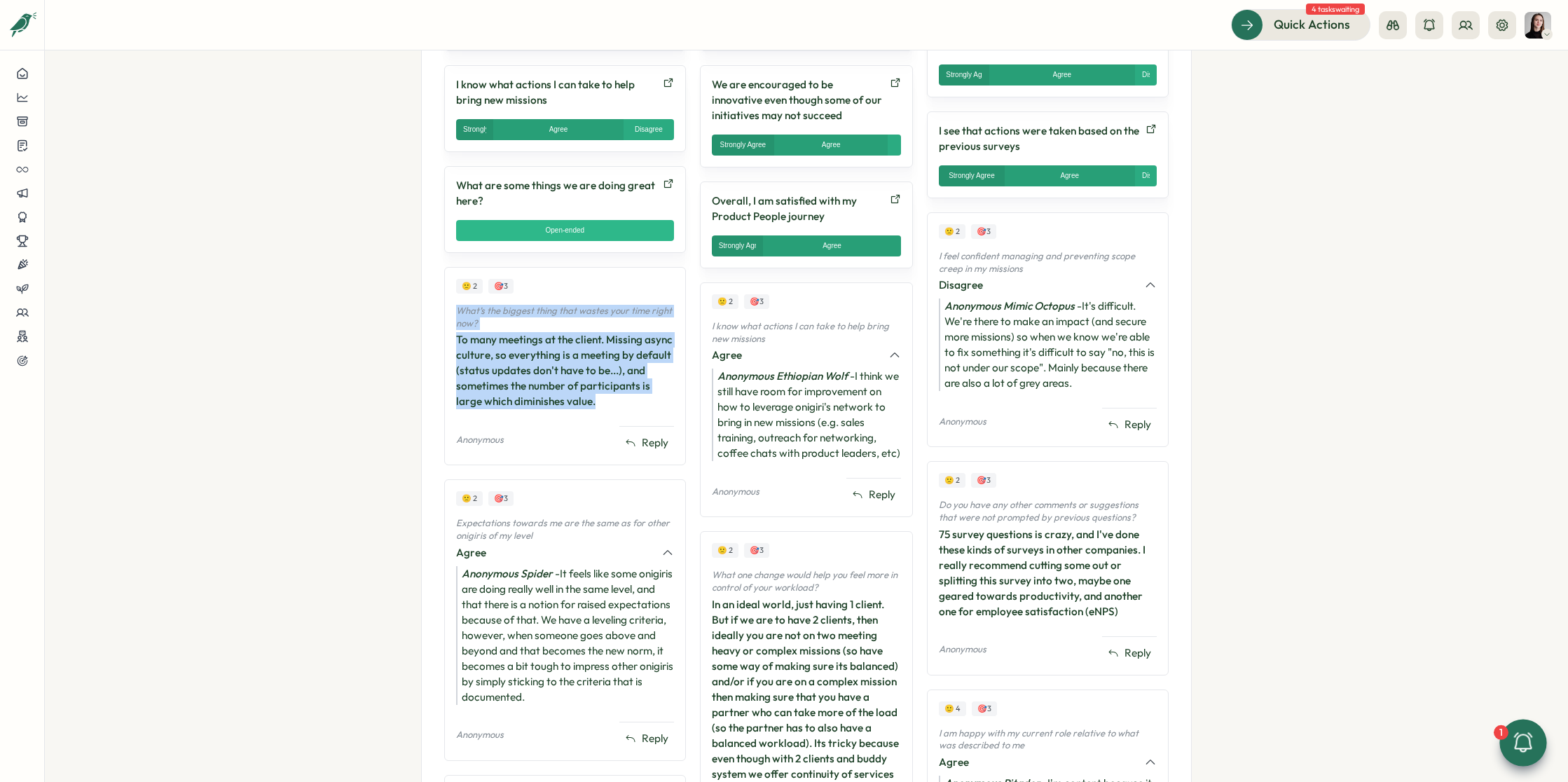
drag, startPoint x: 607, startPoint y: 399, endPoint x: 448, endPoint y: 311, distance: 181.7
click at [448, 311] on div "🙁 2 🎯 3 What’s the biggest thing that wastes your time right now? To many meeti…" at bounding box center [565, 366] width 242 height 199
click at [515, 332] on div "To many meetings at the client. Missing async culture, so everything is a meeti…" at bounding box center [564, 370] width 218 height 77
drag, startPoint x: 488, startPoint y: 326, endPoint x: 617, endPoint y: 393, distance: 145.4
click at [617, 393] on div "What’s the biggest thing that wastes your time right now? To many meetings at t…" at bounding box center [564, 357] width 218 height 104
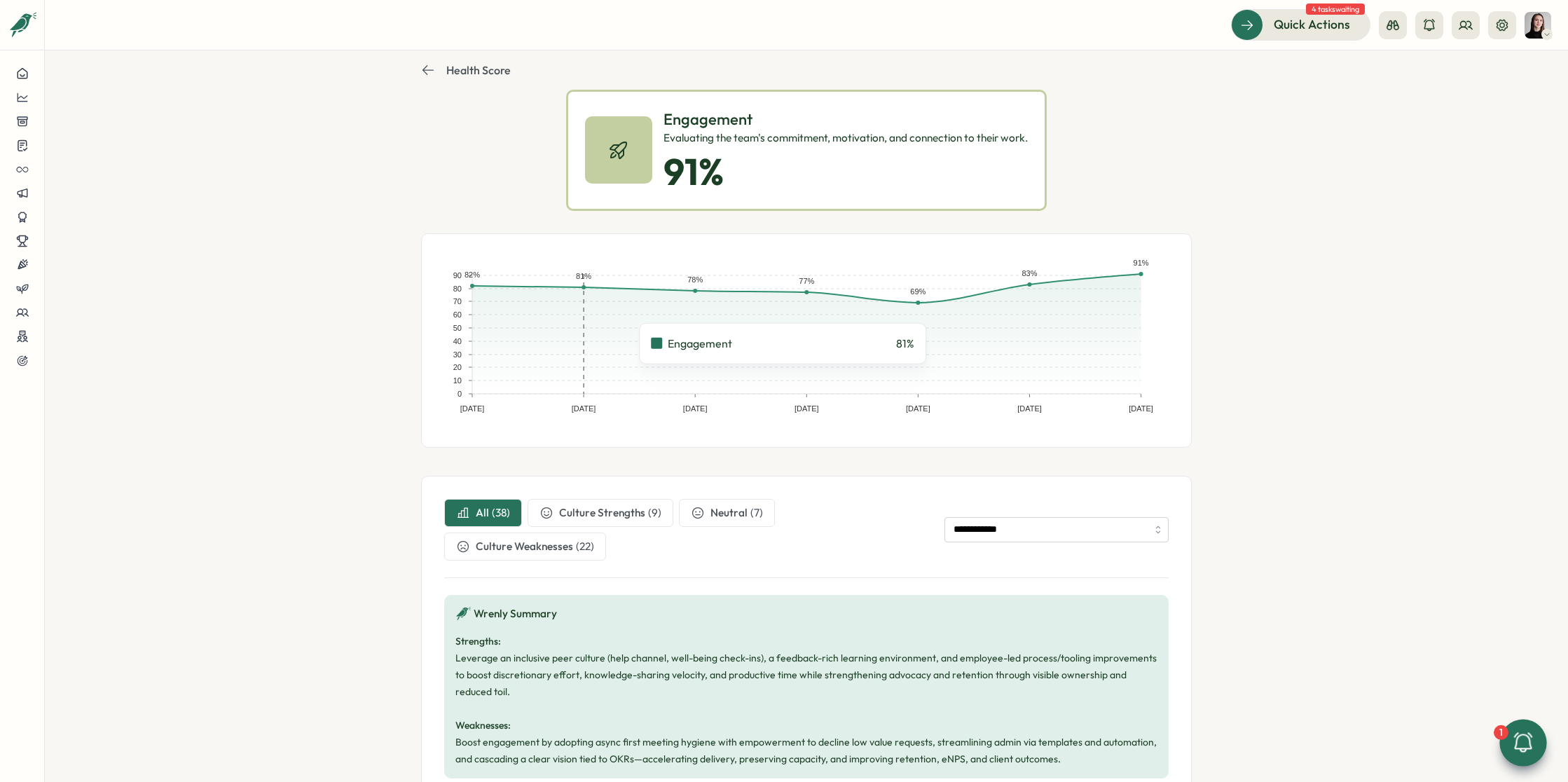
scroll to position [51, 0]
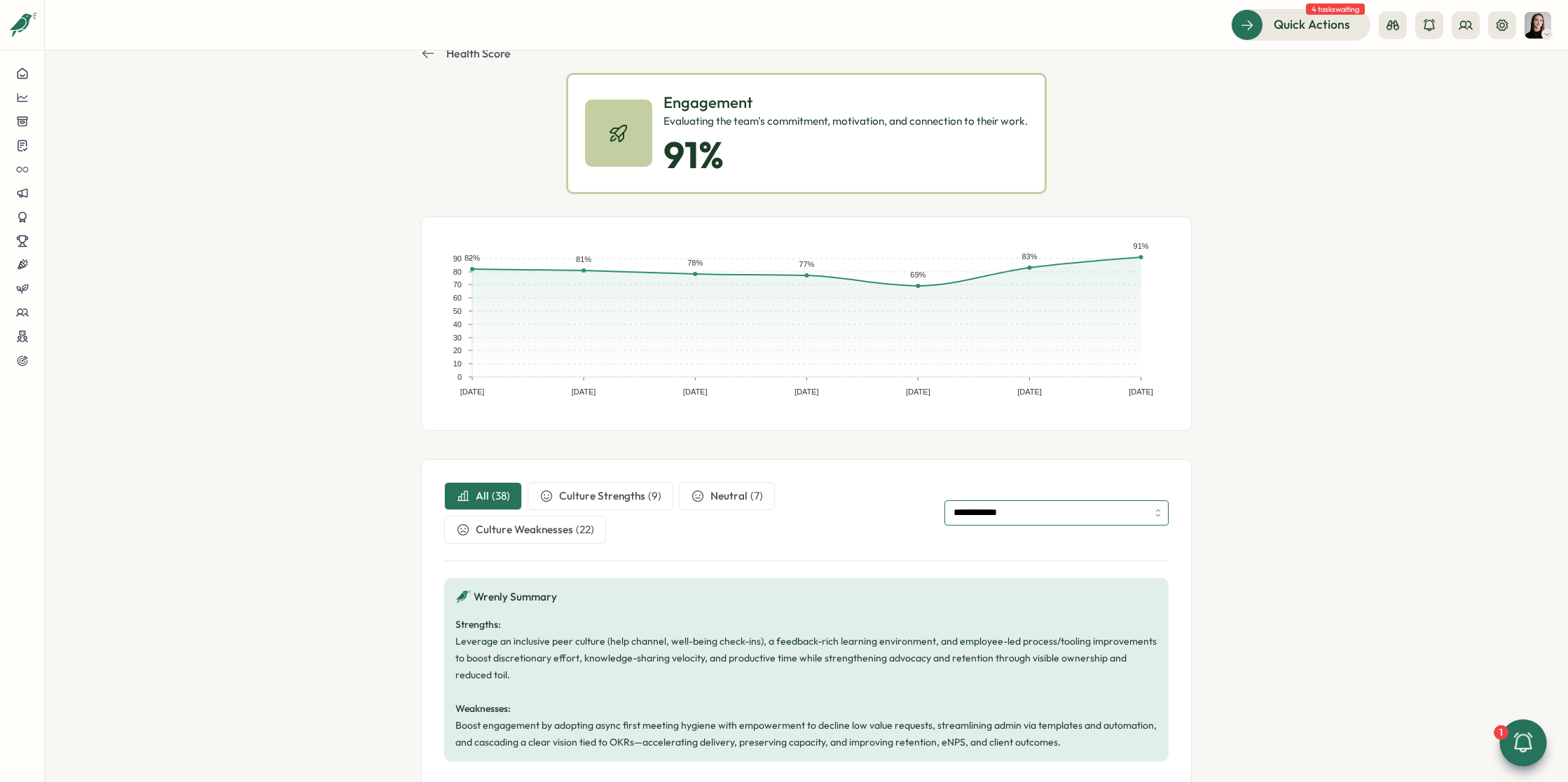
click at [986, 515] on input "**********" at bounding box center [1056, 512] width 224 height 25
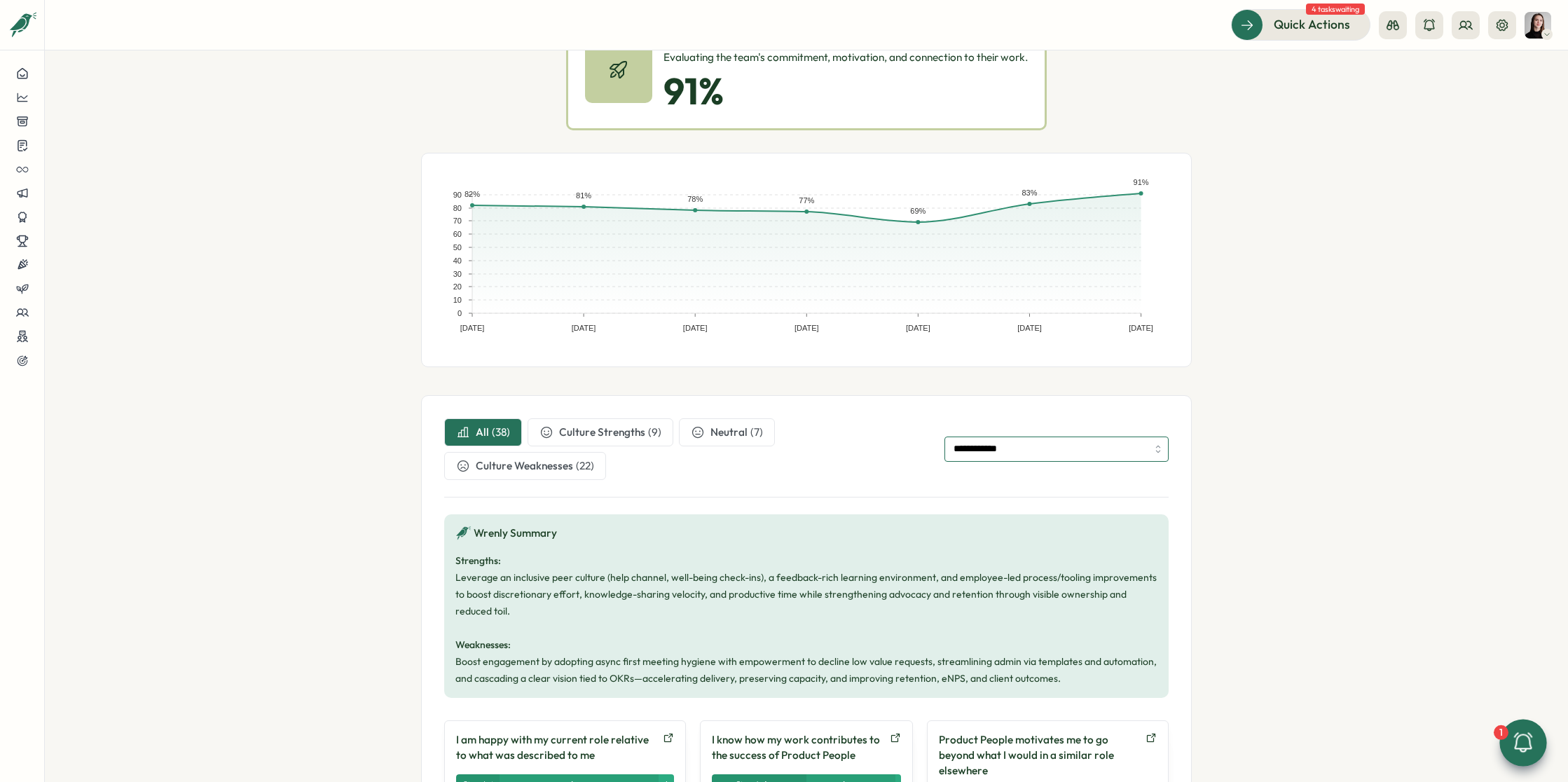
scroll to position [114, 0]
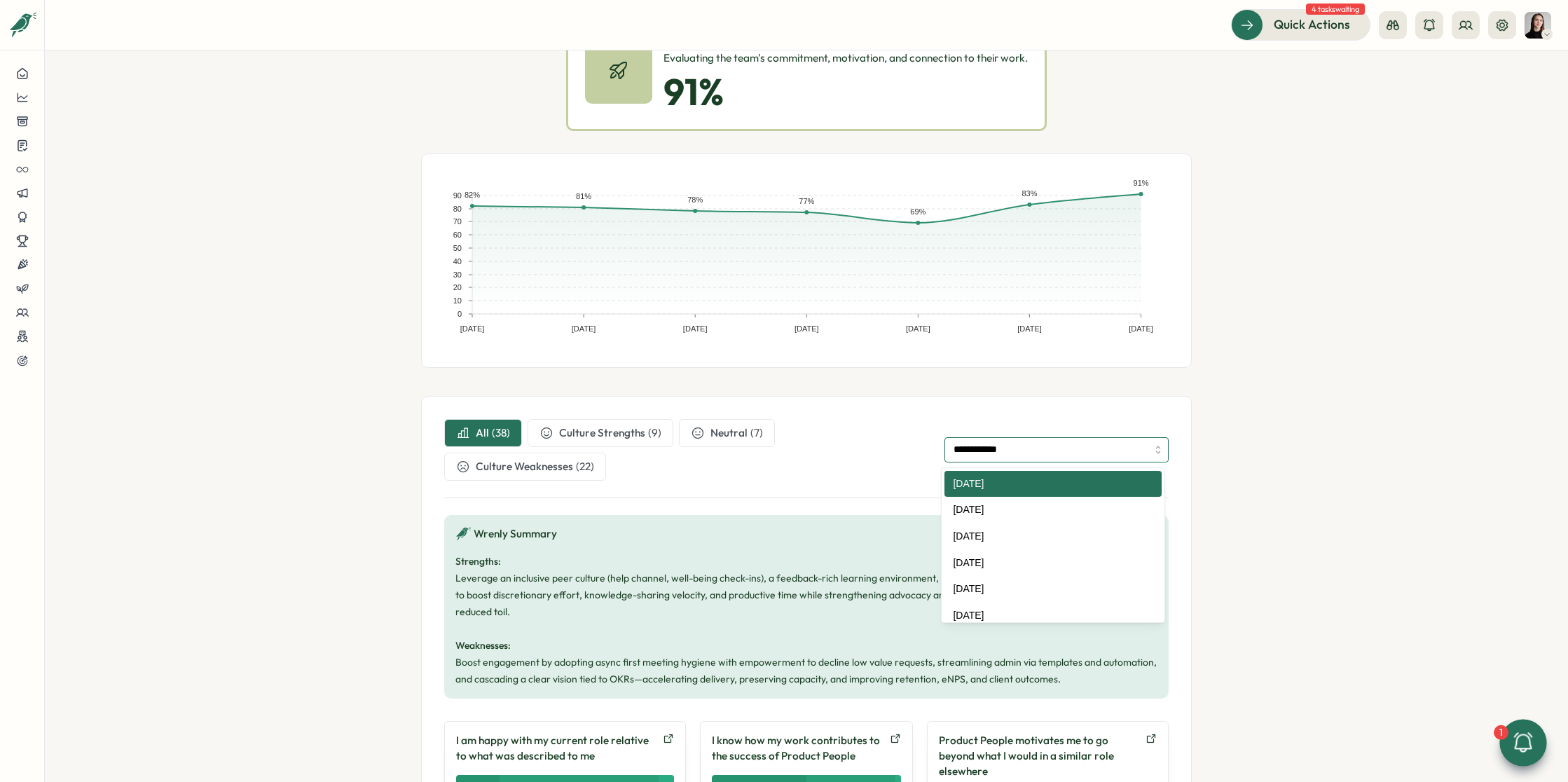
click at [1021, 444] on input "**********" at bounding box center [1056, 449] width 224 height 25
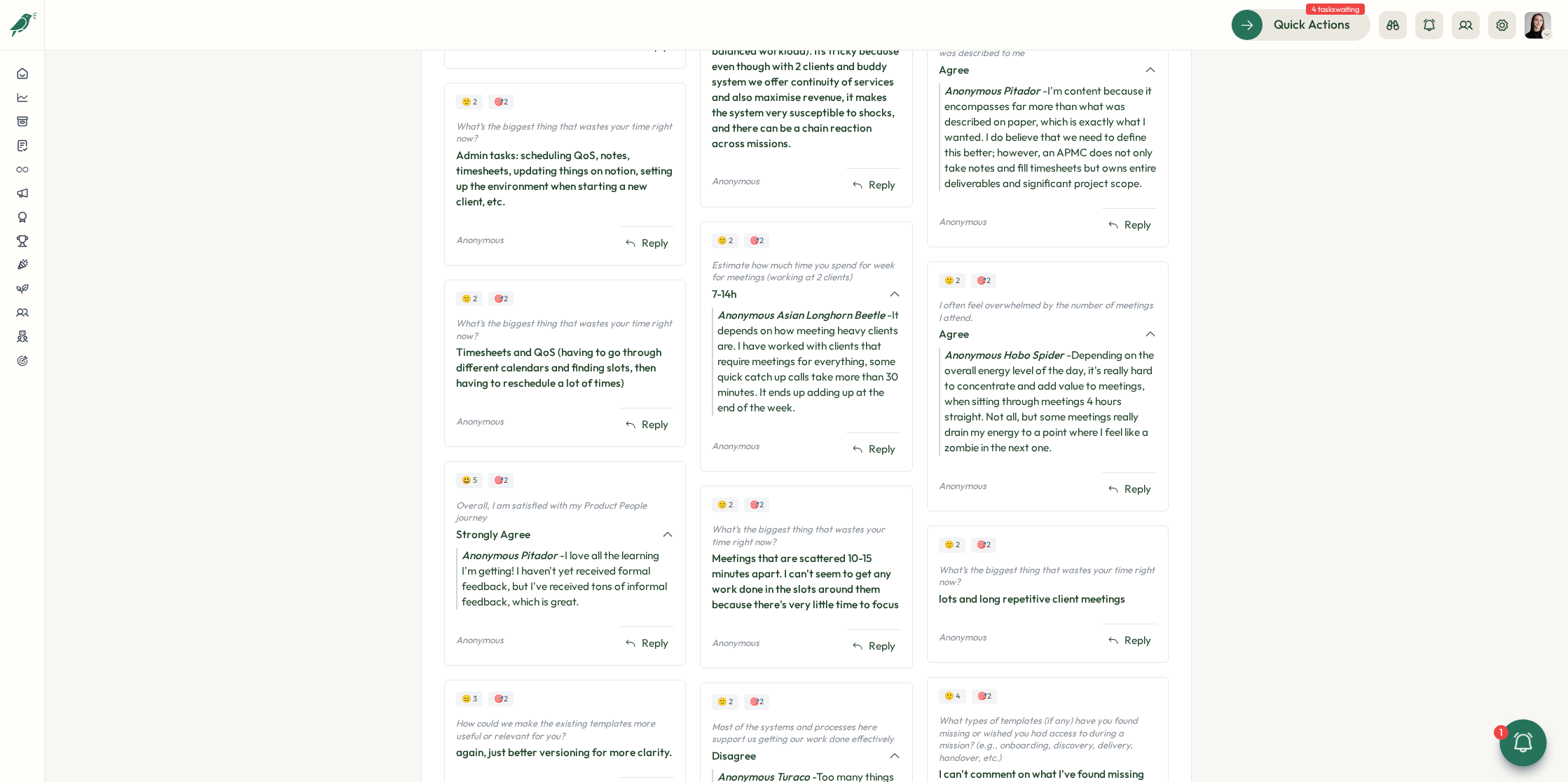
scroll to position [1695, 0]
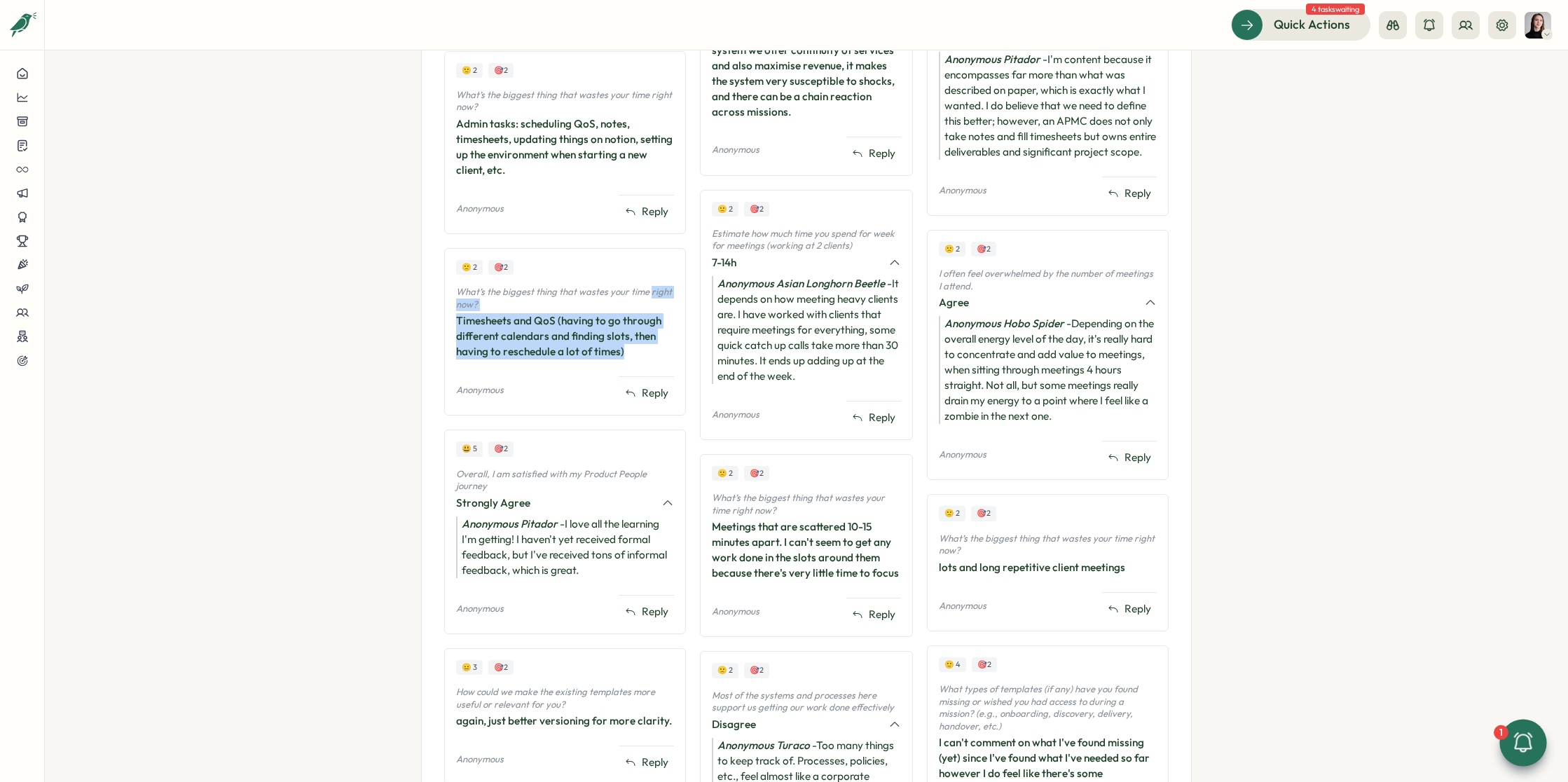
drag, startPoint x: 635, startPoint y: 349, endPoint x: 440, endPoint y: 305, distance: 199.9
click at [444, 305] on div "🙁 2 🎯 2 What’s the biggest thing that wastes your time right now? Timesheets an…" at bounding box center [565, 331] width 242 height 167
click at [506, 315] on div "Timesheets and QoS (having to go through different calendars and finding slots,…" at bounding box center [564, 336] width 218 height 46
drag, startPoint x: 622, startPoint y: 354, endPoint x: 430, endPoint y: 309, distance: 197.2
click at [430, 310] on div "**********" at bounding box center [806, 651] width 771 height 3673
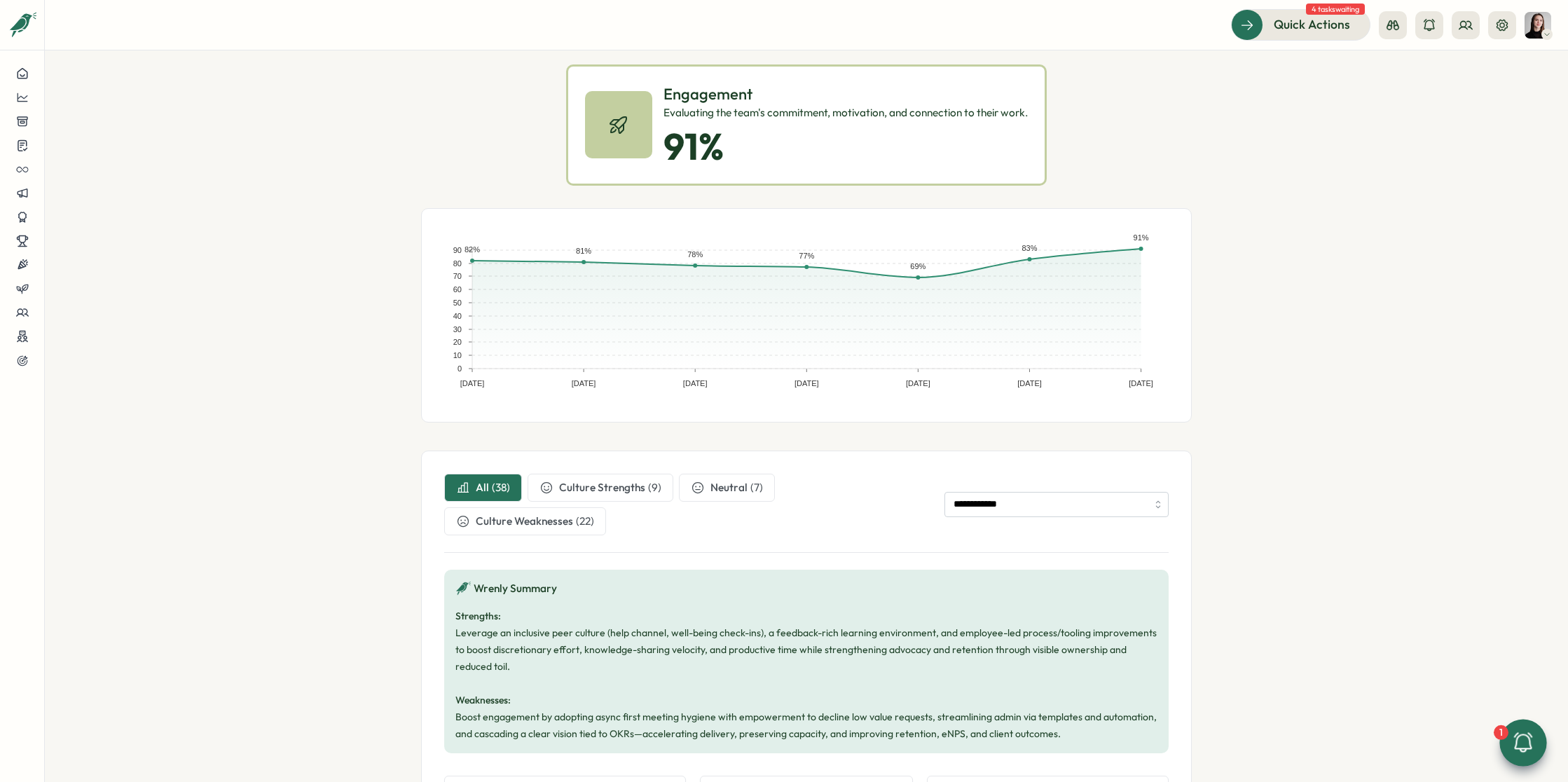
scroll to position [0, 0]
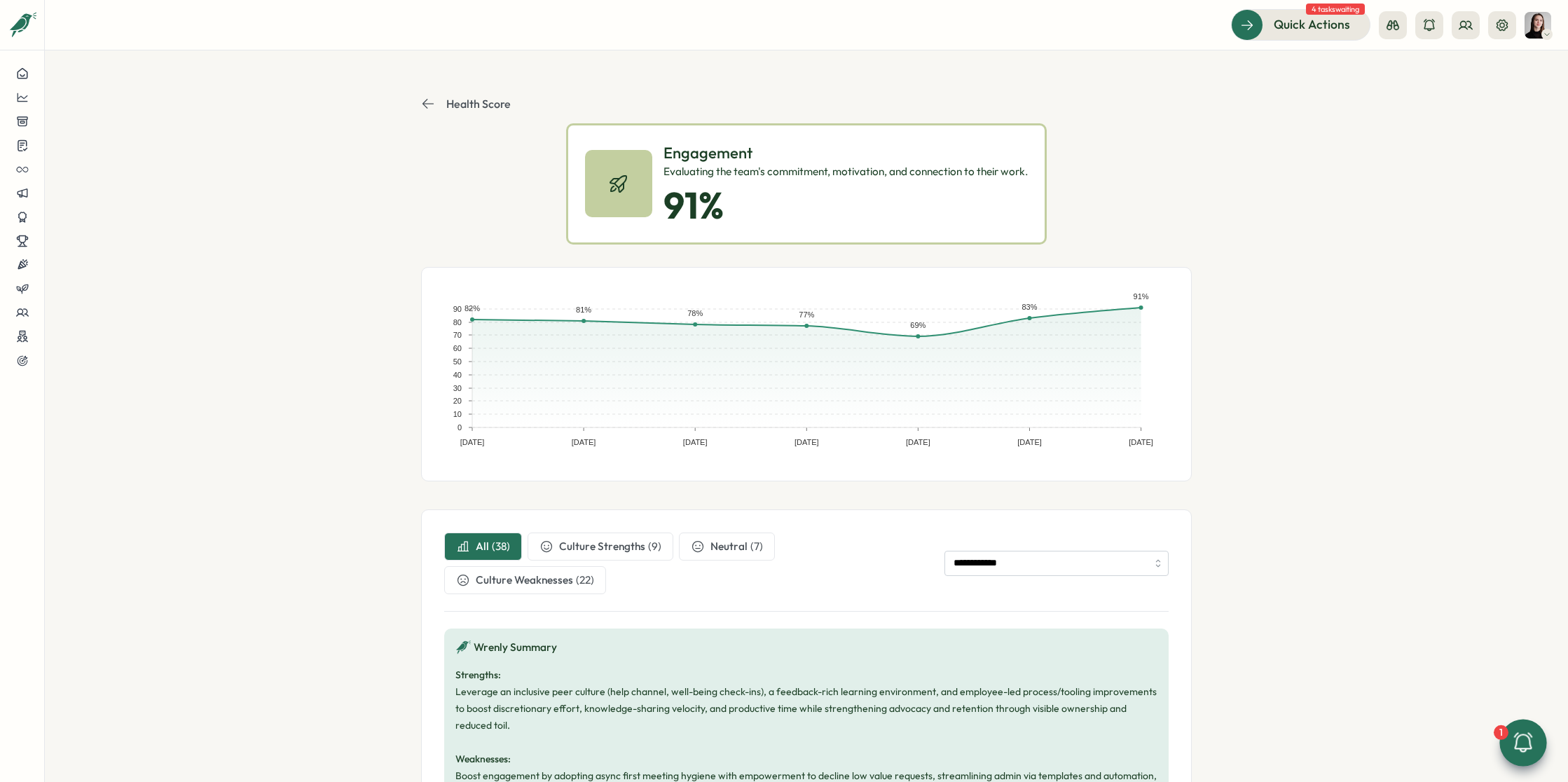
click at [432, 102] on button "Health Score" at bounding box center [466, 103] width 90 height 14
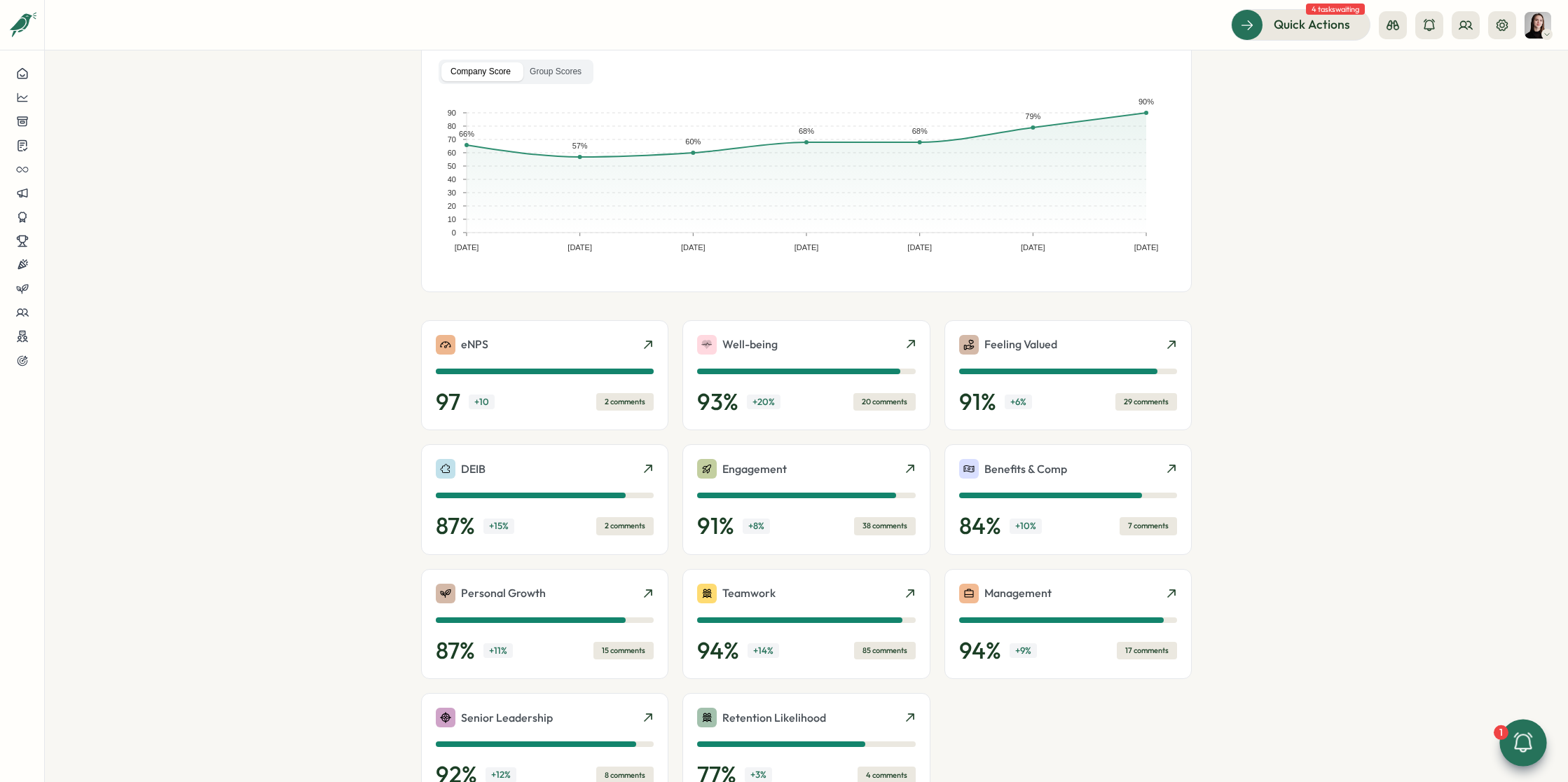
scroll to position [191, 0]
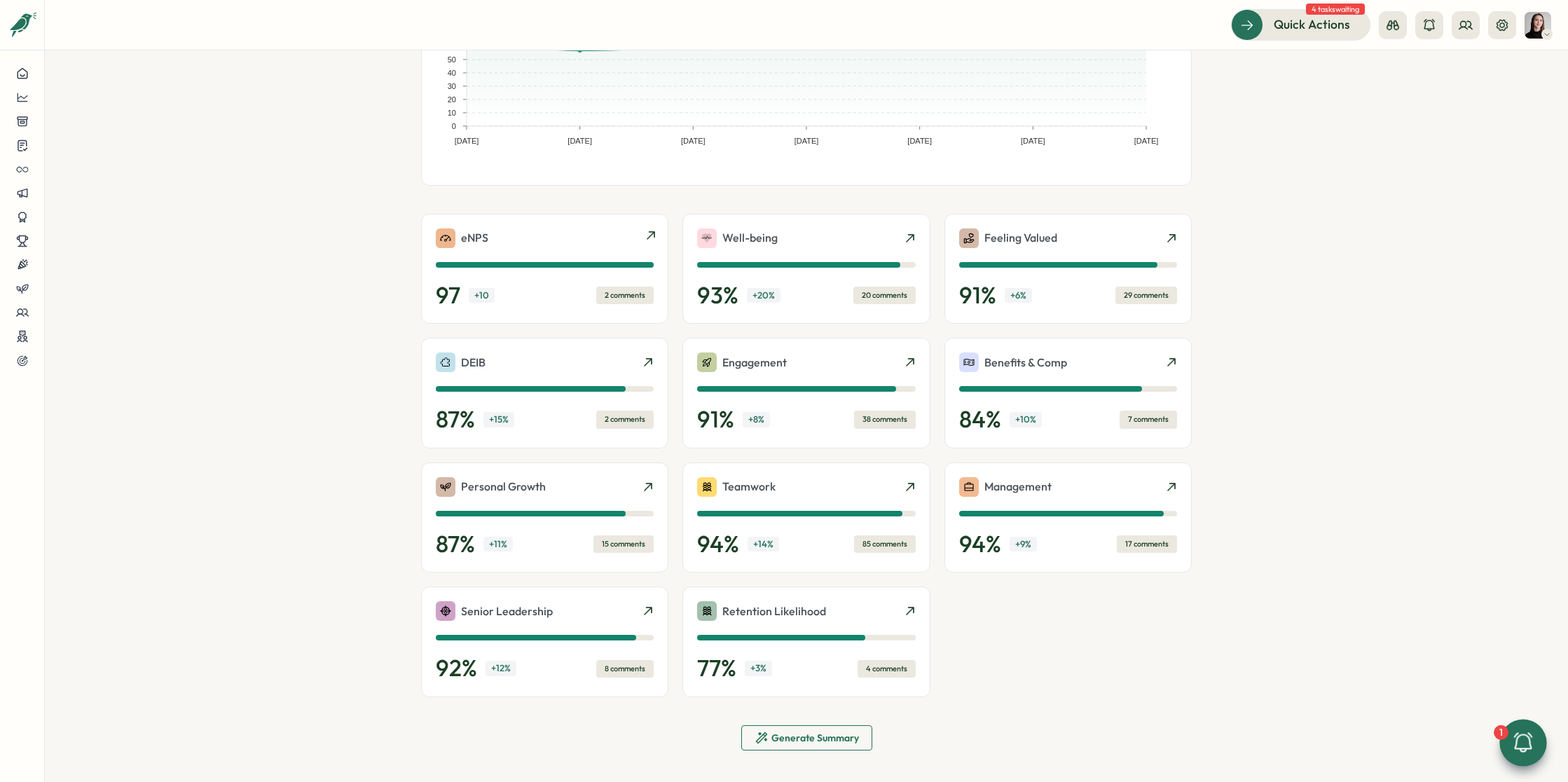
click at [579, 241] on div "eNPS" at bounding box center [544, 238] width 218 height 20
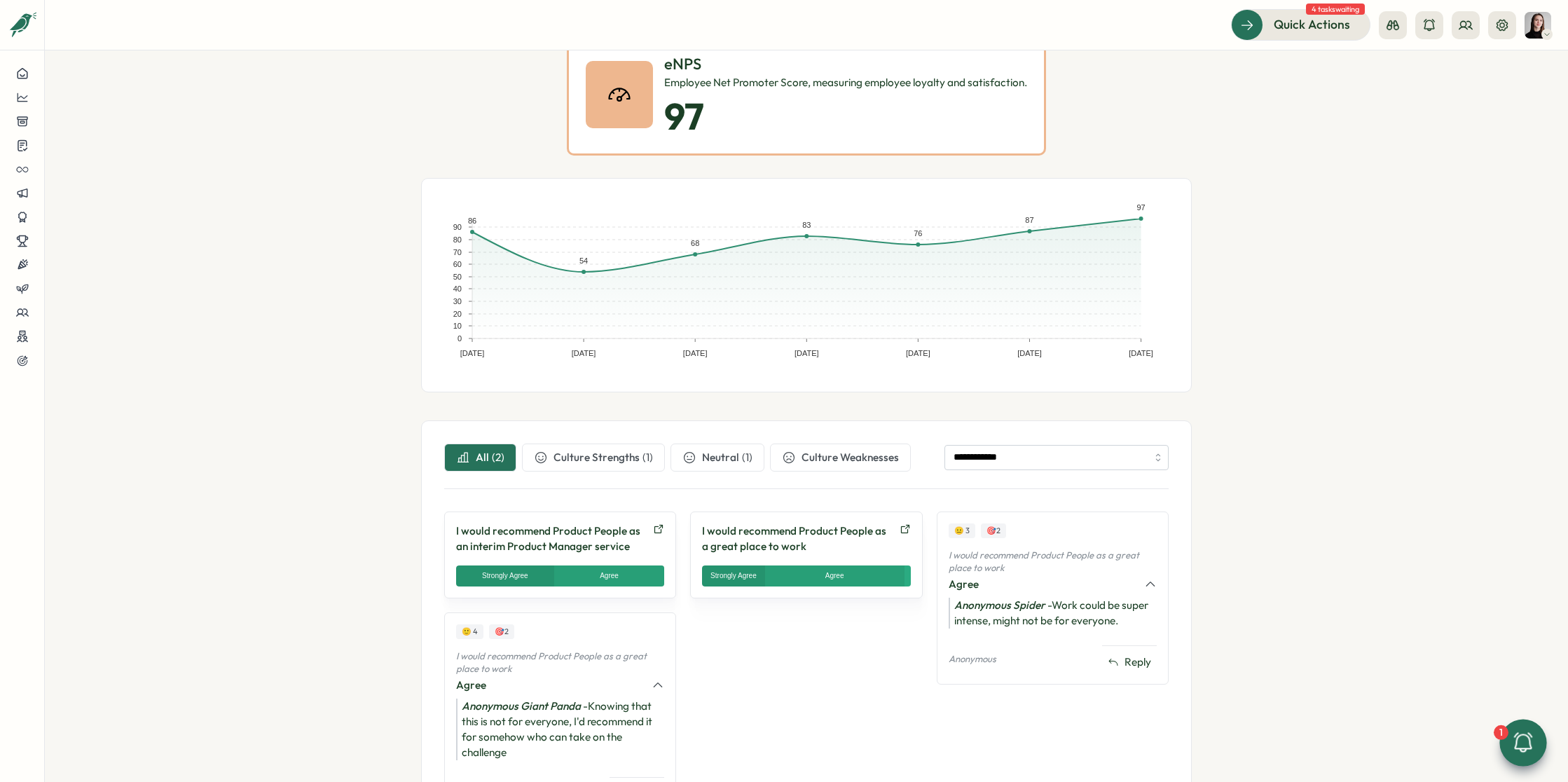
scroll to position [115, 0]
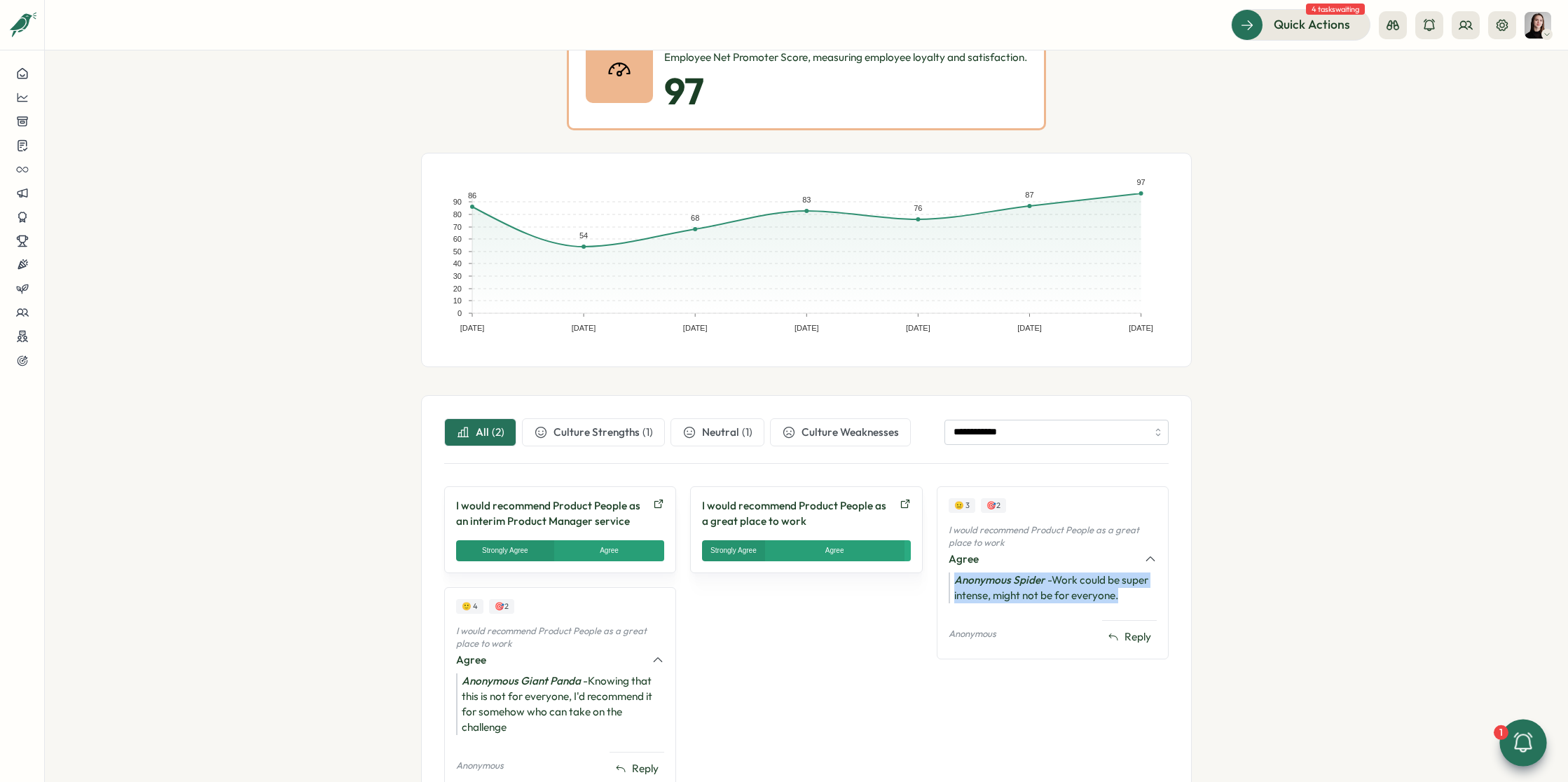
drag, startPoint x: 1135, startPoint y: 586, endPoint x: 934, endPoint y: 573, distance: 201.4
click at [937, 573] on div "😐 3 🎯 2 I would recommend Product People as a great place to work Agree Anonymo…" at bounding box center [1053, 573] width 232 height 173
click at [1098, 686] on div "😐 3 🎯 2 I would recommend Product People as a great place to work Agree Anonymo…" at bounding box center [1053, 646] width 232 height 319
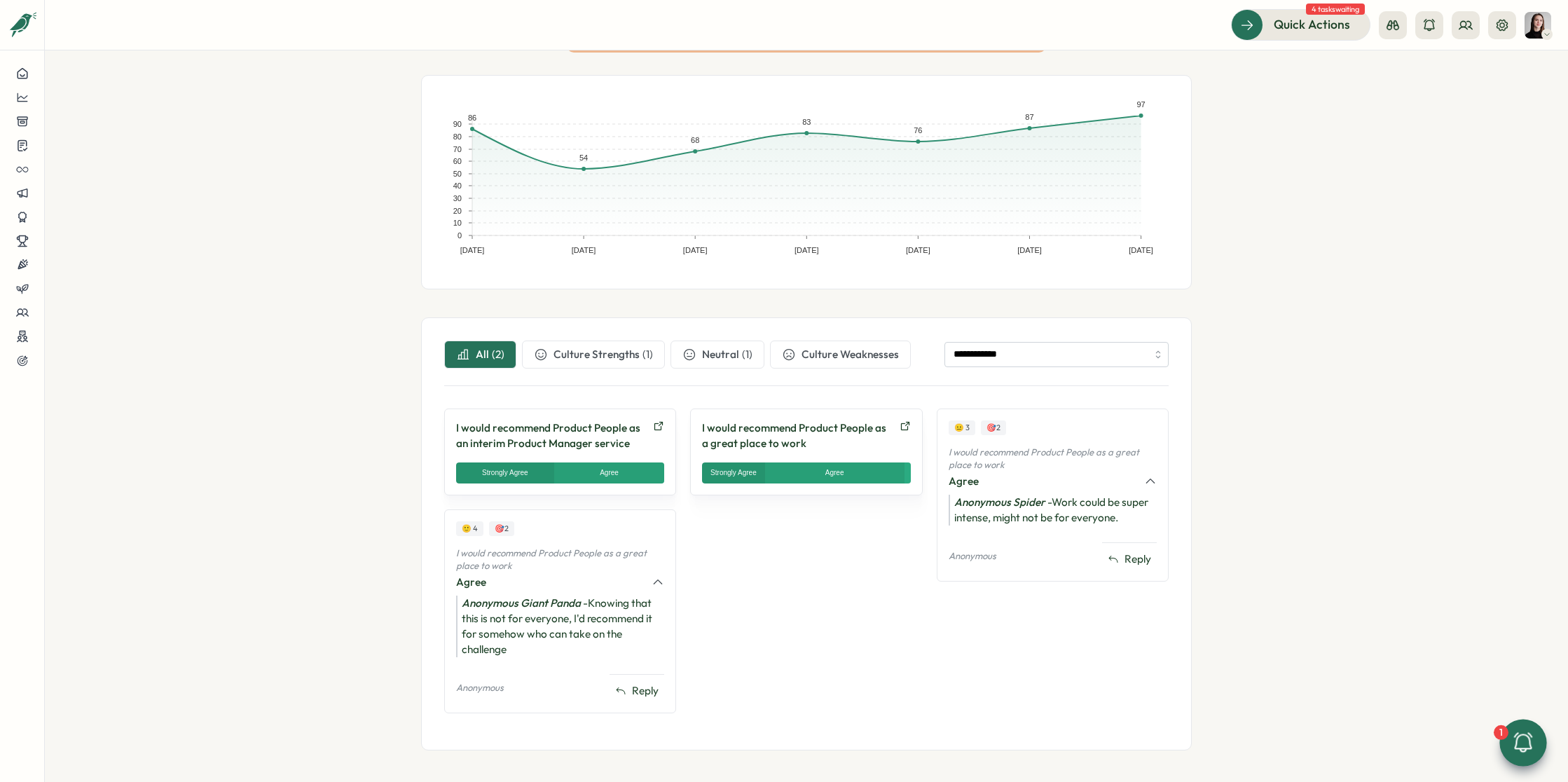
scroll to position [0, 0]
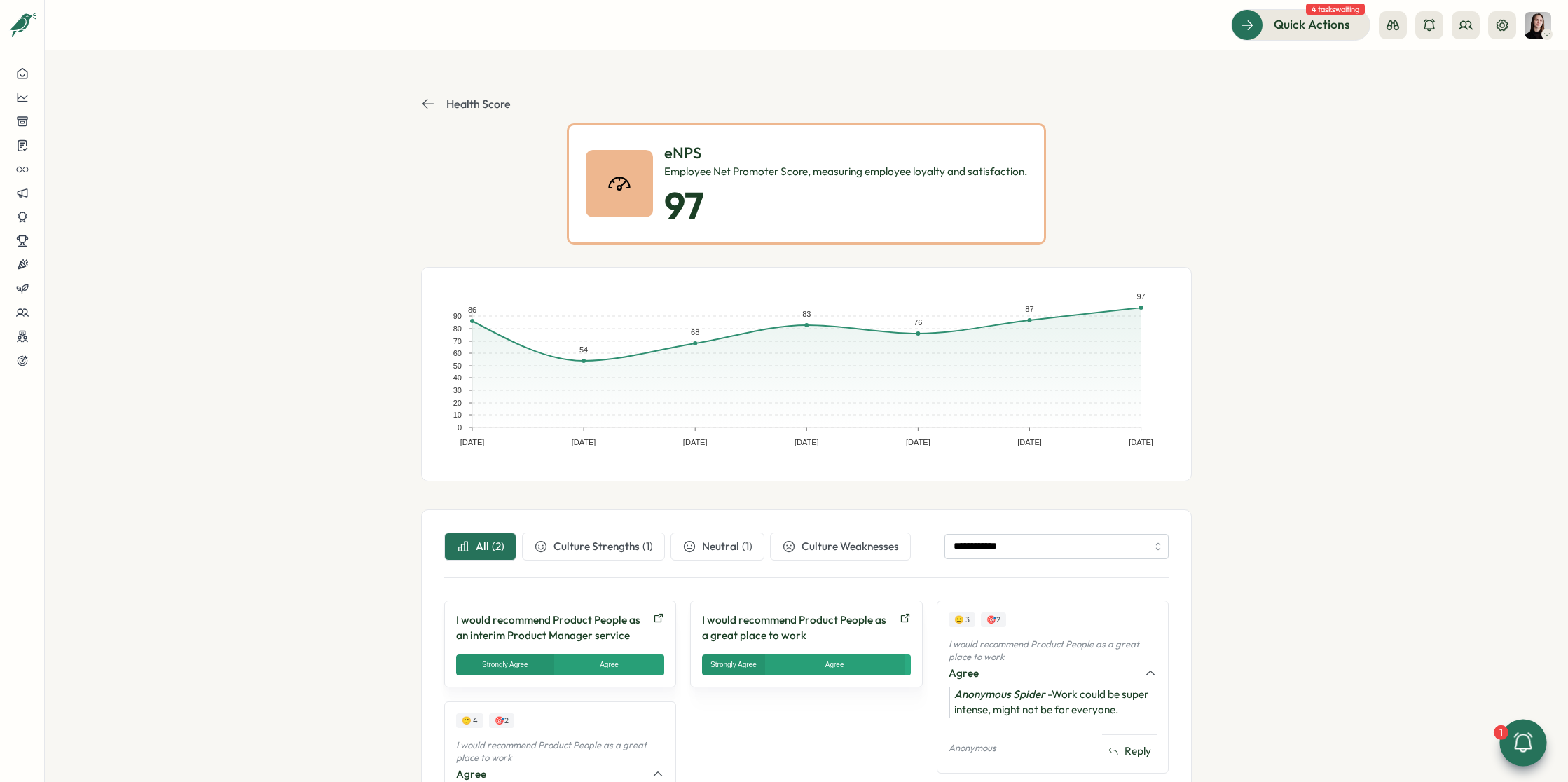
click at [425, 98] on icon at bounding box center [428, 103] width 14 height 14
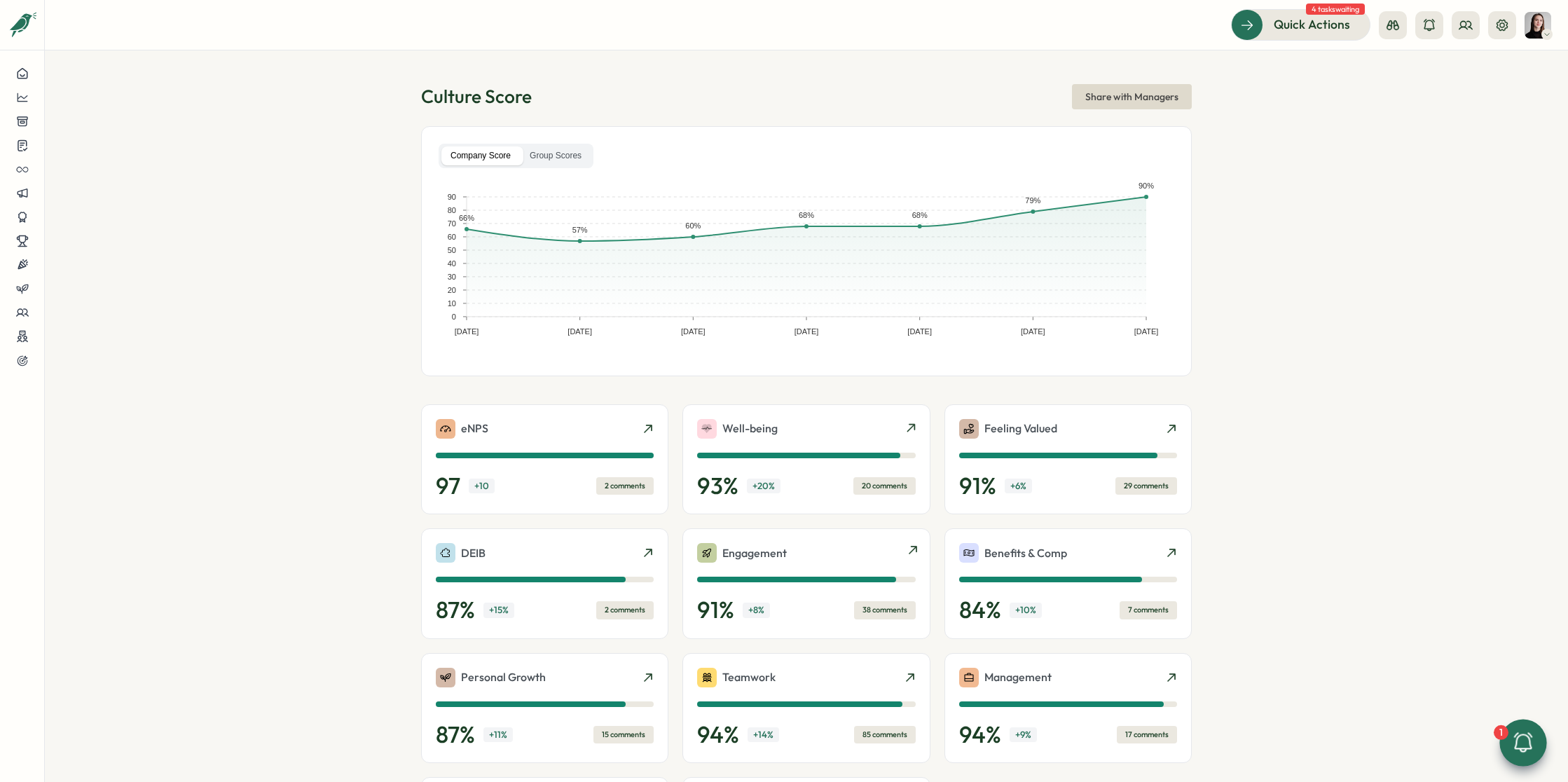
click at [816, 557] on div "Engagement" at bounding box center [806, 552] width 218 height 20
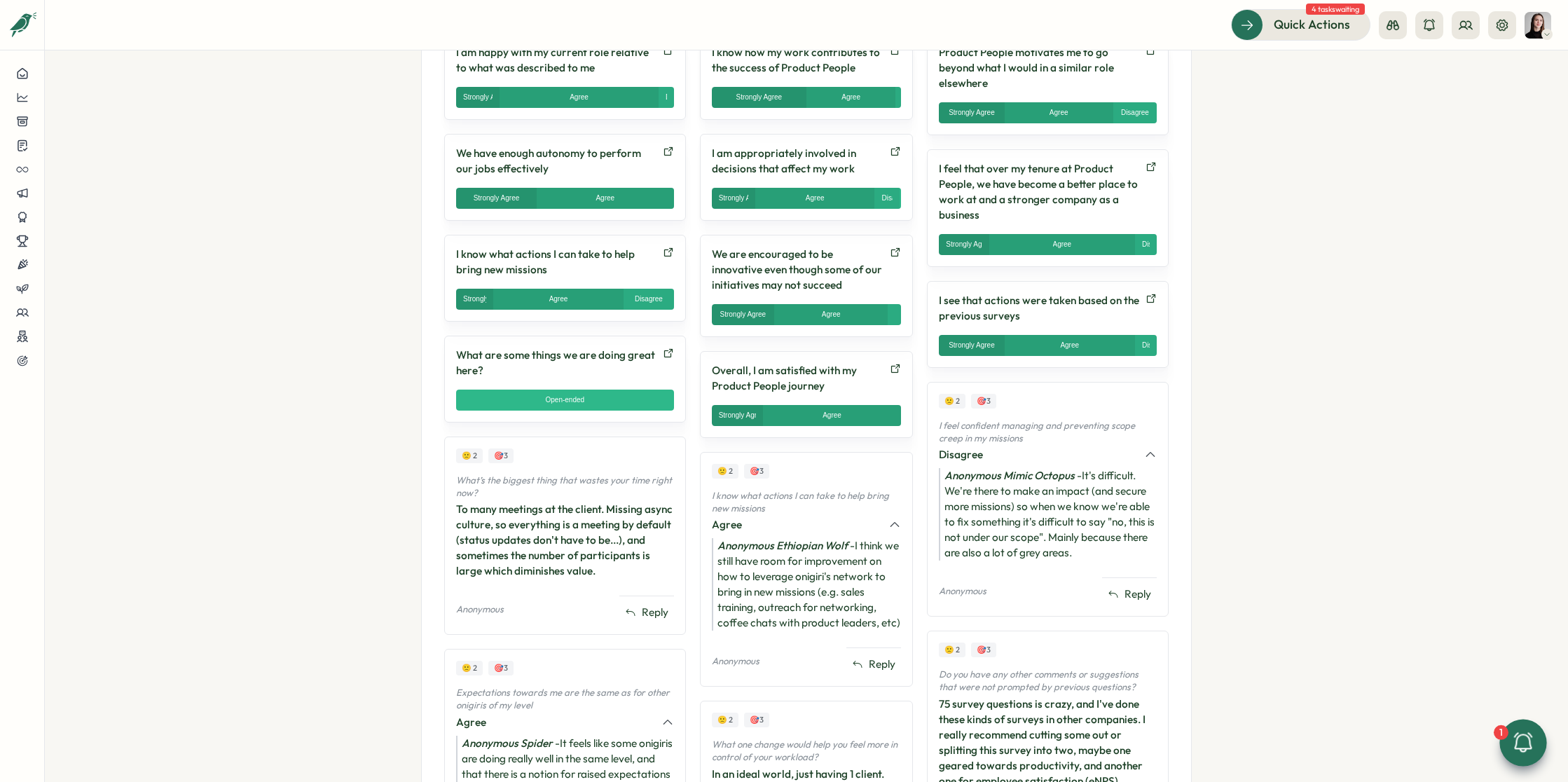
scroll to position [978, 0]
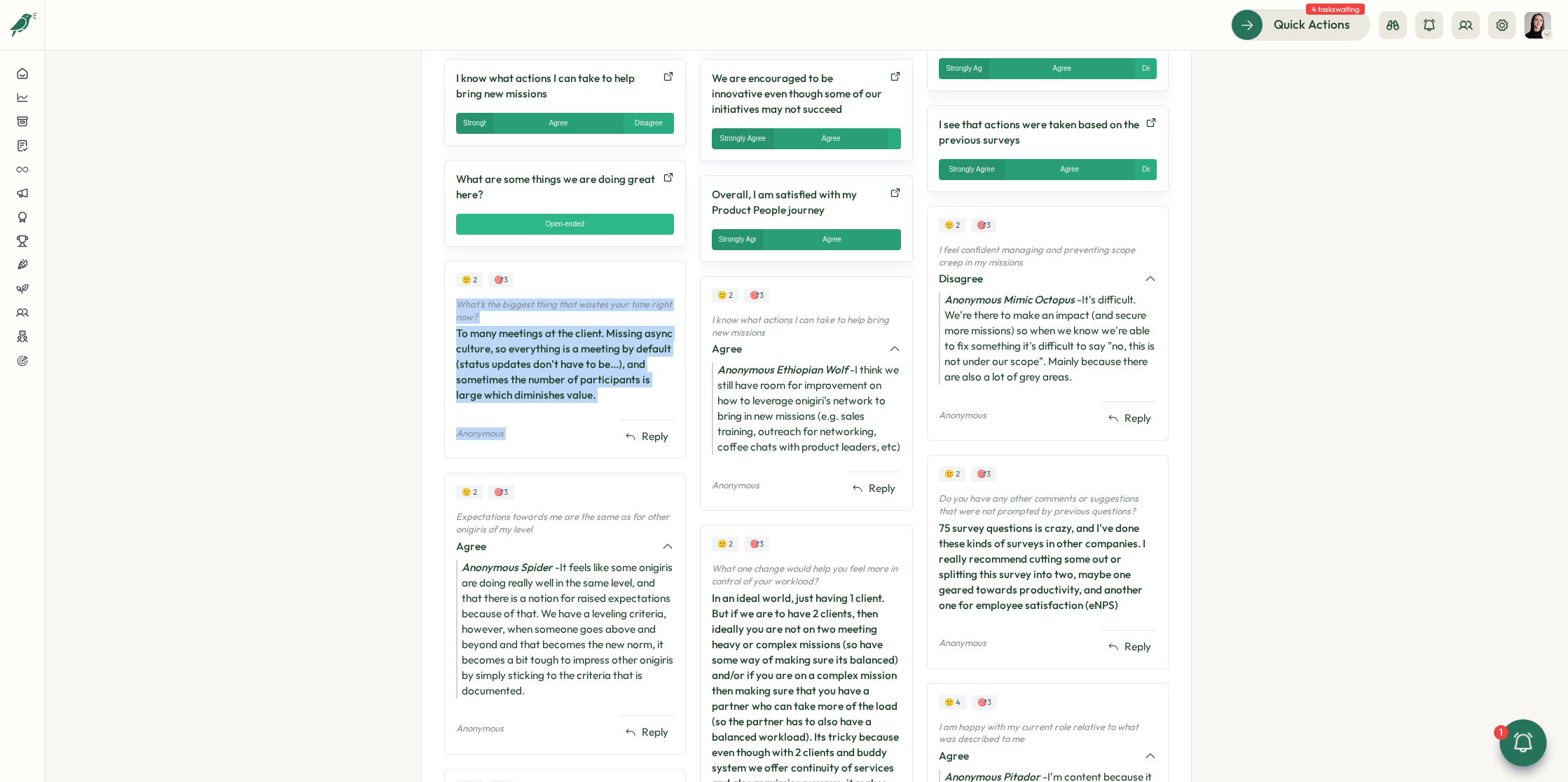
drag, startPoint x: 454, startPoint y: 293, endPoint x: 610, endPoint y: 402, distance: 190.3
click at [610, 402] on div "🙁 2 🎯 3 What’s the biggest thing that wastes your time right now? To many meeti…" at bounding box center [565, 360] width 242 height 199
click at [603, 393] on div "To many meetings at the client. Missing async culture, so everything is a meeti…" at bounding box center [564, 365] width 218 height 77
drag, startPoint x: 582, startPoint y: 391, endPoint x: 409, endPoint y: 299, distance: 195.9
click at [409, 299] on section "**********" at bounding box center [806, 416] width 1523 height 731
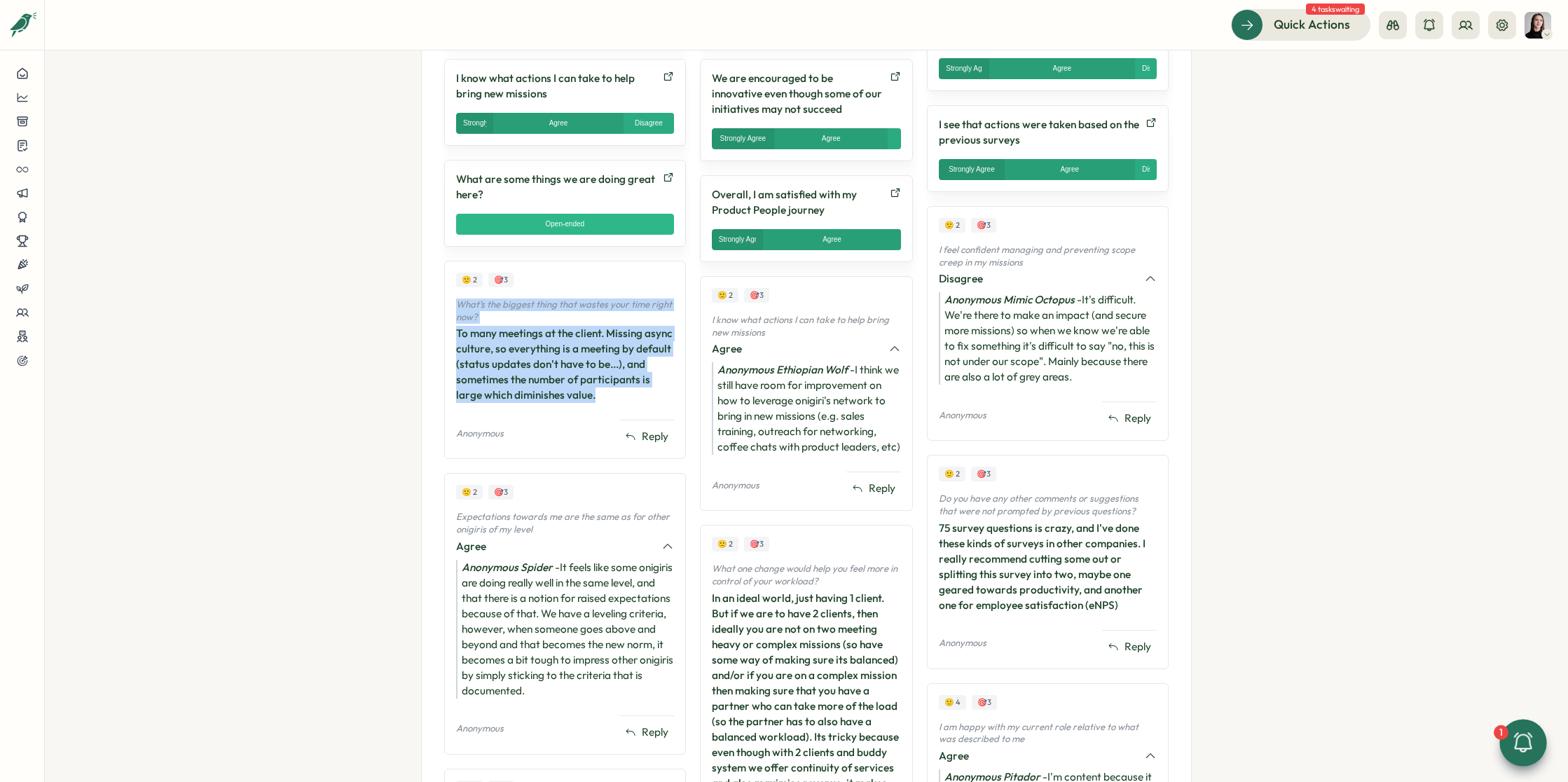
click at [525, 359] on div "To many meetings at the client. Missing async culture, so everything is a meeti…" at bounding box center [564, 365] width 218 height 77
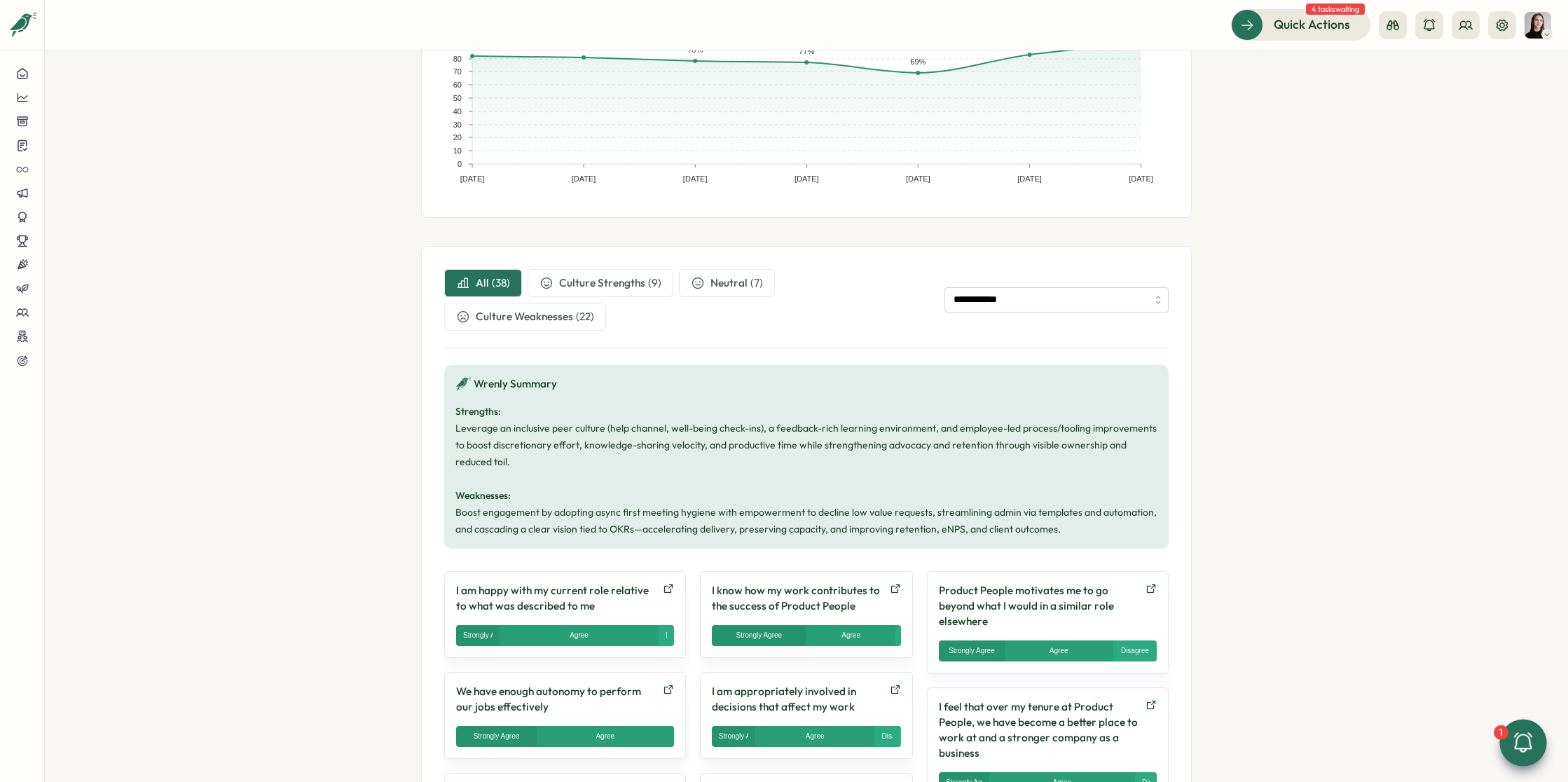
scroll to position [0, 0]
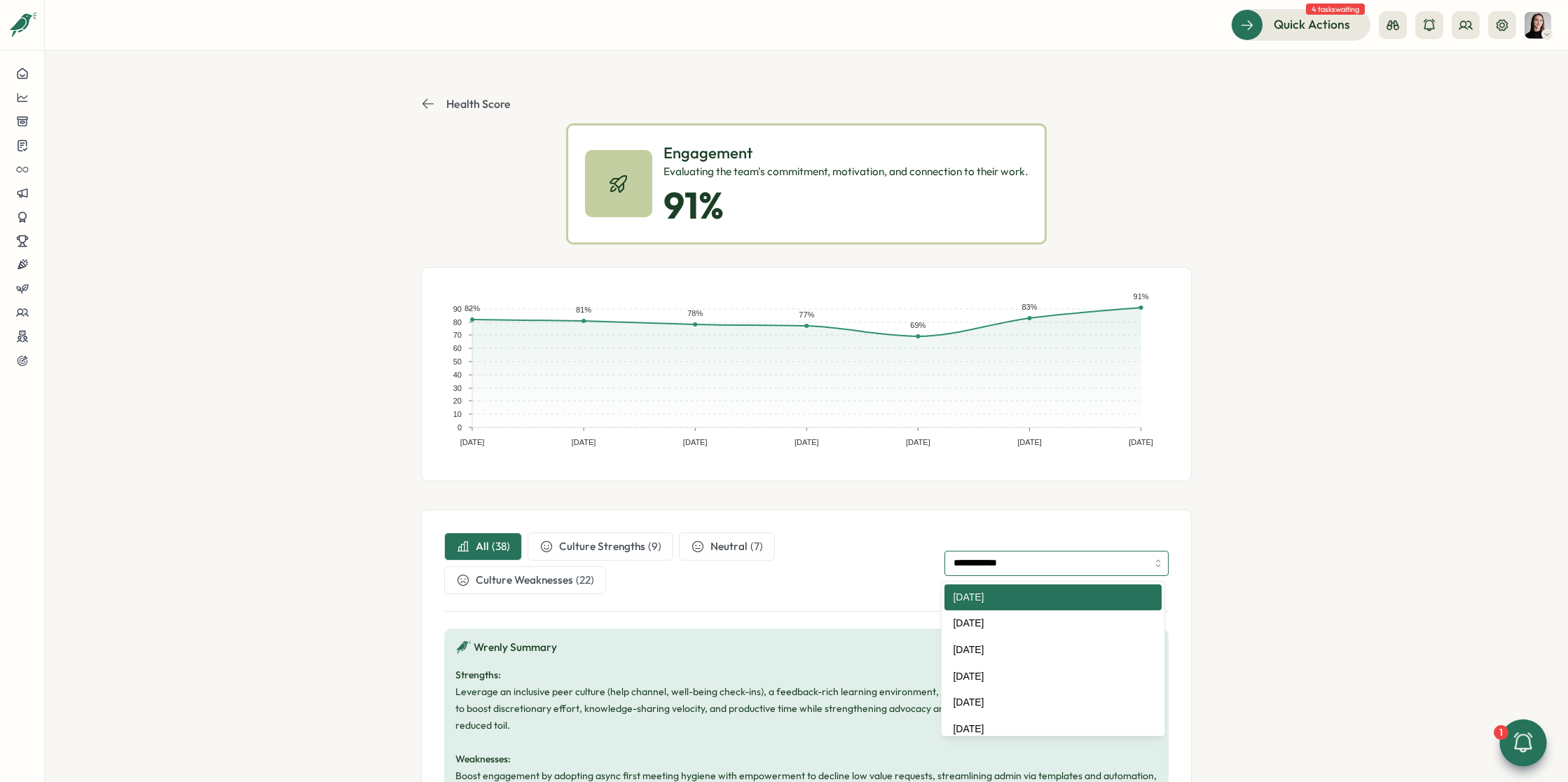
click at [1022, 560] on input "**********" at bounding box center [1056, 563] width 224 height 25
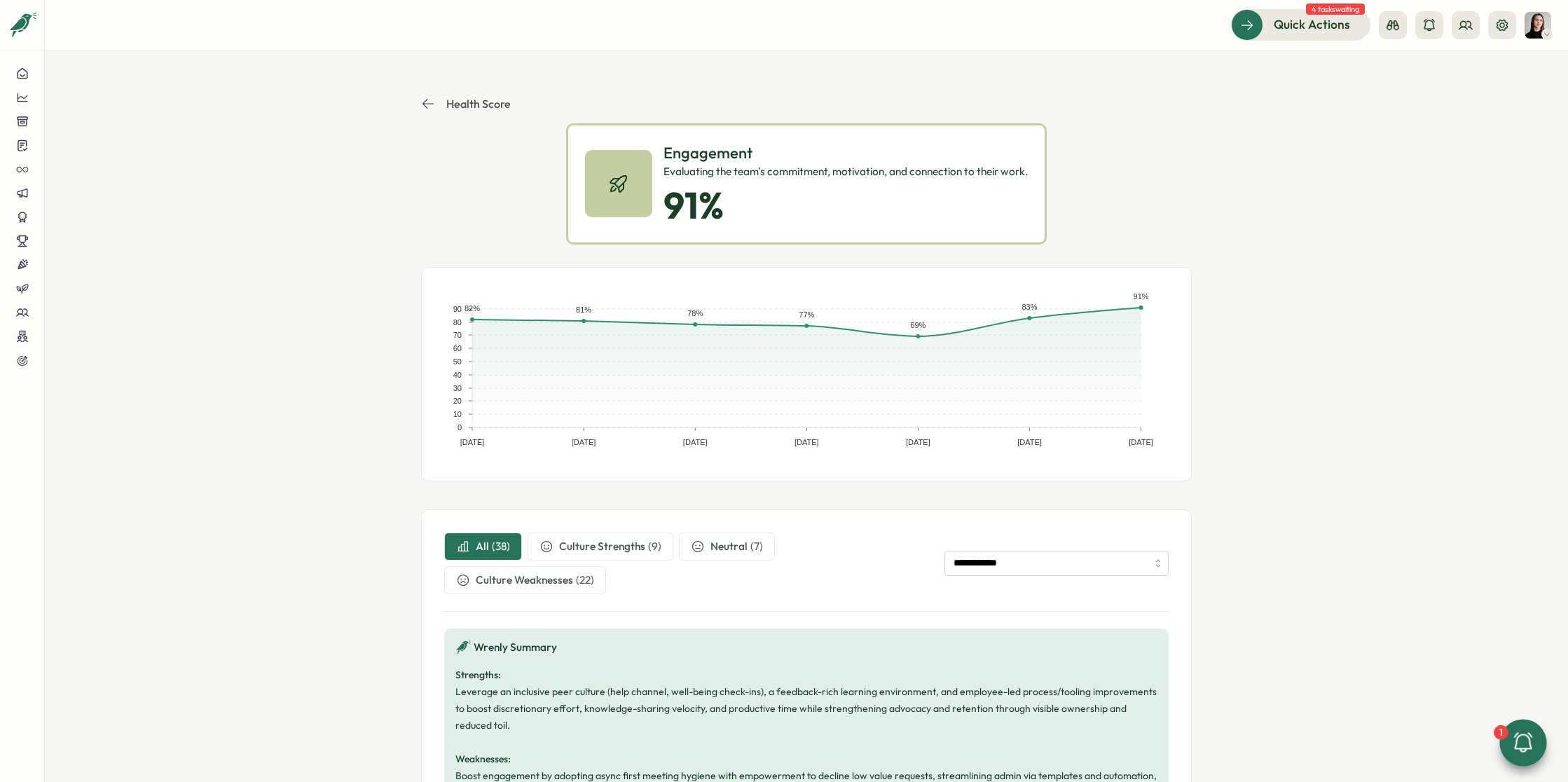
click at [1287, 586] on section "**********" at bounding box center [806, 416] width 1523 height 731
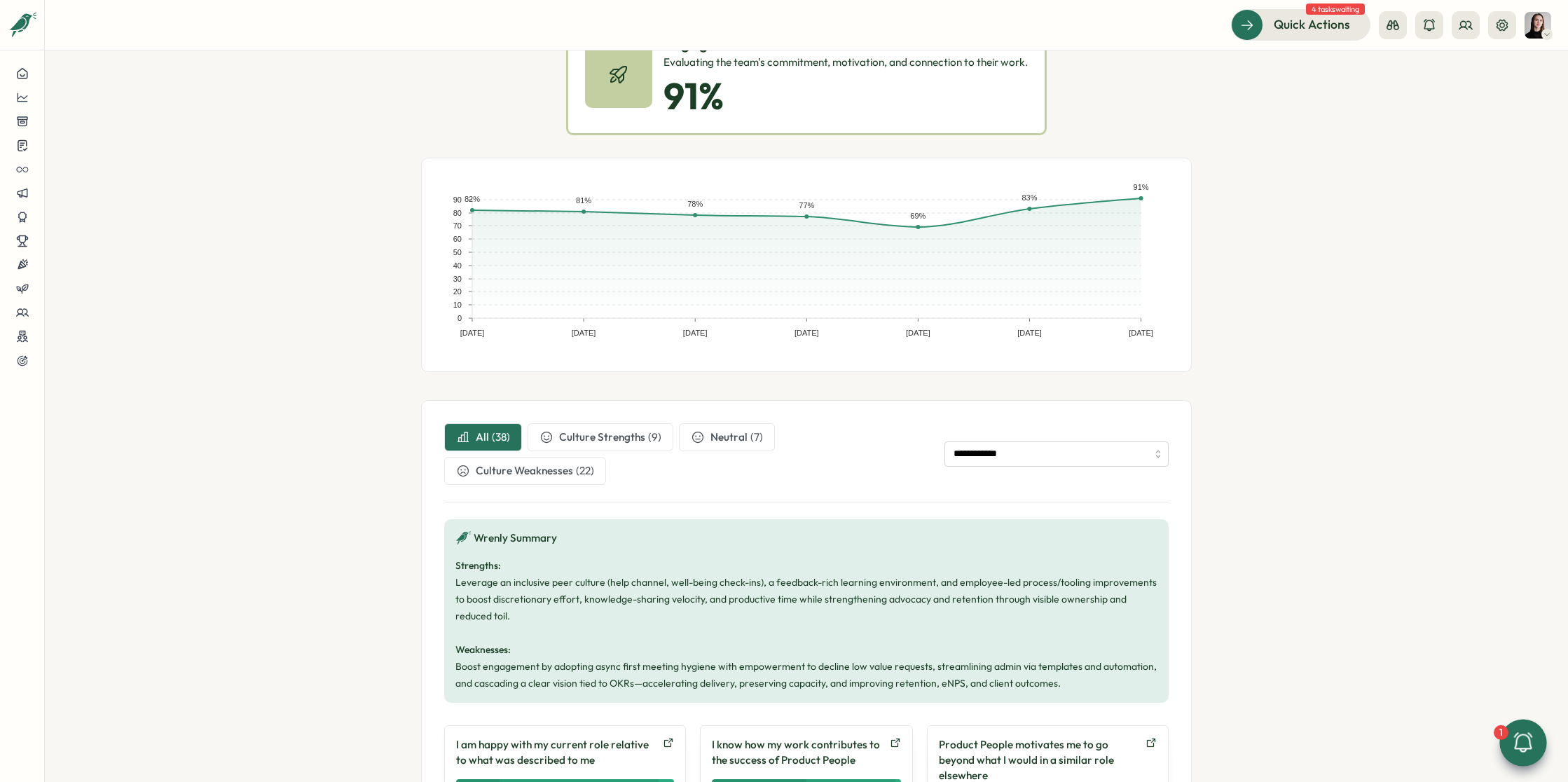
scroll to position [148, 0]
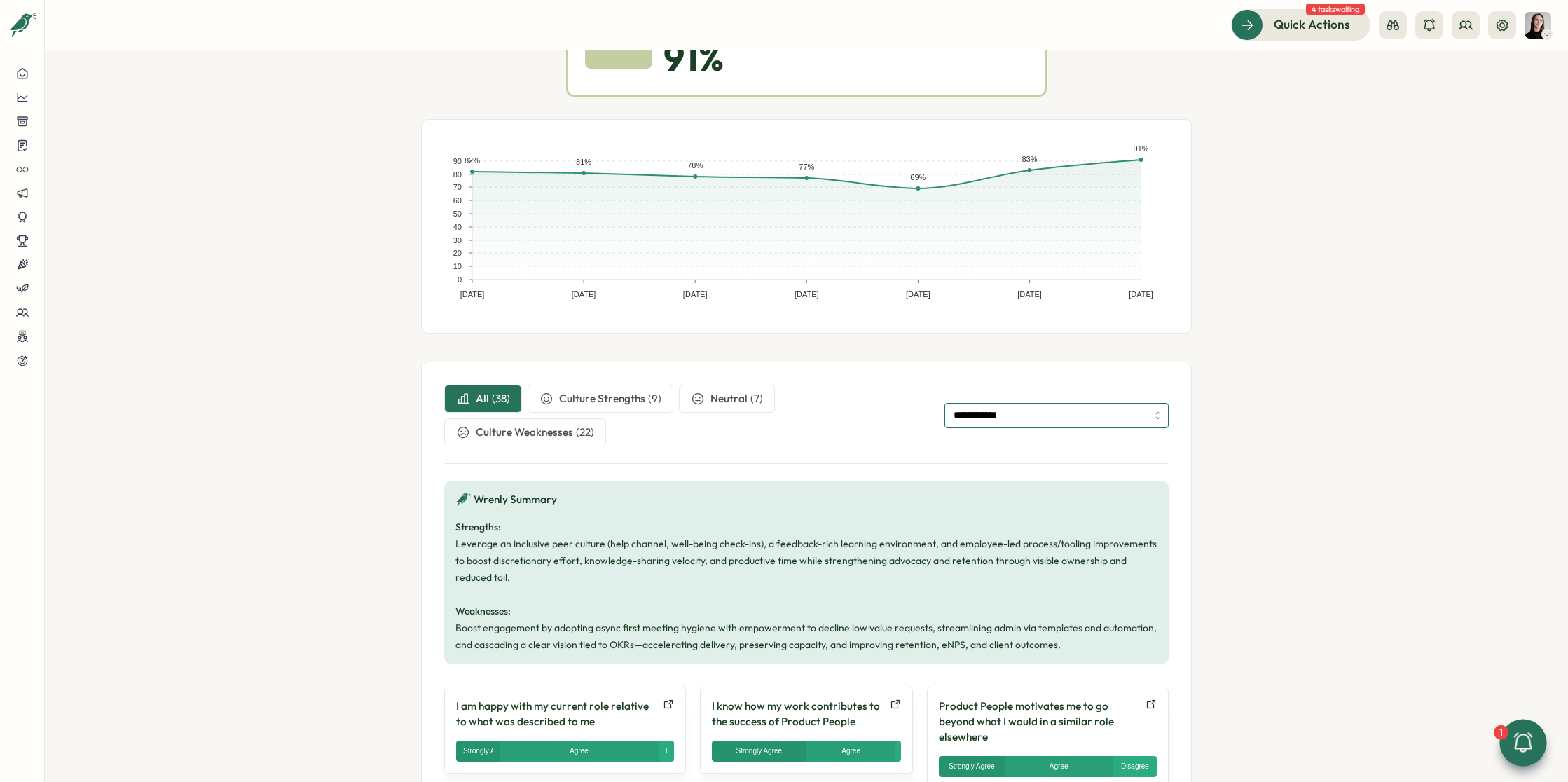
click at [1041, 414] on input "**********" at bounding box center [1056, 415] width 224 height 25
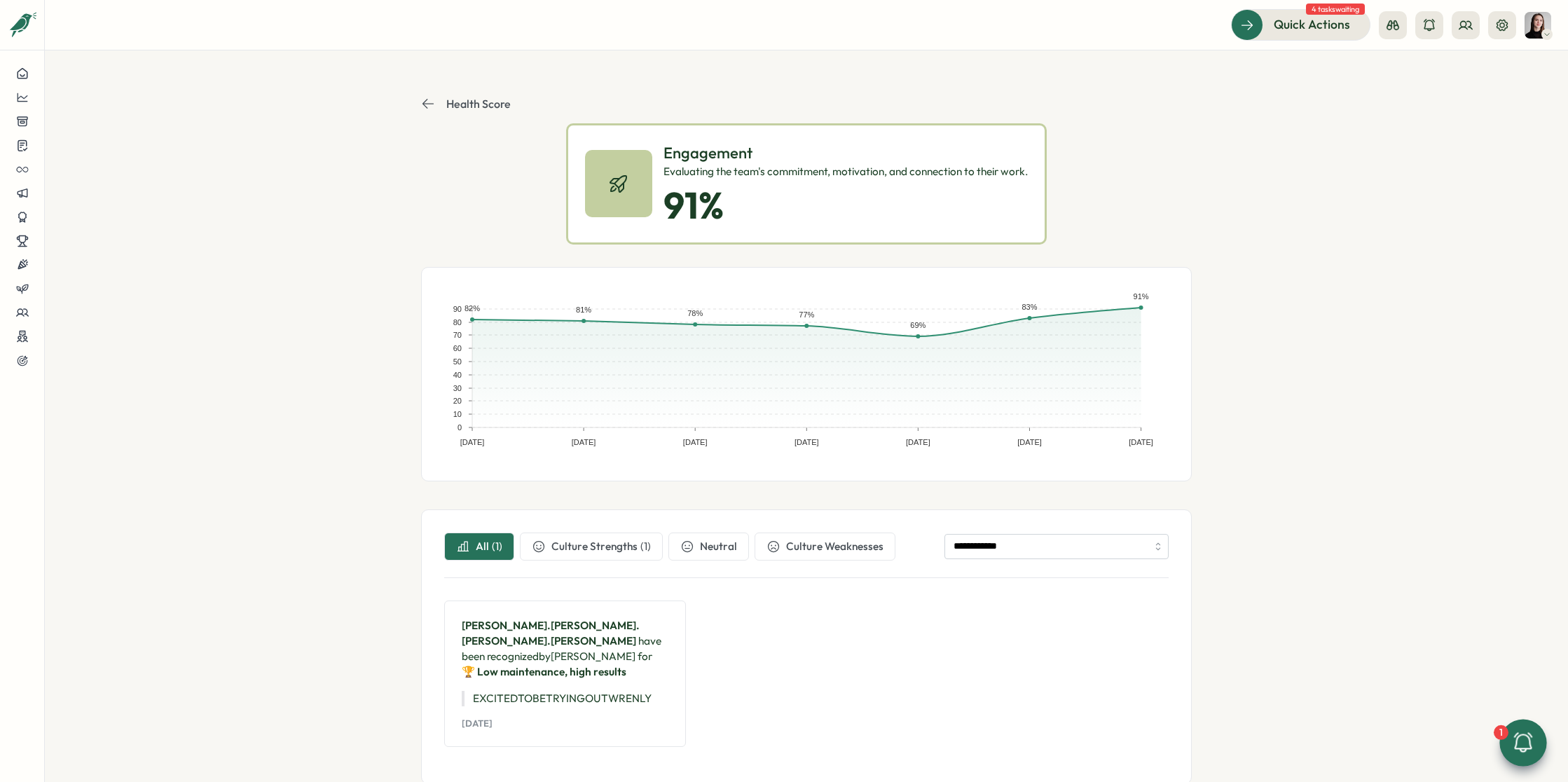
scroll to position [19, 0]
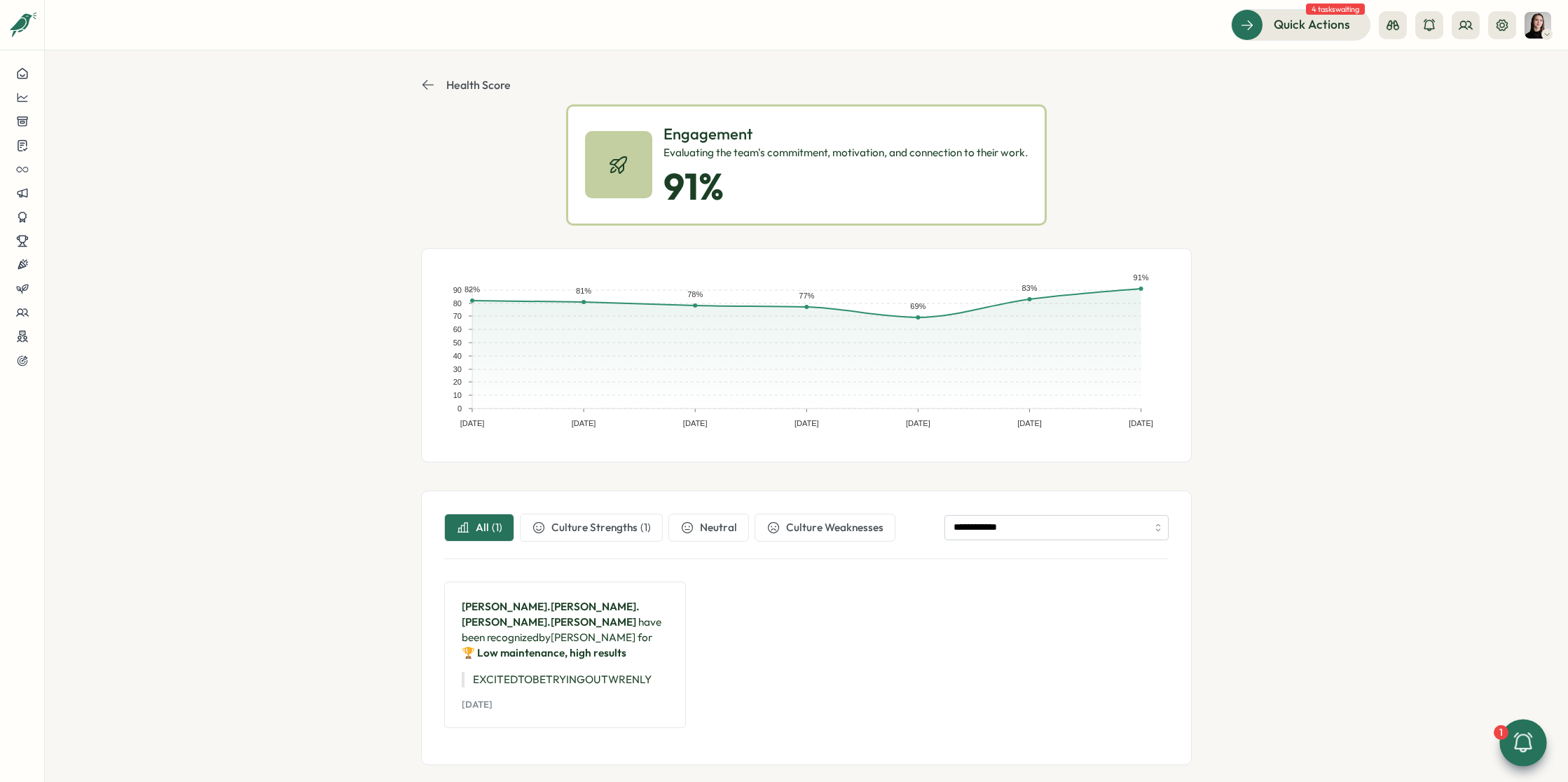
click at [659, 707] on div "[PERSON_NAME].[PERSON_NAME].[PERSON_NAME].[PERSON_NAME] have been recognized by…" at bounding box center [565, 654] width 242 height 147
click at [1007, 538] on input "**********" at bounding box center [1056, 528] width 224 height 25
click at [1017, 535] on input "**********" at bounding box center [1056, 528] width 224 height 25
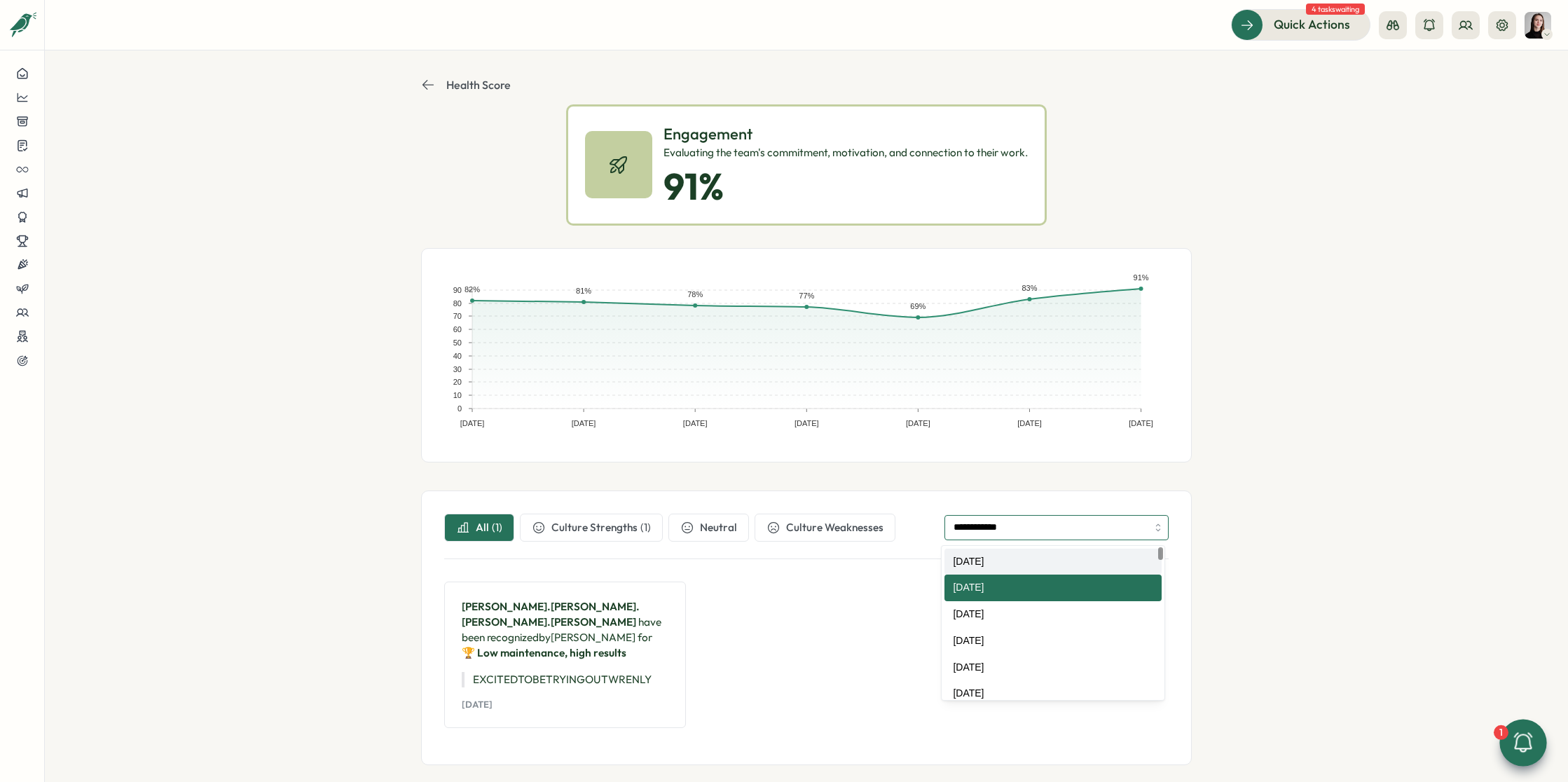
type input "**********"
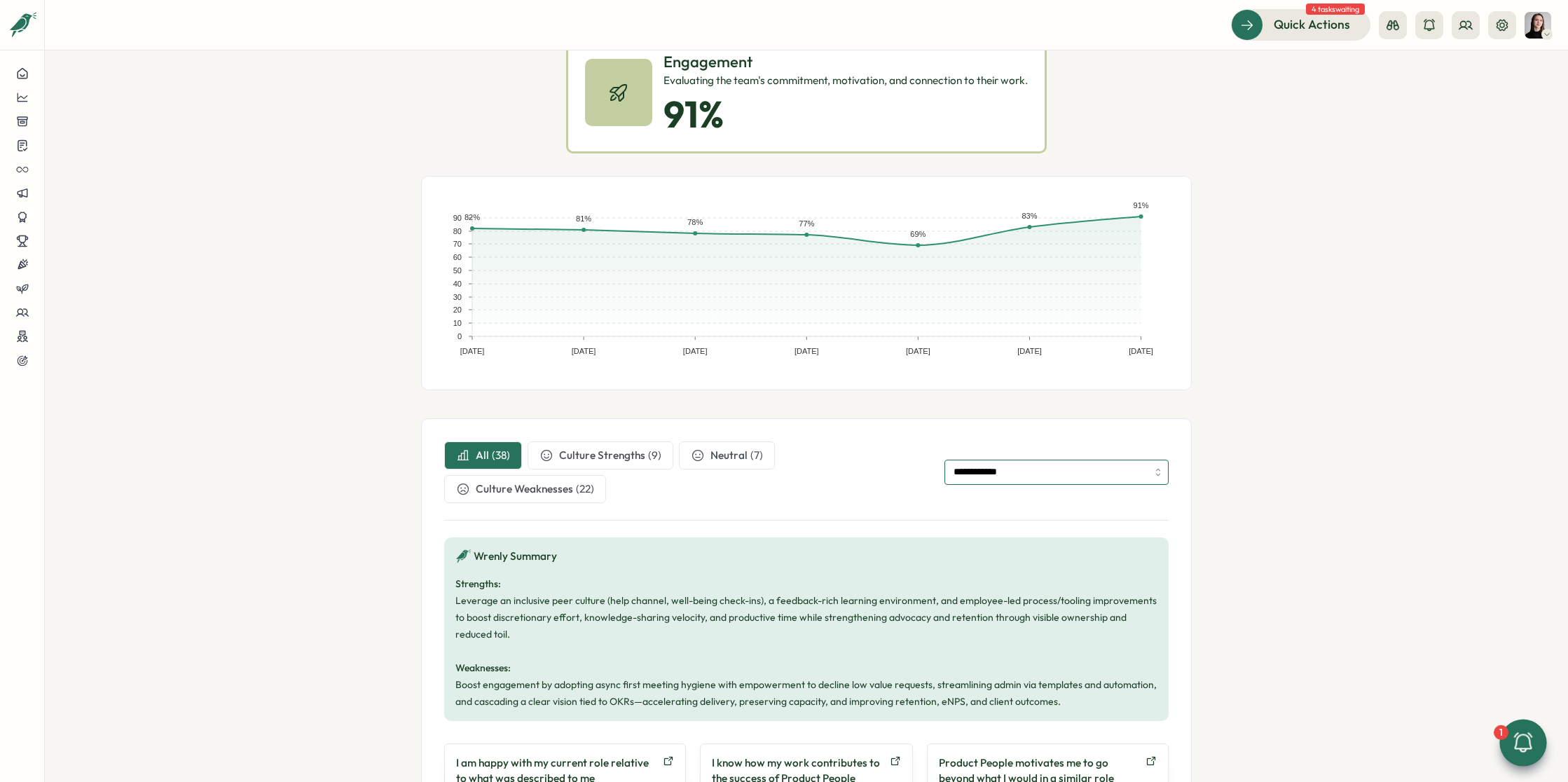
scroll to position [0, 0]
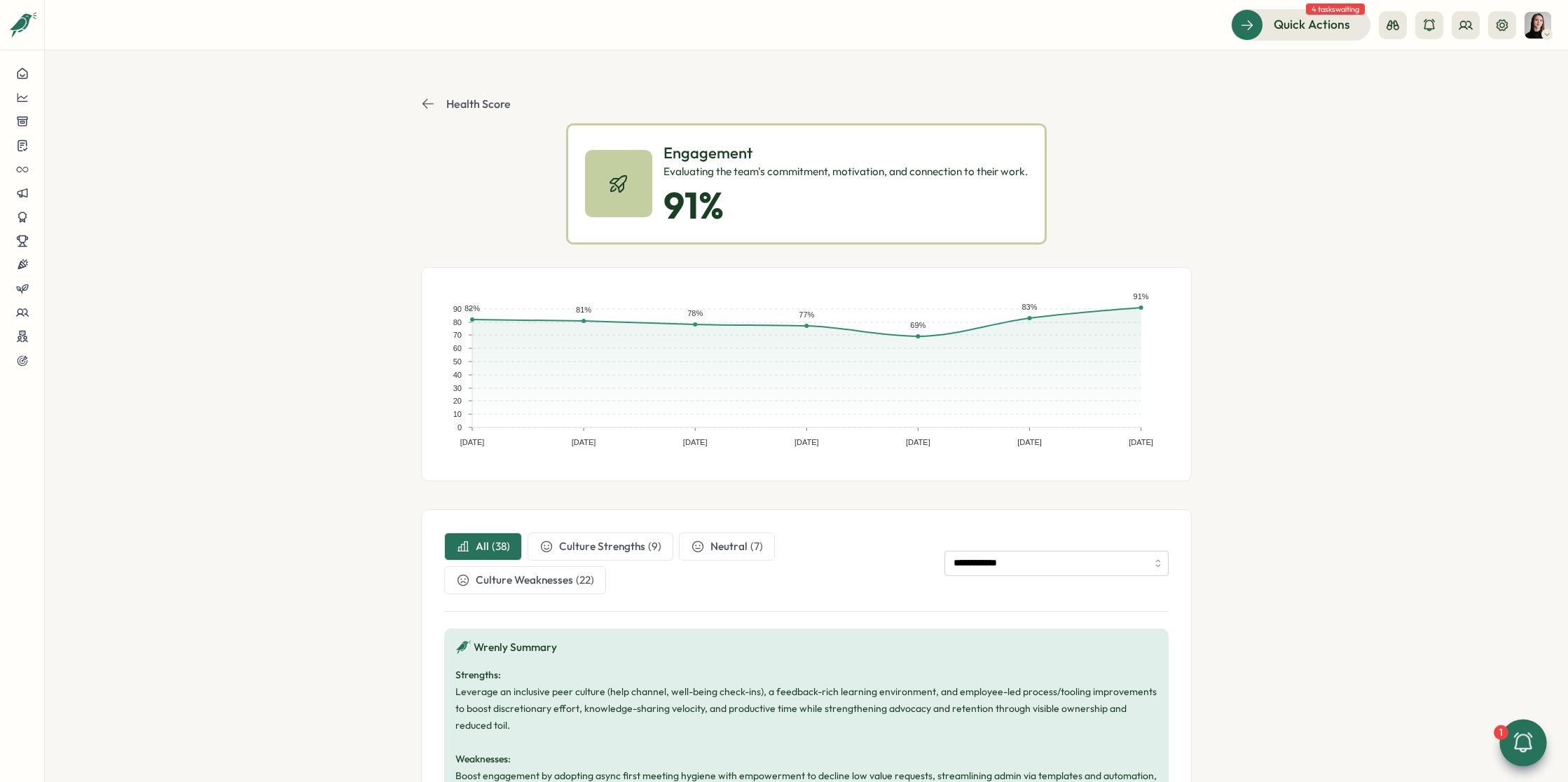
drag, startPoint x: 413, startPoint y: 96, endPoint x: 425, endPoint y: 97, distance: 12.0
click at [420, 93] on section "**********" at bounding box center [806, 416] width 1523 height 731
click at [426, 102] on icon at bounding box center [428, 103] width 14 height 14
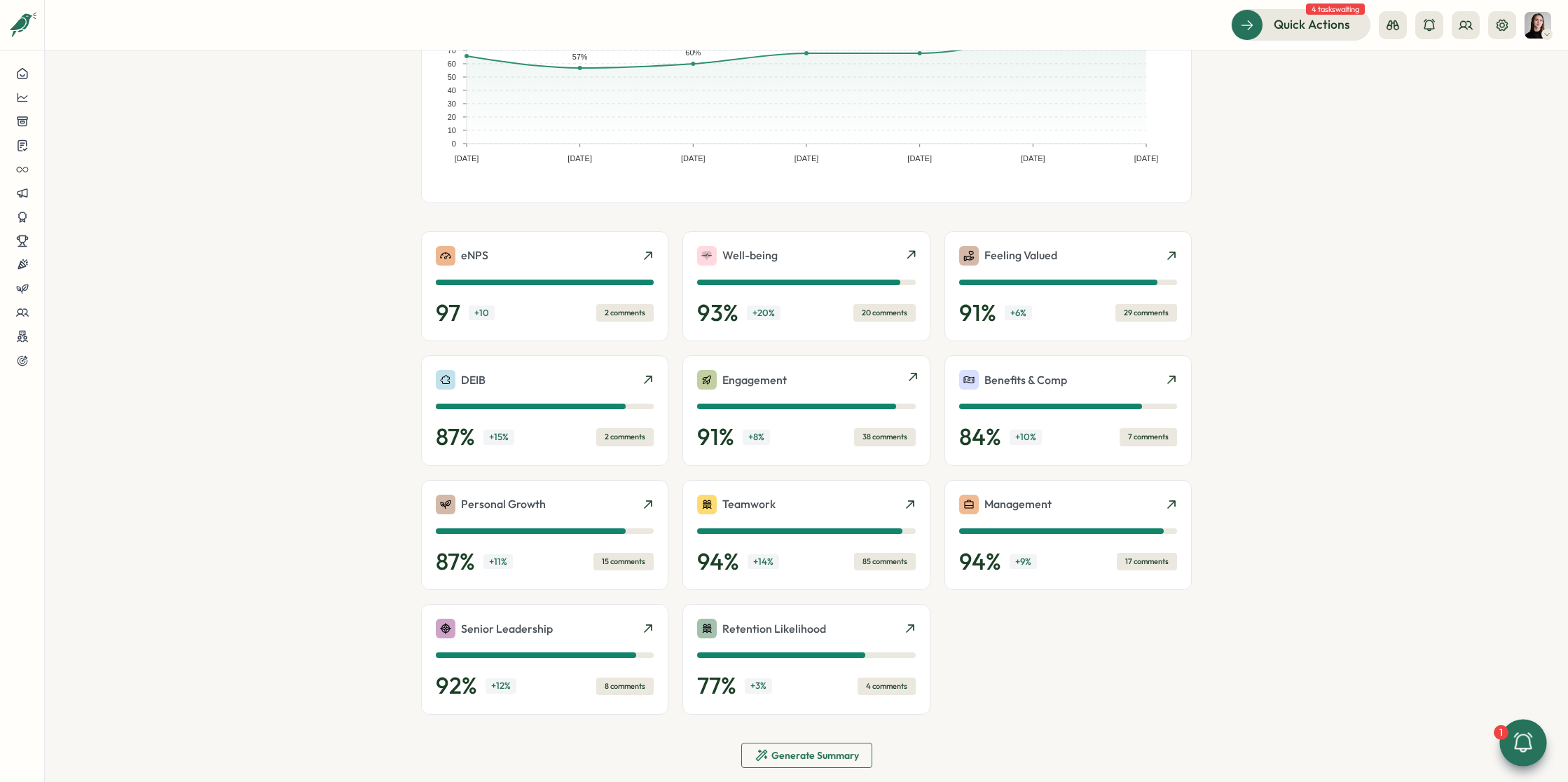
scroll to position [191, 0]
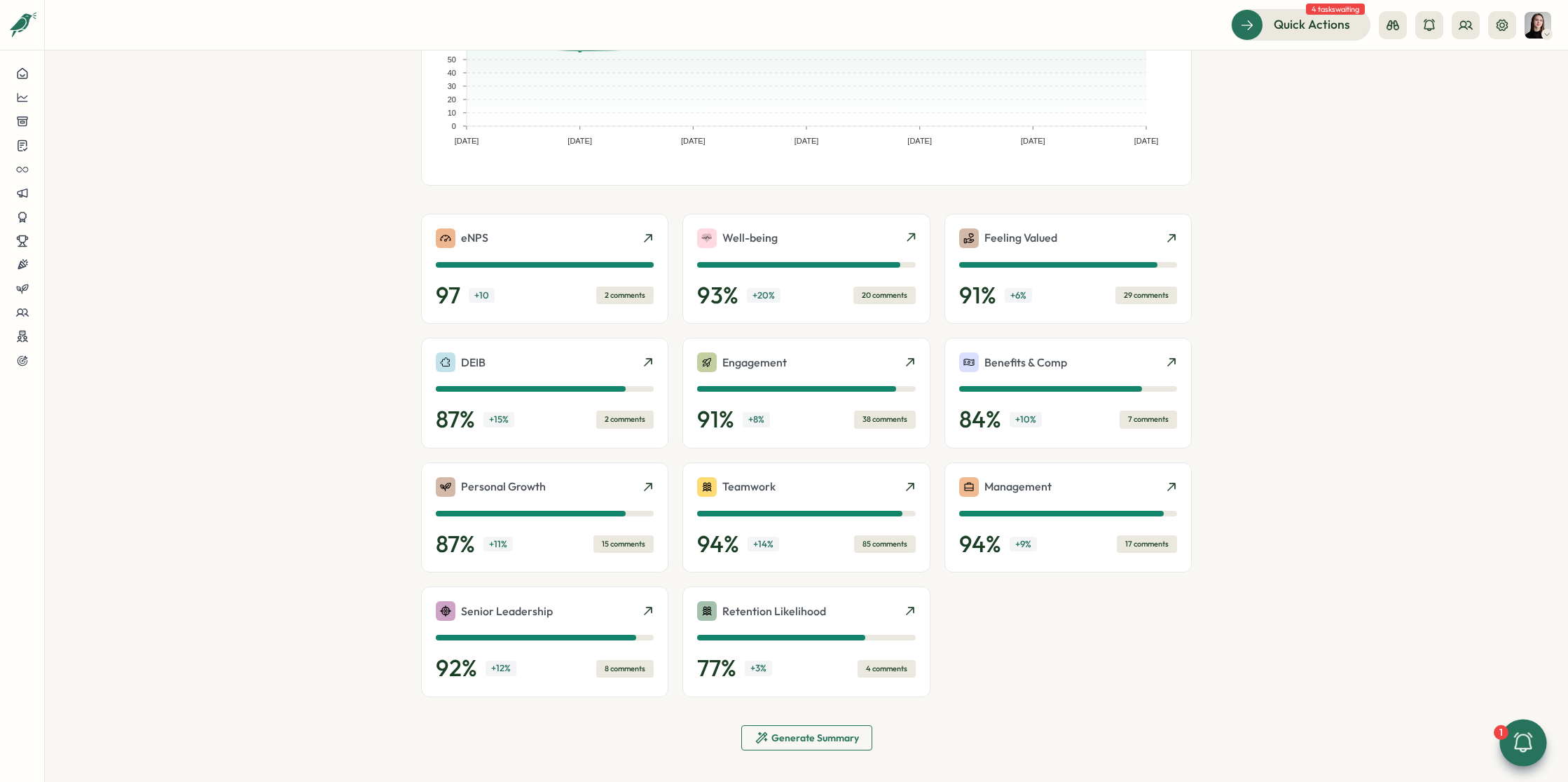
click at [825, 736] on span "Generate Summary" at bounding box center [814, 738] width 88 height 10
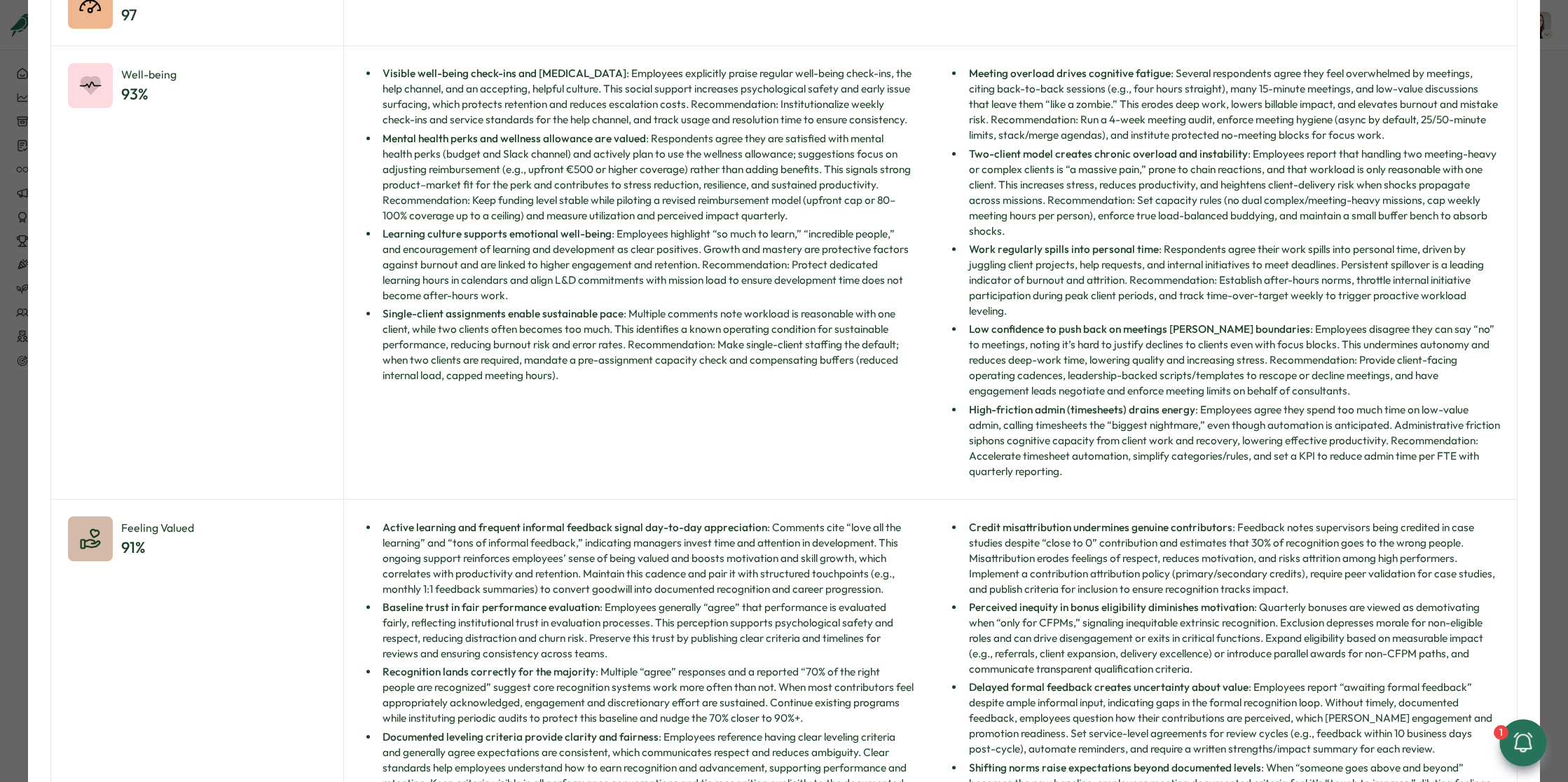
scroll to position [0, 0]
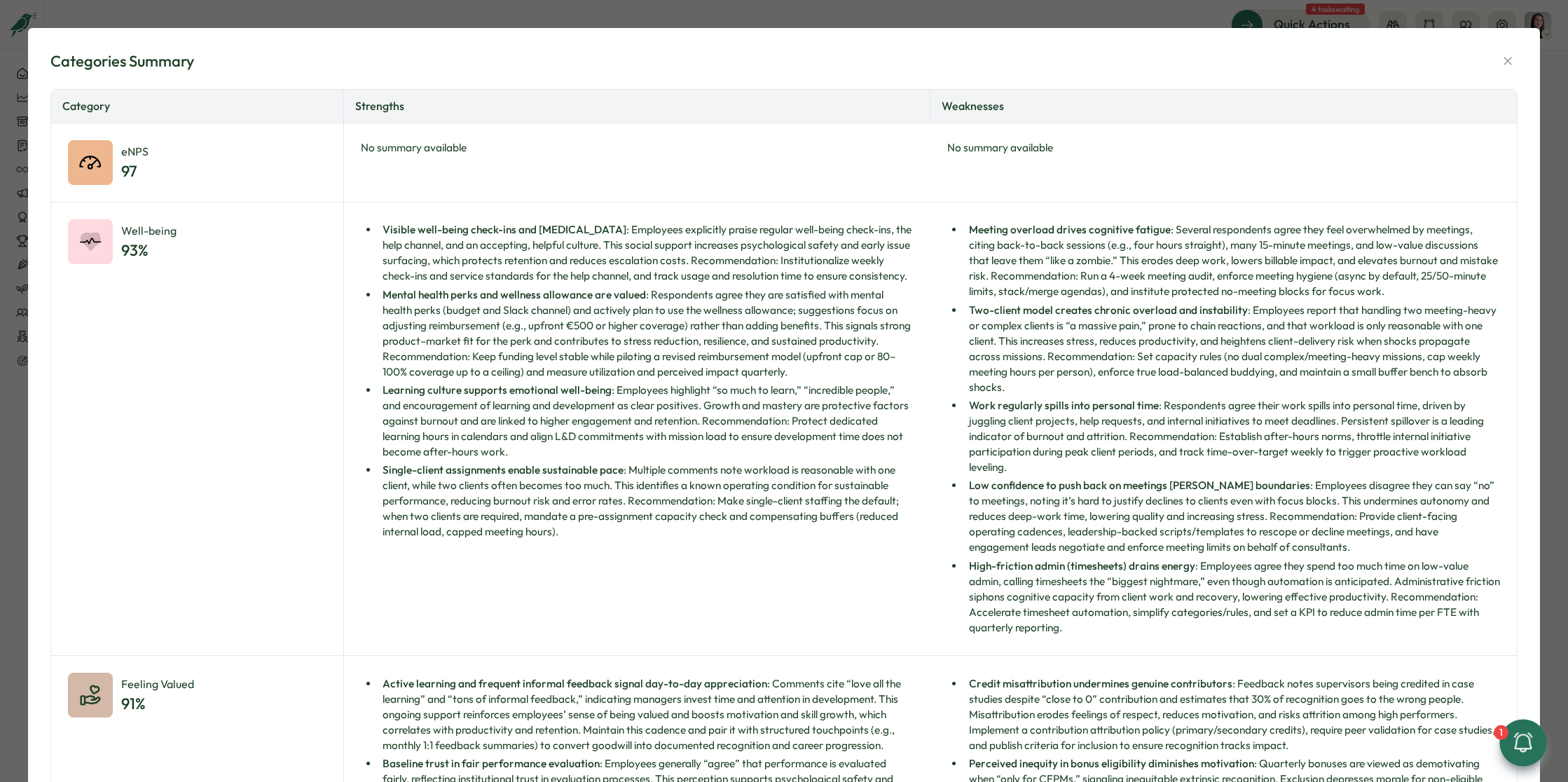
click at [644, 380] on li "Mental health perks and wellness allowance are valued : Respondents agree they …" at bounding box center [646, 333] width 536 height 93
click at [1501, 59] on icon "button" at bounding box center [1507, 60] width 14 height 14
